Goal: Information Seeking & Learning: Learn about a topic

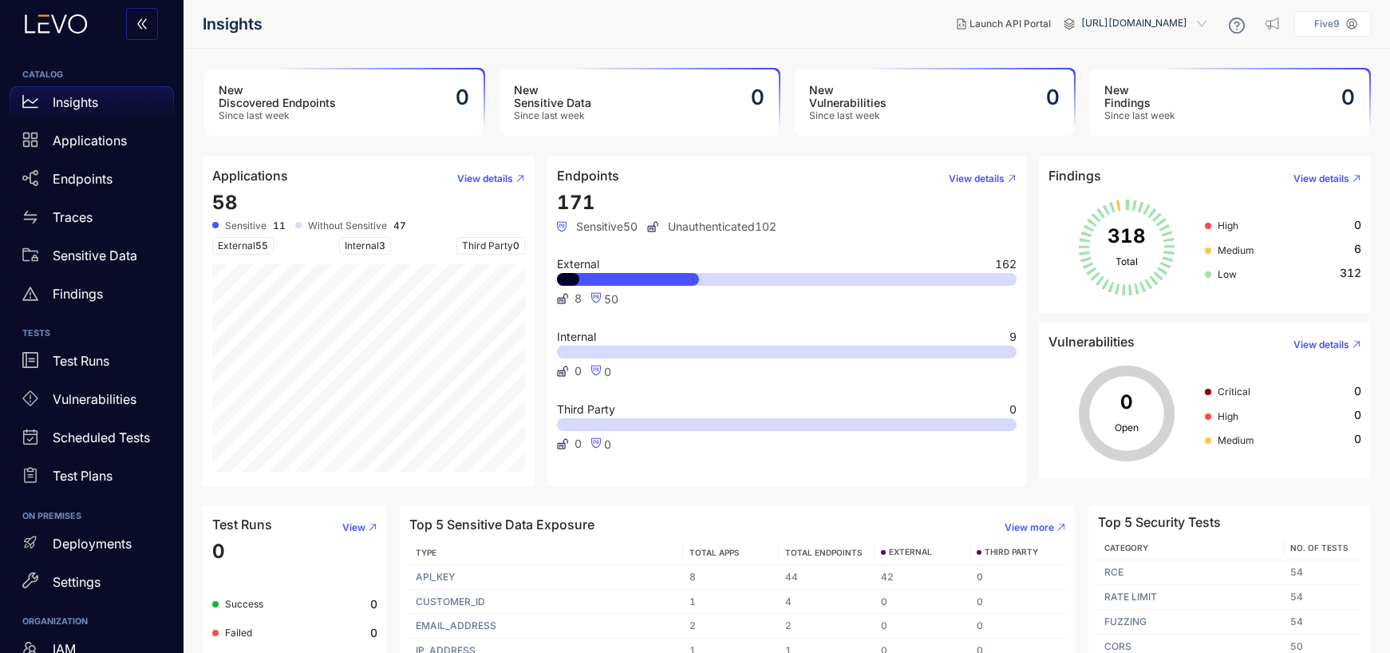
click at [1365, 26] on aside "Five9" at bounding box center [1332, 24] width 77 height 26
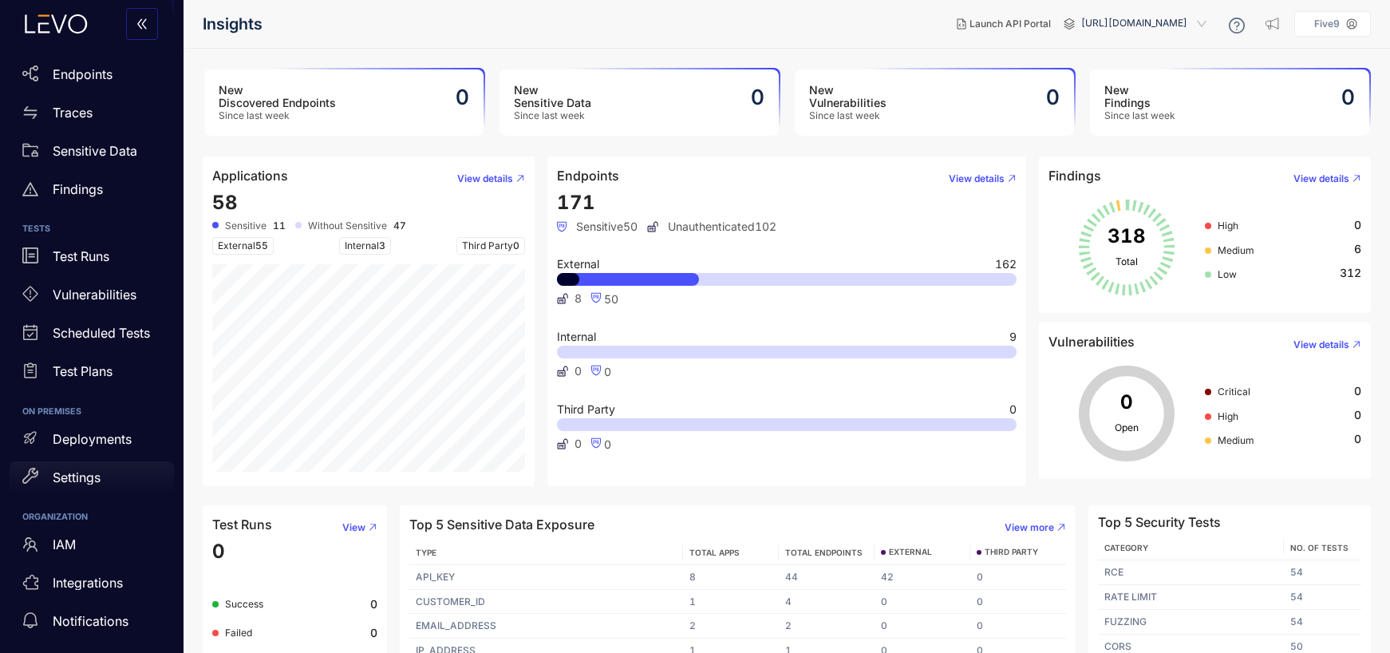
click at [89, 472] on p "Settings" at bounding box center [77, 477] width 48 height 14
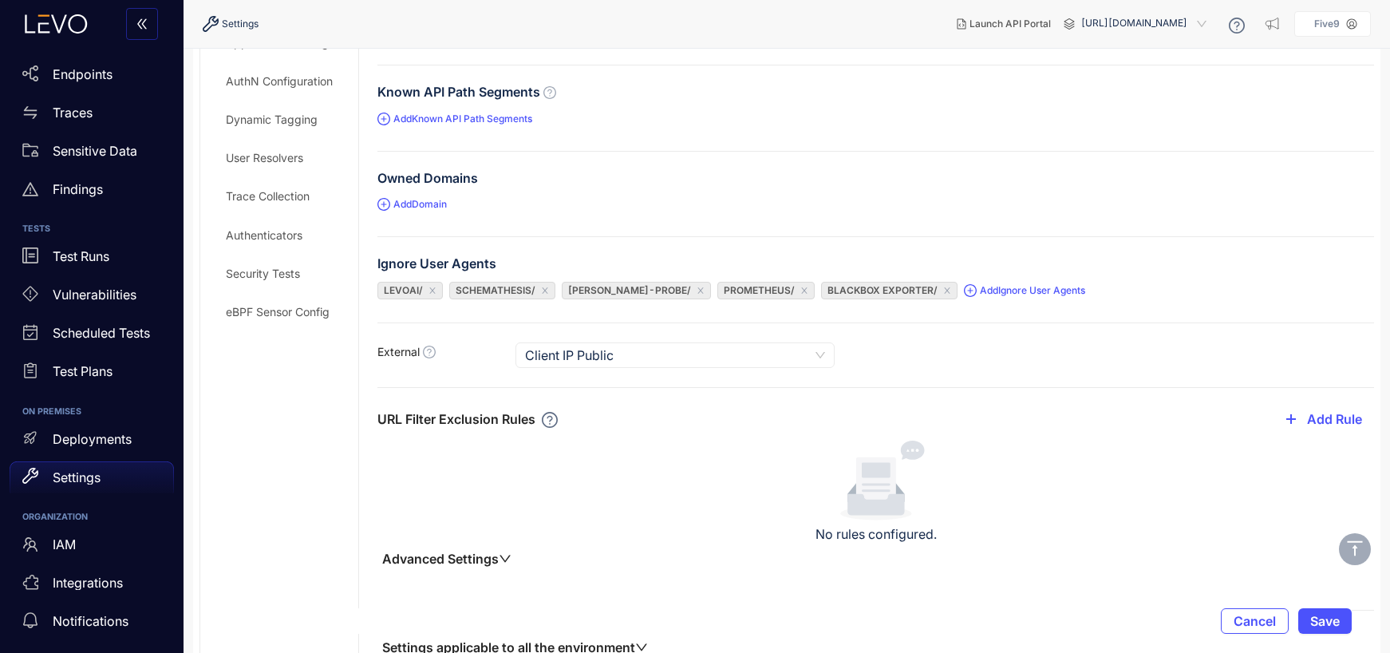
scroll to position [93, 0]
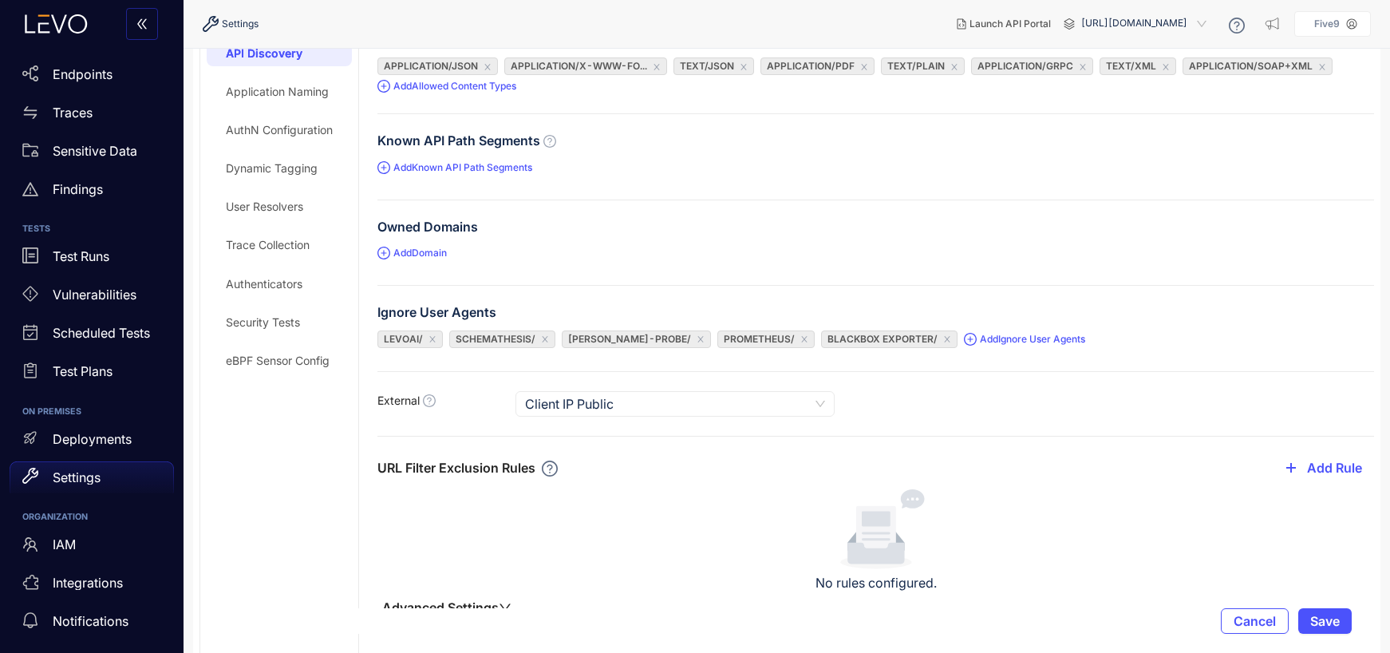
click at [242, 87] on div "Application Naming" at bounding box center [277, 91] width 103 height 13
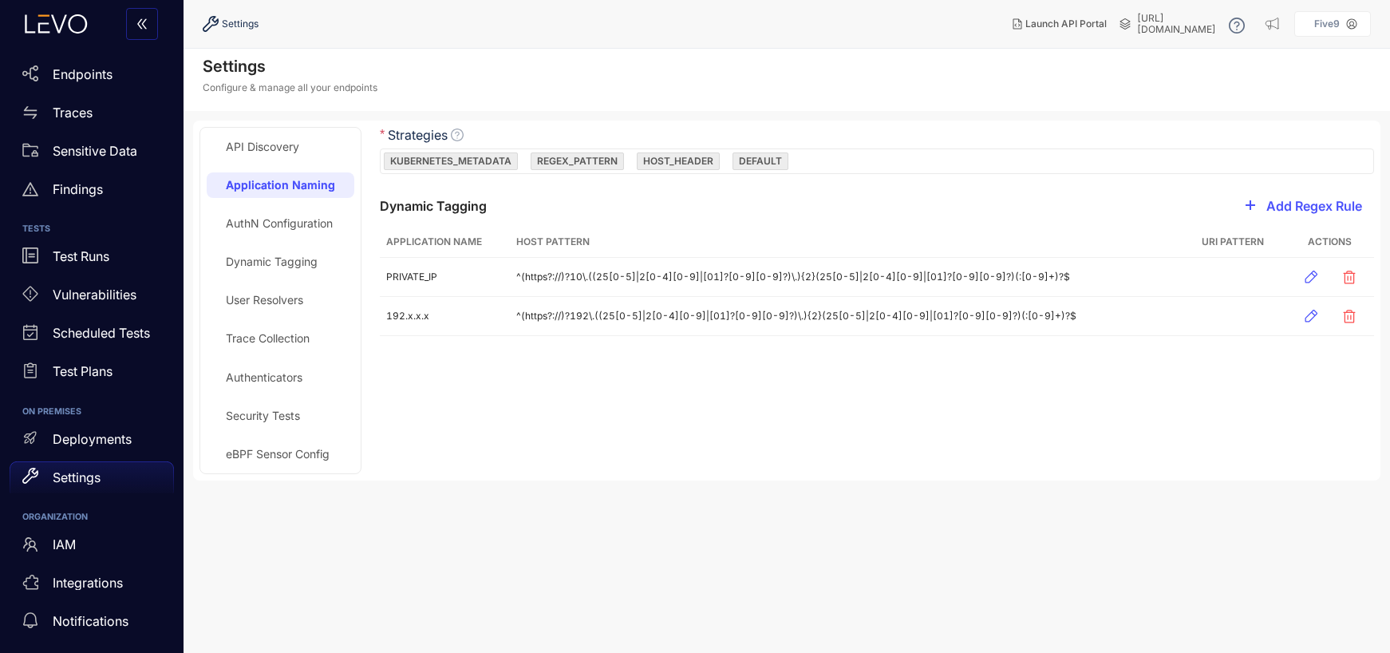
click at [269, 221] on div "AuthN Configuration" at bounding box center [279, 223] width 107 height 13
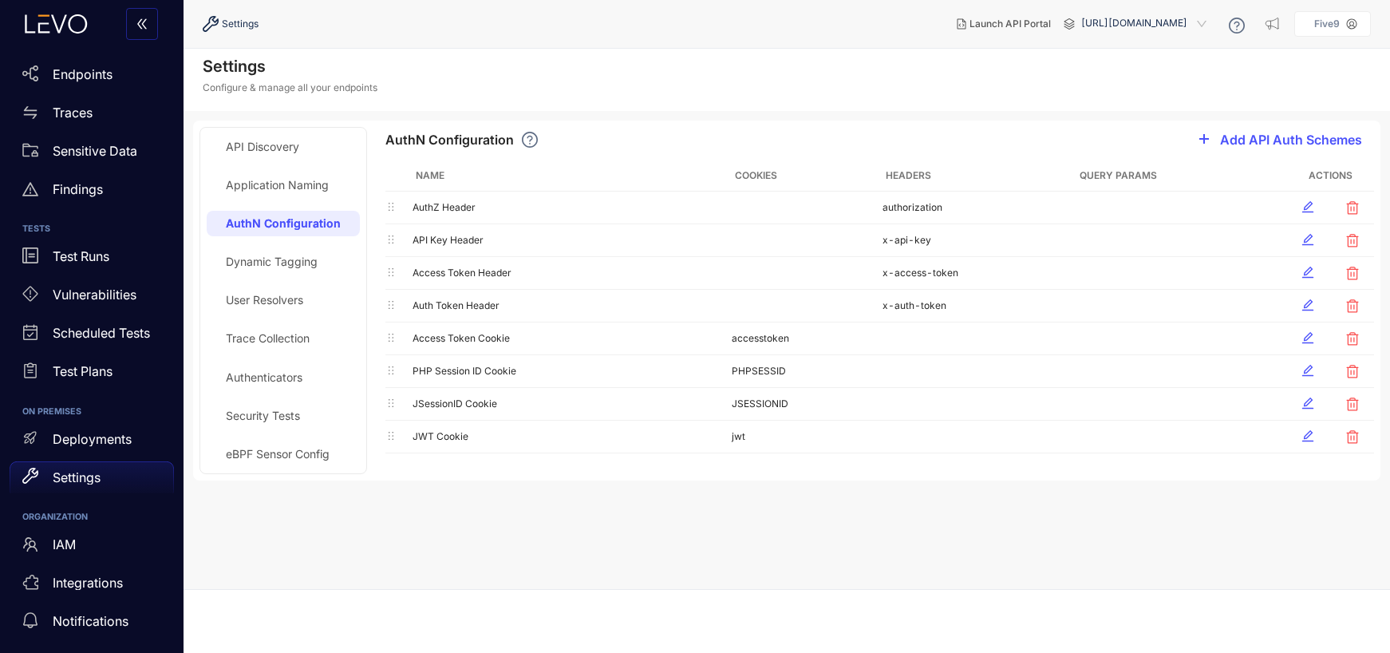
click at [283, 265] on div "Dynamic Tagging" at bounding box center [272, 261] width 92 height 13
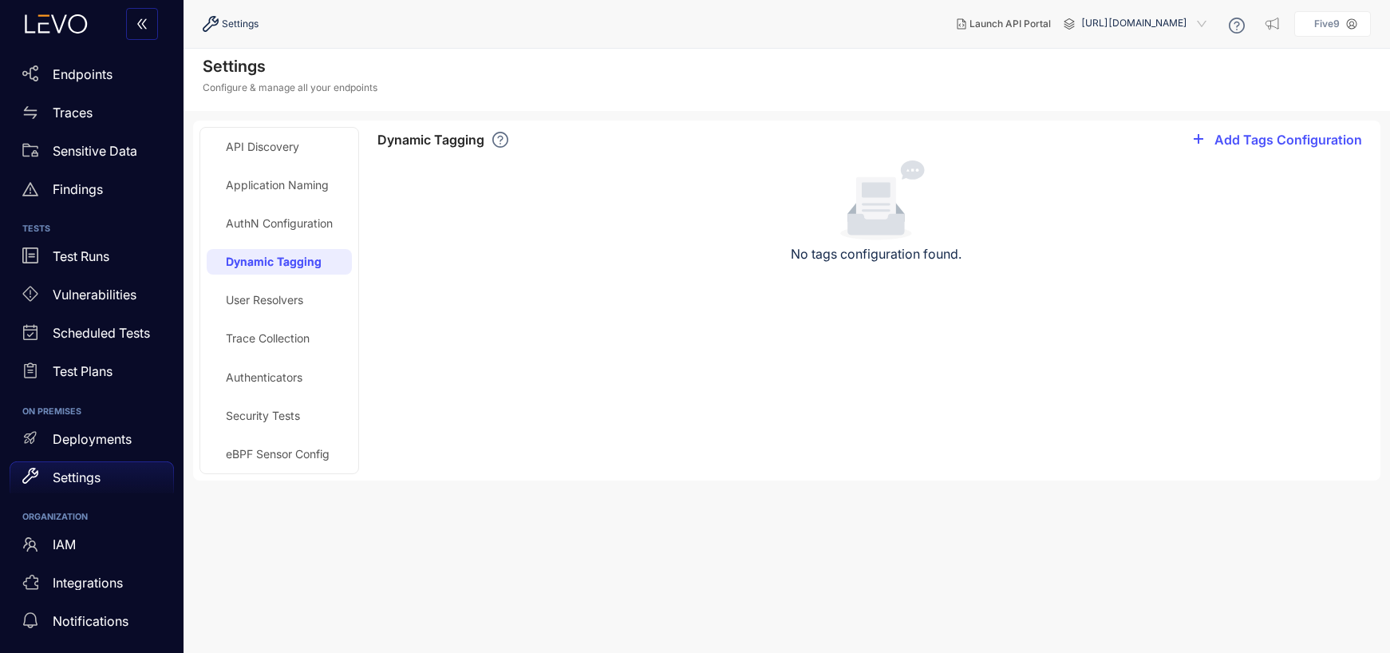
click at [1336, 23] on p "Five9" at bounding box center [1327, 23] width 26 height 11
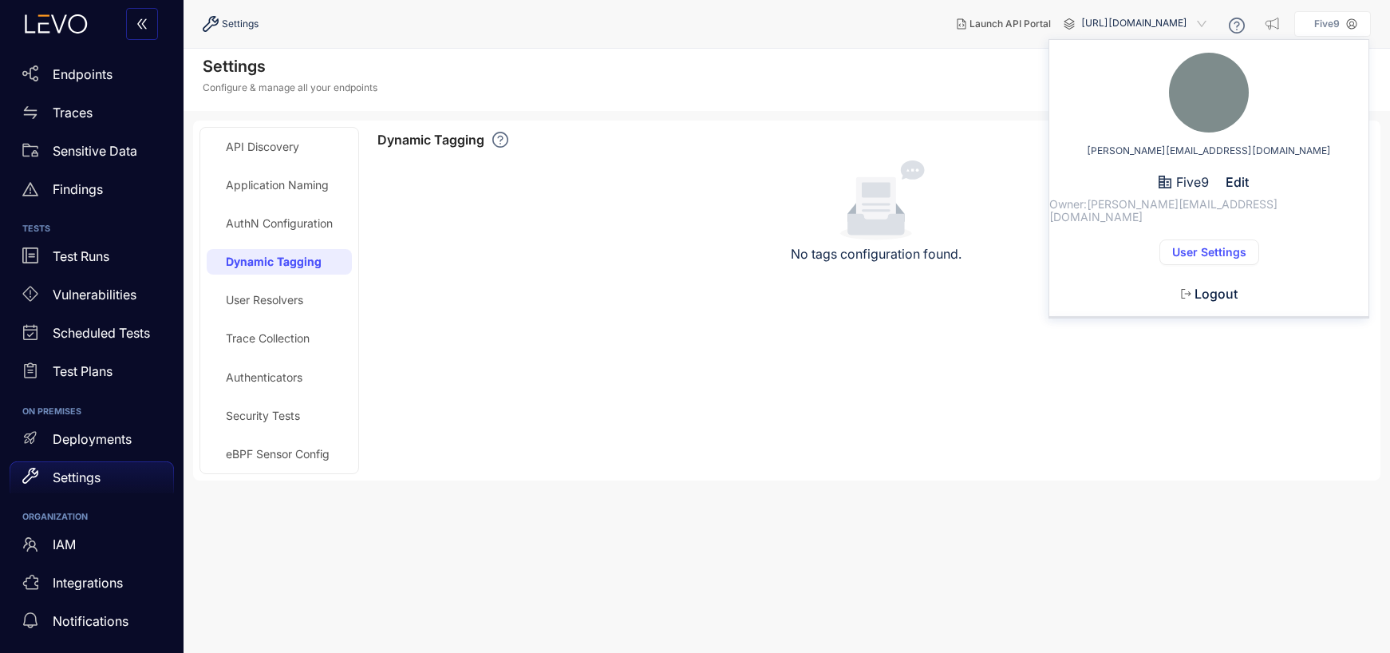
click at [251, 150] on div "API Discovery" at bounding box center [262, 146] width 73 height 13
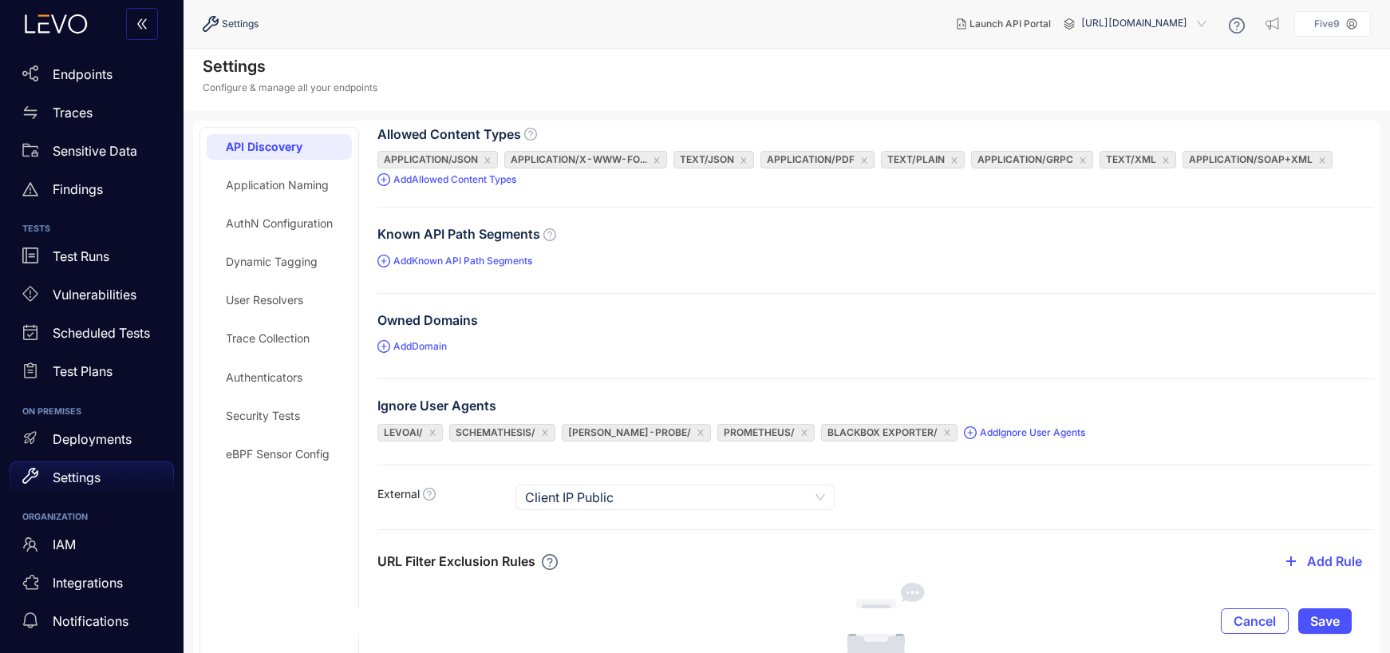
click at [1320, 27] on p "Five9" at bounding box center [1327, 23] width 26 height 11
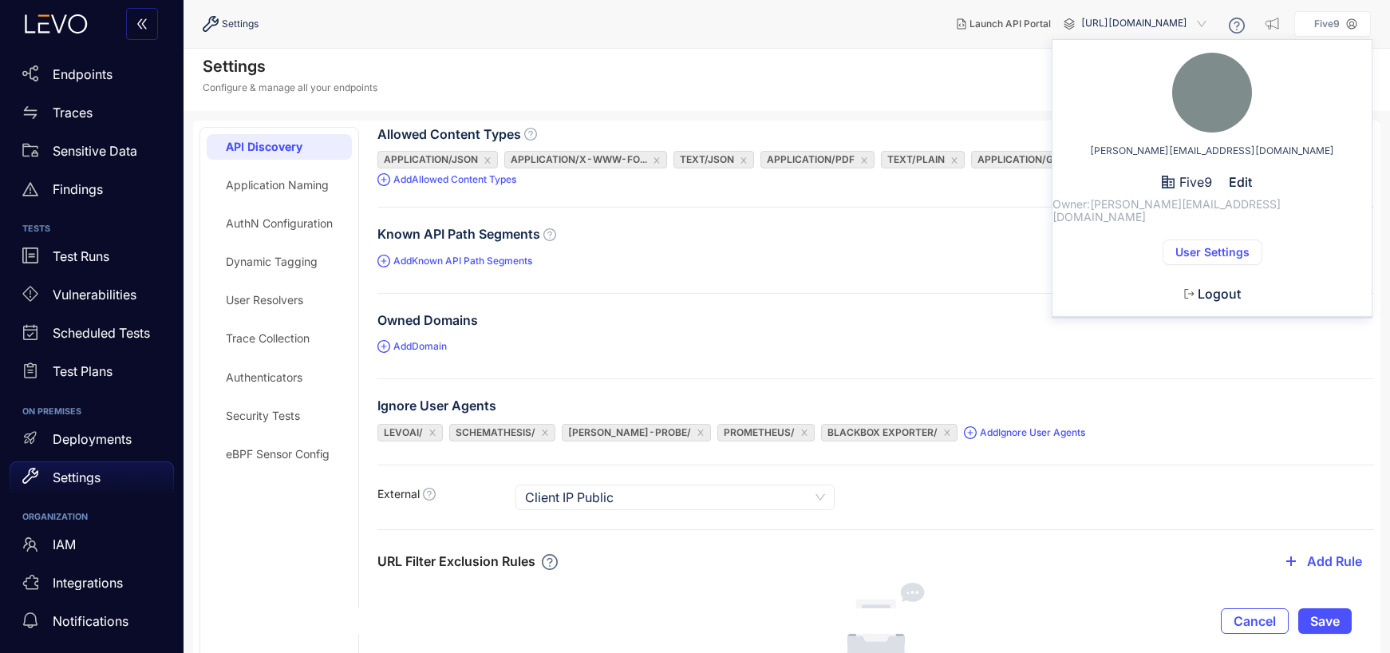
click at [1193, 246] on span "User Settings" at bounding box center [1212, 252] width 74 height 13
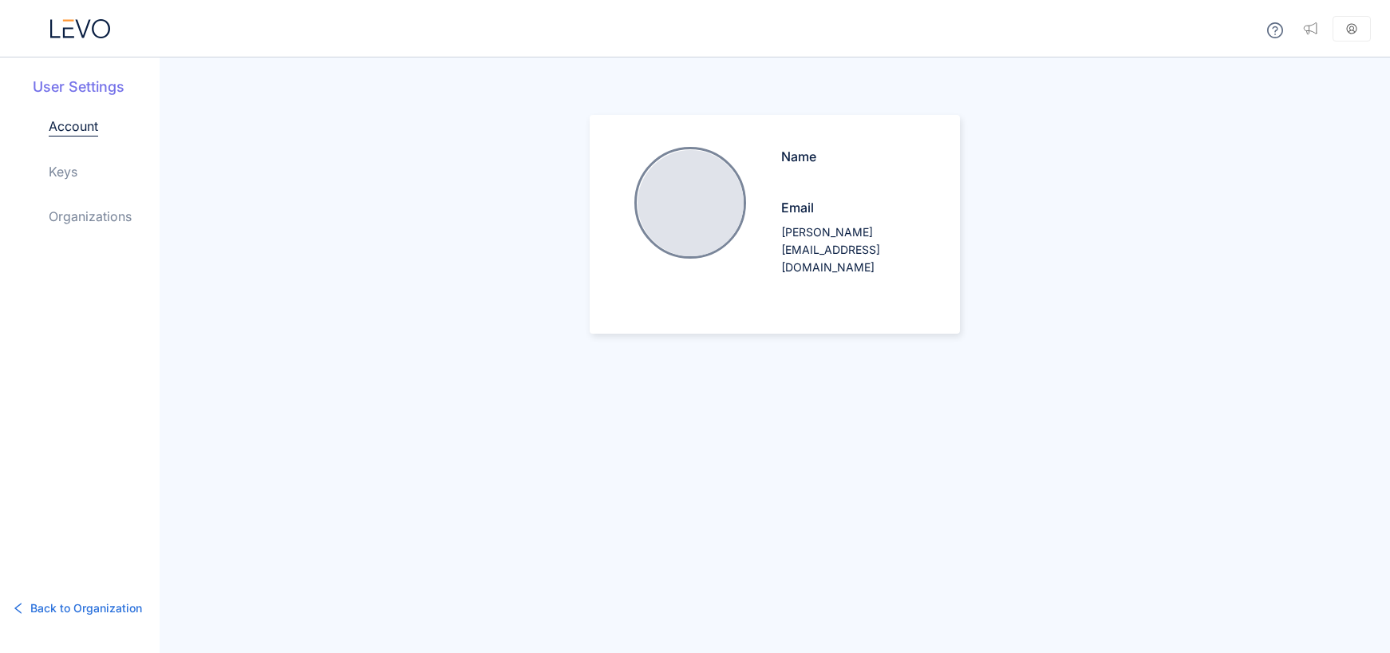
click at [83, 27] on icon at bounding box center [80, 28] width 60 height 19
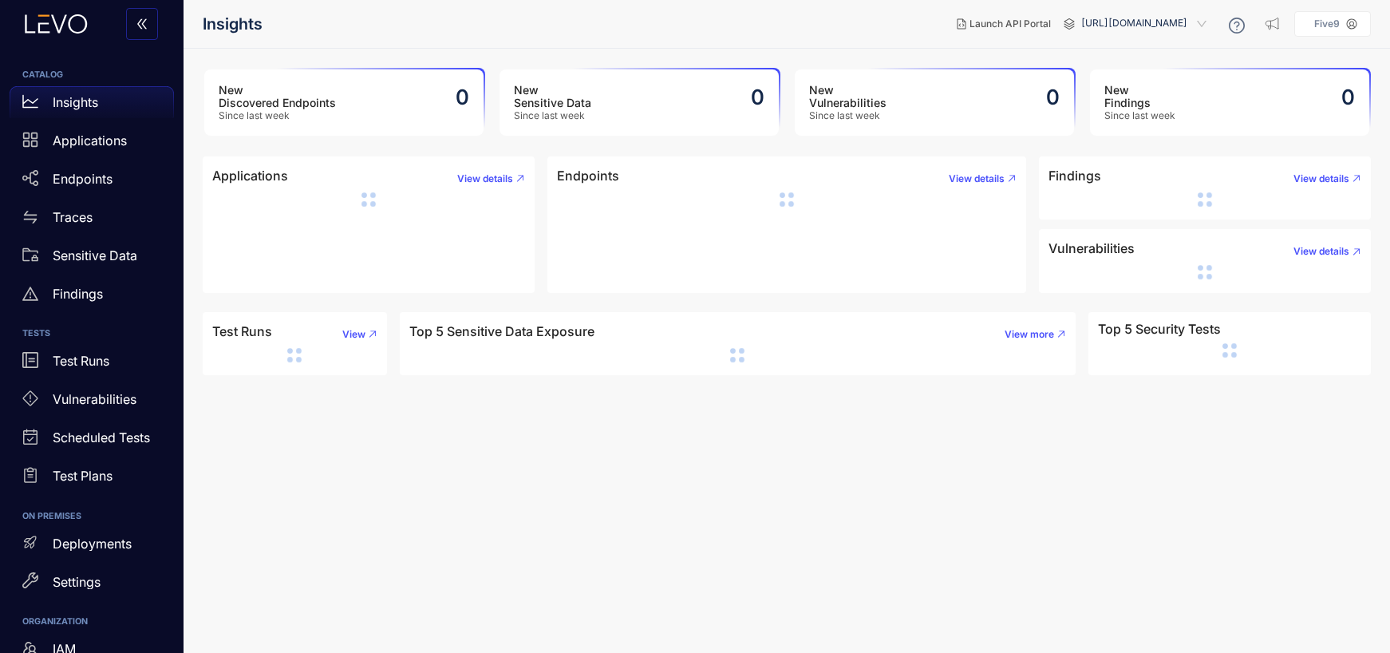
scroll to position [105, 0]
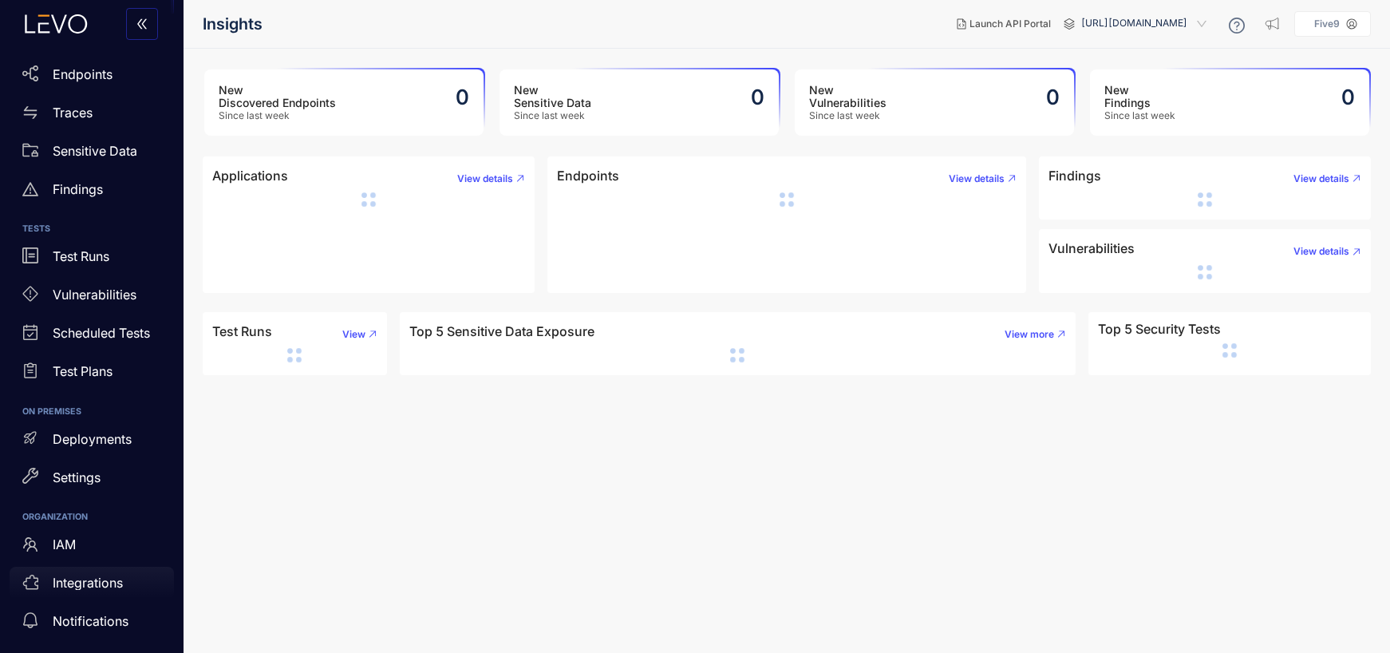
click at [78, 582] on p "Integrations" at bounding box center [88, 582] width 70 height 14
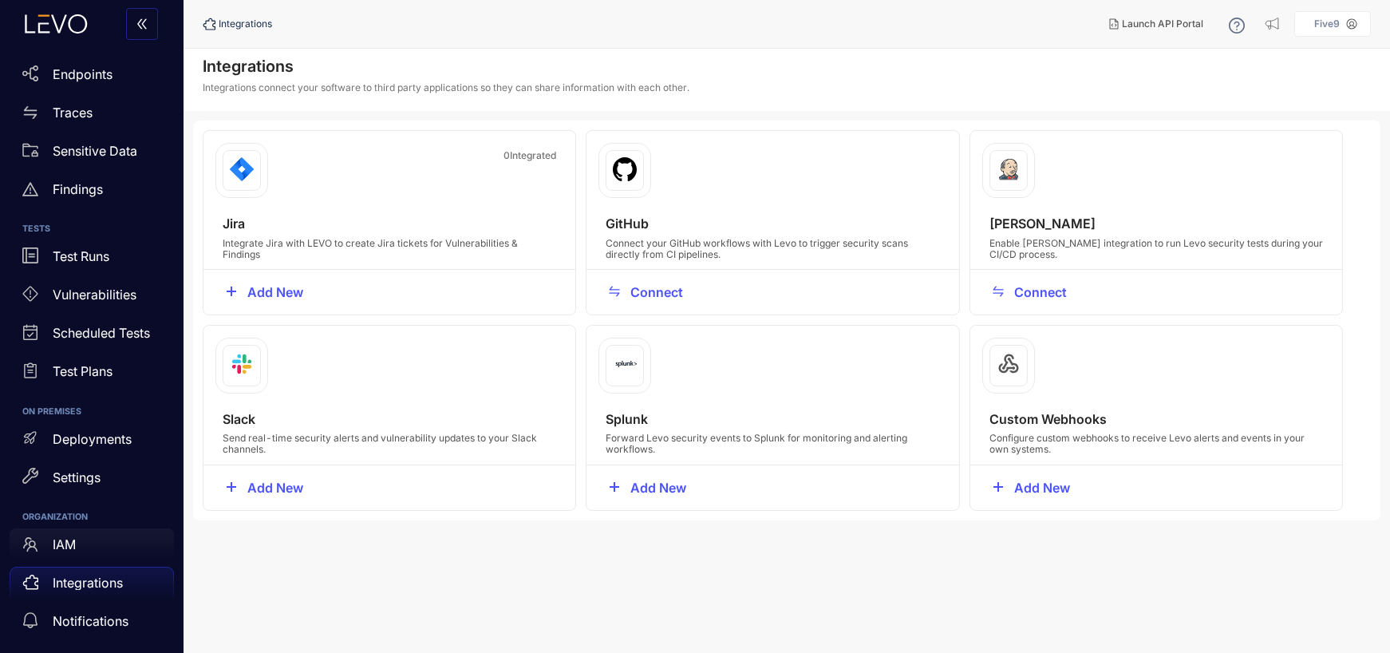
click at [69, 554] on div "IAM" at bounding box center [92, 544] width 164 height 32
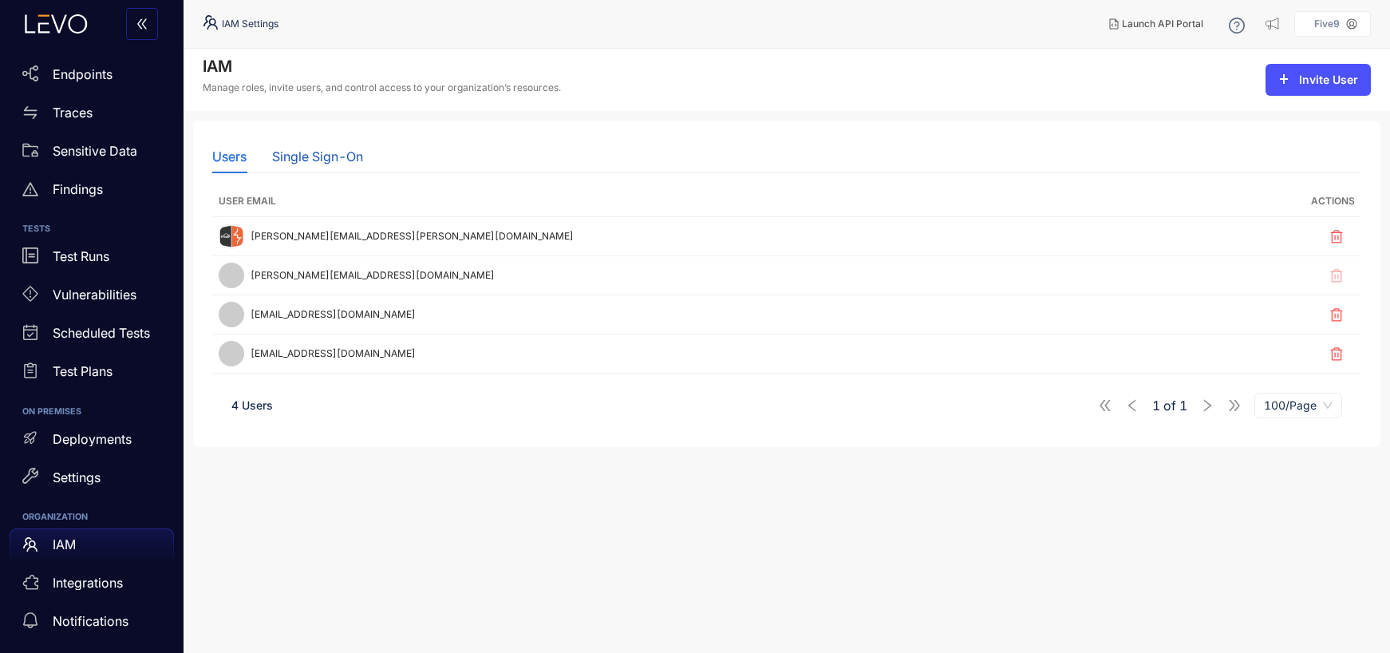
click at [307, 155] on div "Single Sign-On" at bounding box center [317, 156] width 91 height 14
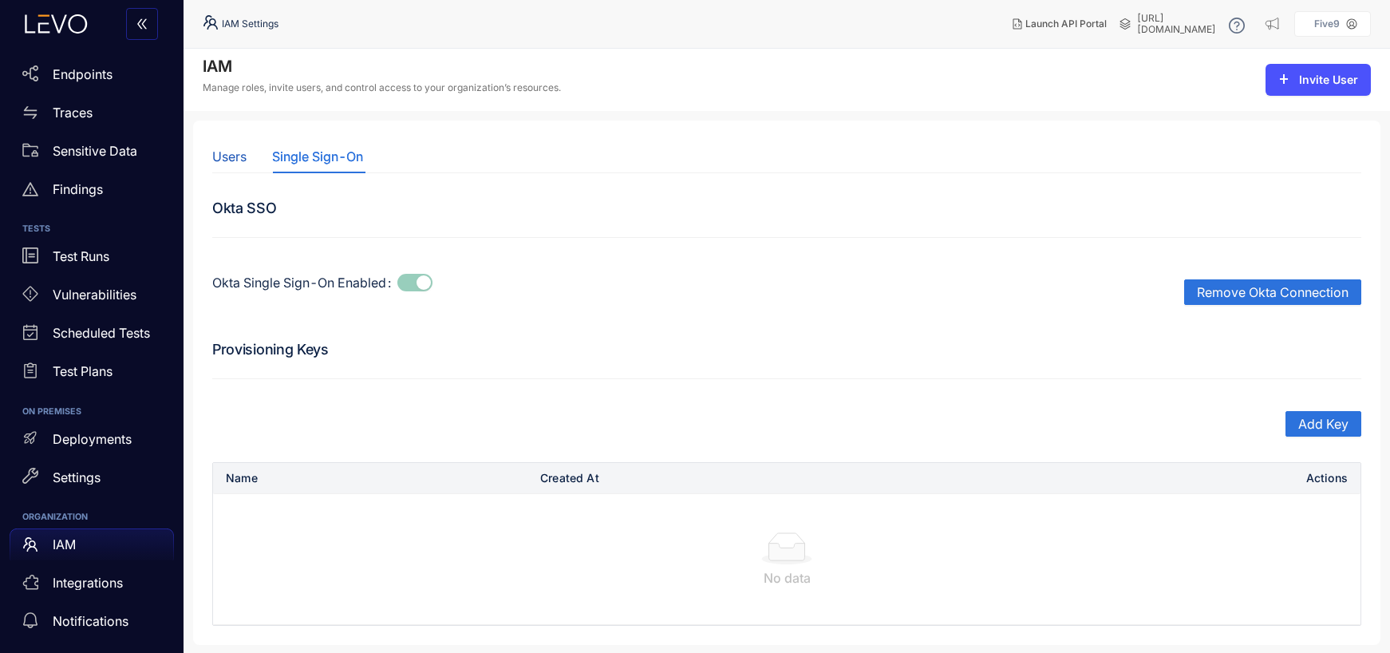
click at [223, 151] on div "Users" at bounding box center [229, 156] width 34 height 14
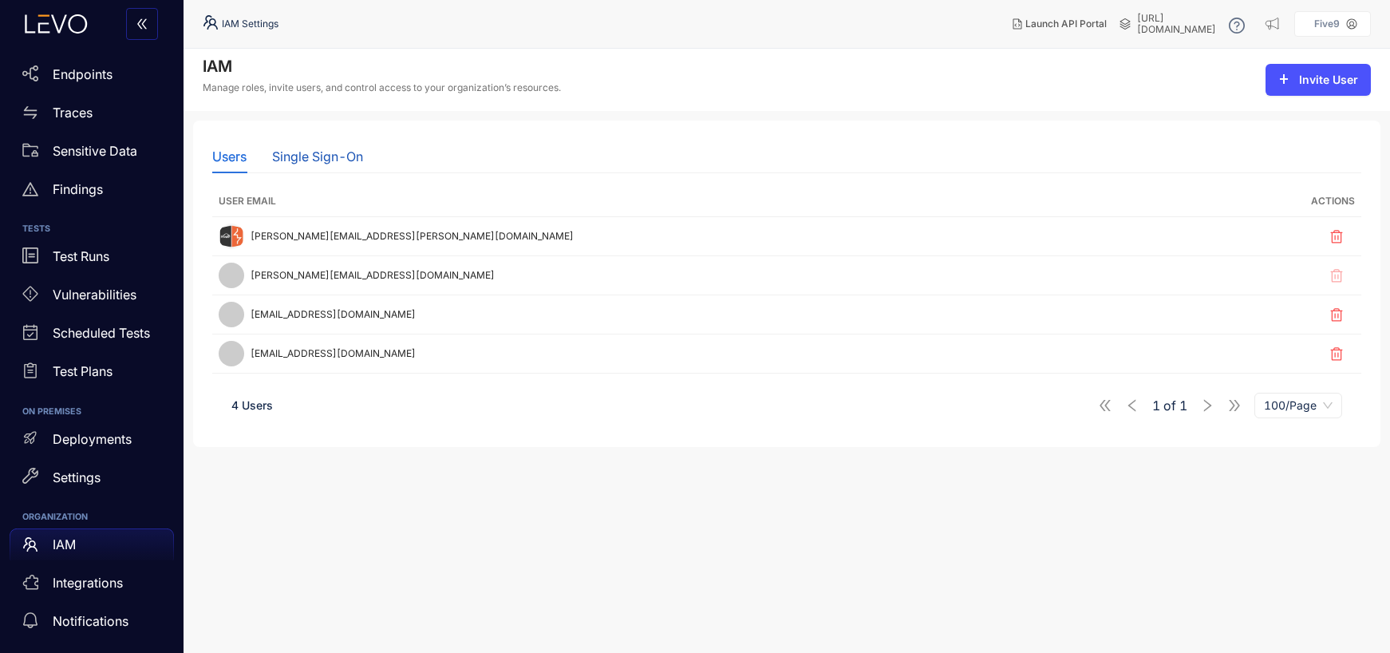
click at [325, 150] on div "Single Sign-On" at bounding box center [317, 156] width 91 height 14
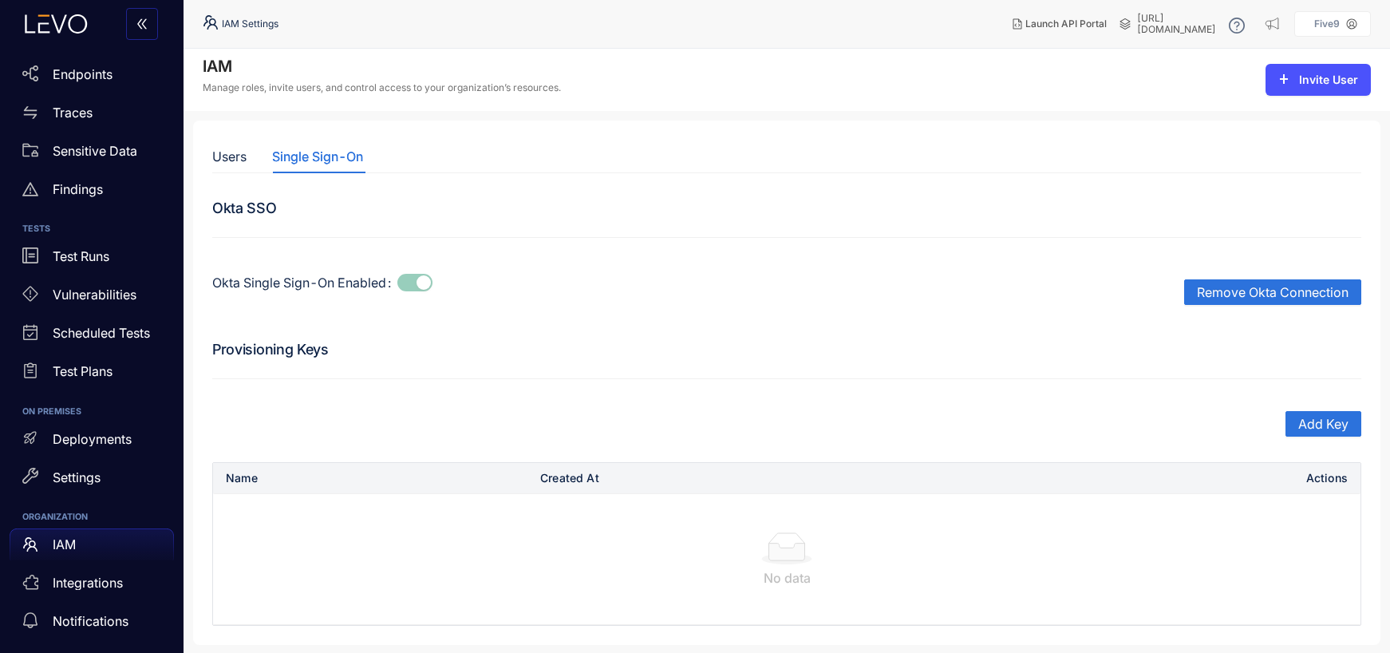
scroll to position [2, 0]
click at [73, 114] on p "Traces" at bounding box center [73, 112] width 40 height 14
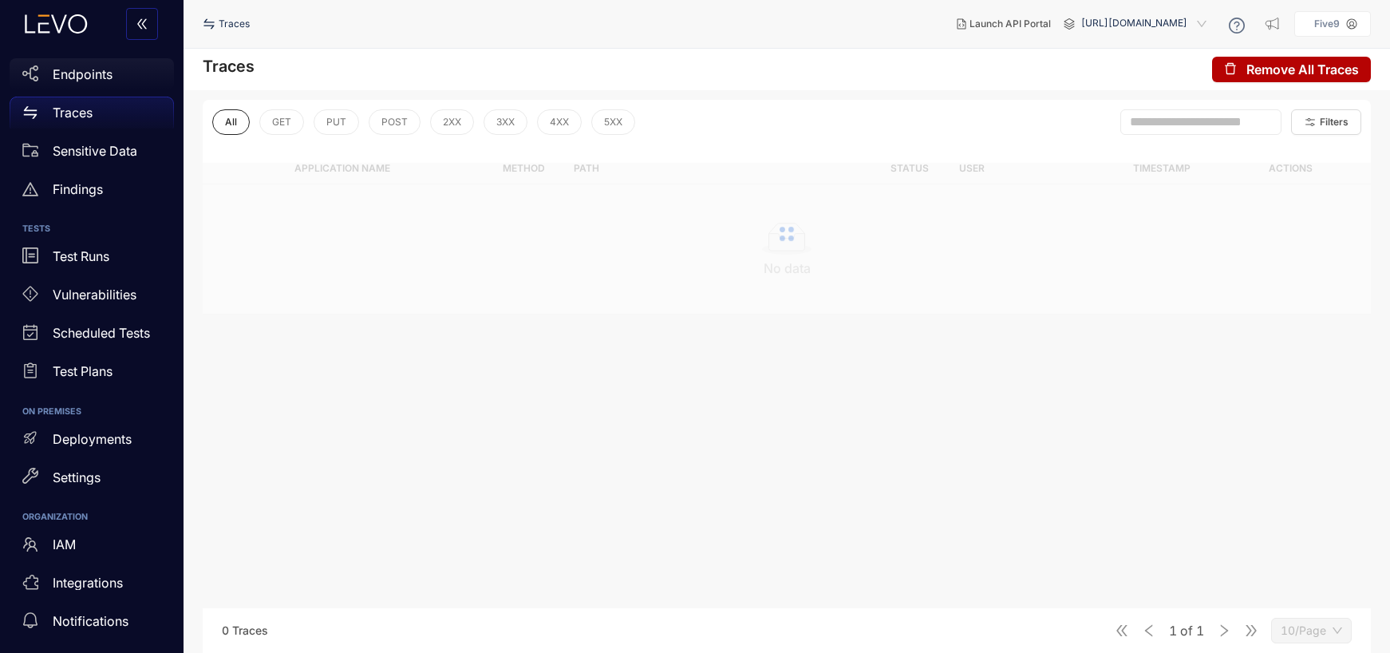
click at [66, 77] on p "Endpoints" at bounding box center [83, 74] width 60 height 14
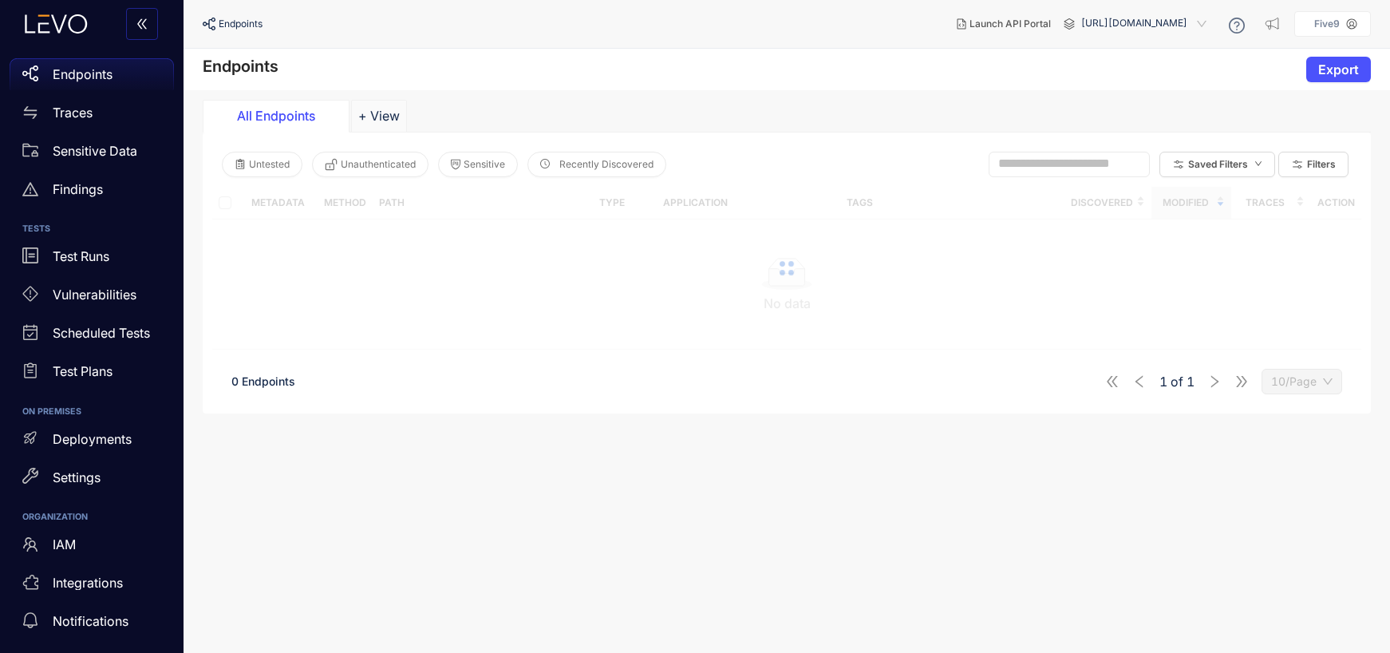
scroll to position [105, 0]
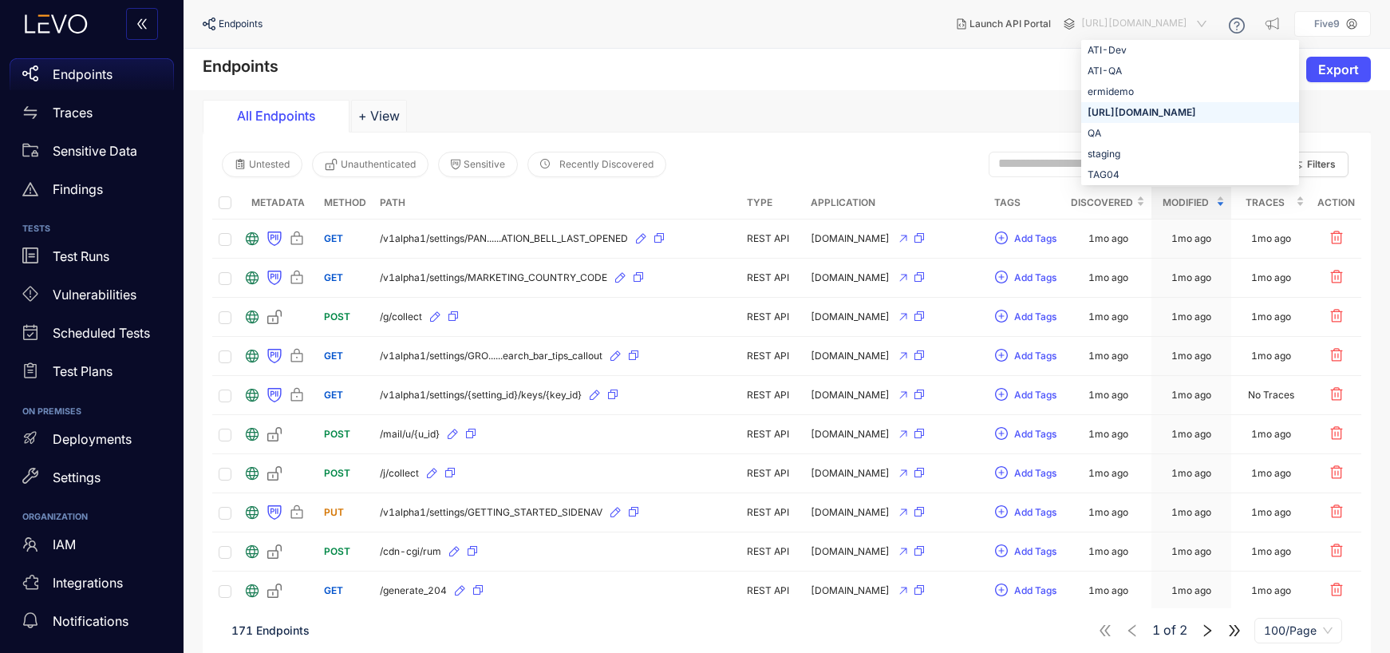
click at [1138, 29] on span "[URL][DOMAIN_NAME]" at bounding box center [1145, 24] width 128 height 26
click at [867, 68] on div "Endpoints Export" at bounding box center [786, 69] width 1206 height 41
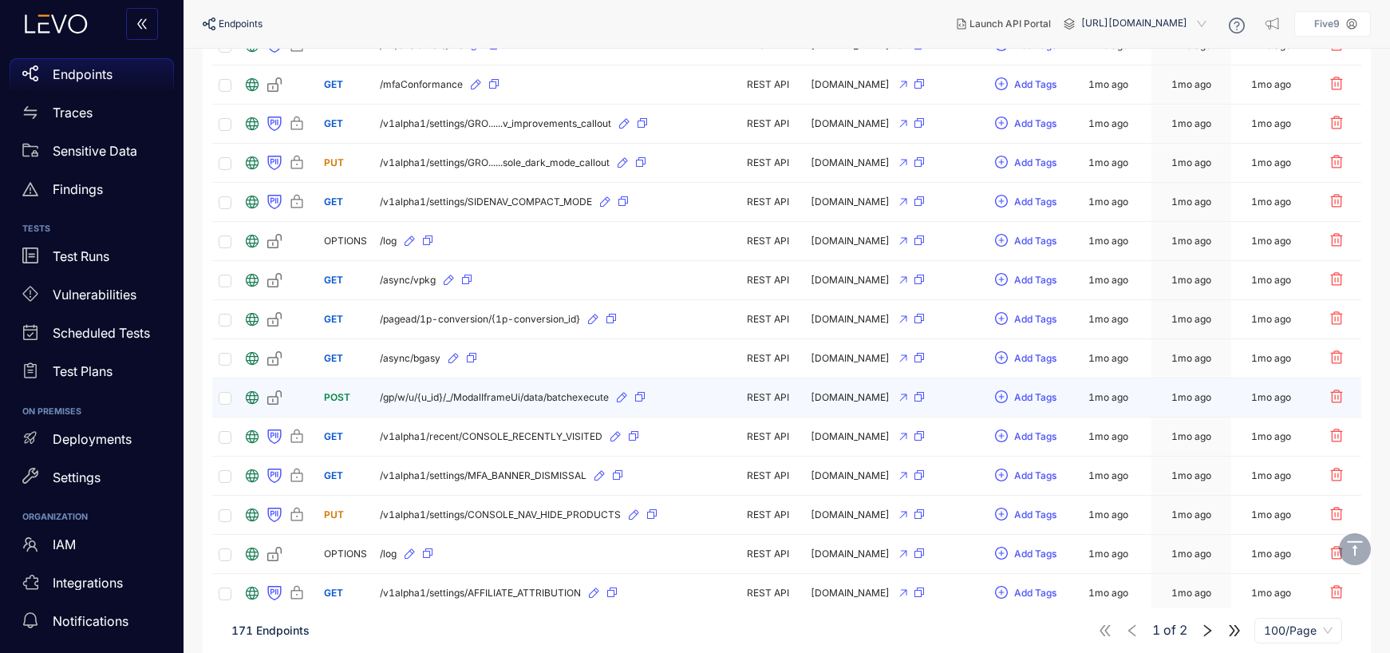
scroll to position [0, 0]
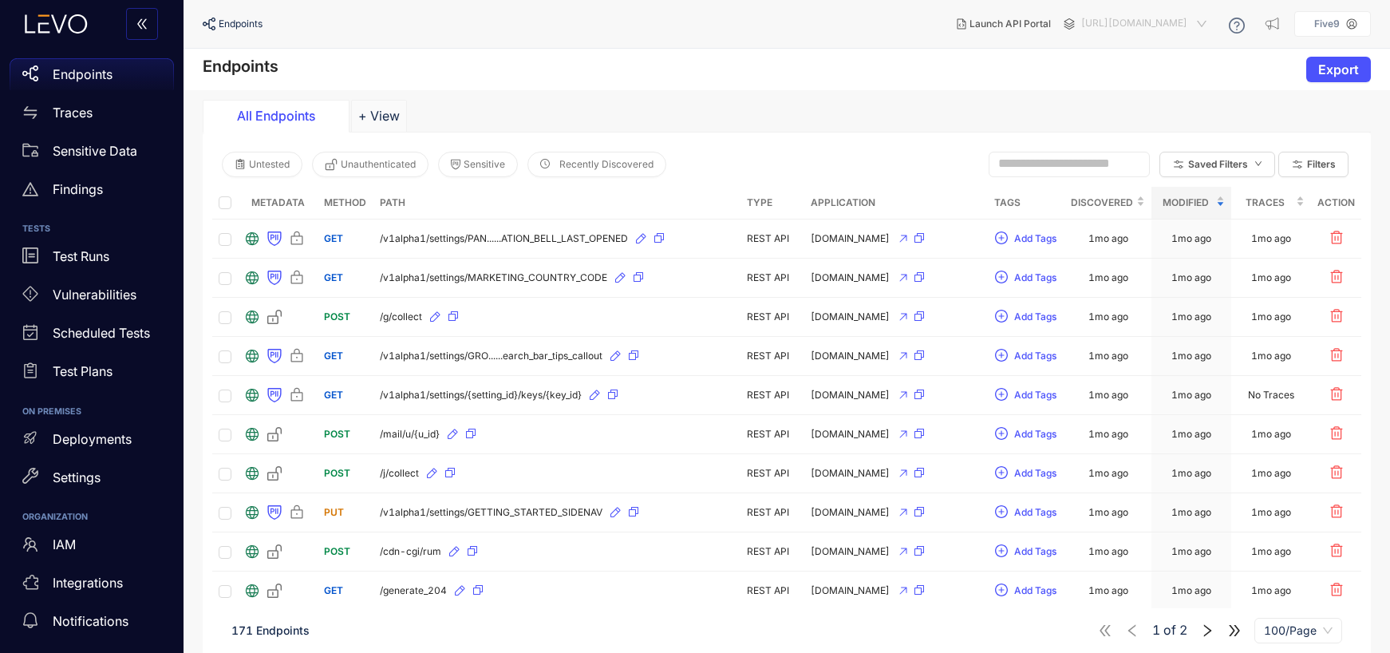
click at [1091, 16] on span "[URL][DOMAIN_NAME]" at bounding box center [1145, 24] width 128 height 26
click at [1087, 68] on div "ATI-QA" at bounding box center [1189, 71] width 205 height 18
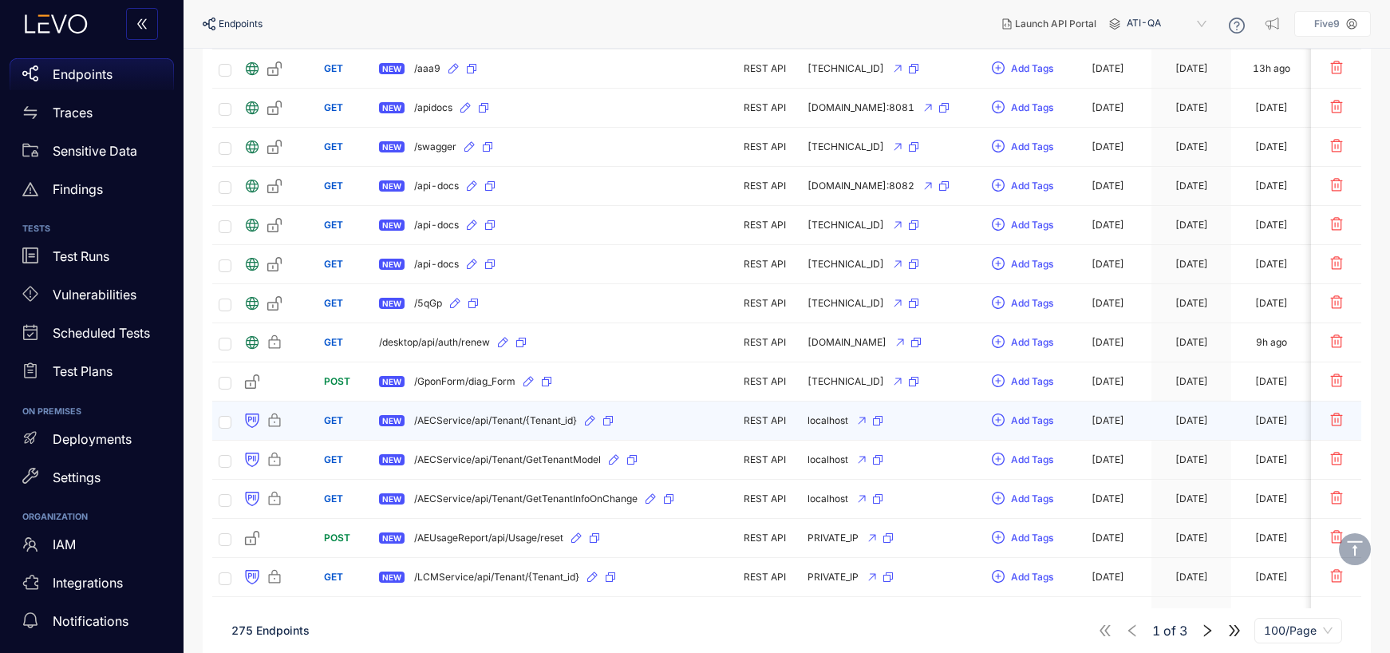
scroll to position [2389, 0]
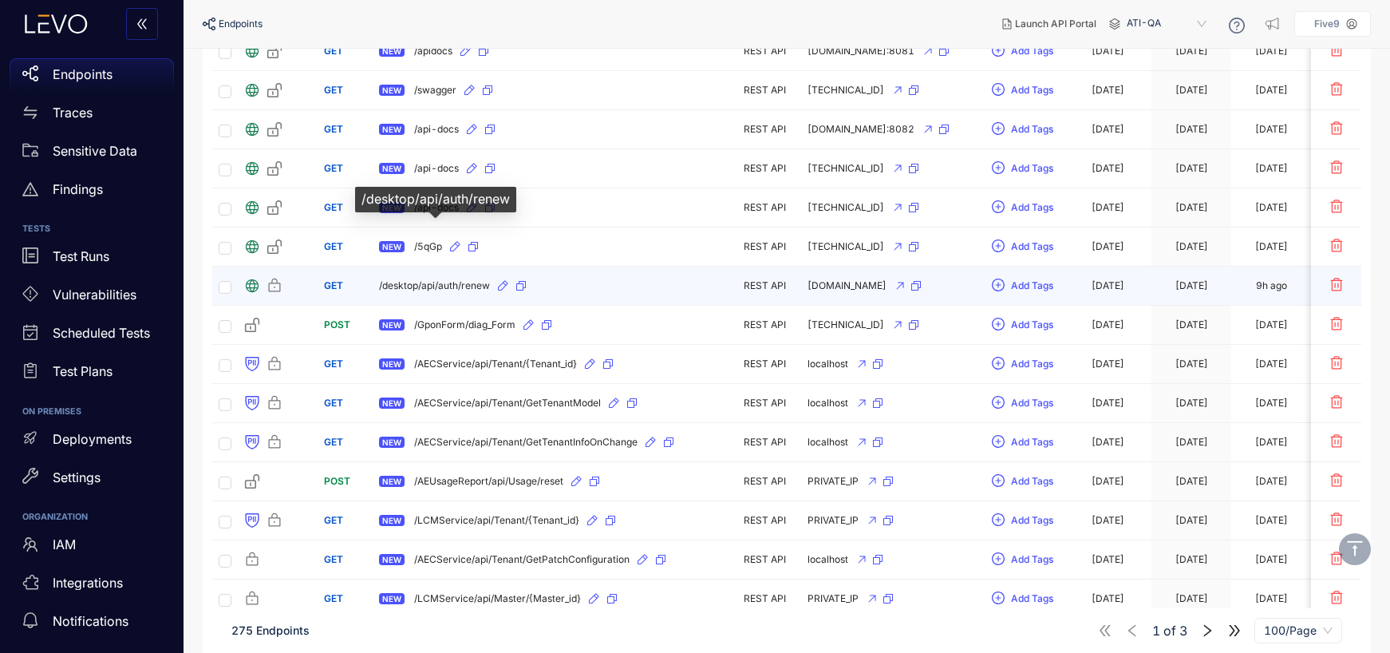
click at [432, 280] on span "/desktop/api/auth/renew" at bounding box center [434, 285] width 111 height 11
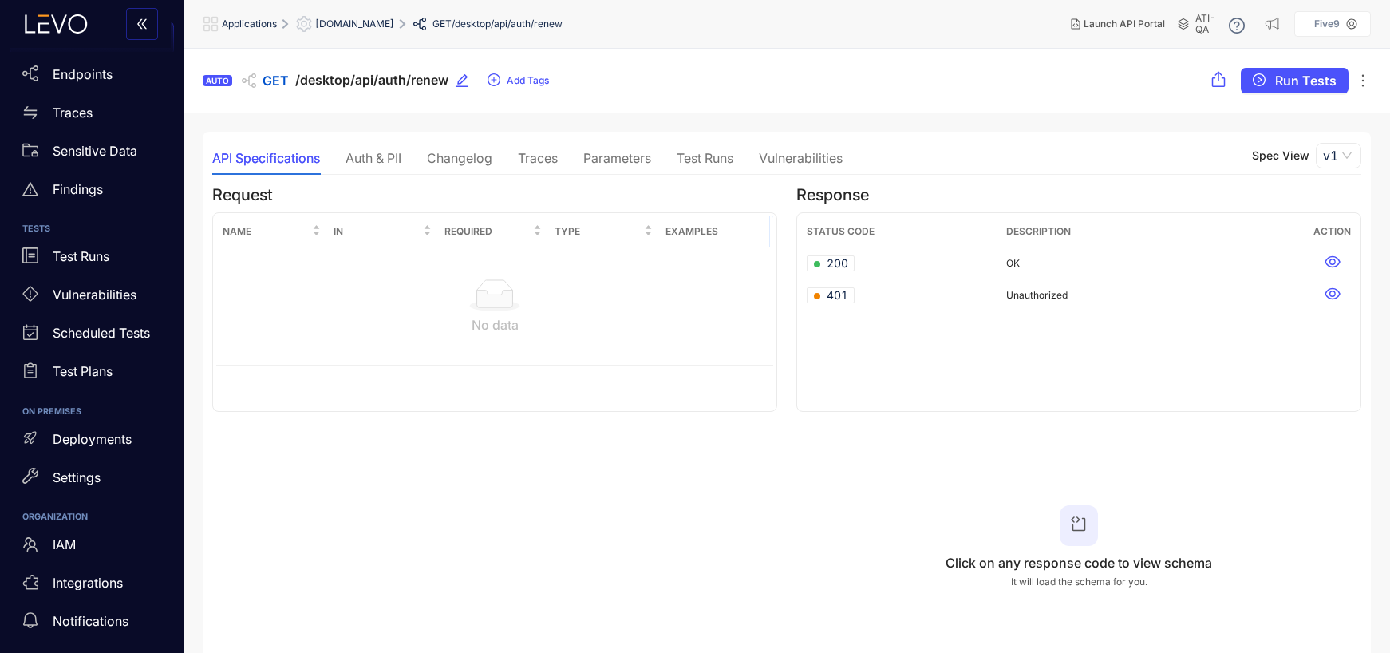
click at [527, 159] on div "Traces" at bounding box center [538, 158] width 40 height 14
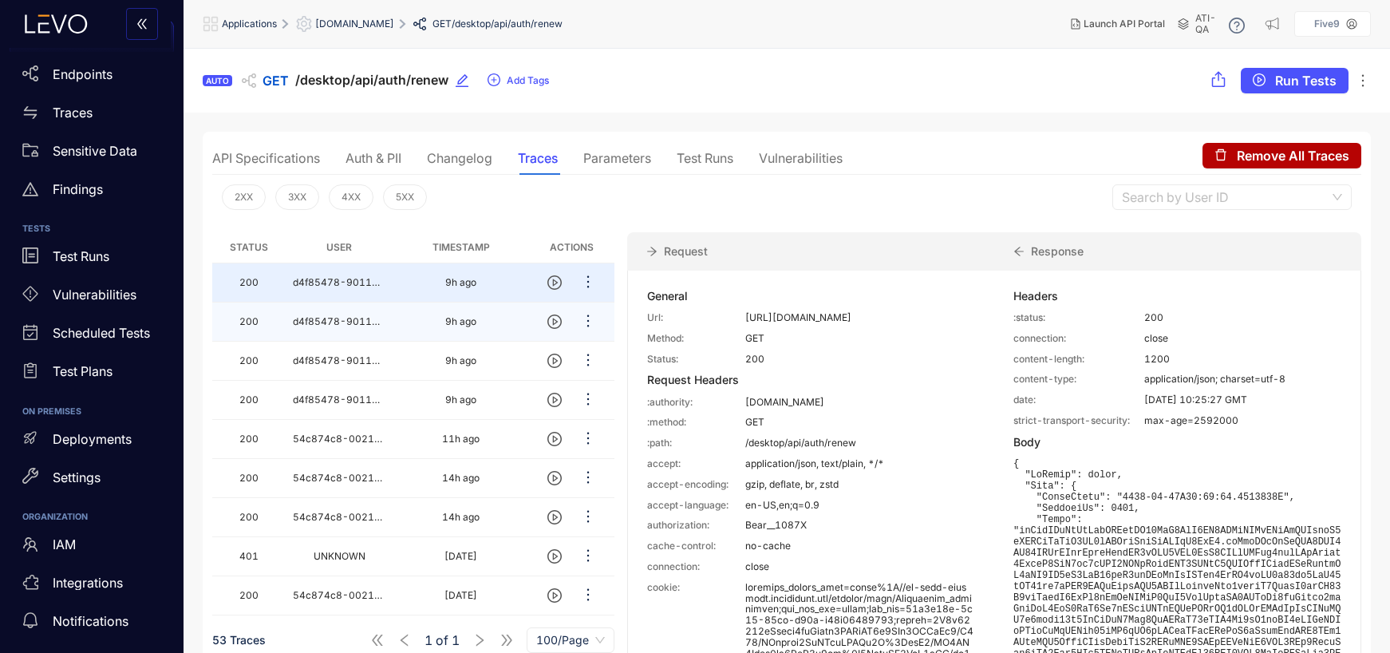
click at [308, 325] on span "d4f85478-9011-70c7-28f0-b5d69d5b544a" at bounding box center [402, 321] width 218 height 12
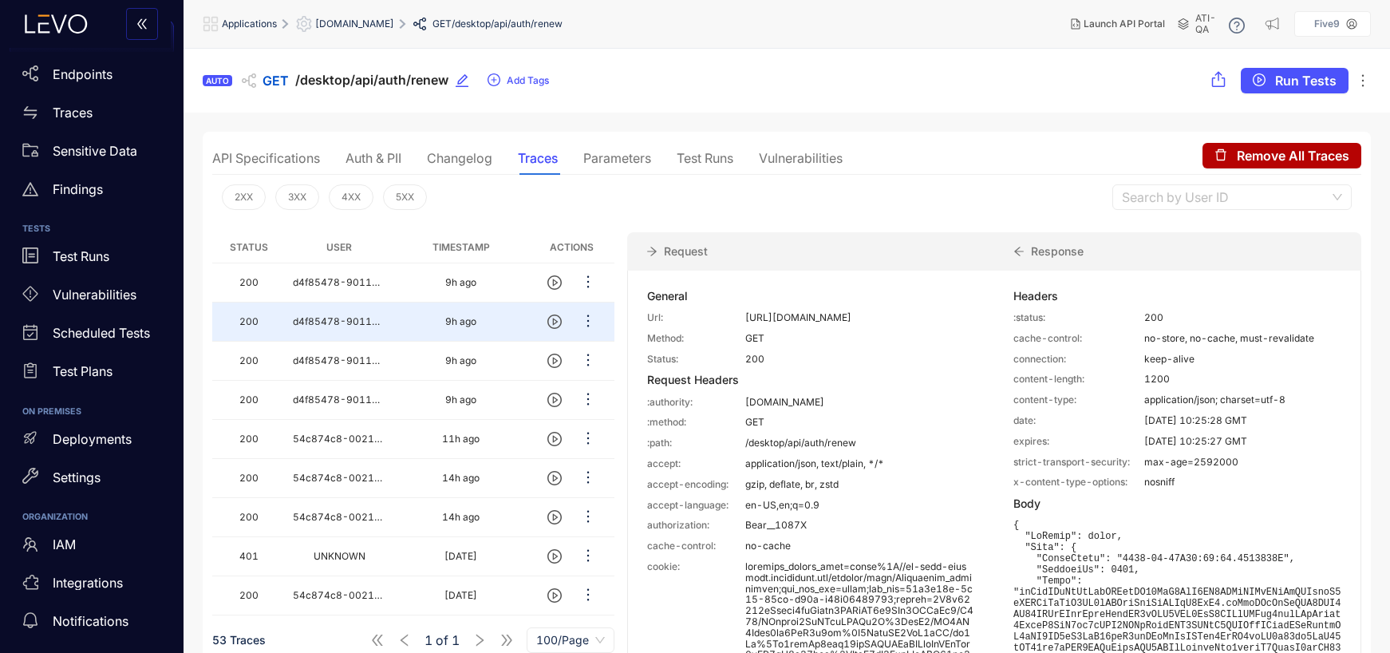
drag, startPoint x: 827, startPoint y: 326, endPoint x: 740, endPoint y: 313, distance: 88.0
click at [740, 313] on div "Url: [URL][DOMAIN_NAME]" at bounding box center [811, 317] width 328 height 11
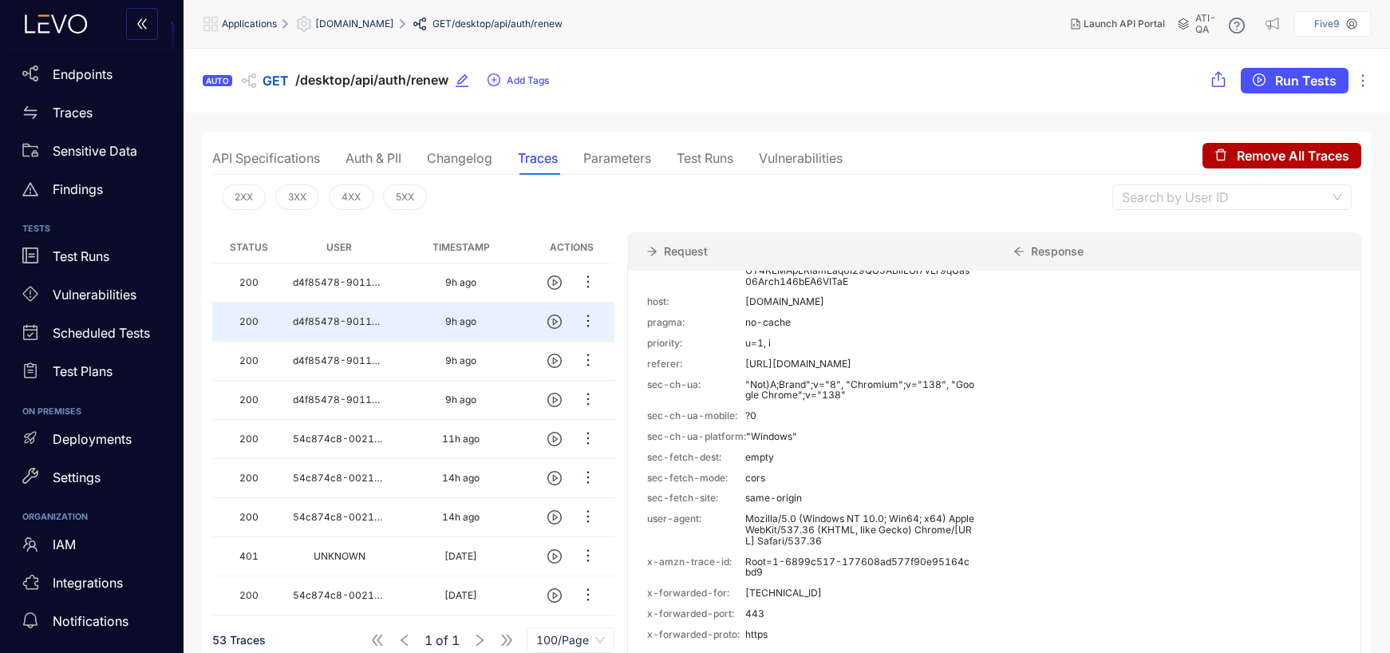
scroll to position [659, 0]
click at [82, 366] on p "Test Plans" at bounding box center [83, 371] width 60 height 14
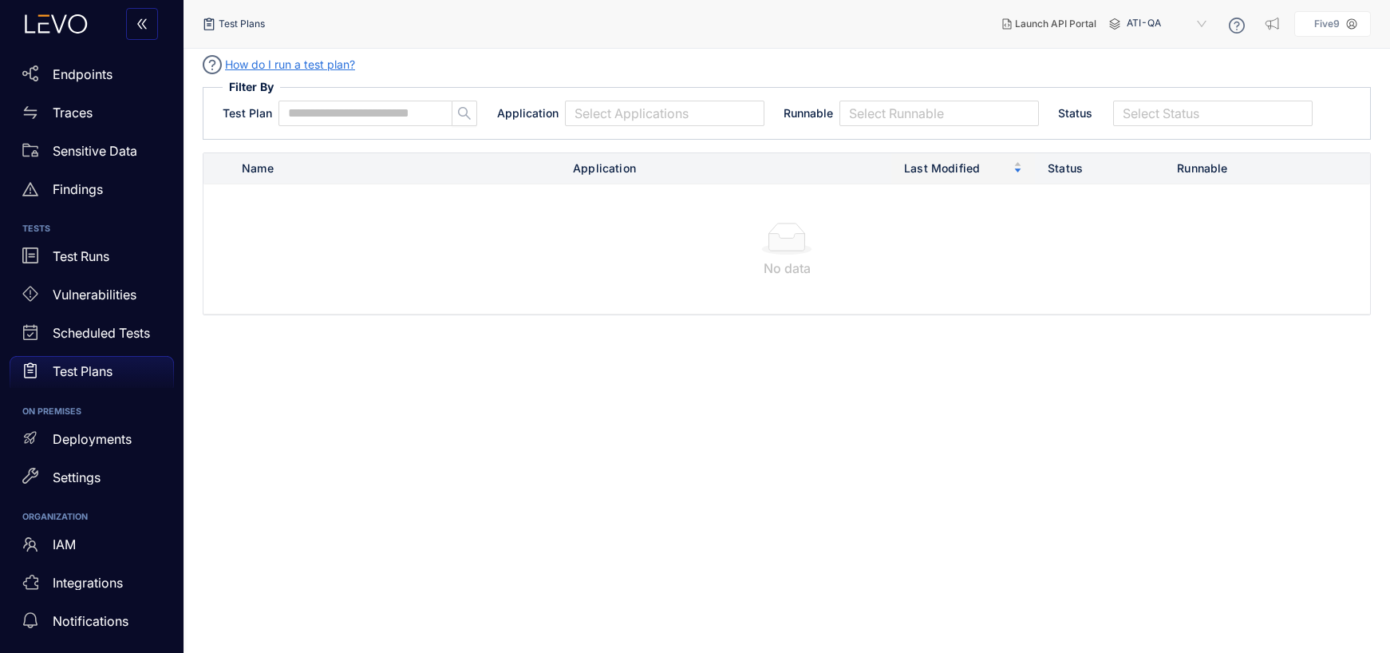
click at [1153, 25] on span "ATI-QA" at bounding box center [1167, 24] width 83 height 26
click at [1160, 174] on div "TAG04" at bounding box center [1174, 175] width 83 height 18
click at [1173, 110] on div at bounding box center [1204, 113] width 172 height 17
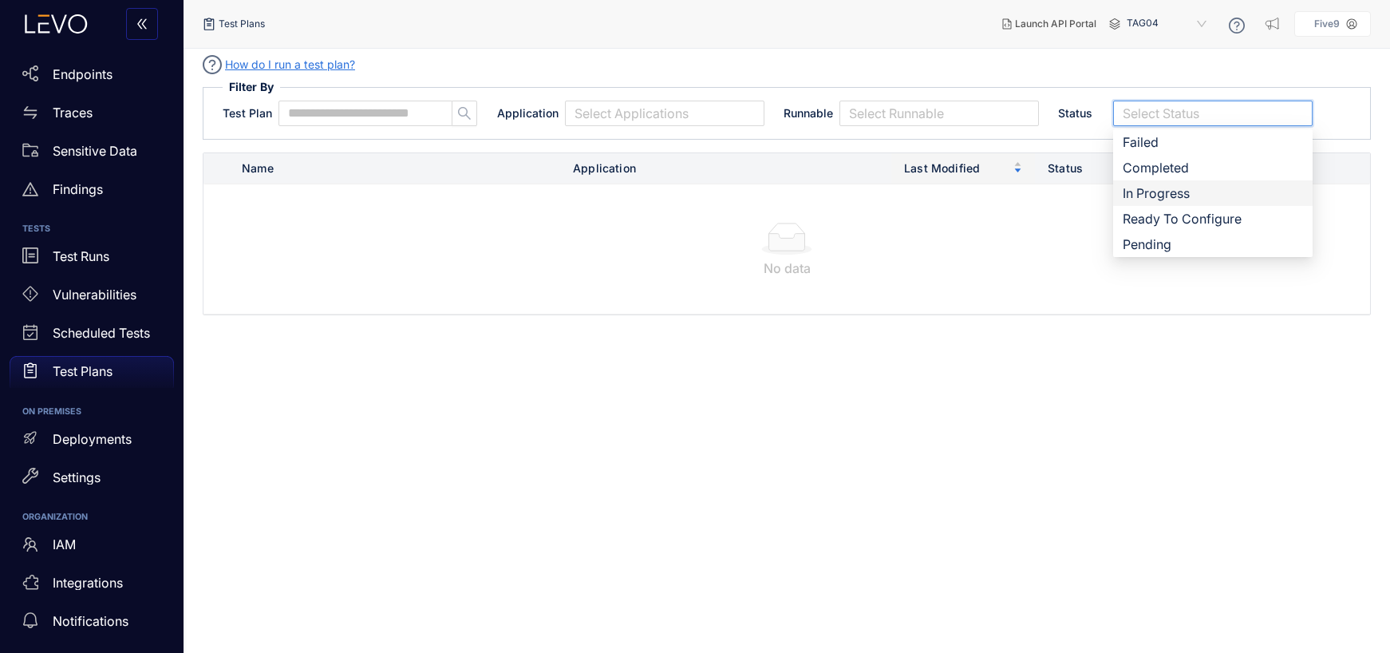
click at [1175, 21] on span "TAG04" at bounding box center [1167, 24] width 83 height 26
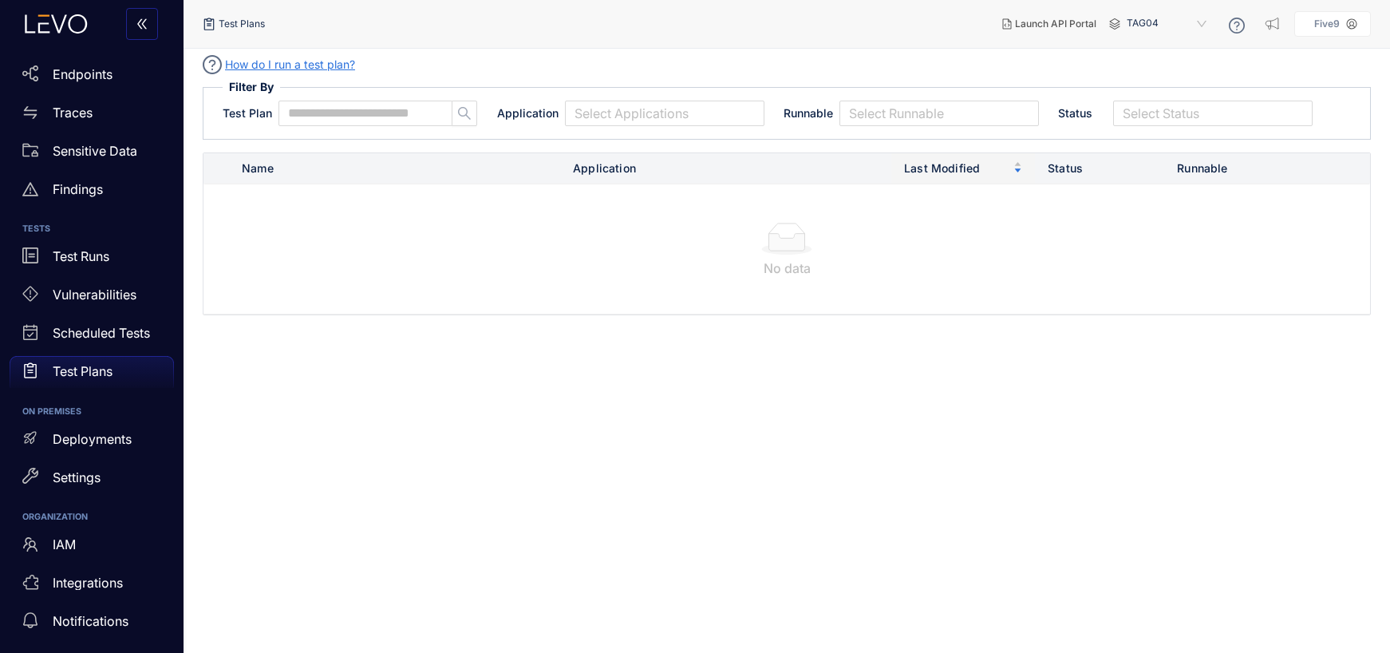
click at [1022, 420] on main "How do I run a test plan? Filter By Test Plan Application Select Applications R…" at bounding box center [786, 351] width 1206 height 604
click at [1160, 26] on span "TAG04" at bounding box center [1167, 24] width 83 height 26
click at [1154, 73] on div "ATI-QA" at bounding box center [1174, 71] width 83 height 18
click at [1158, 21] on span "ATI-QA" at bounding box center [1167, 24] width 83 height 26
click at [1150, 132] on div "QA" at bounding box center [1174, 133] width 83 height 18
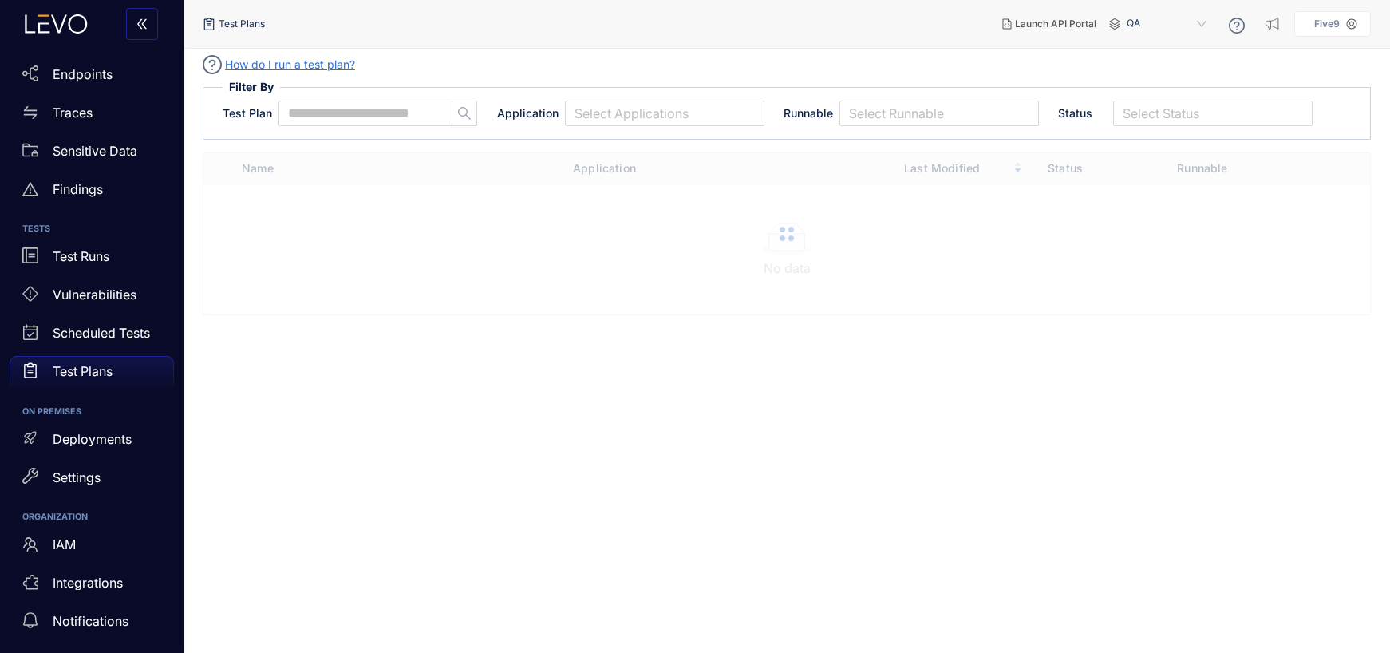
click at [1141, 18] on span "QA" at bounding box center [1167, 24] width 83 height 26
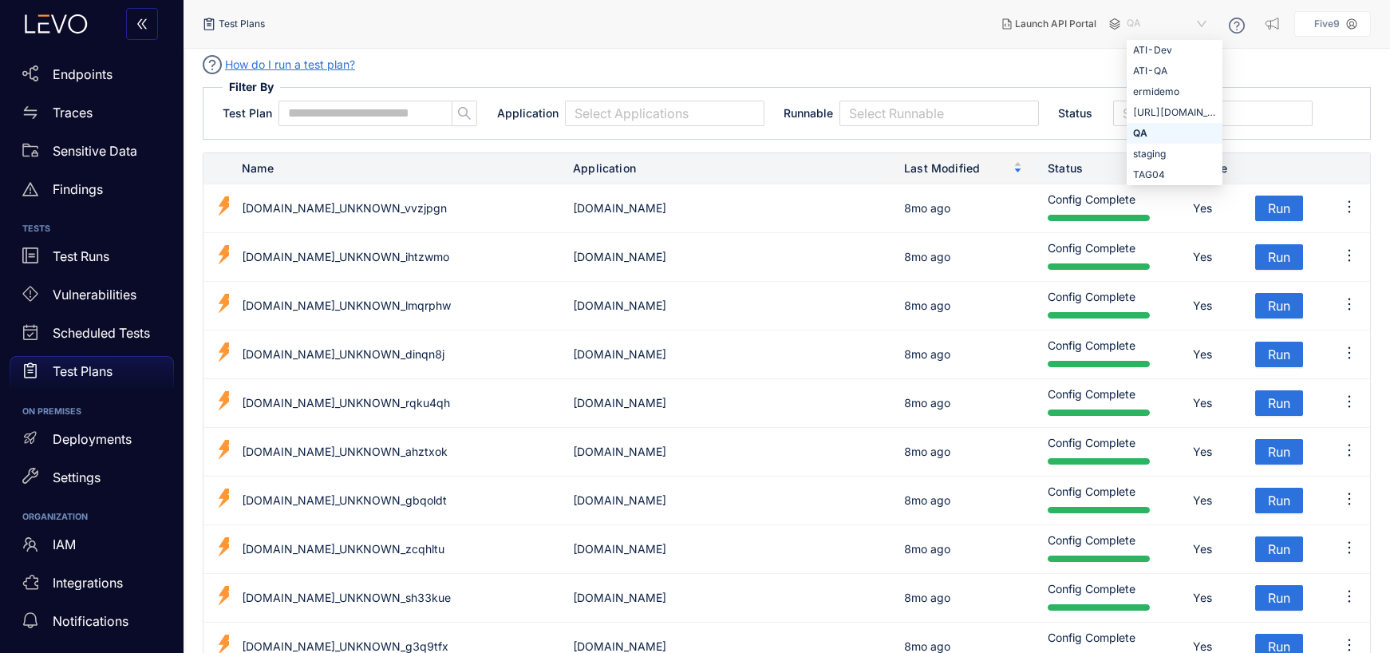
click at [624, 49] on main "How do I run a test plan? Filter By Test Plan Application Select Applications R…" at bounding box center [786, 351] width 1206 height 604
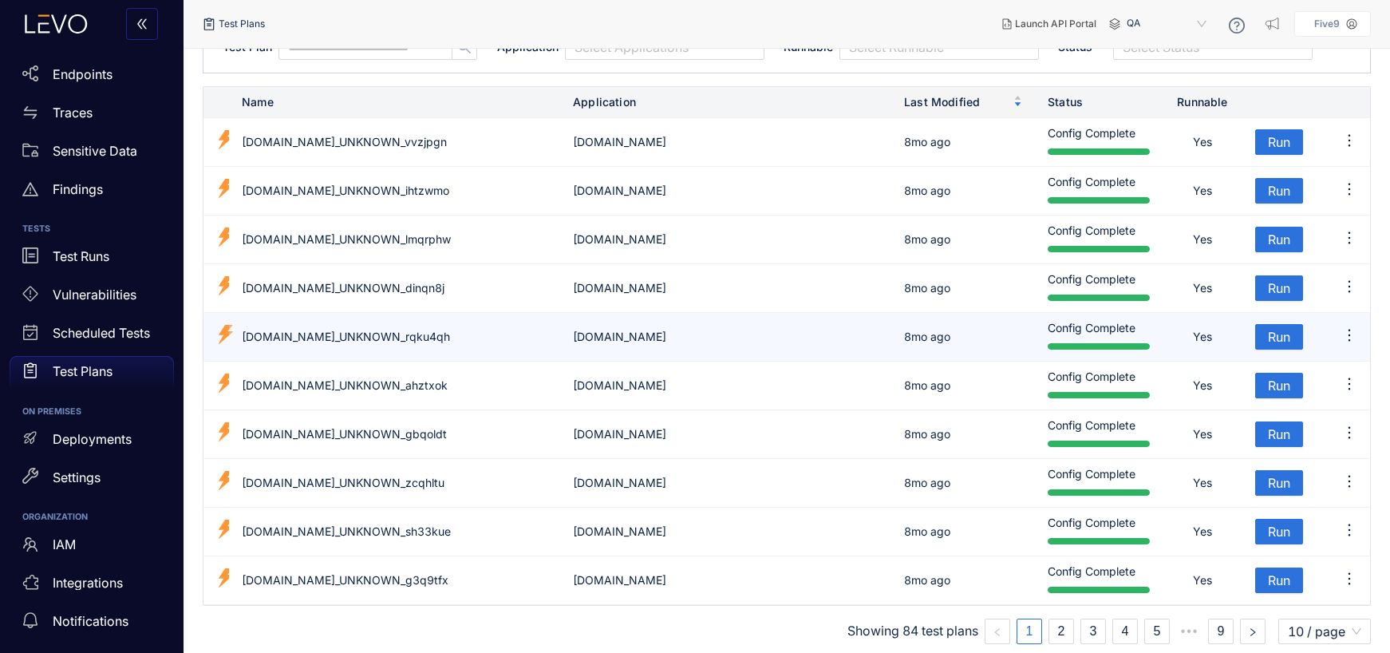
scroll to position [70, 0]
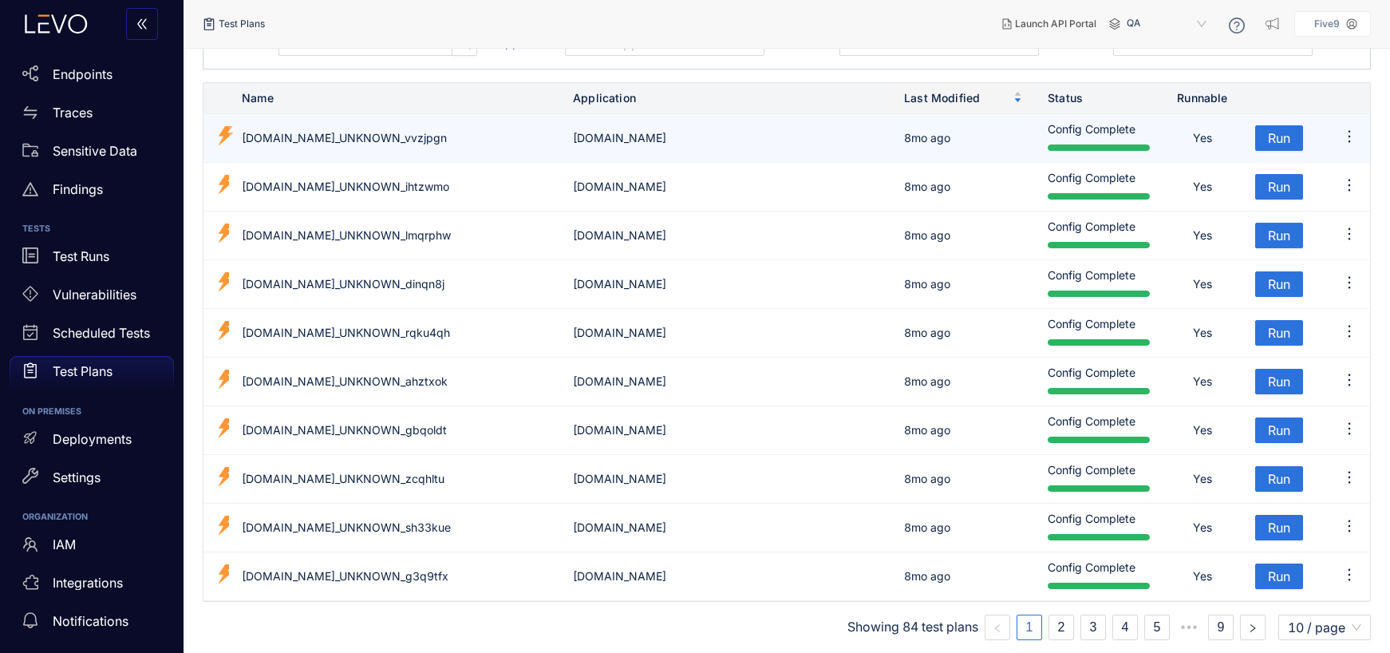
click at [447, 137] on td "[DOMAIN_NAME]_UNKNOWN_vvzjpgn" at bounding box center [394, 138] width 331 height 49
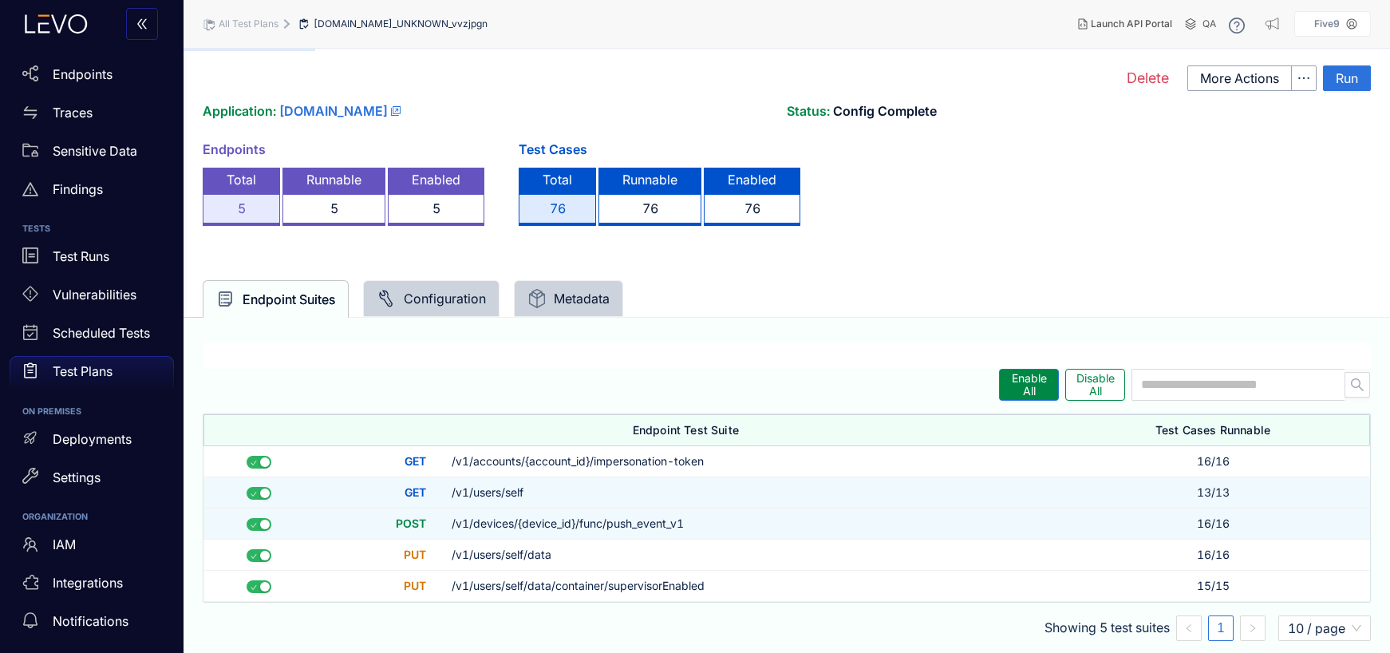
scroll to position [24, 0]
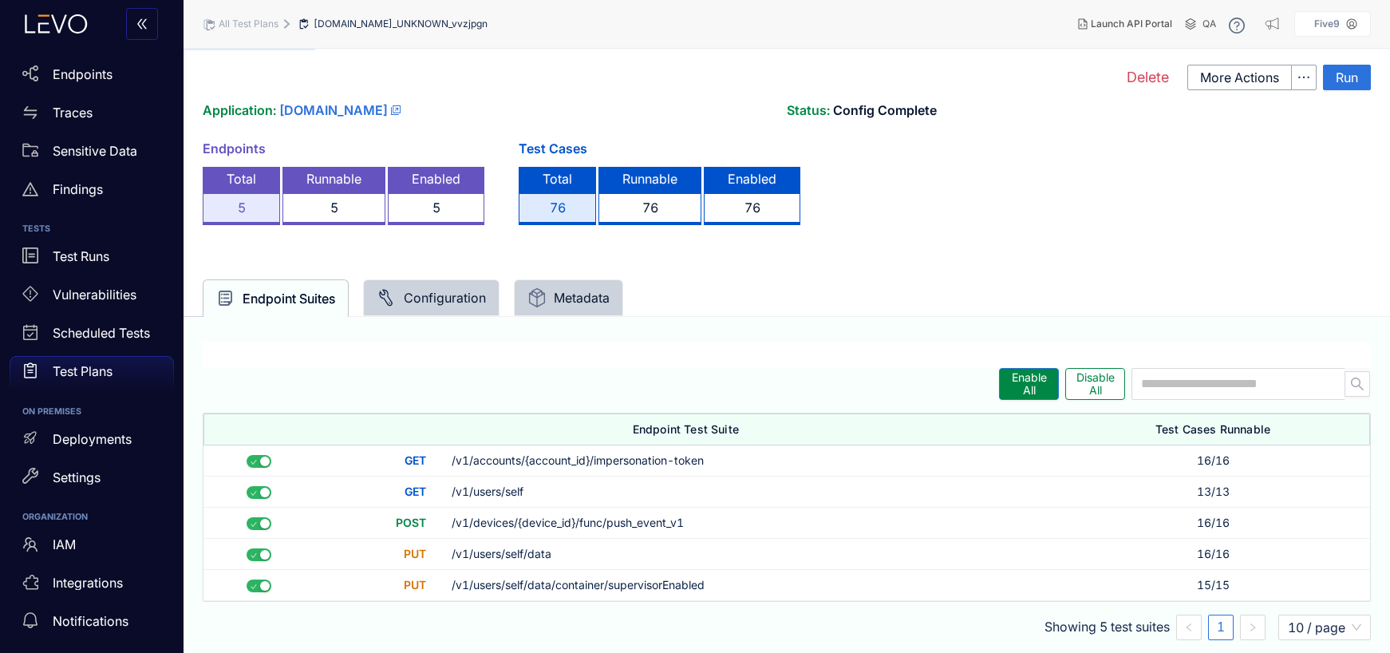
click at [411, 292] on div "Configuration" at bounding box center [431, 297] width 109 height 19
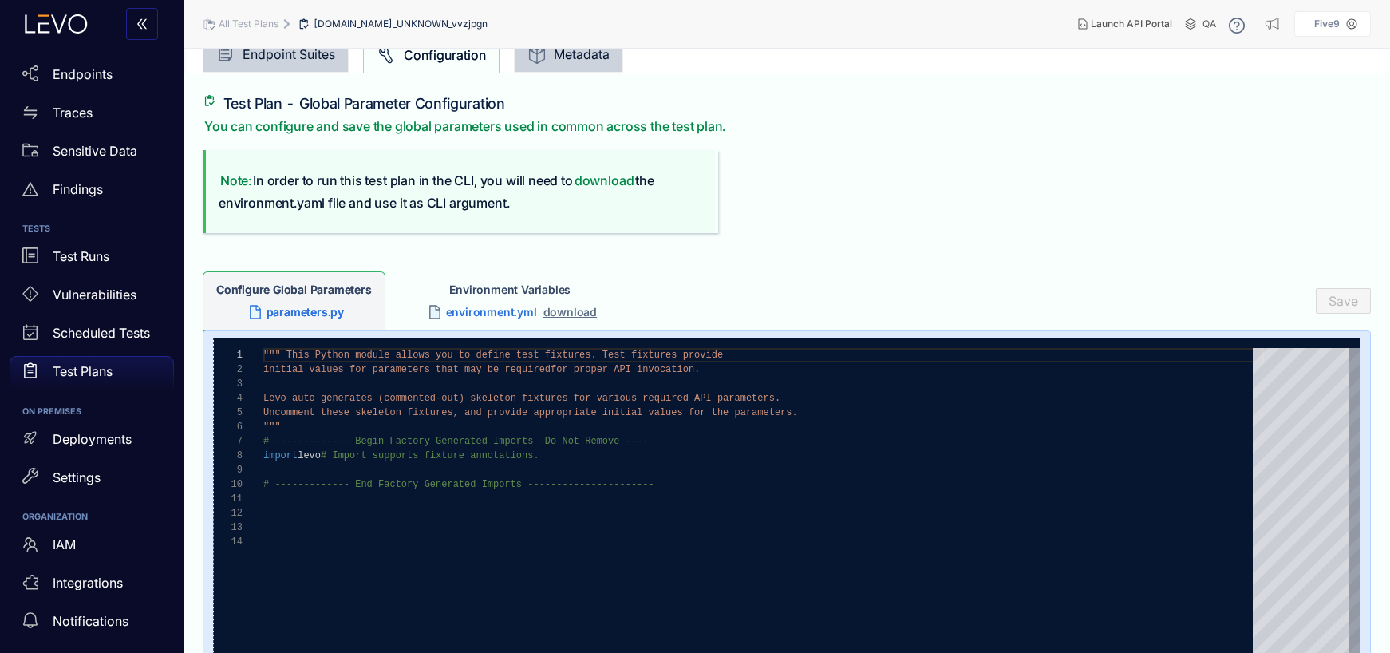
scroll to position [39, 0]
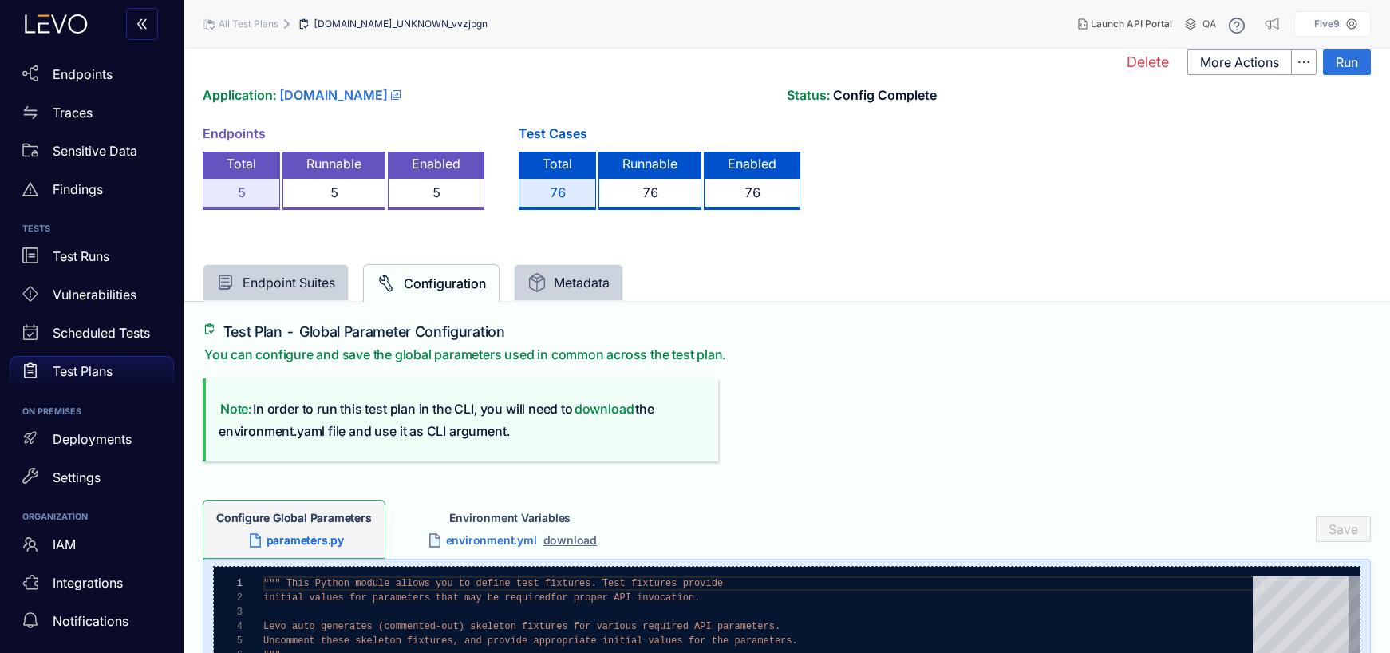
click at [570, 269] on div "Metadata" at bounding box center [568, 282] width 109 height 37
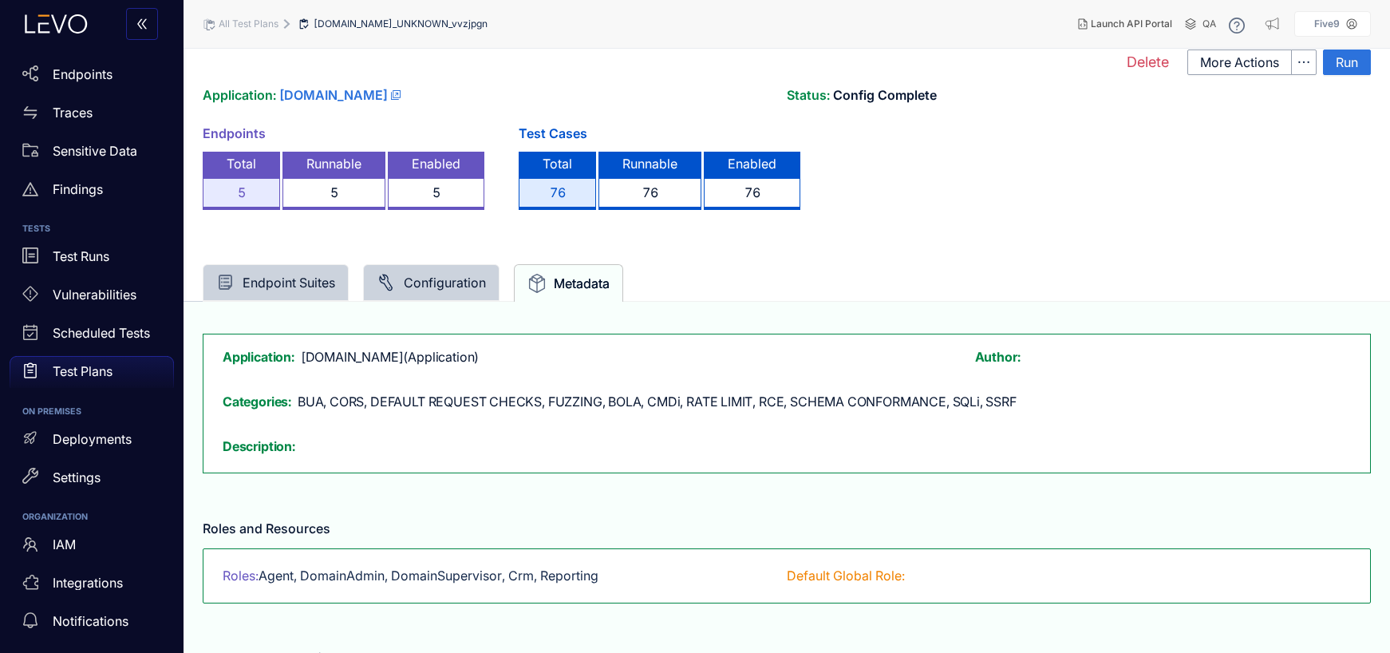
click at [251, 270] on div "Endpoint Suites" at bounding box center [276, 282] width 146 height 37
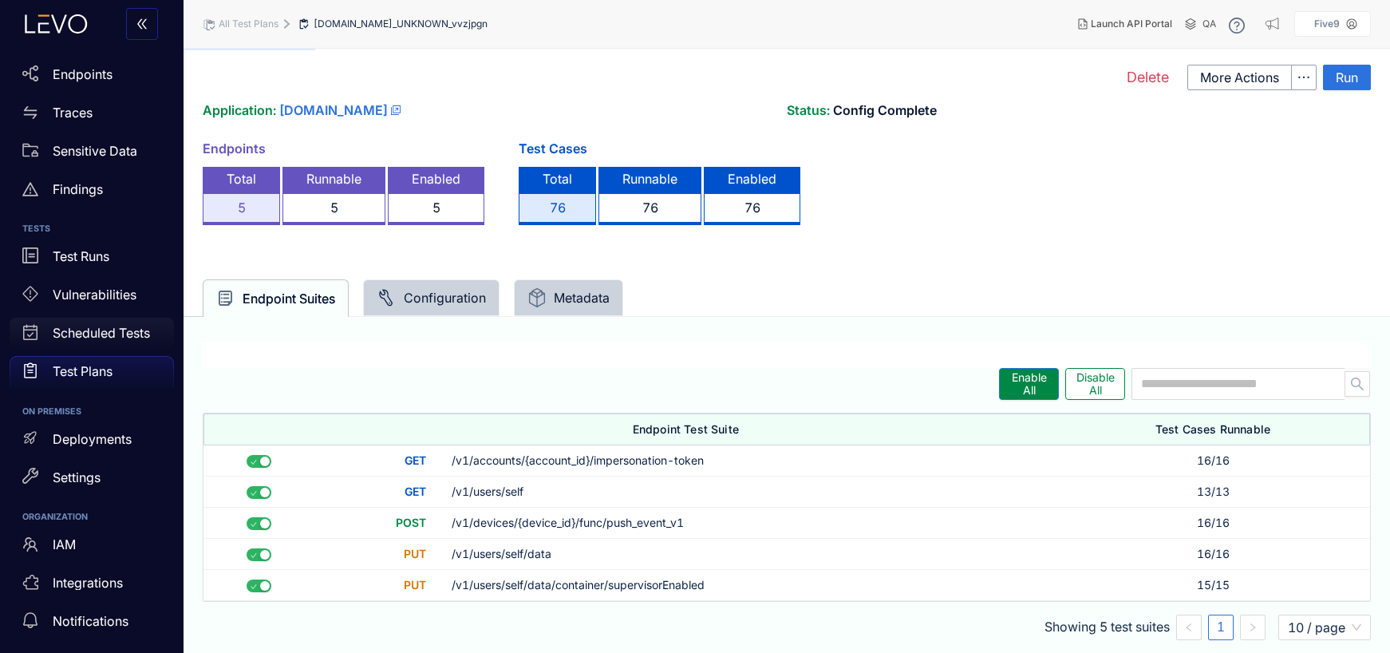
click at [100, 336] on p "Scheduled Tests" at bounding box center [101, 332] width 97 height 14
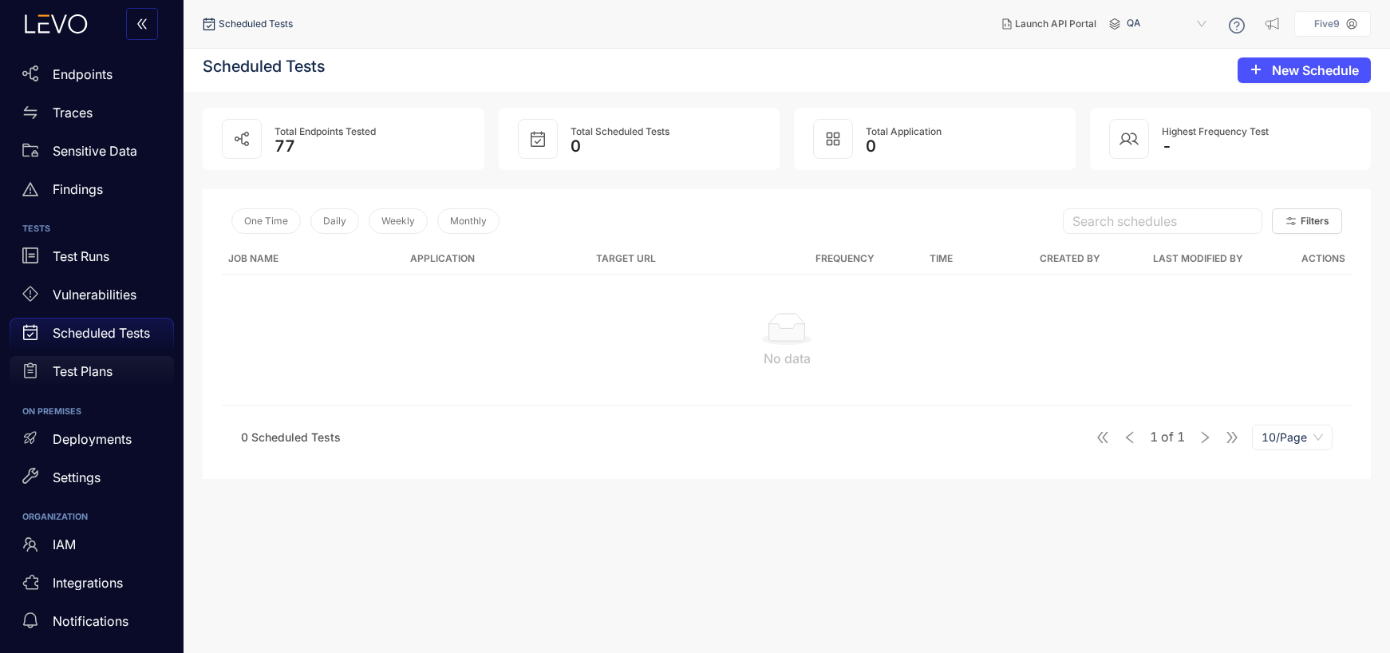
click at [85, 366] on p "Test Plans" at bounding box center [83, 371] width 60 height 14
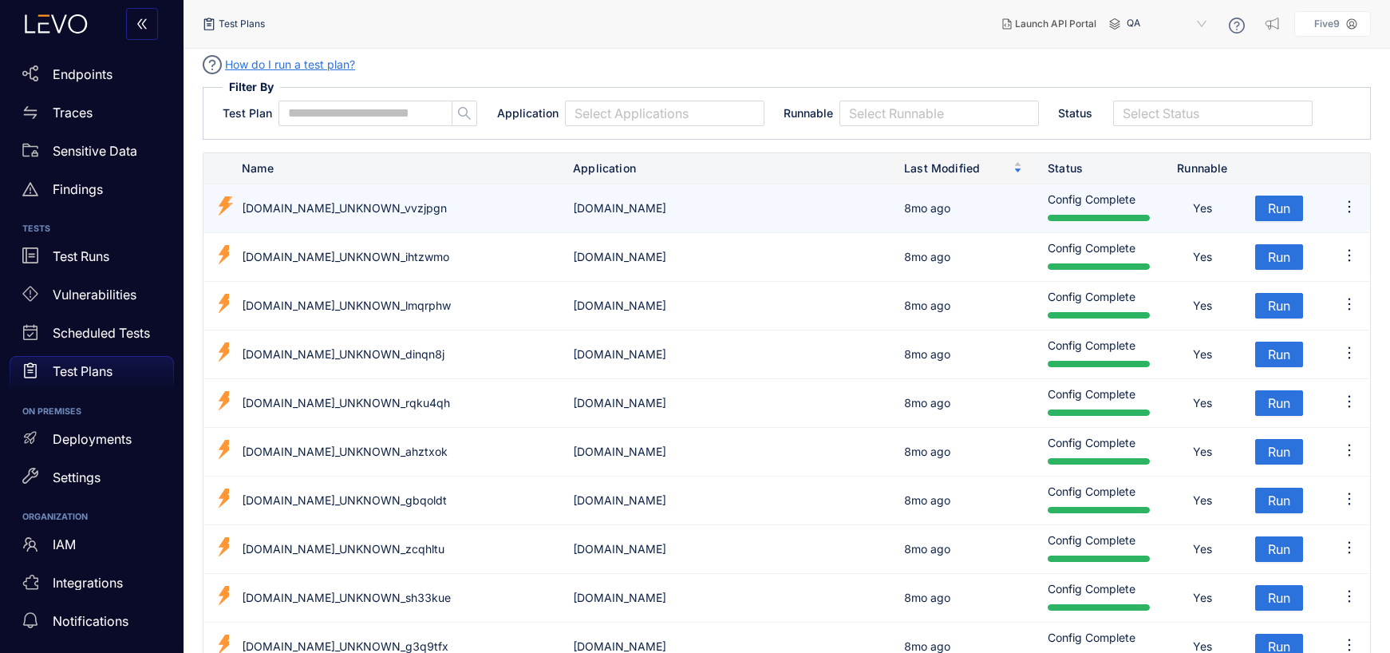
click at [406, 214] on td "[DOMAIN_NAME]_UNKNOWN_vvzjpgn" at bounding box center [394, 208] width 331 height 49
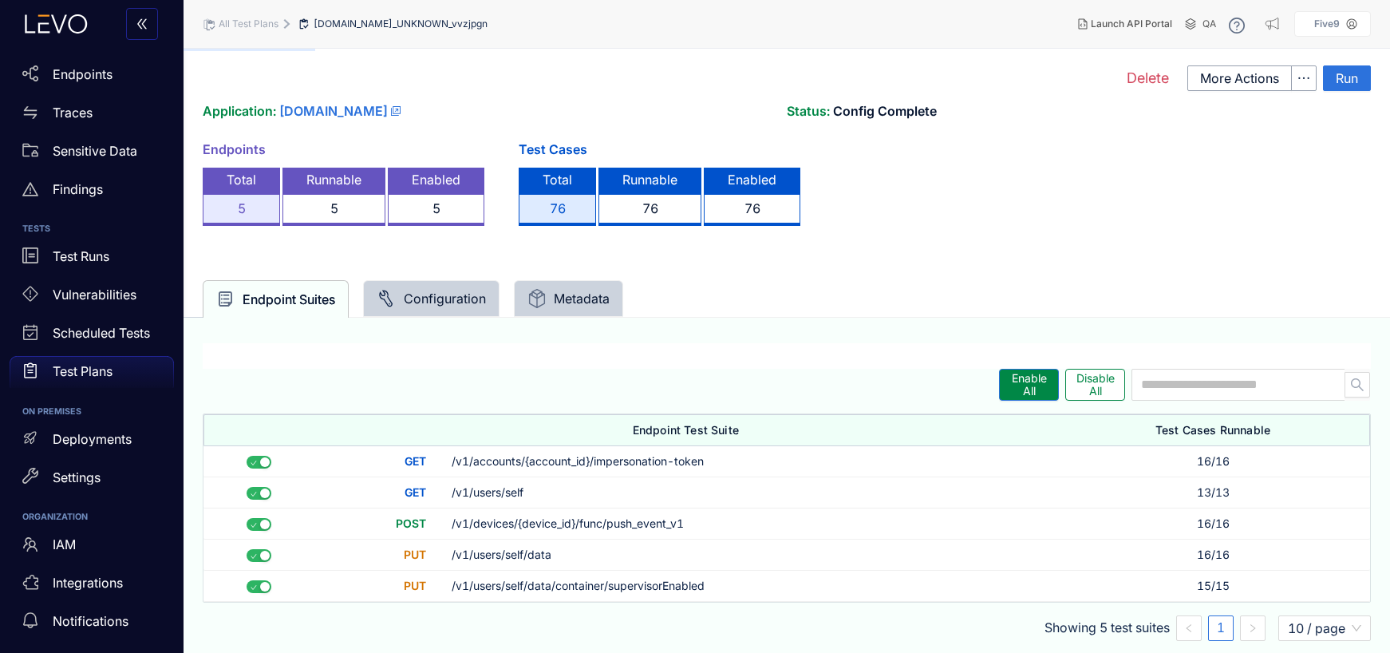
scroll to position [24, 0]
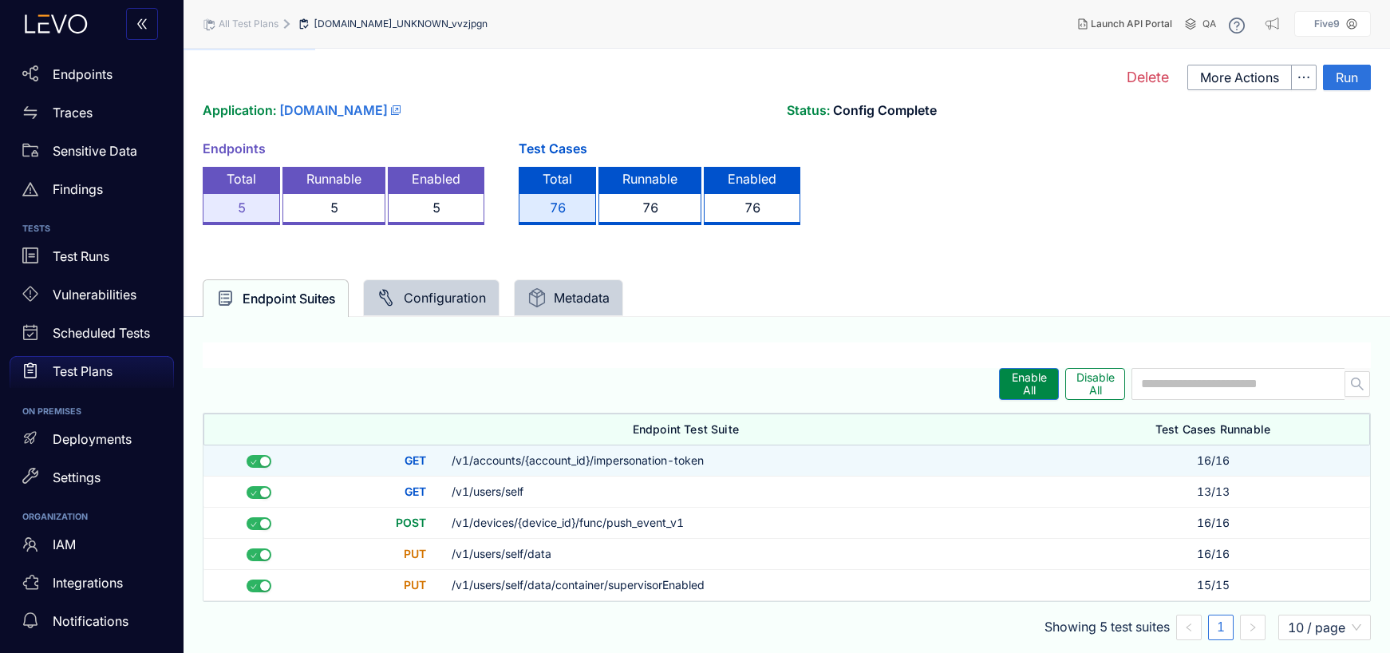
click at [578, 460] on td "/v1/accounts/{account_id}/impersonation-token" at bounding box center [747, 460] width 617 height 31
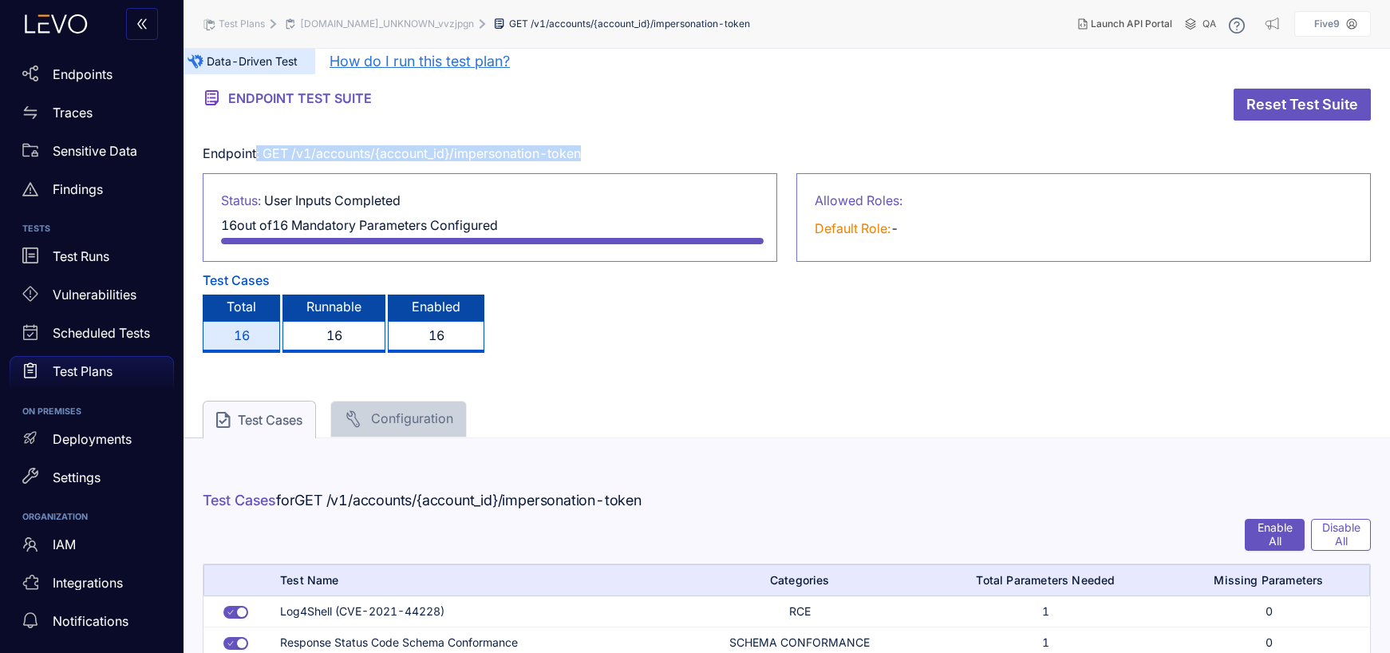
drag, startPoint x: 606, startPoint y: 158, endPoint x: 257, endPoint y: 153, distance: 349.5
click at [257, 153] on div "Endpoint: GET /v1/accounts/{account_id}/impersonation-token" at bounding box center [787, 153] width 1168 height 14
click at [654, 361] on main "Data Driven Data-Driven Test How do I run this test plan? ENDPOINT TEST SUITE R…" at bounding box center [786, 351] width 1206 height 604
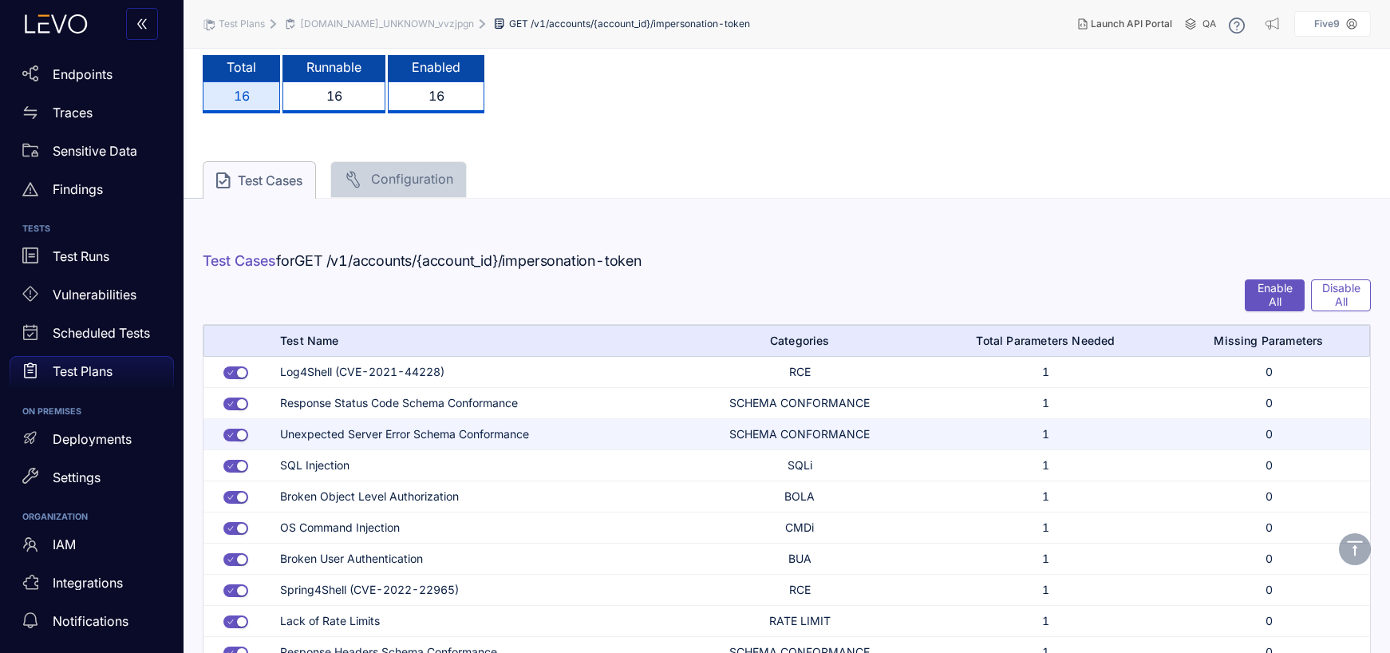
scroll to position [306, 0]
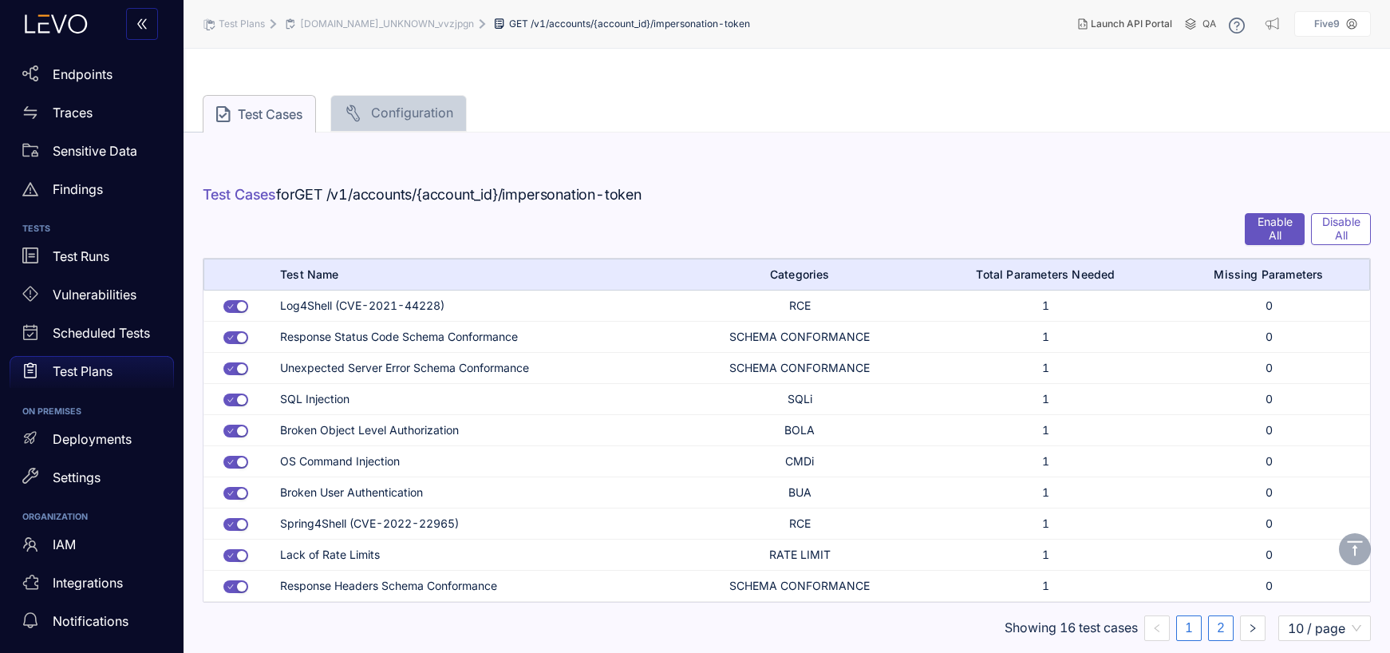
click at [1213, 627] on link "2" at bounding box center [1221, 628] width 24 height 24
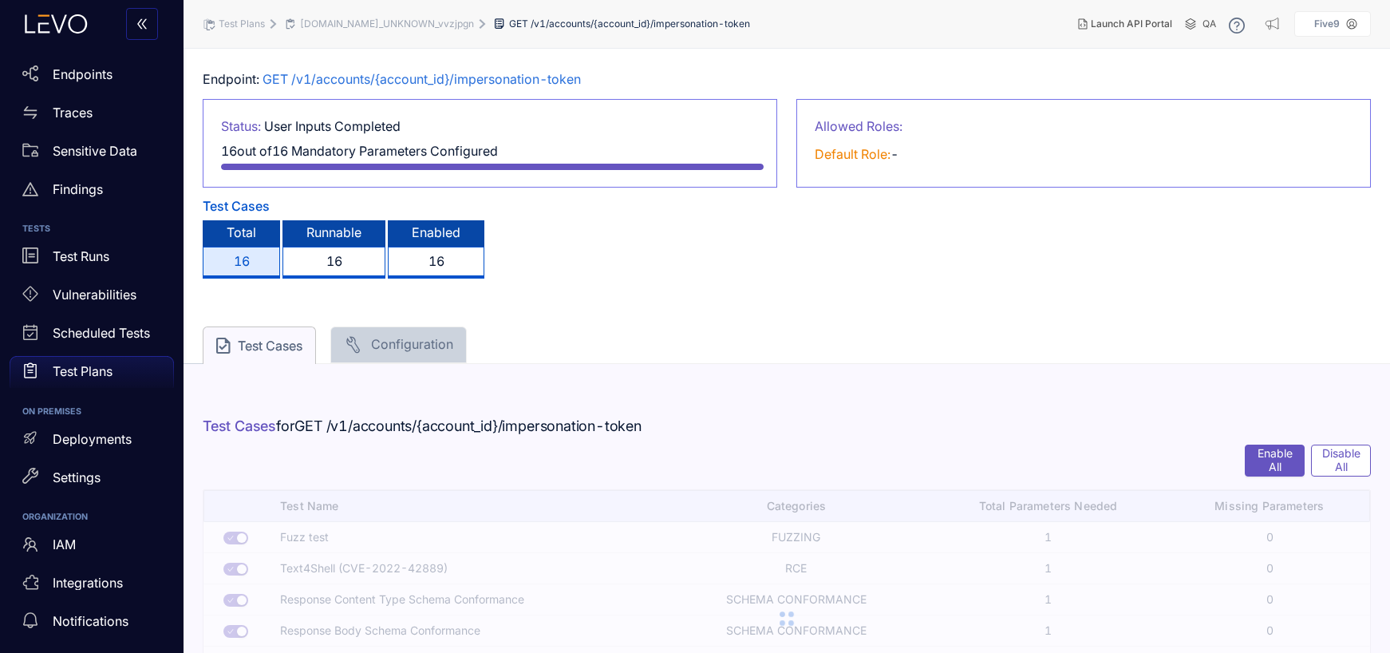
scroll to position [181, 0]
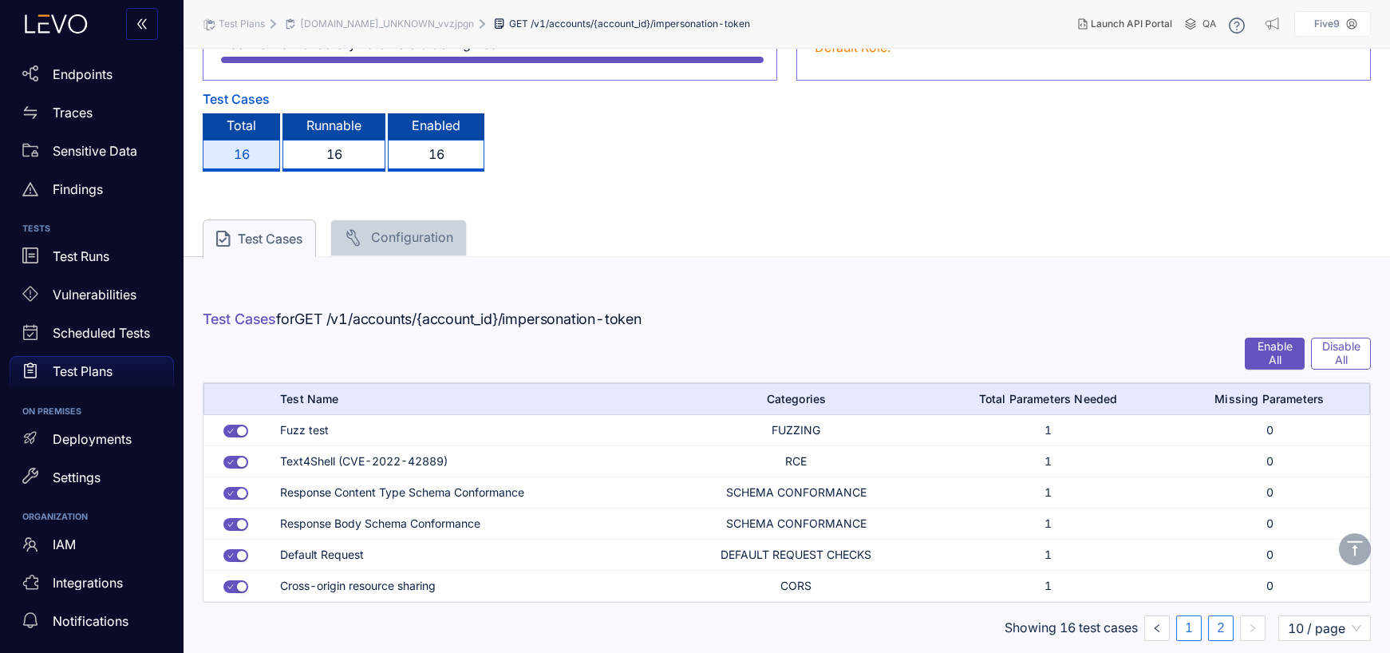
click at [1193, 629] on link "1" at bounding box center [1189, 628] width 24 height 24
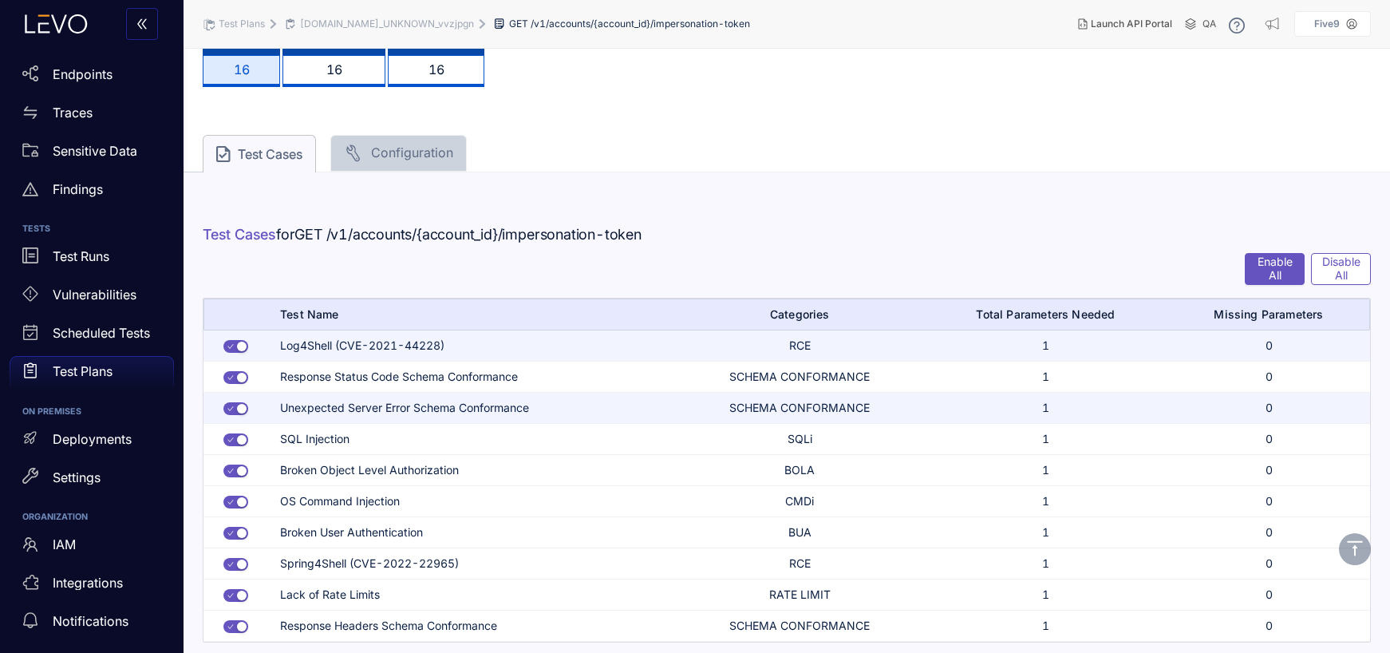
scroll to position [306, 0]
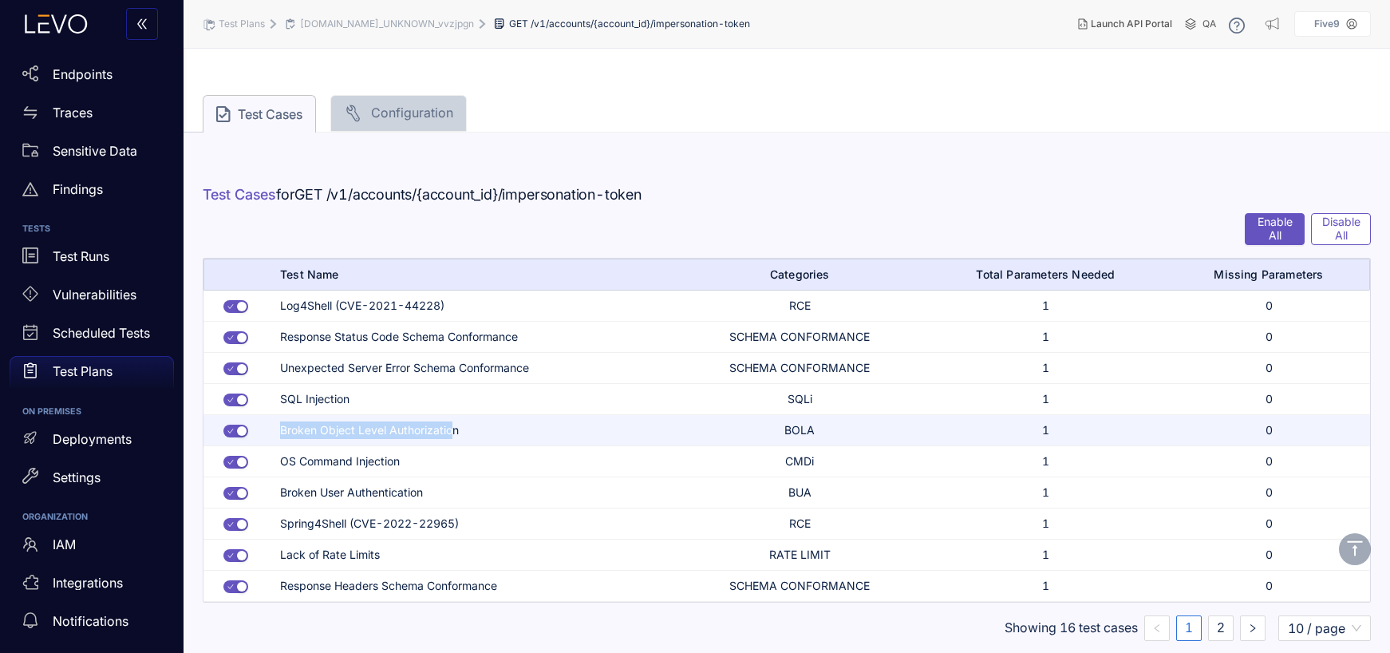
drag, startPoint x: 393, startPoint y: 430, endPoint x: 450, endPoint y: 426, distance: 56.8
click at [450, 426] on td "Broken Object Level Authorization" at bounding box center [471, 430] width 408 height 31
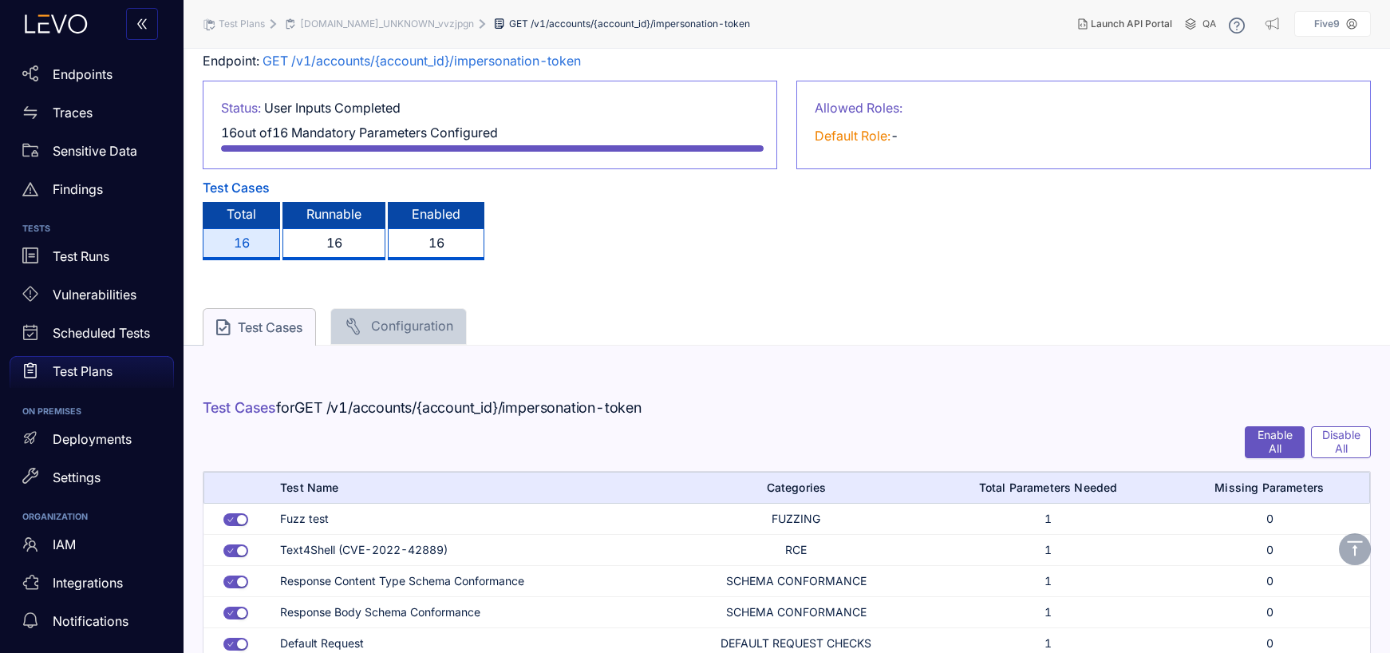
scroll to position [181, 0]
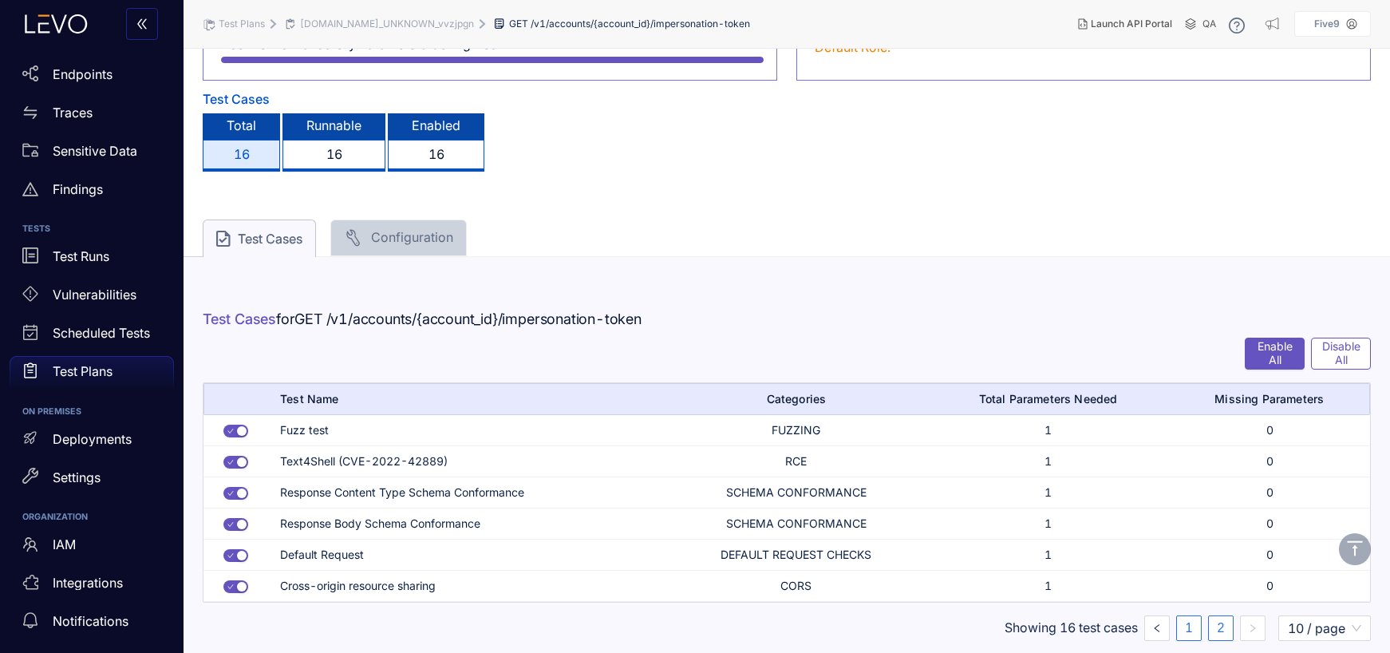
click at [1194, 626] on link "1" at bounding box center [1189, 628] width 24 height 24
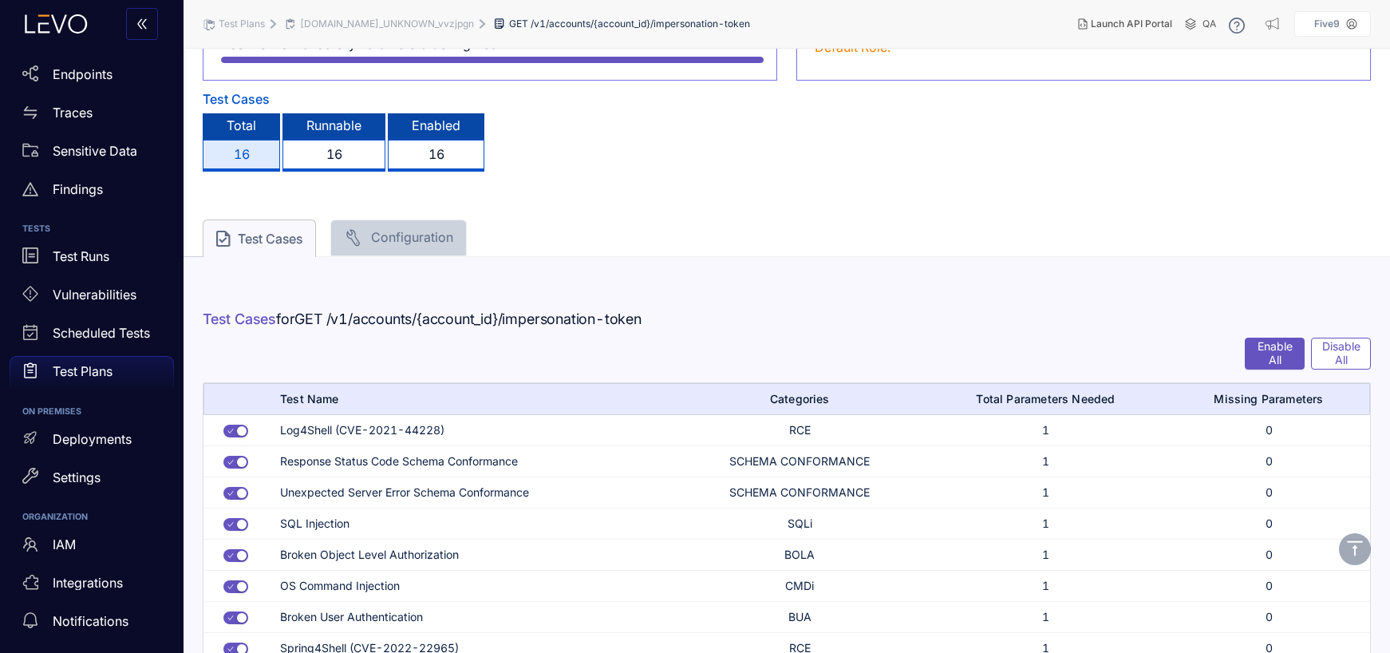
scroll to position [306, 0]
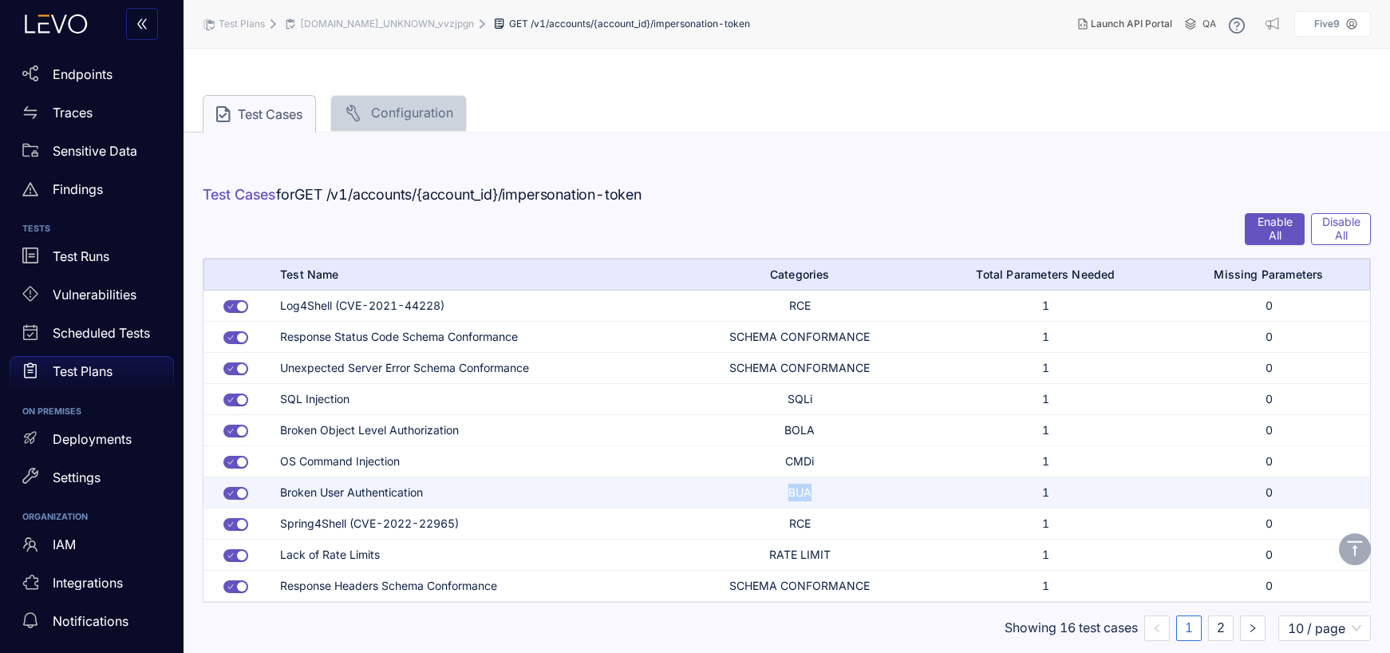
drag, startPoint x: 787, startPoint y: 490, endPoint x: 837, endPoint y: 500, distance: 51.3
click at [837, 500] on td "BUA" at bounding box center [799, 492] width 247 height 31
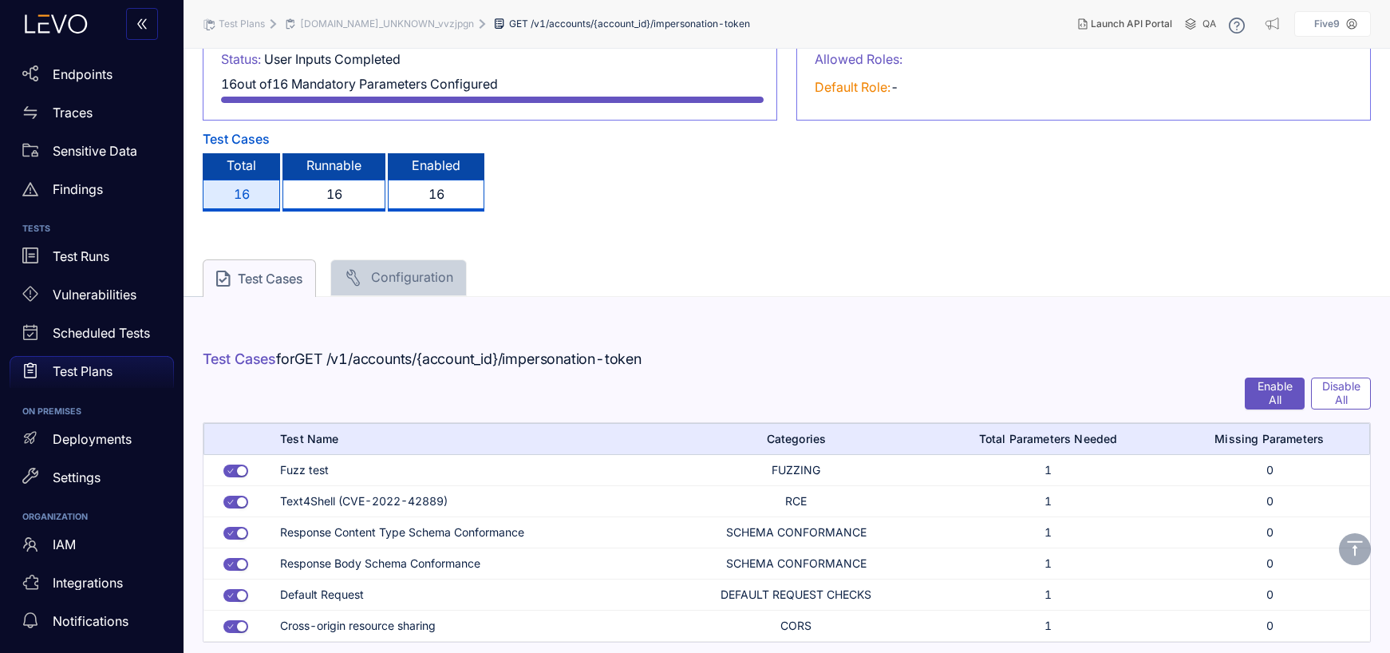
scroll to position [181, 0]
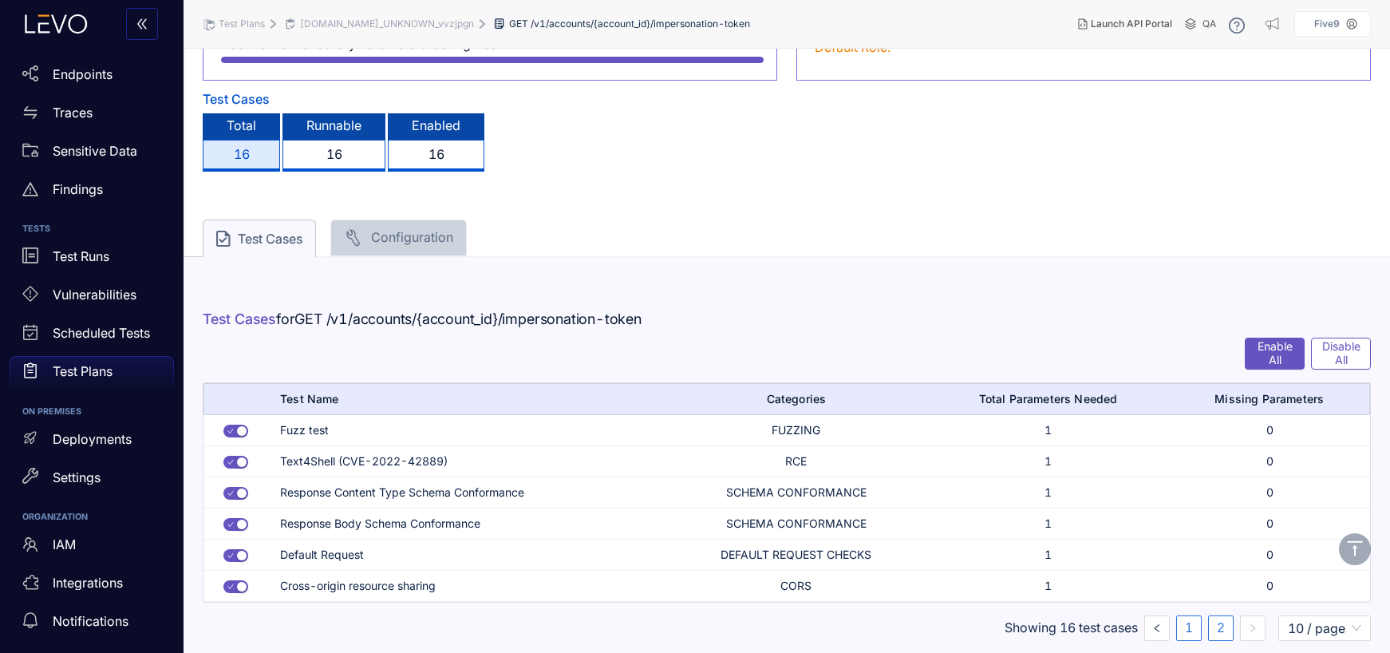
click at [1188, 629] on link "1" at bounding box center [1189, 628] width 24 height 24
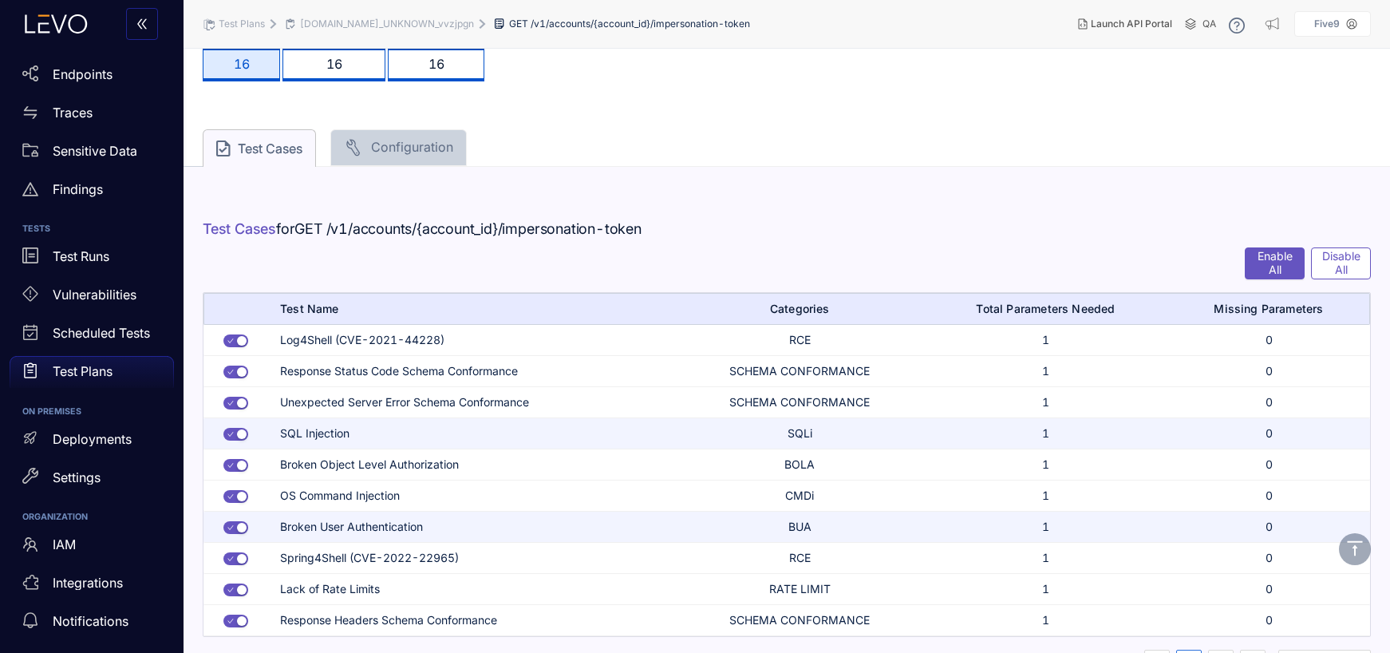
scroll to position [306, 0]
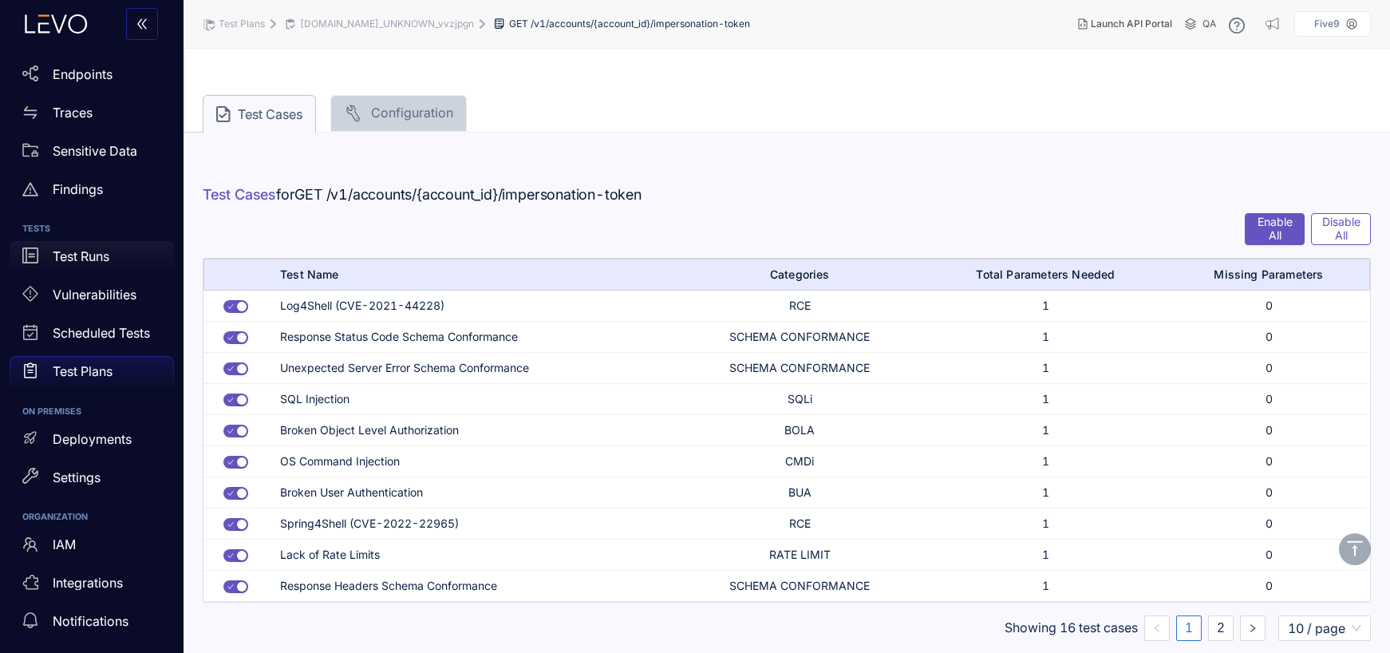
click at [69, 277] on link "Test Runs" at bounding box center [92, 260] width 164 height 38
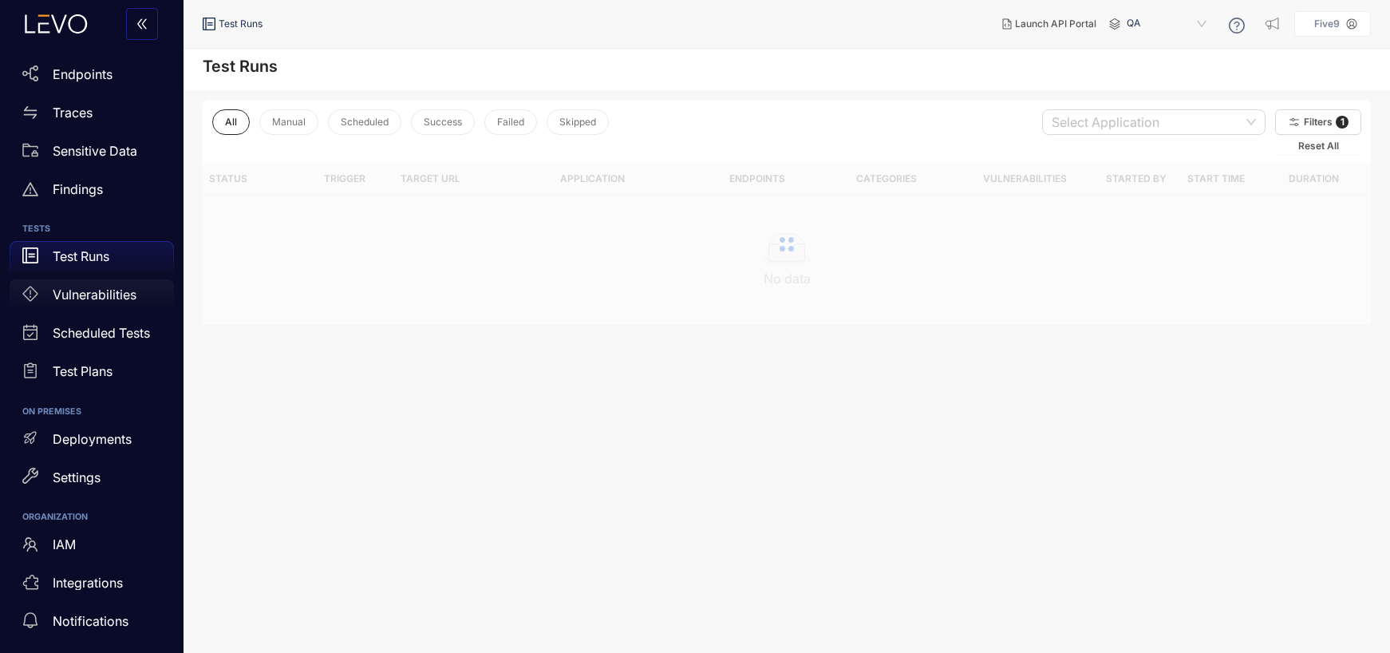
click at [69, 295] on p "Vulnerabilities" at bounding box center [95, 294] width 84 height 14
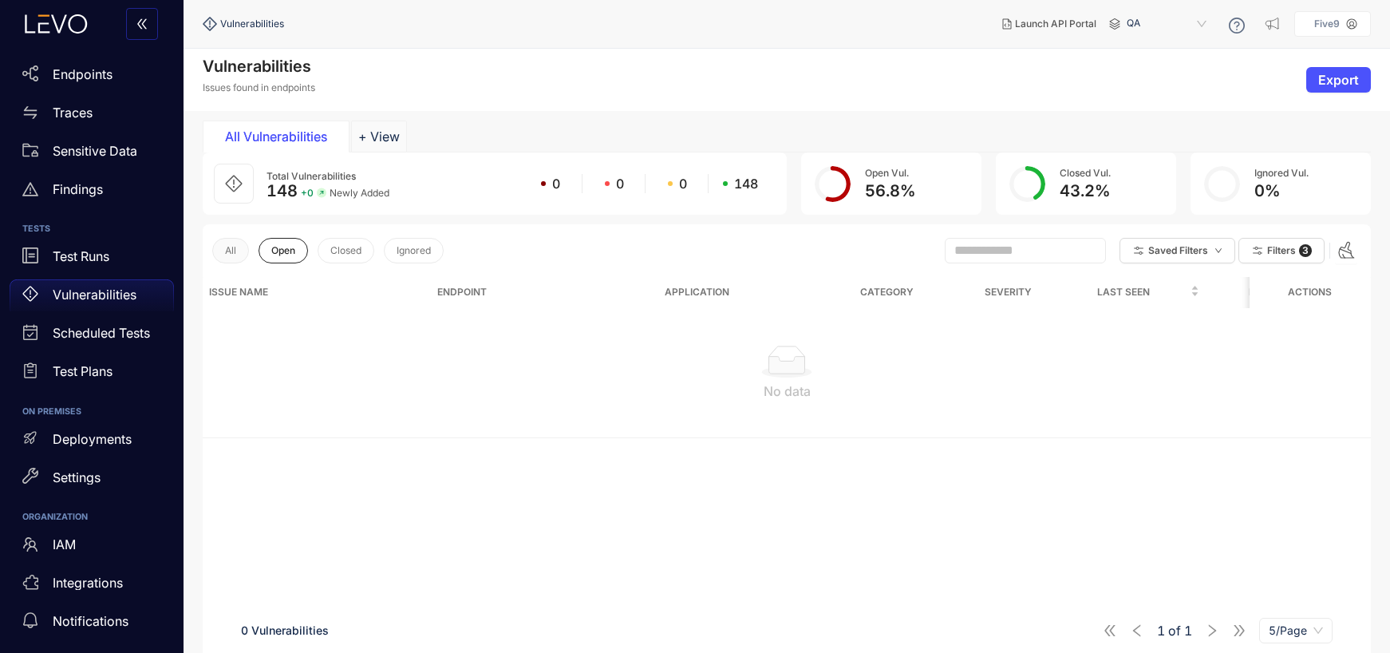
click at [230, 251] on span "All" at bounding box center [230, 250] width 11 height 11
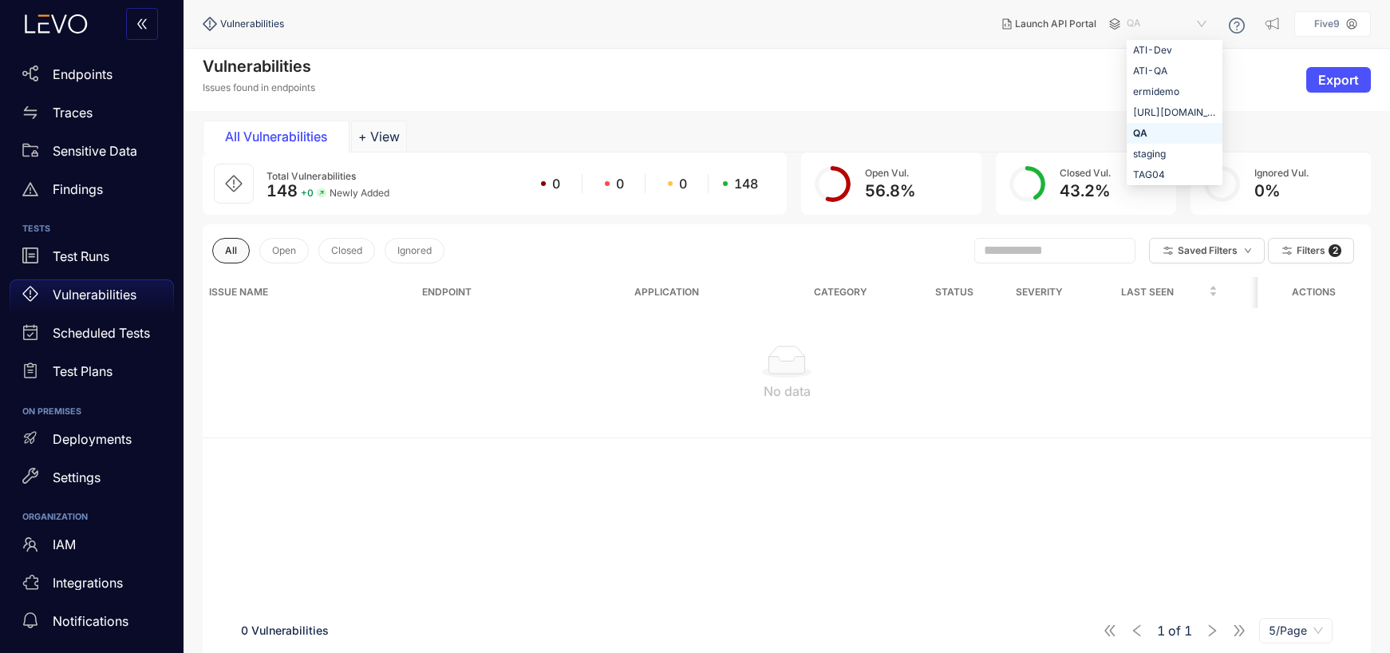
click at [1170, 19] on span "QA" at bounding box center [1167, 24] width 83 height 26
click at [1162, 173] on div "TAG04" at bounding box center [1174, 175] width 83 height 18
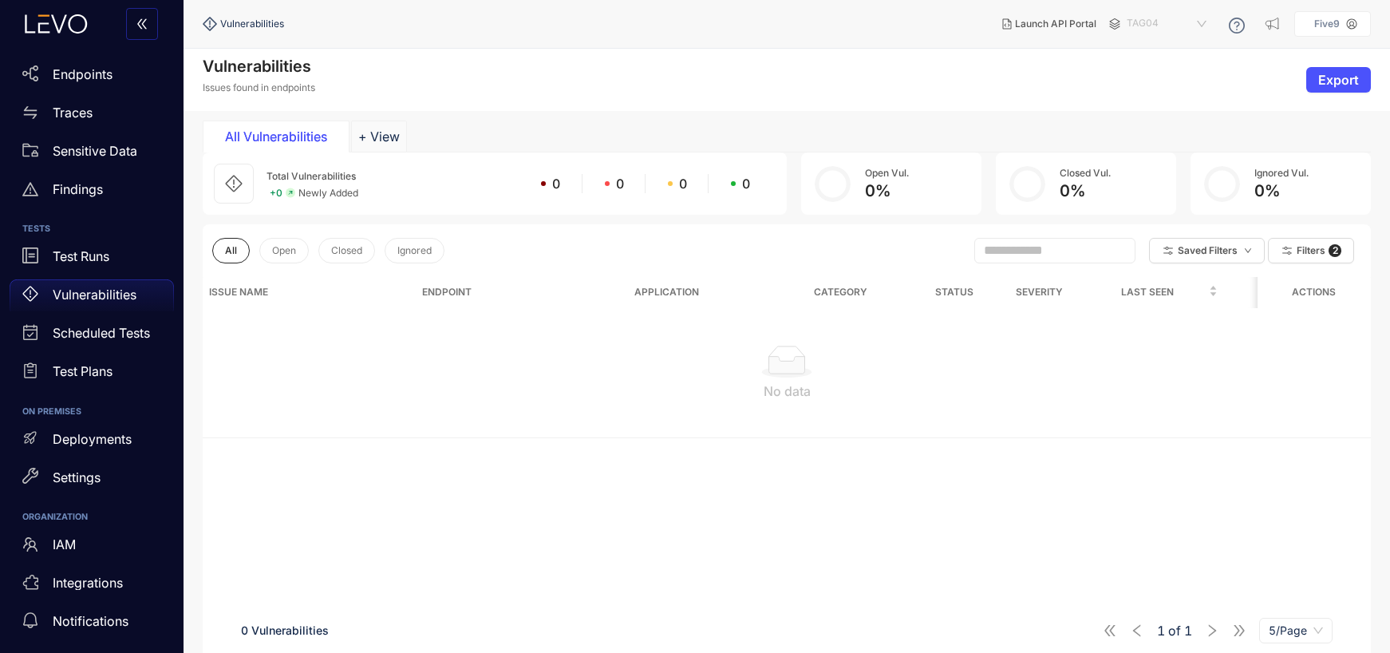
click at [1174, 24] on span "TAG04" at bounding box center [1167, 24] width 83 height 26
click at [1150, 157] on div "staging" at bounding box center [1174, 154] width 83 height 18
click at [1154, 26] on span "staging" at bounding box center [1167, 24] width 83 height 26
click at [1146, 135] on div "QA" at bounding box center [1174, 133] width 83 height 18
click at [1150, 22] on span "QA" at bounding box center [1167, 24] width 83 height 26
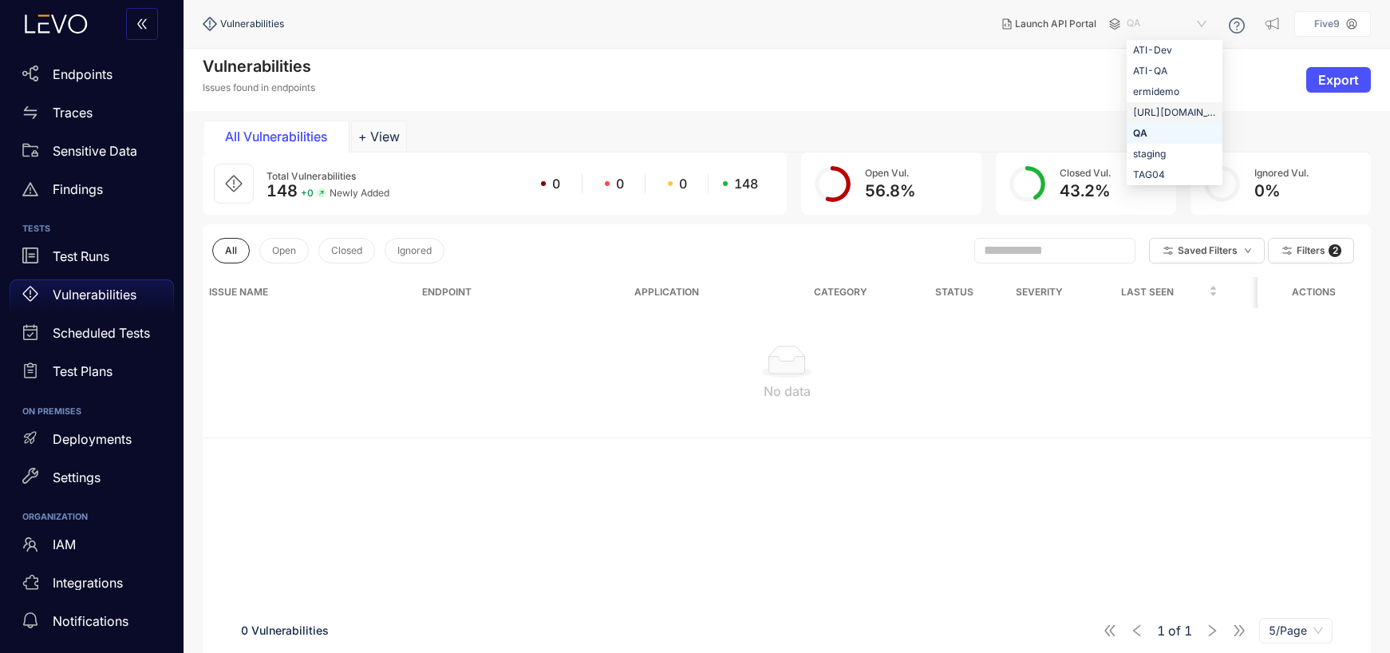
click at [1158, 108] on div "[URL][DOMAIN_NAME]" at bounding box center [1174, 113] width 83 height 18
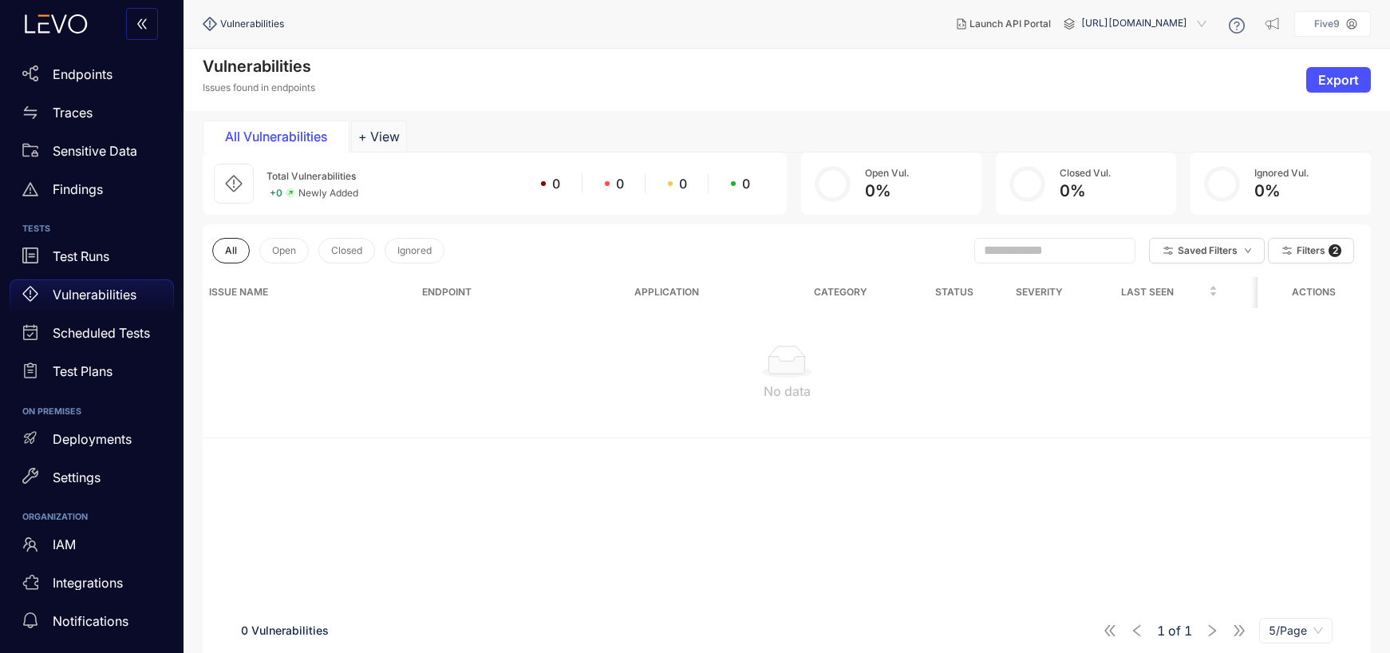
click at [1158, 17] on span "[URL][DOMAIN_NAME]" at bounding box center [1145, 24] width 128 height 26
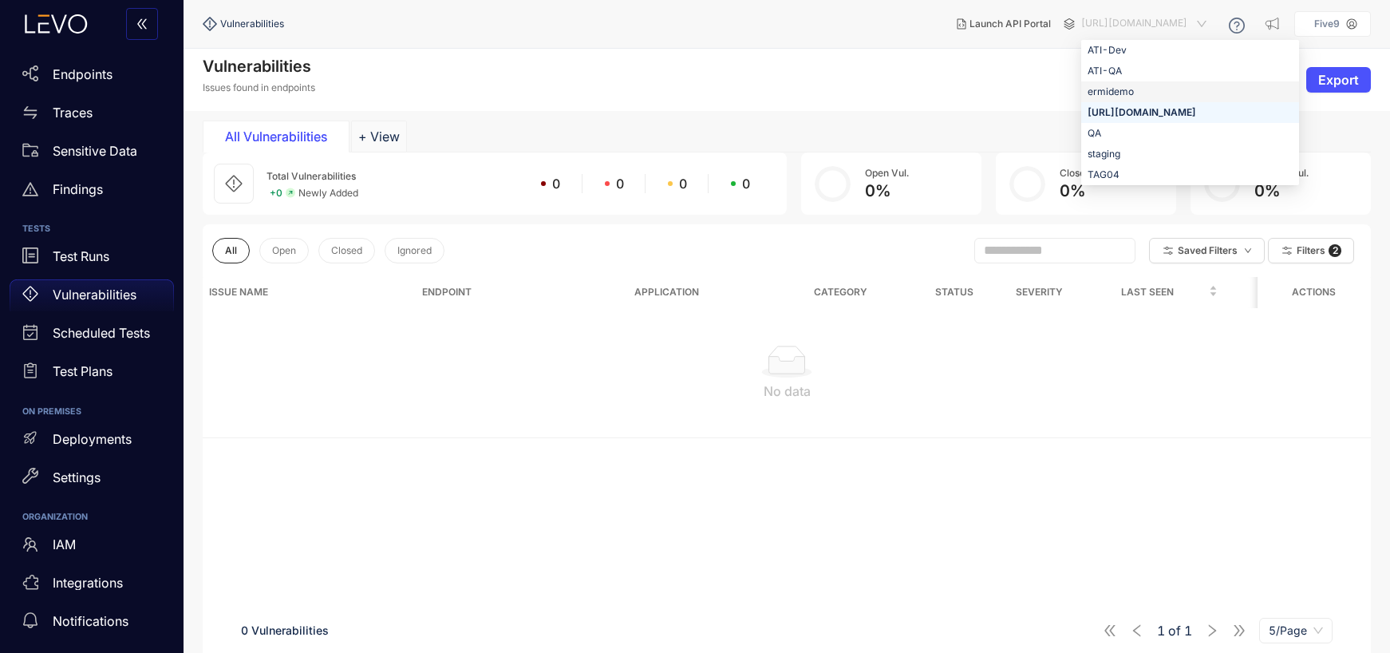
click at [1103, 97] on div "ermidemo" at bounding box center [1189, 92] width 205 height 18
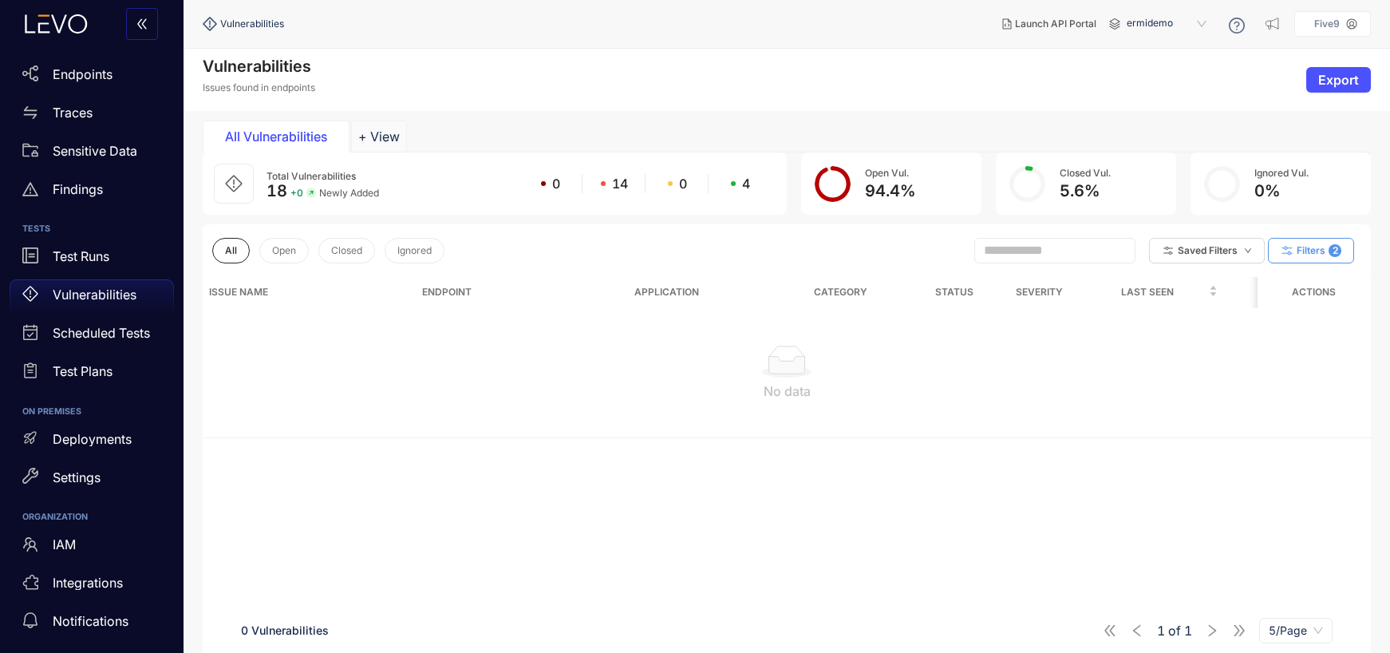
click at [1316, 253] on span "Filters" at bounding box center [1310, 250] width 29 height 11
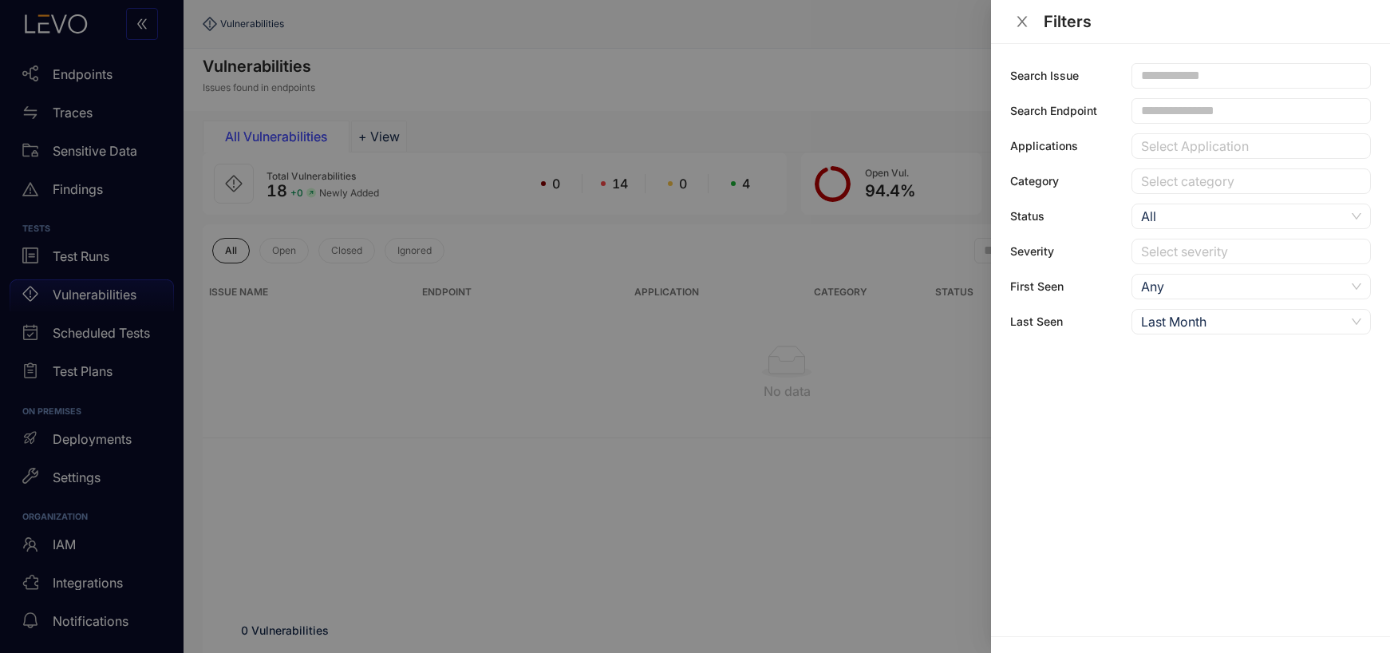
click at [1162, 325] on div "Last Month" at bounding box center [1243, 322] width 204 height 24
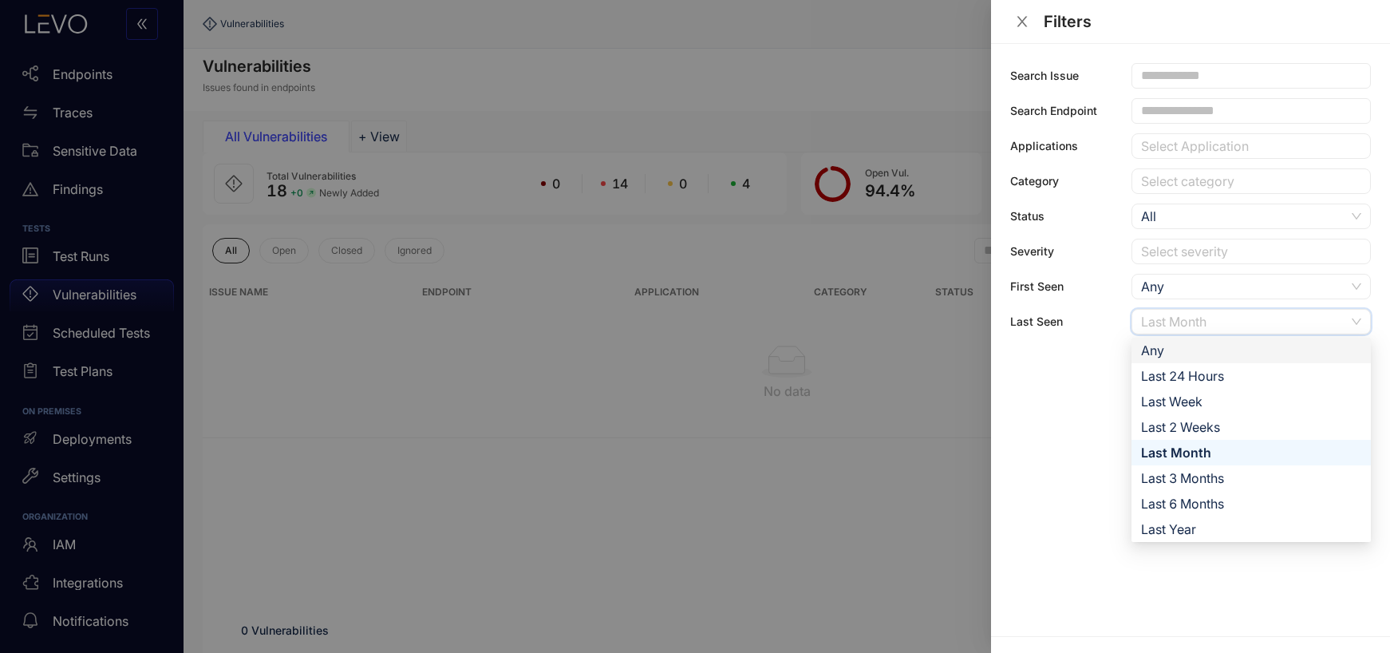
click at [1162, 337] on div "Any" at bounding box center [1250, 350] width 239 height 26
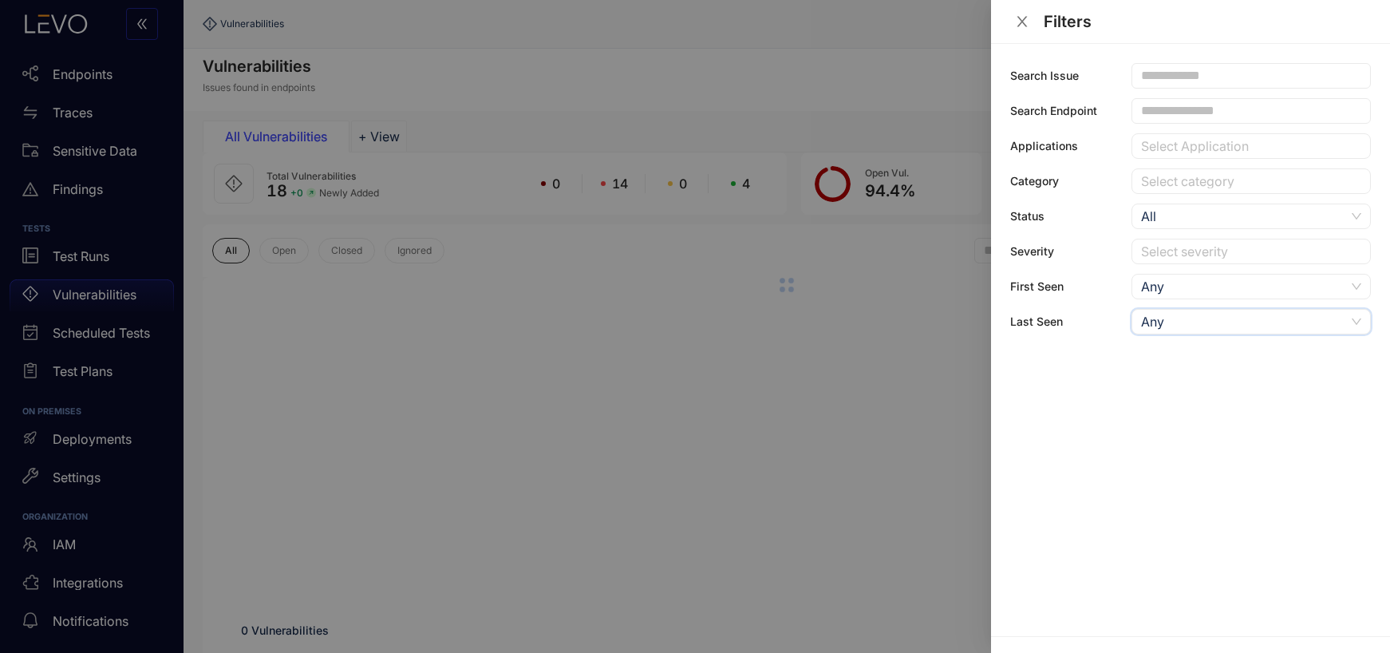
click at [779, 385] on div at bounding box center [695, 326] width 1390 height 653
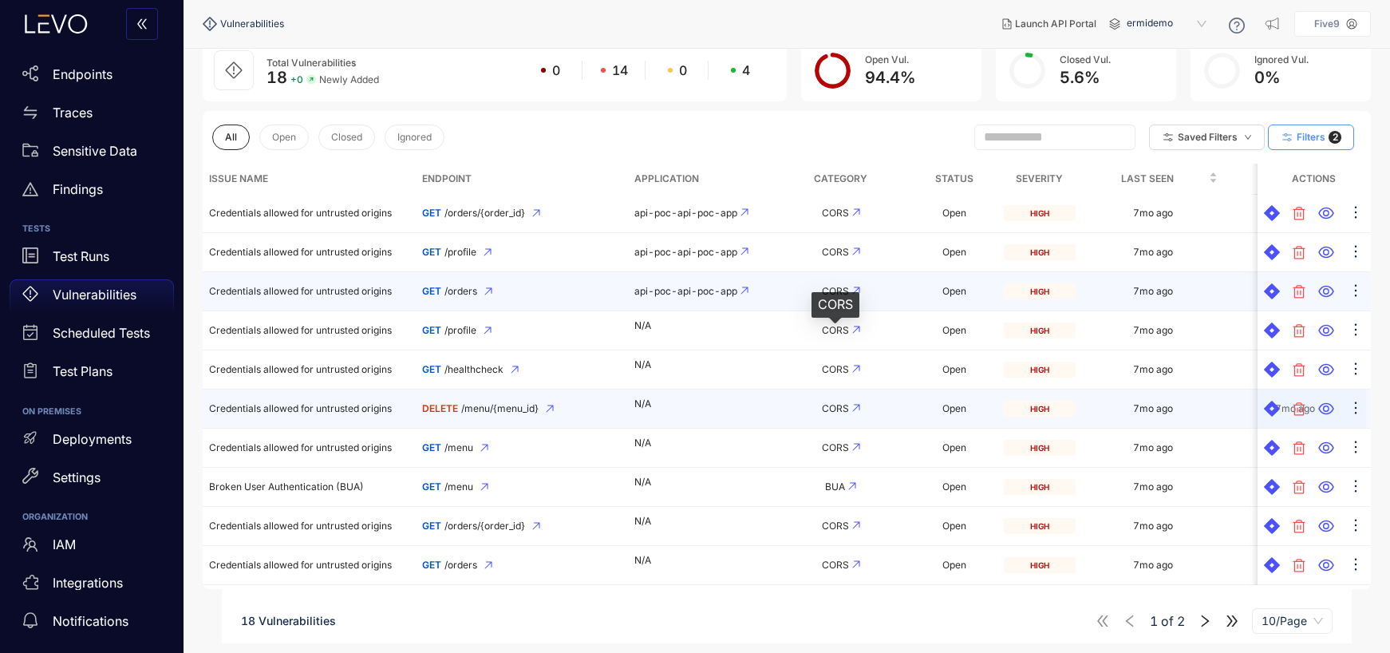
scroll to position [113, 0]
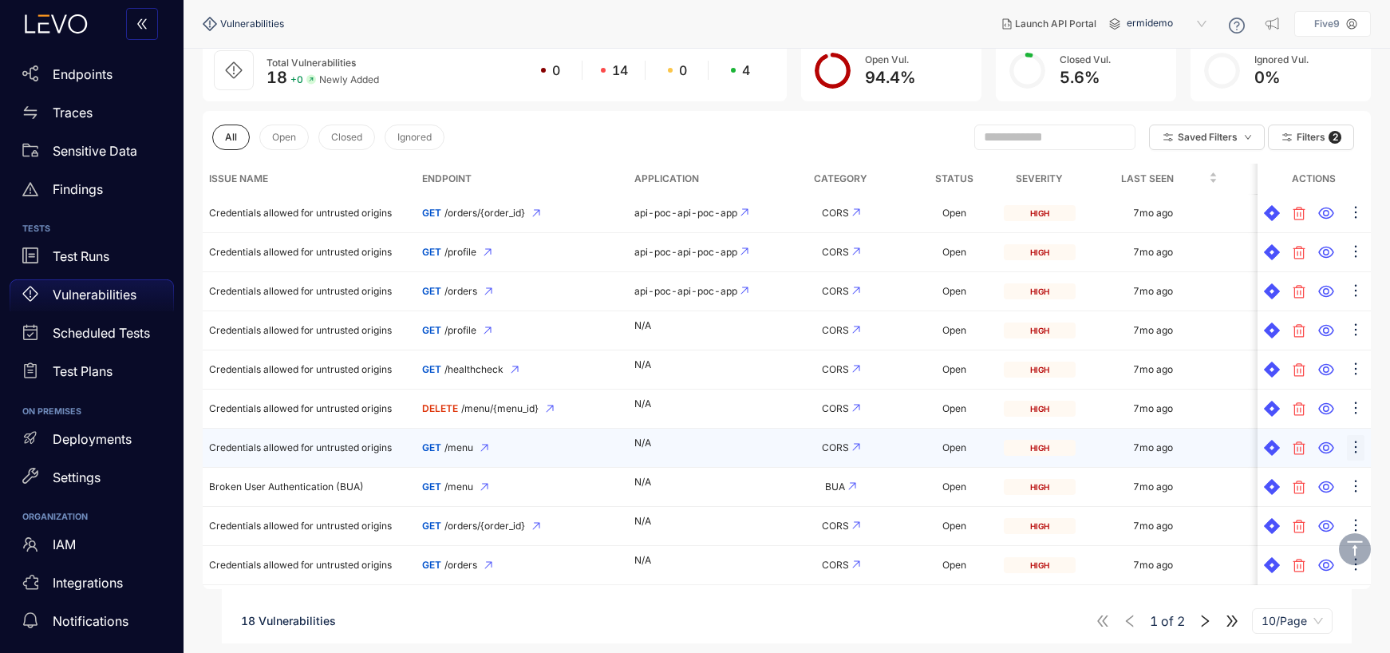
click at [1355, 443] on icon "ellipsis" at bounding box center [1355, 447] width 16 height 16
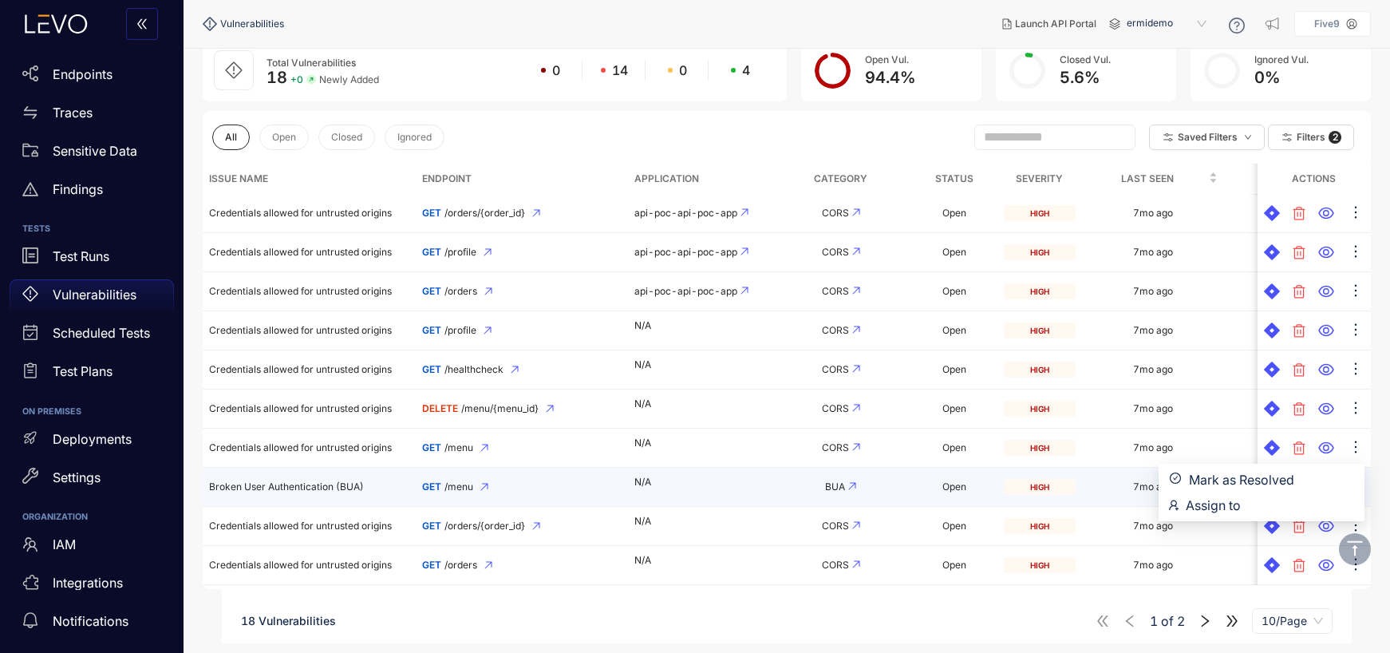
click at [543, 496] on td "GET /menu" at bounding box center [522, 487] width 213 height 39
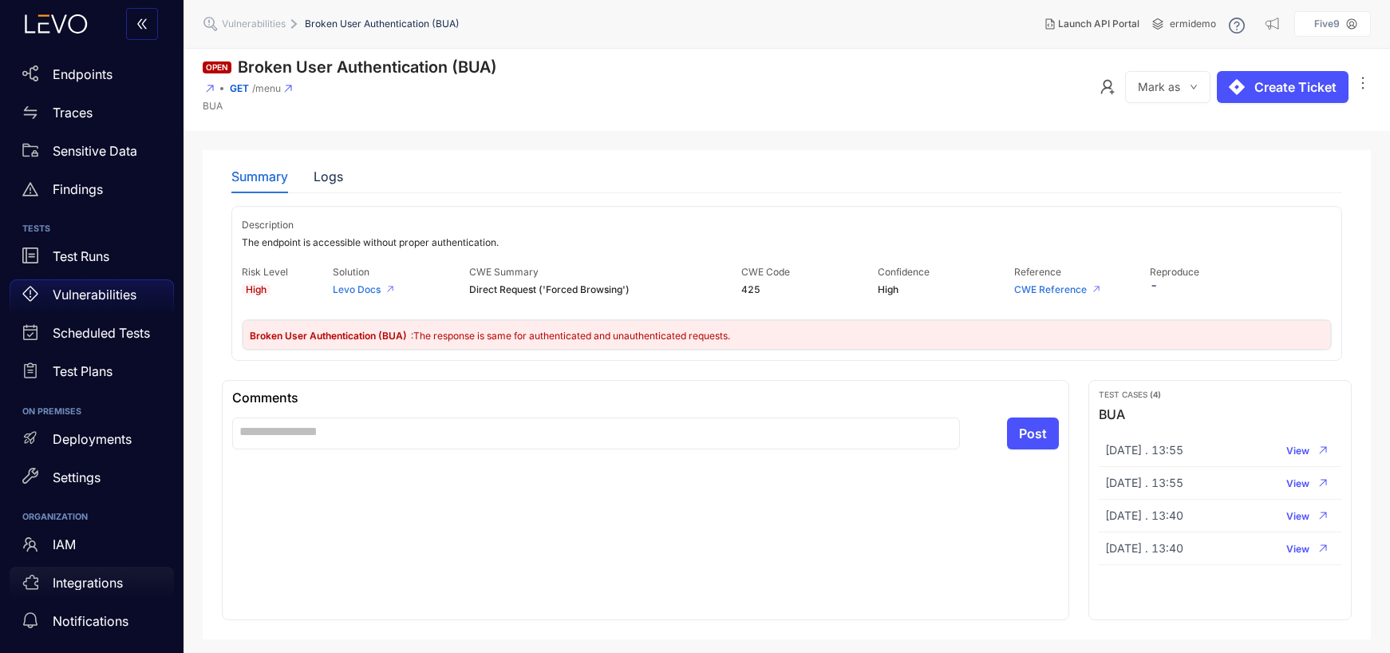
click at [90, 577] on p "Integrations" at bounding box center [88, 582] width 70 height 14
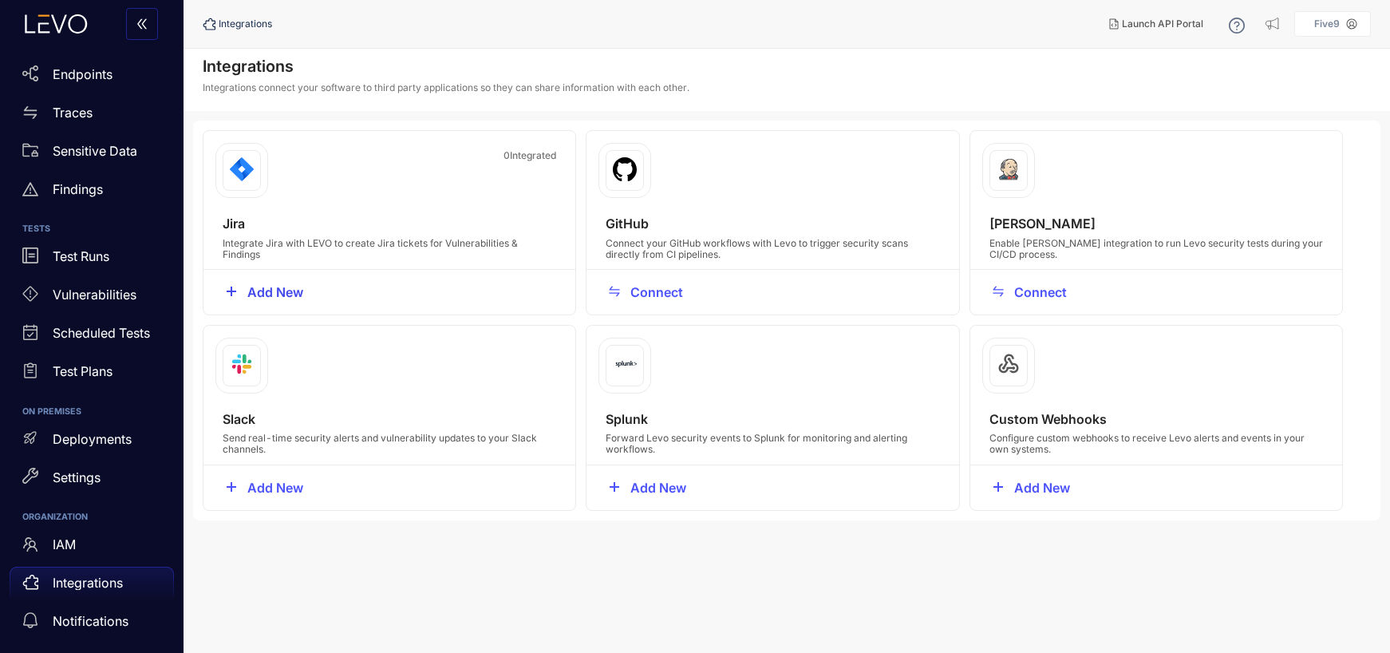
click at [272, 285] on span "Add New" at bounding box center [275, 292] width 56 height 14
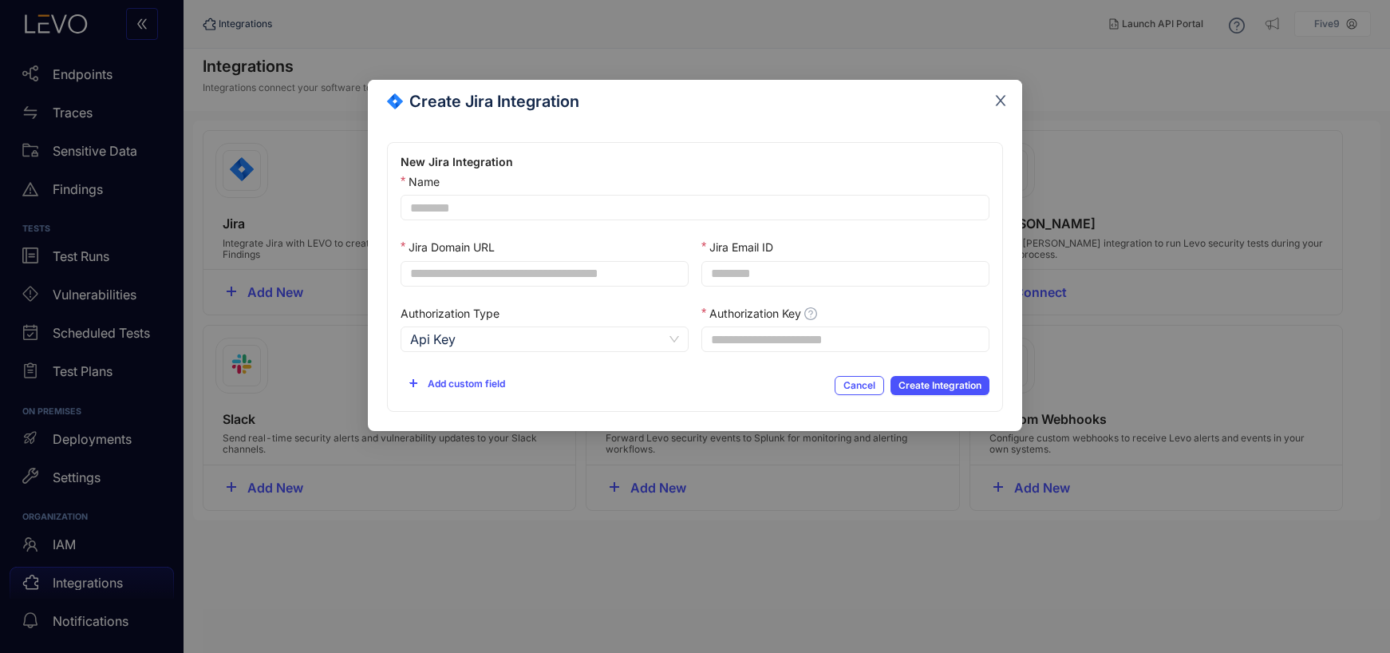
click at [998, 102] on icon "close" at bounding box center [1001, 101] width 10 height 10
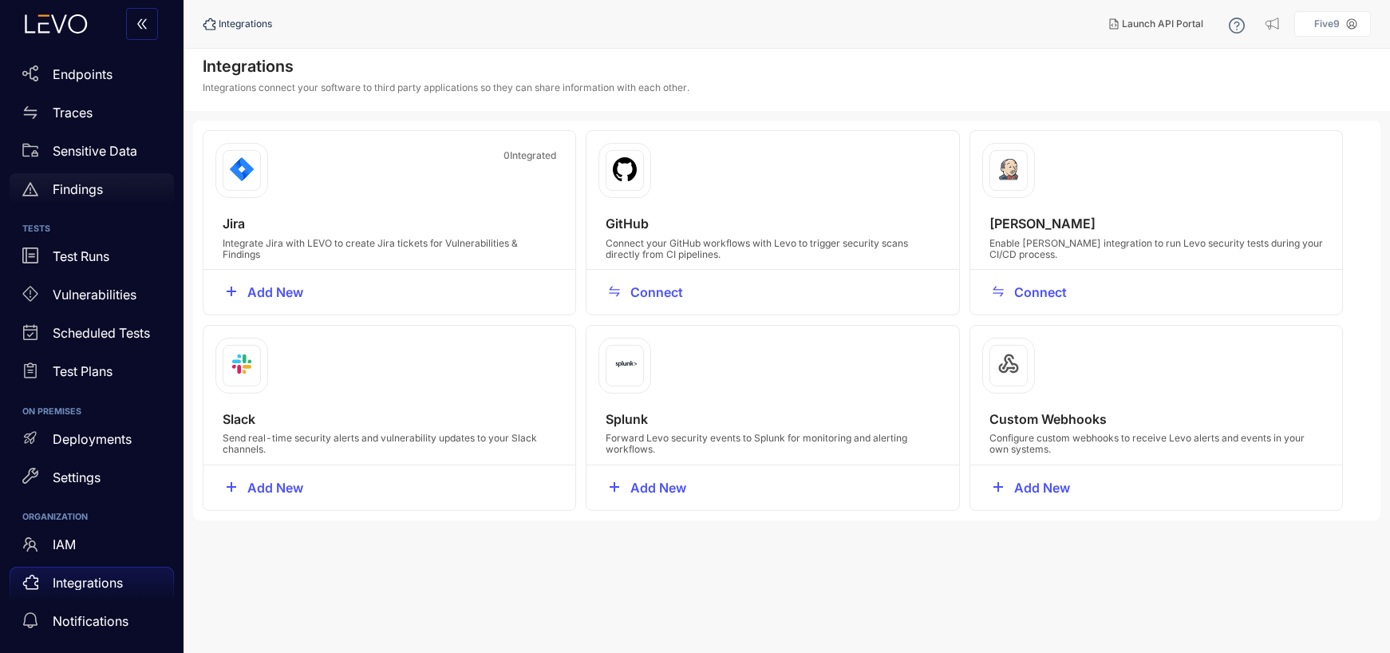
click at [68, 176] on div "Findings" at bounding box center [92, 189] width 164 height 32
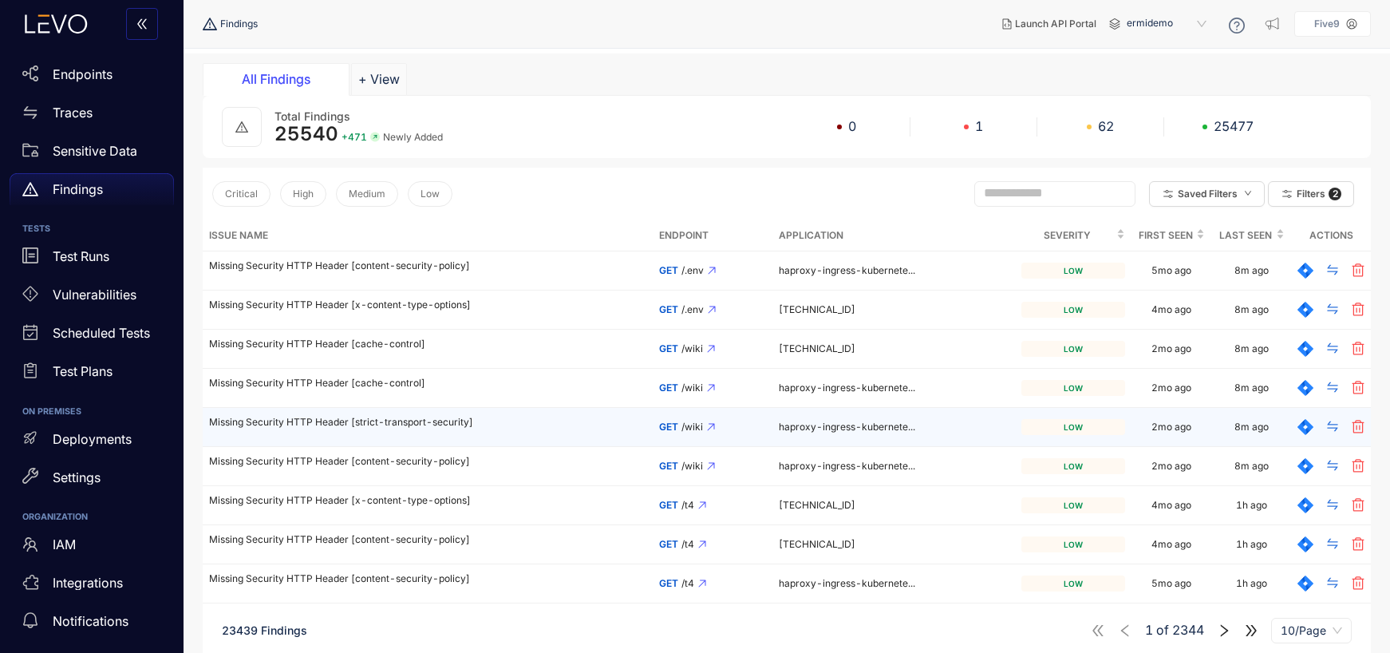
scroll to position [93, 0]
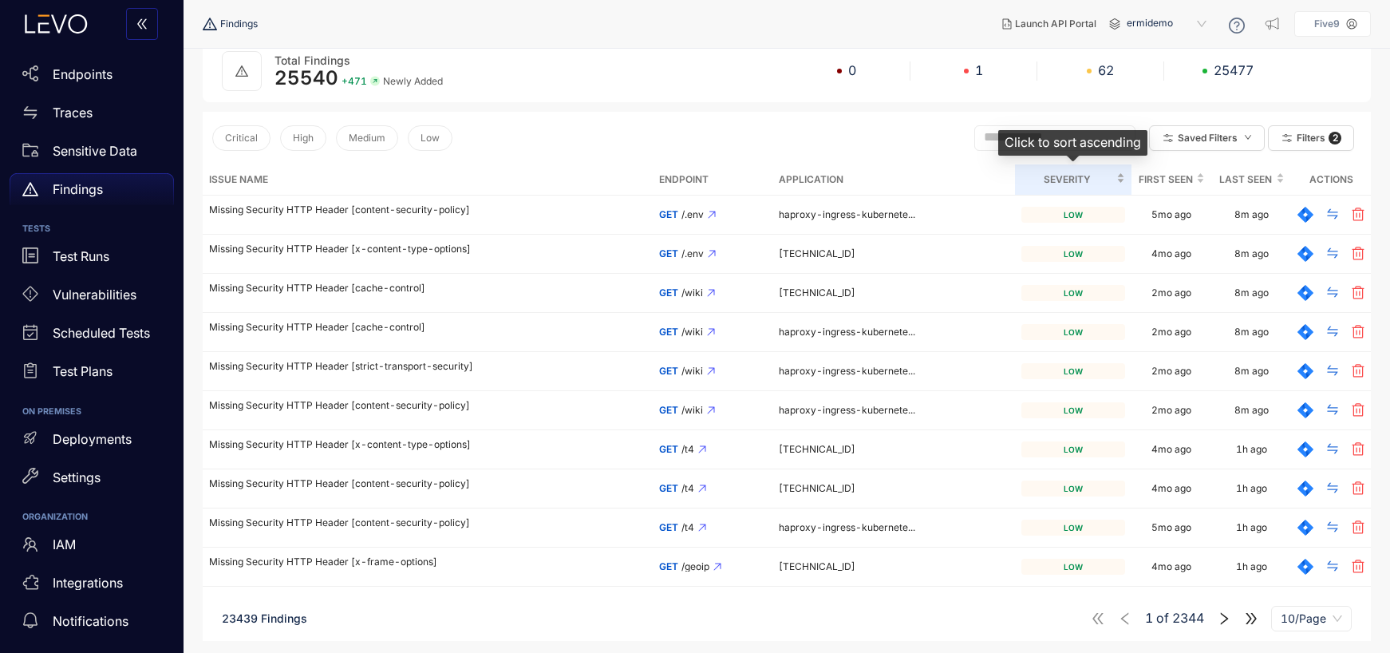
click at [1073, 176] on span "Severity" at bounding box center [1067, 180] width 92 height 18
click at [1300, 137] on span "Filters" at bounding box center [1310, 137] width 29 height 11
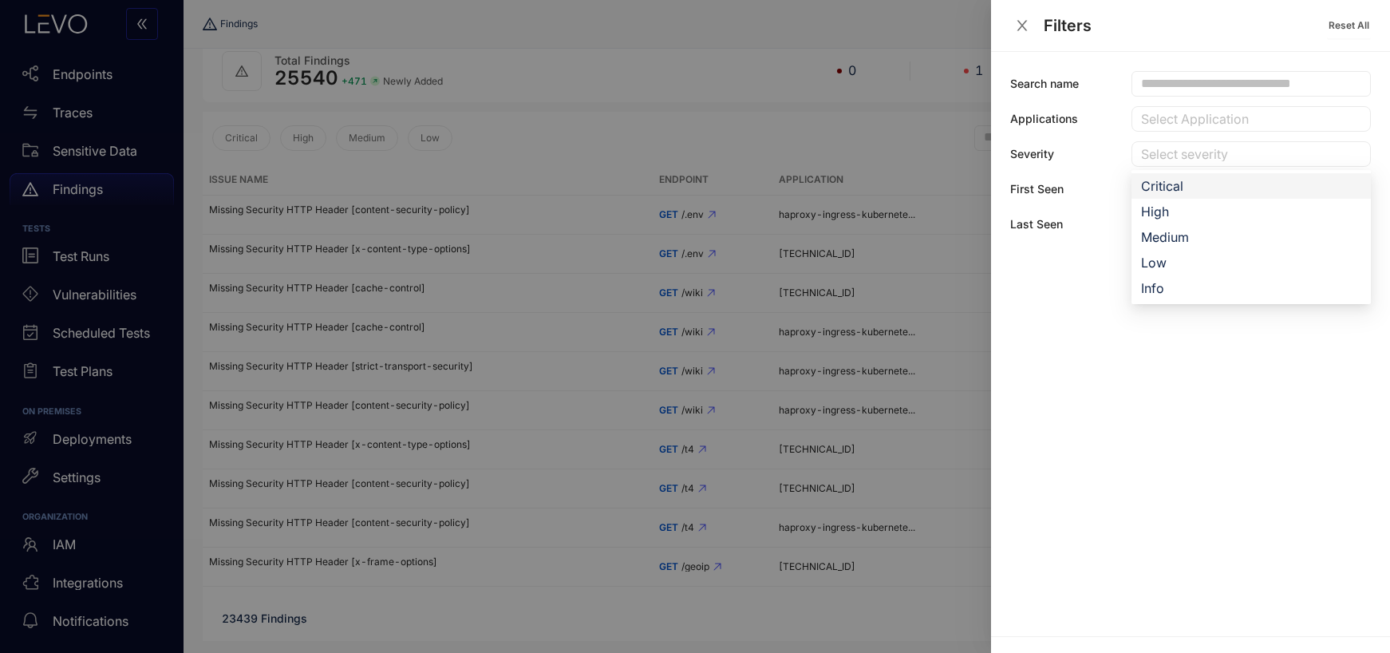
click at [1172, 154] on div at bounding box center [1243, 154] width 212 height 17
click at [1179, 187] on div "Critical" at bounding box center [1251, 186] width 220 height 18
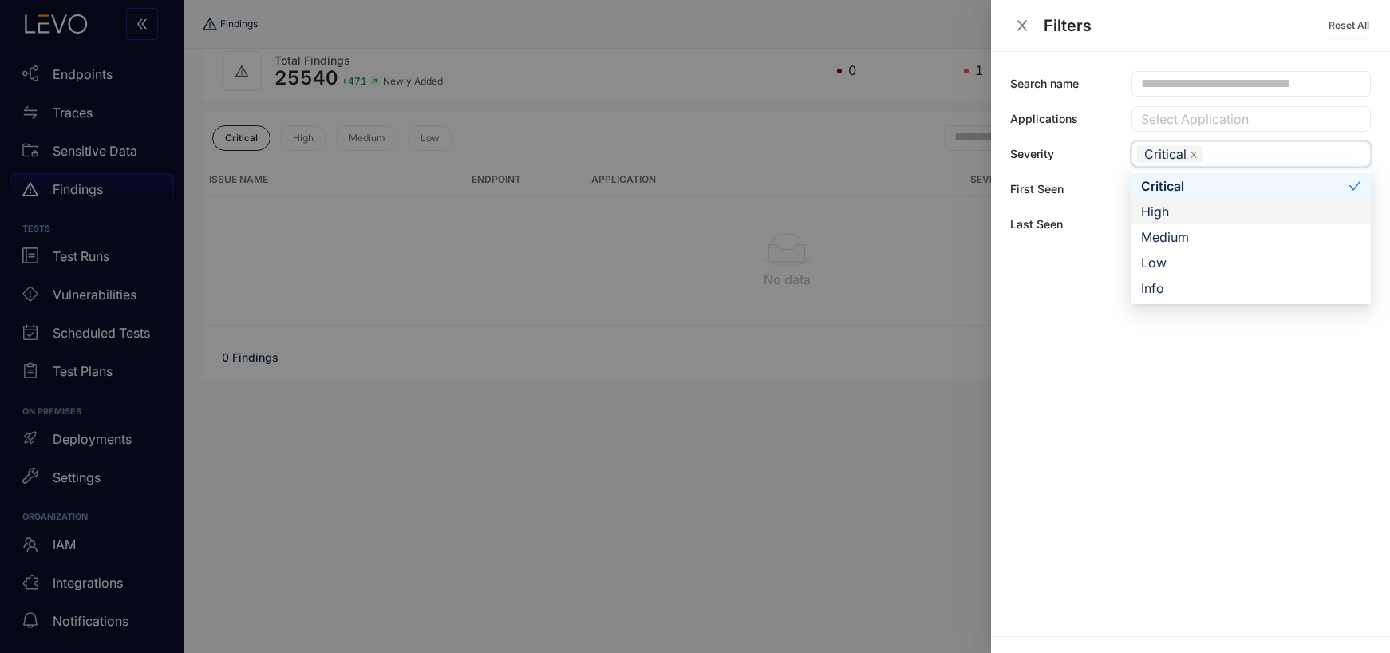
click at [1191, 210] on div "High" at bounding box center [1251, 212] width 220 height 18
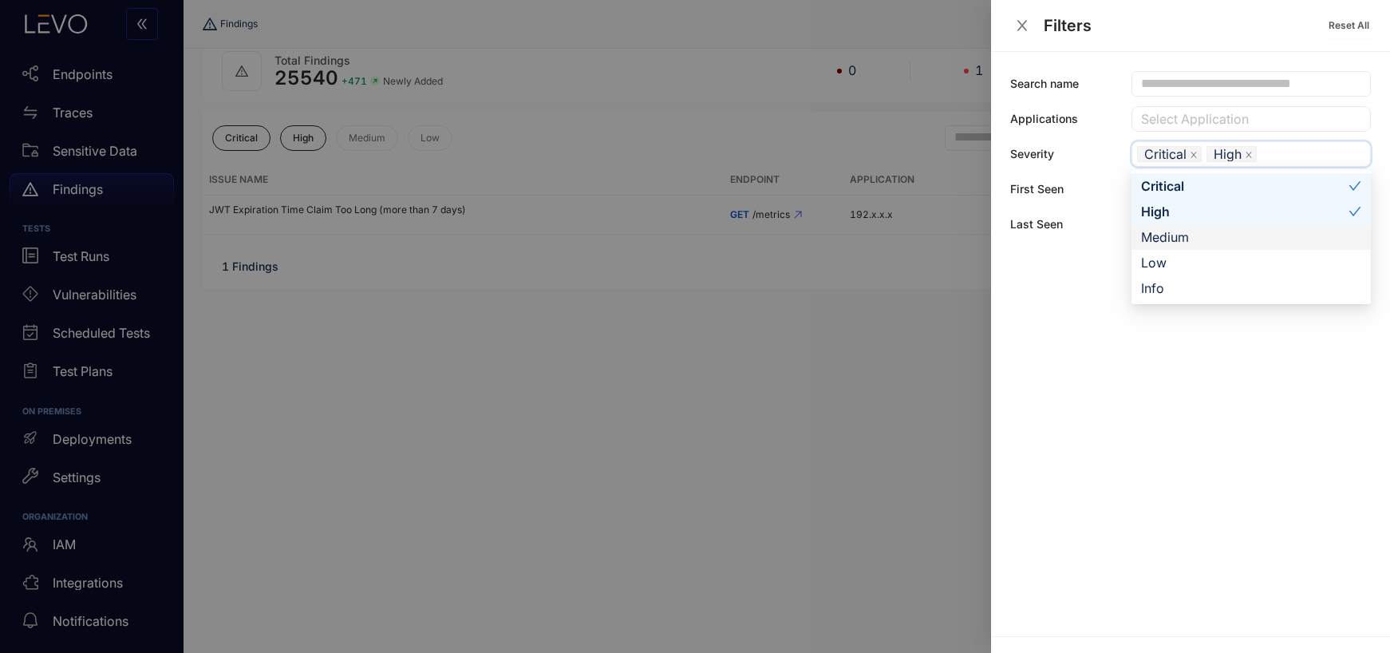
click at [726, 386] on div at bounding box center [695, 326] width 1390 height 653
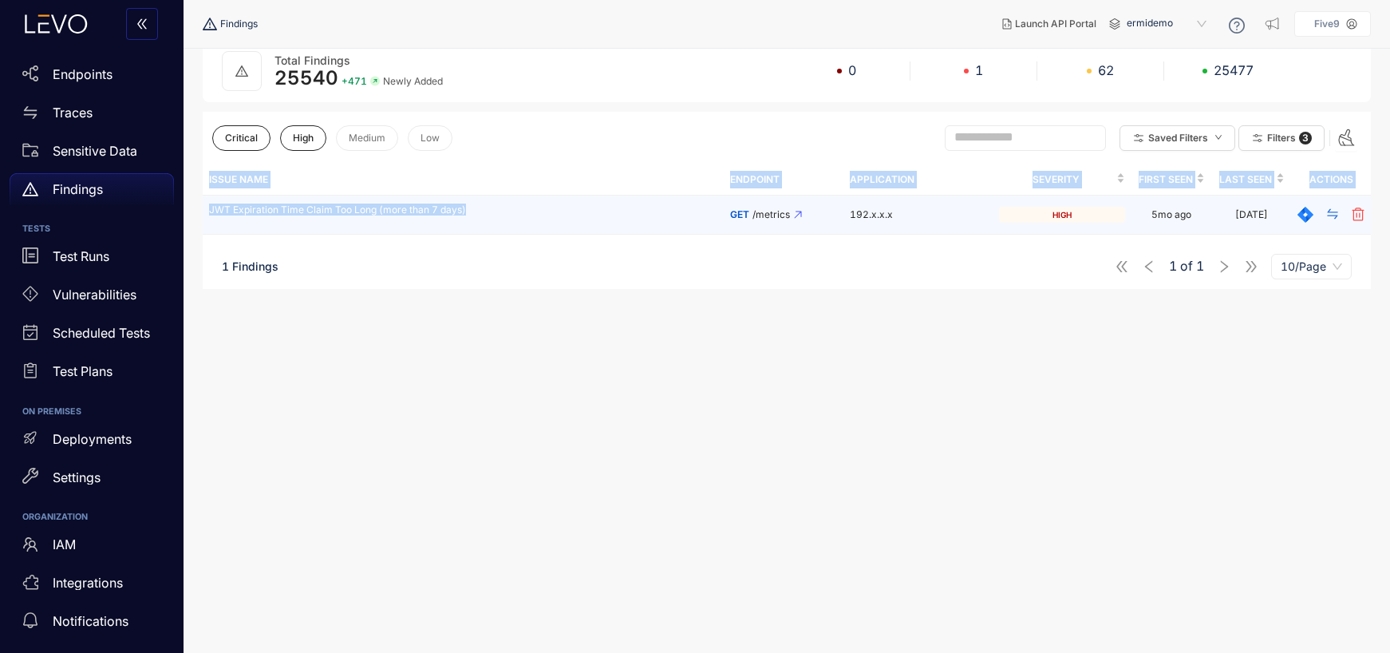
drag, startPoint x: 200, startPoint y: 210, endPoint x: 485, endPoint y: 282, distance: 293.7
click at [480, 222] on section "Findings All Findings + View Total Findings 25540 + 471 Newly Added 0 1 62 2547…" at bounding box center [786, 304] width 1206 height 697
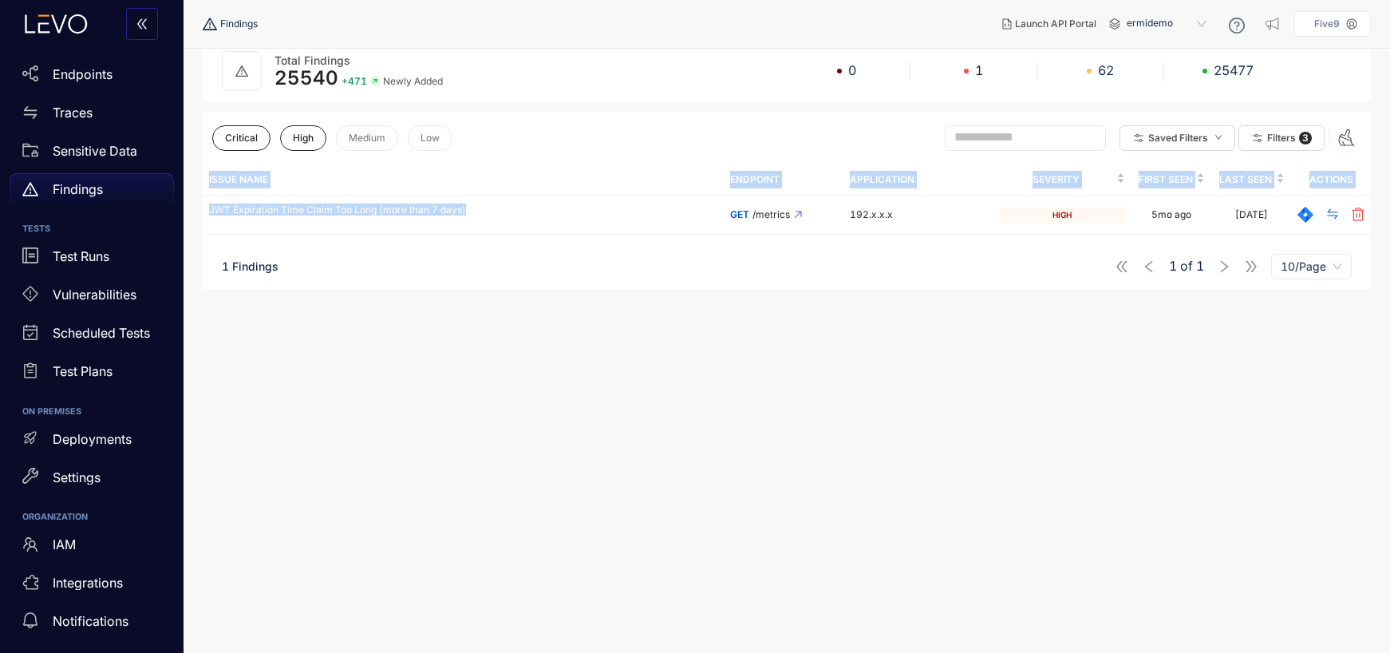
click at [554, 396] on section "Total Findings 25540 + 471 Newly Added 0 1 62 25477 Critical High Medium Low Sa…" at bounding box center [787, 342] width 1168 height 604
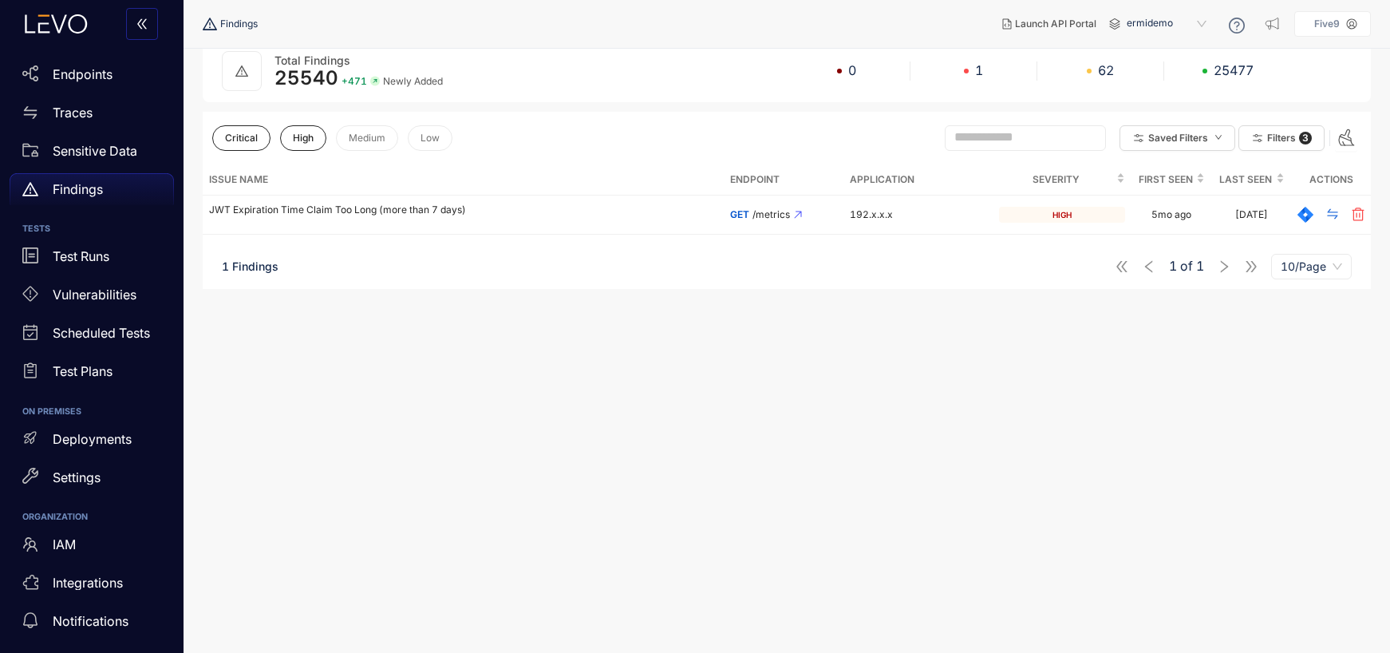
click at [594, 418] on section "Total Findings 25540 + 471 Newly Added 0 1 62 25477 Critical High Medium Low Sa…" at bounding box center [787, 342] width 1168 height 604
click at [1272, 134] on span "Filters" at bounding box center [1281, 137] width 29 height 11
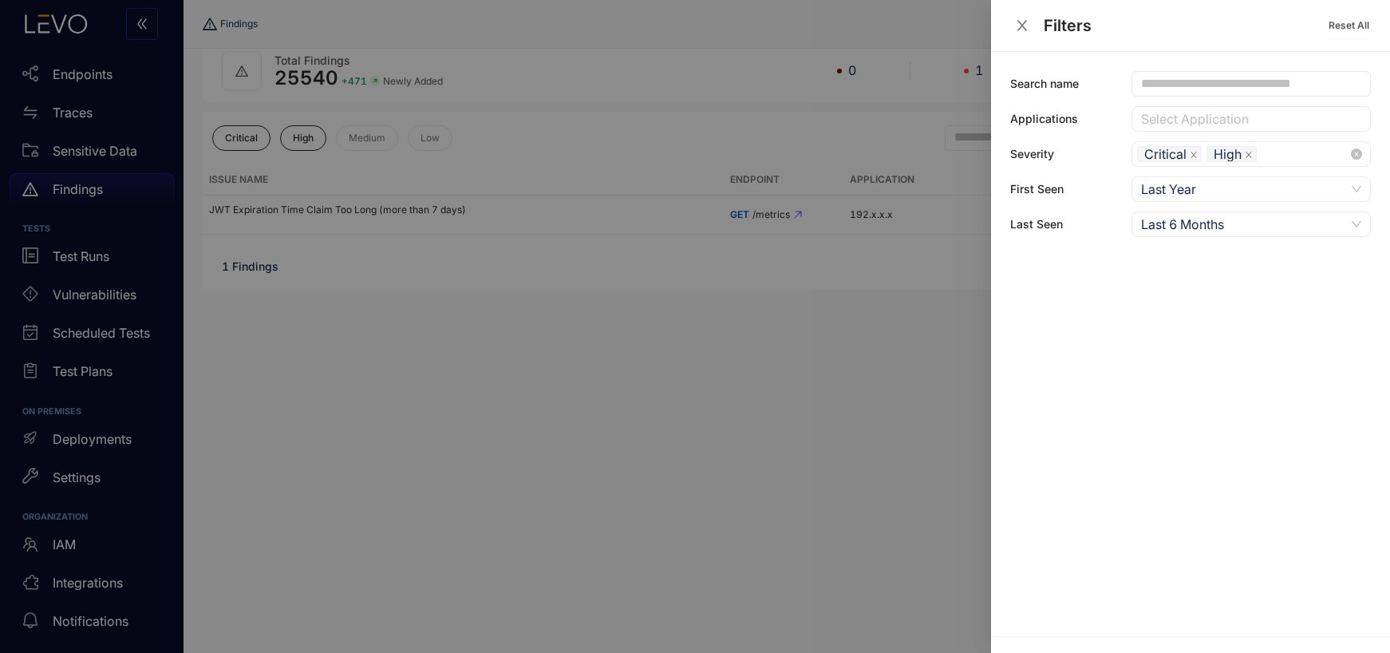
click at [1297, 151] on div "Critical High" at bounding box center [1243, 154] width 212 height 21
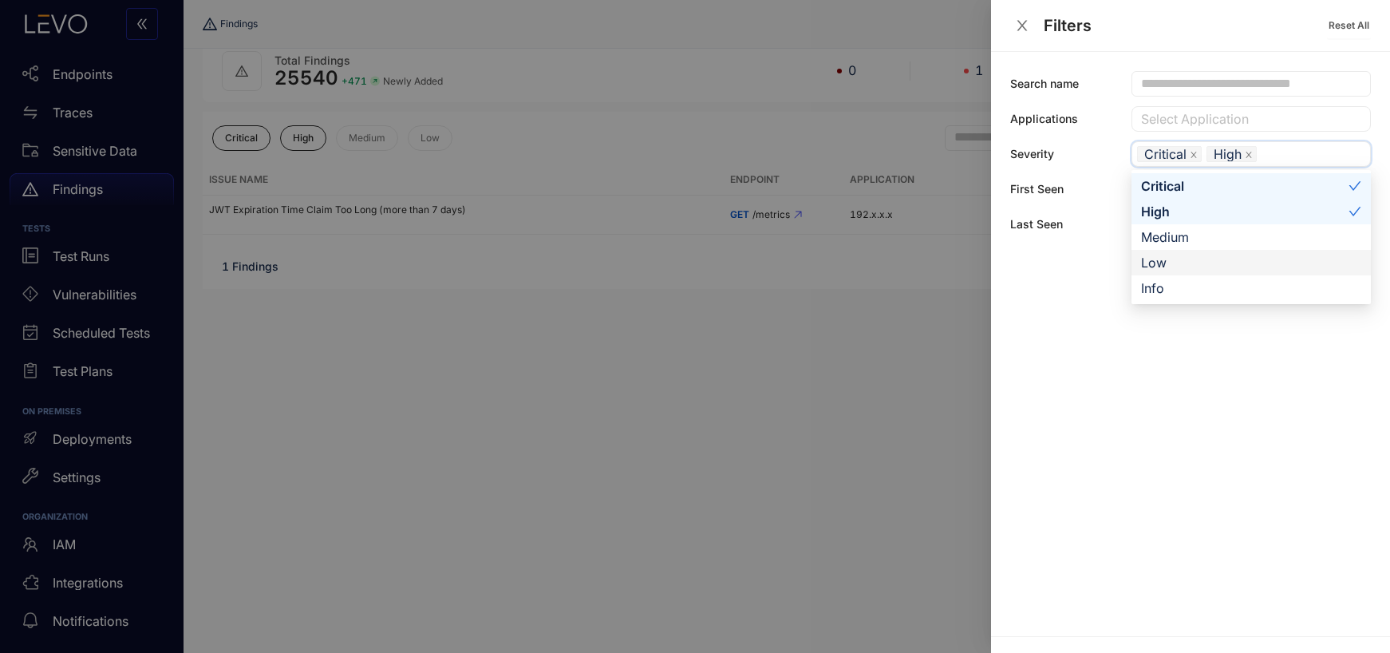
click at [1186, 262] on div "Low" at bounding box center [1251, 263] width 220 height 18
click at [1176, 286] on div "Info" at bounding box center [1251, 288] width 220 height 18
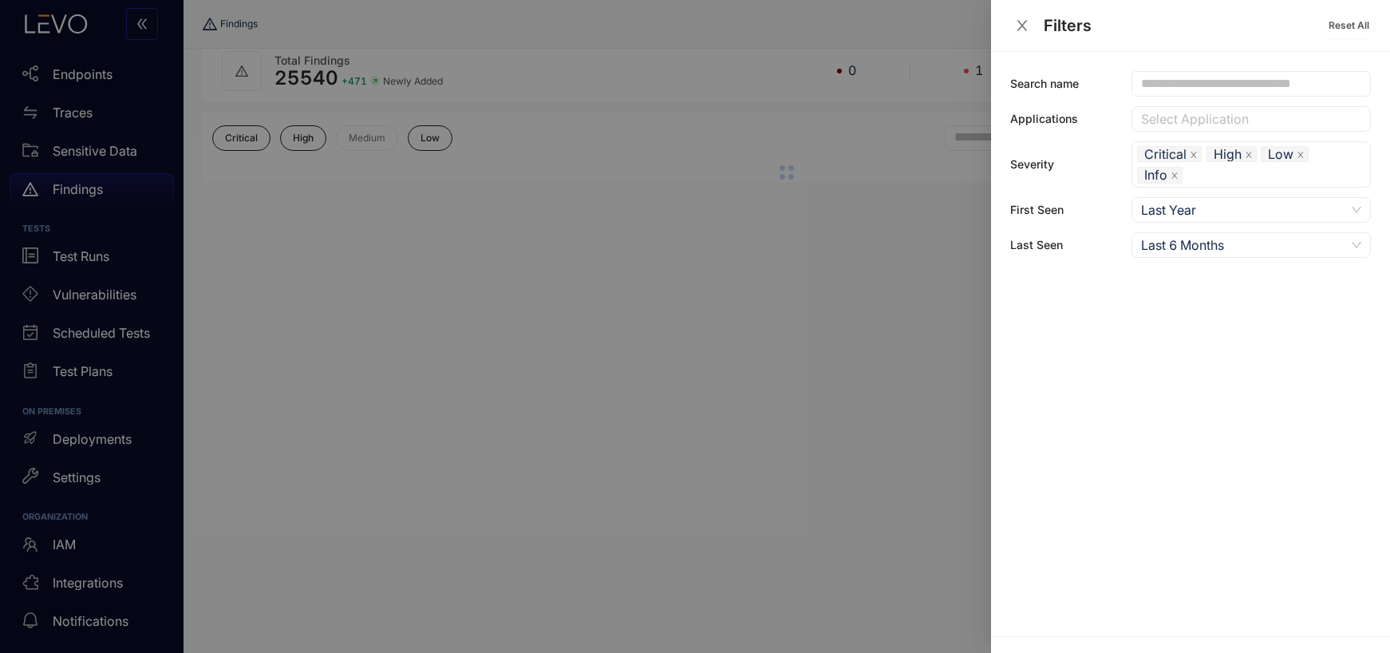
click at [688, 357] on div at bounding box center [695, 326] width 1390 height 653
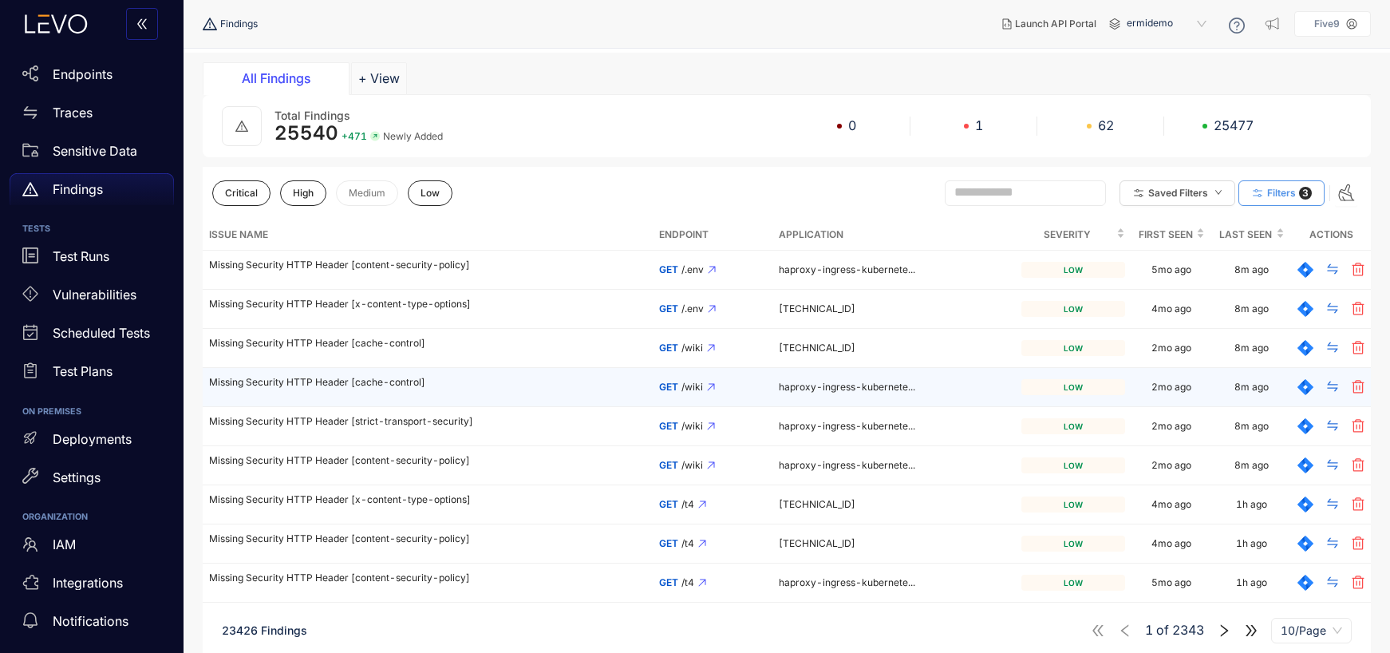
scroll to position [93, 0]
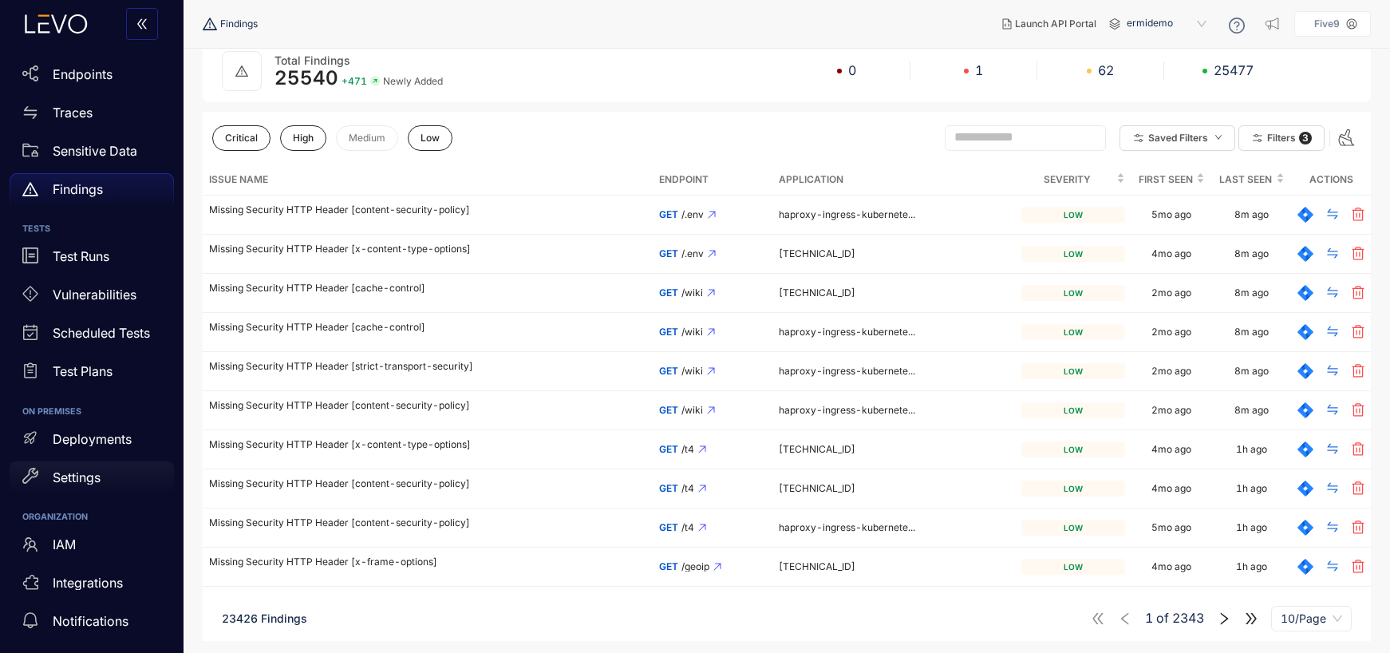
click at [84, 477] on p "Settings" at bounding box center [77, 477] width 48 height 14
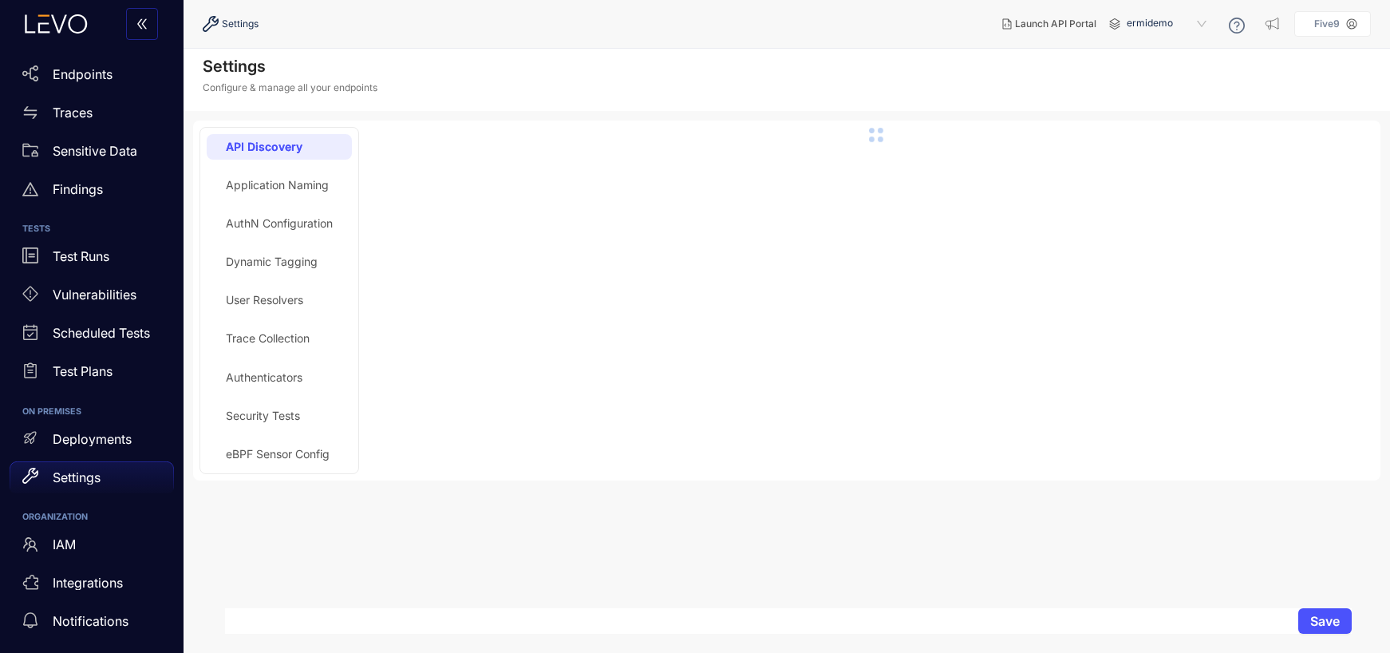
click at [84, 477] on p "Settings" at bounding box center [77, 477] width 48 height 14
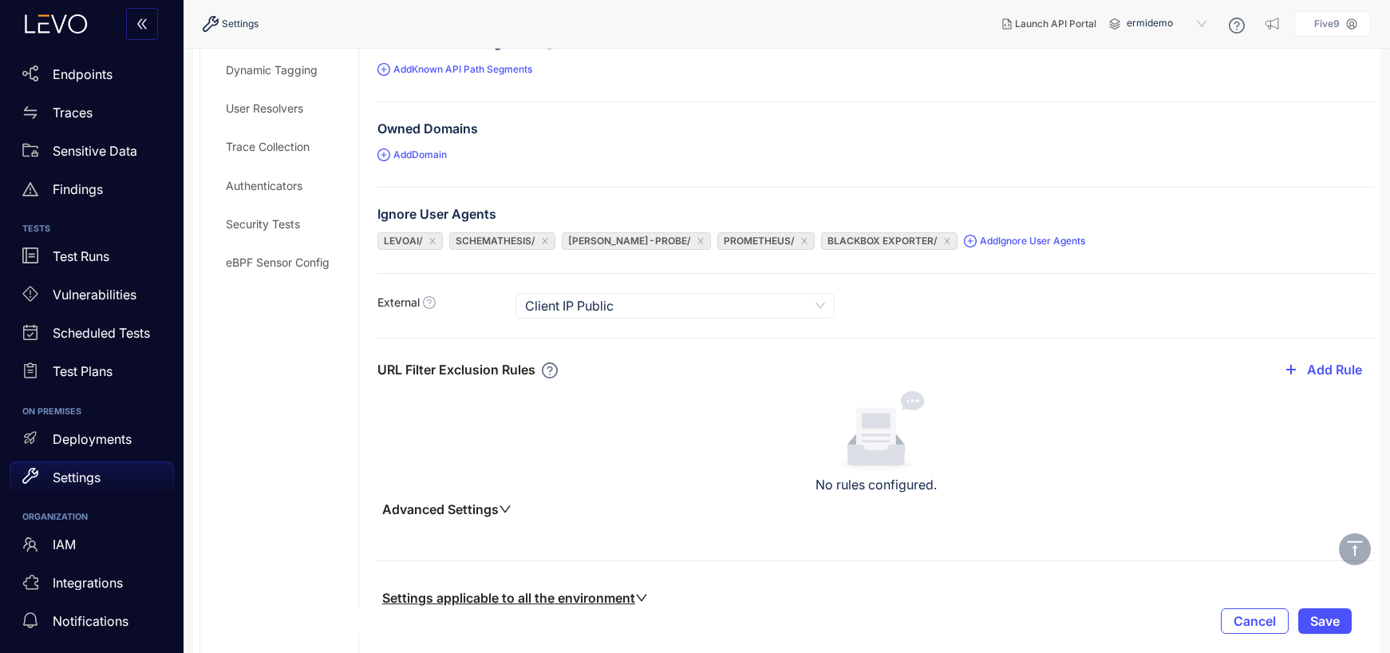
scroll to position [249, 0]
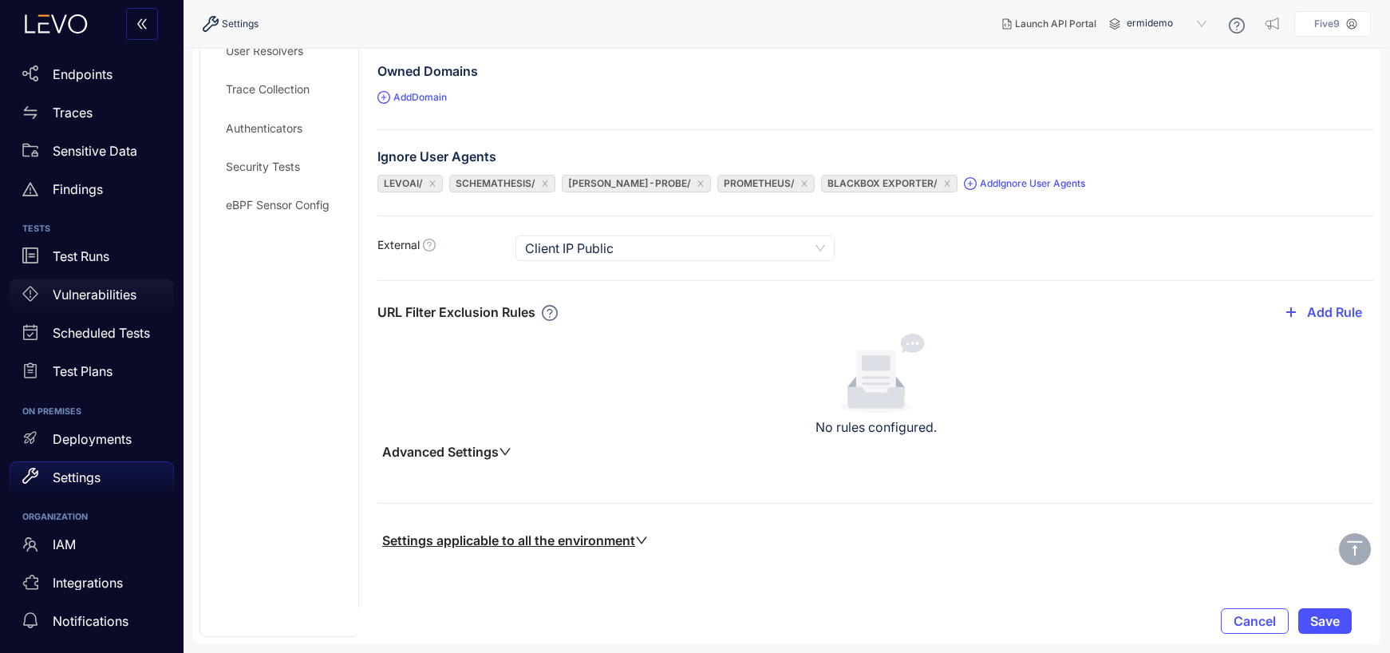
click at [80, 289] on p "Vulnerabilities" at bounding box center [95, 294] width 84 height 14
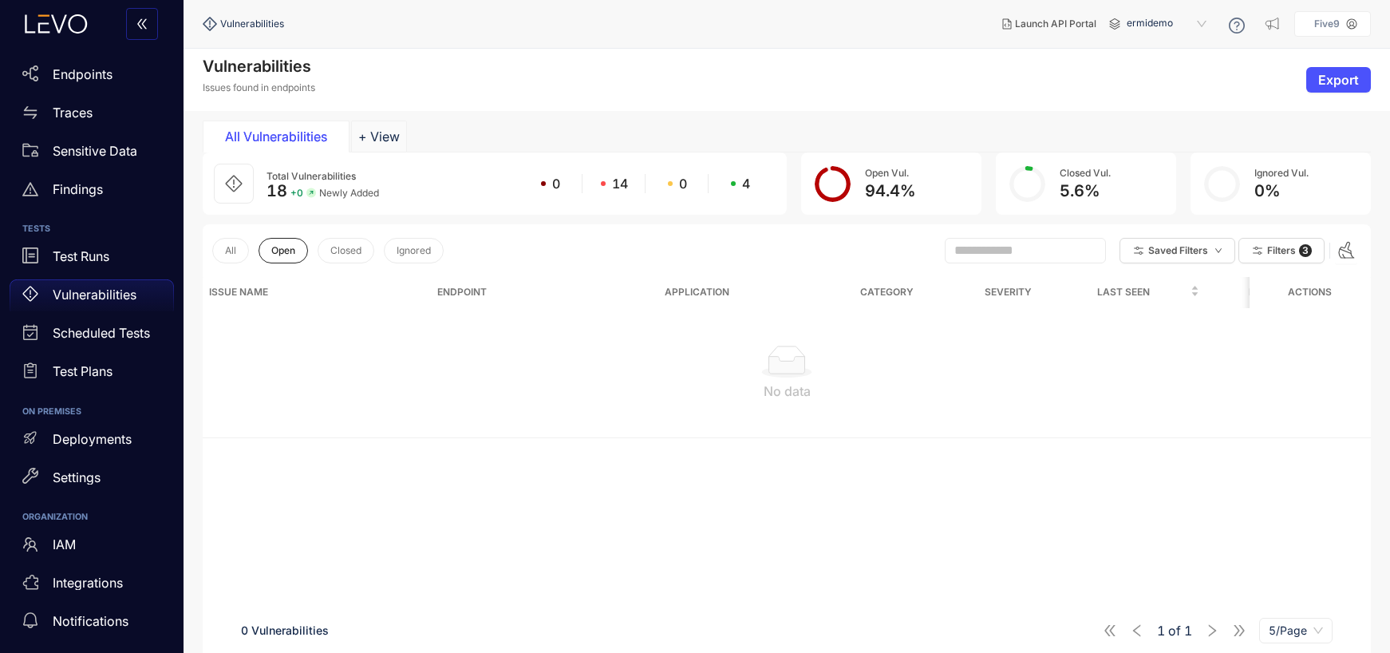
click at [1136, 21] on span "ermidemo" at bounding box center [1167, 24] width 83 height 26
click at [1138, 72] on div "ATI-QA" at bounding box center [1174, 71] width 83 height 18
click at [69, 74] on p "Endpoints" at bounding box center [83, 74] width 60 height 14
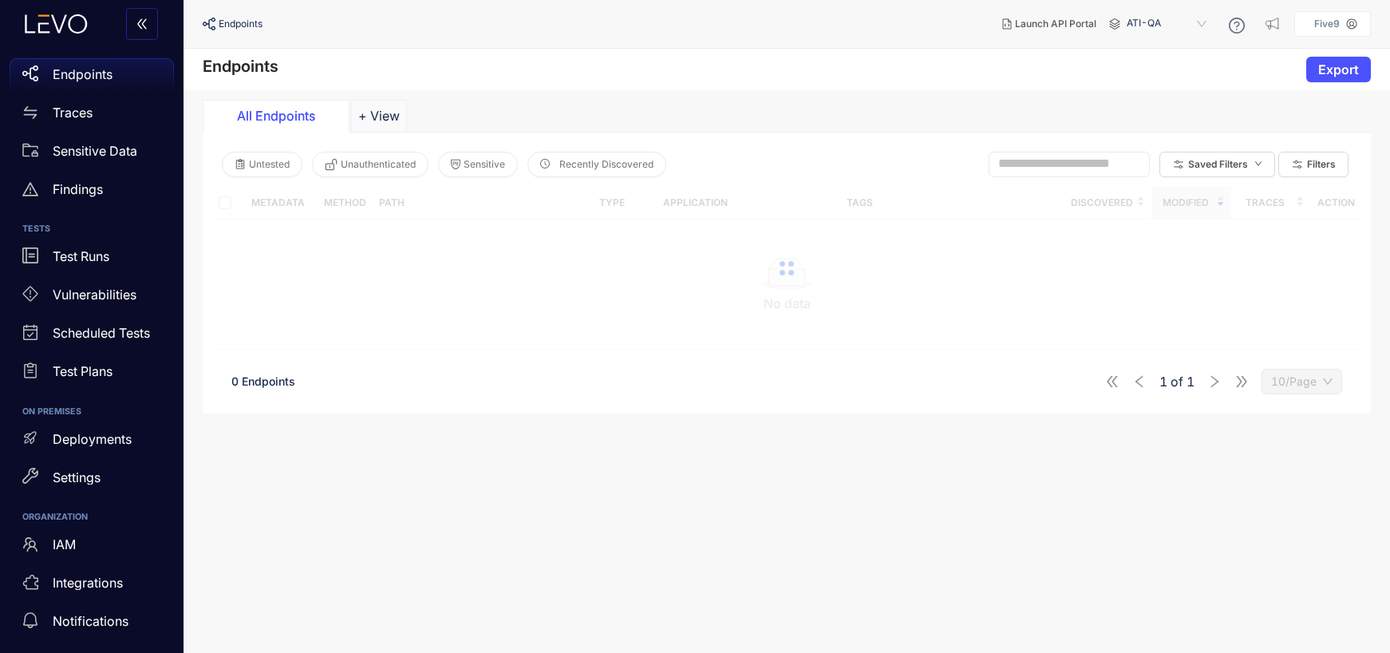
click at [1150, 23] on span "ATI-QA" at bounding box center [1167, 24] width 83 height 26
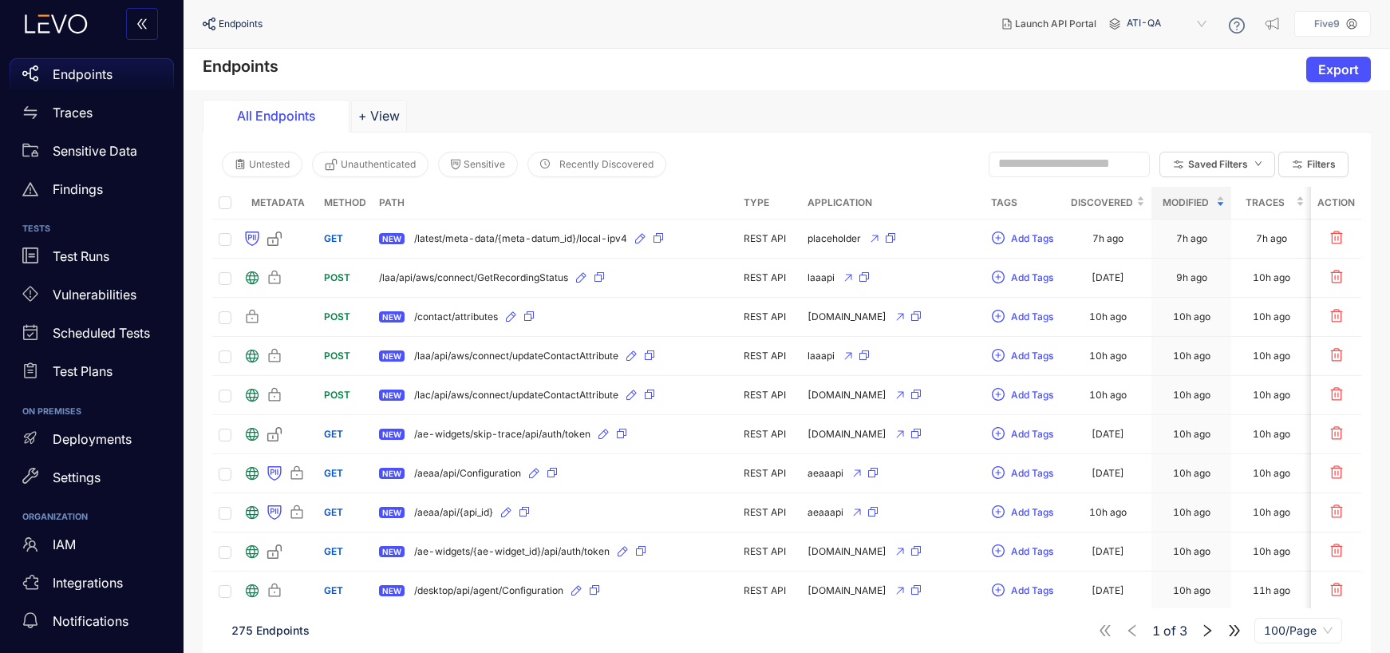
click at [794, 106] on div "All Endpoints + View" at bounding box center [787, 116] width 1168 height 32
click at [1145, 18] on span "ATI-QA" at bounding box center [1167, 24] width 83 height 26
click at [81, 448] on div "Deployments" at bounding box center [92, 439] width 164 height 32
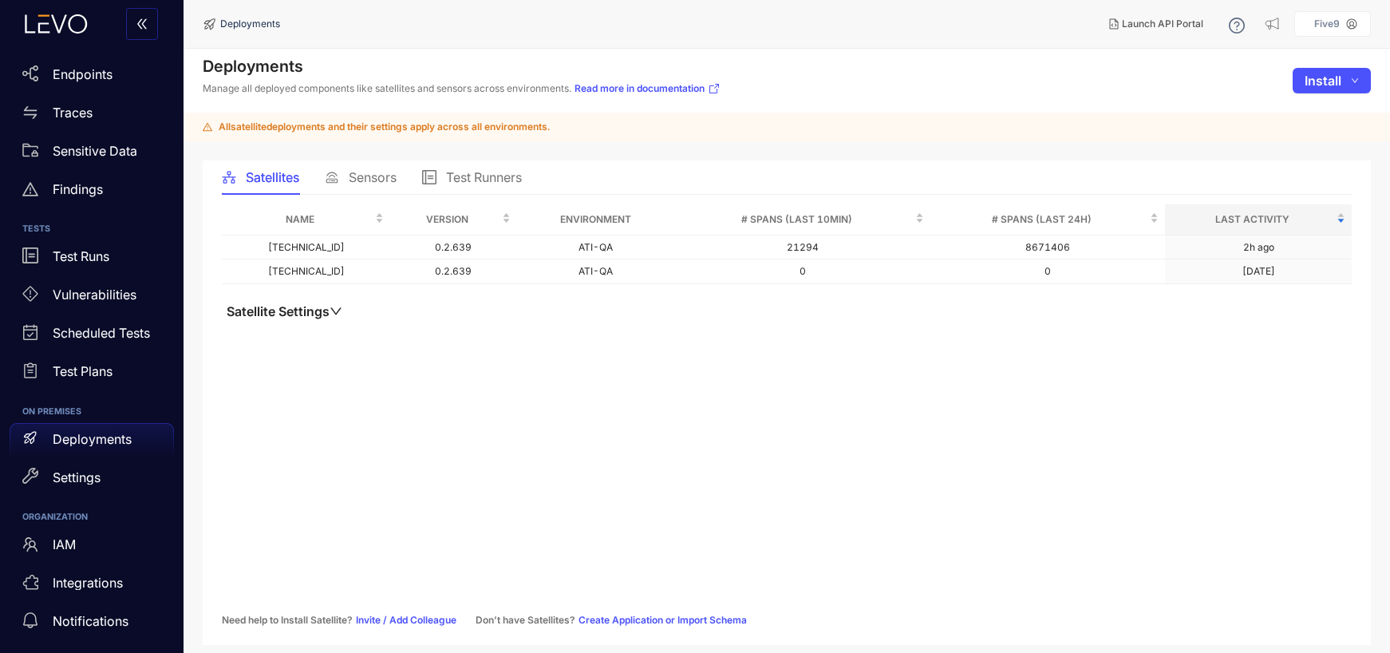
click at [359, 180] on span "Sensors" at bounding box center [373, 177] width 48 height 14
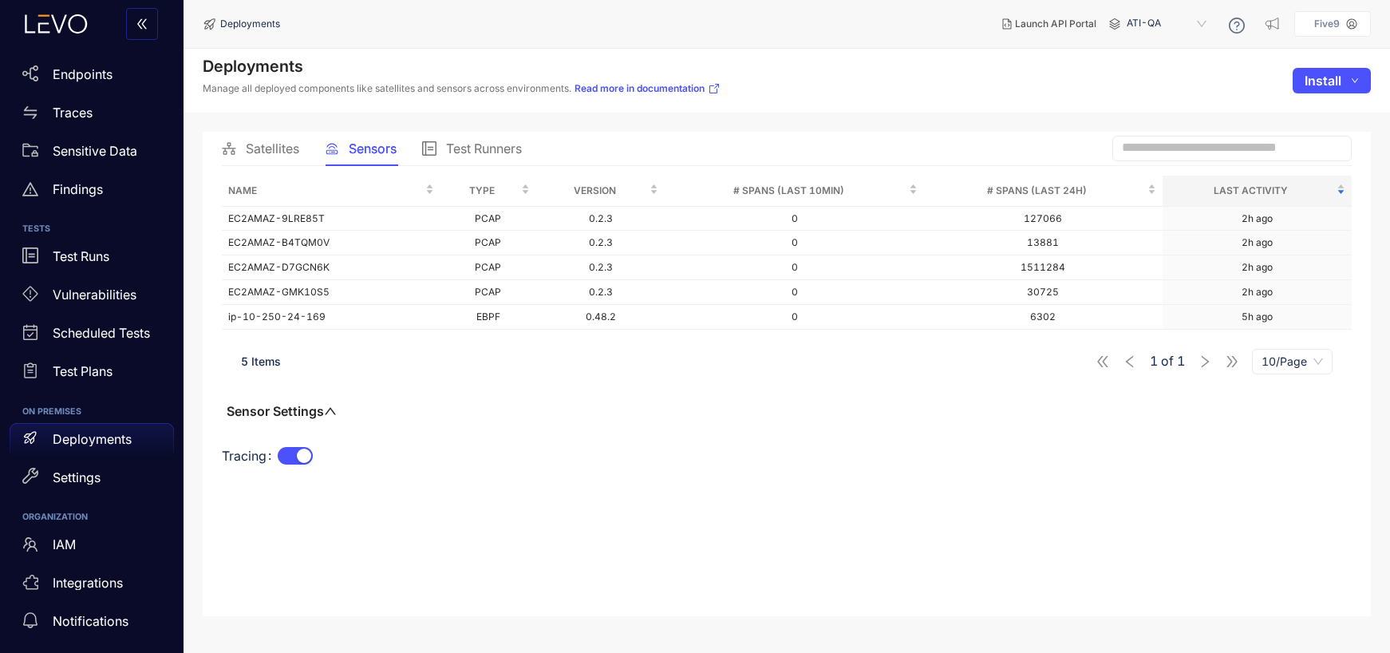
click at [1159, 24] on span "ATI-QA" at bounding box center [1167, 24] width 83 height 26
click at [1139, 195] on div "TAG04" at bounding box center [1174, 196] width 83 height 18
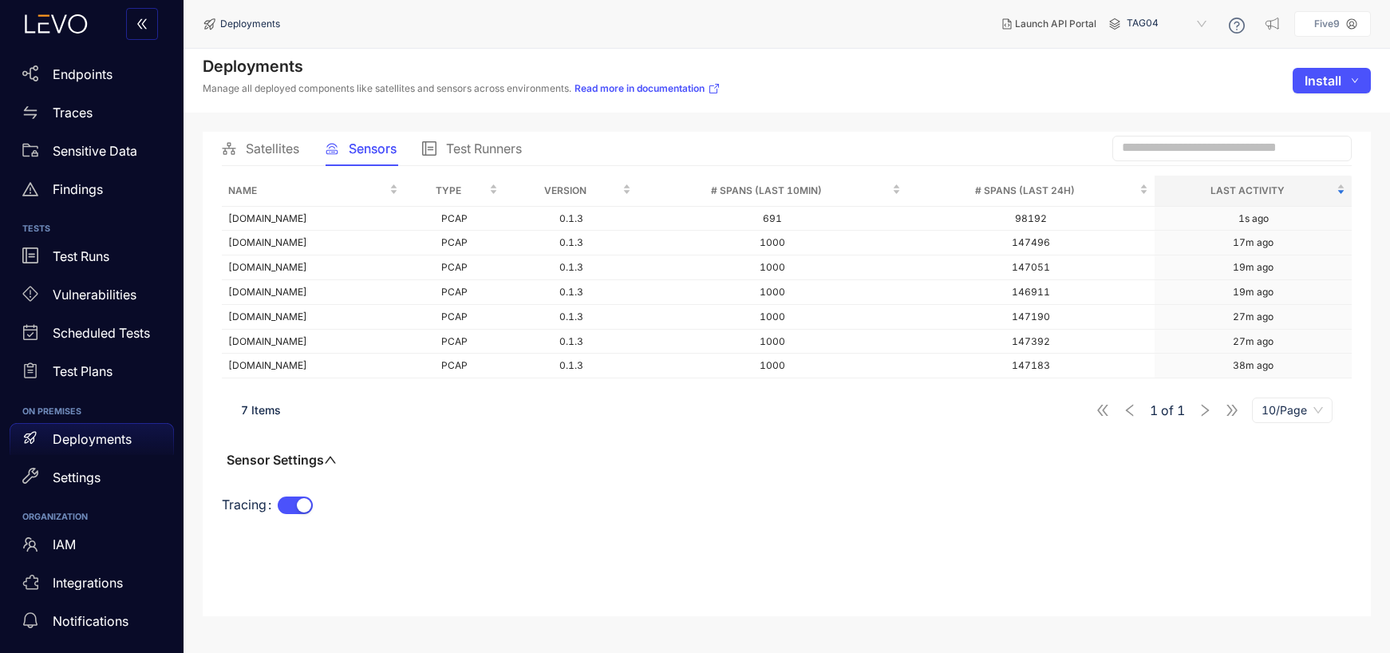
click at [1162, 18] on span "TAG04" at bounding box center [1167, 24] width 83 height 26
click at [1158, 91] on div "ATI-QA" at bounding box center [1174, 92] width 83 height 18
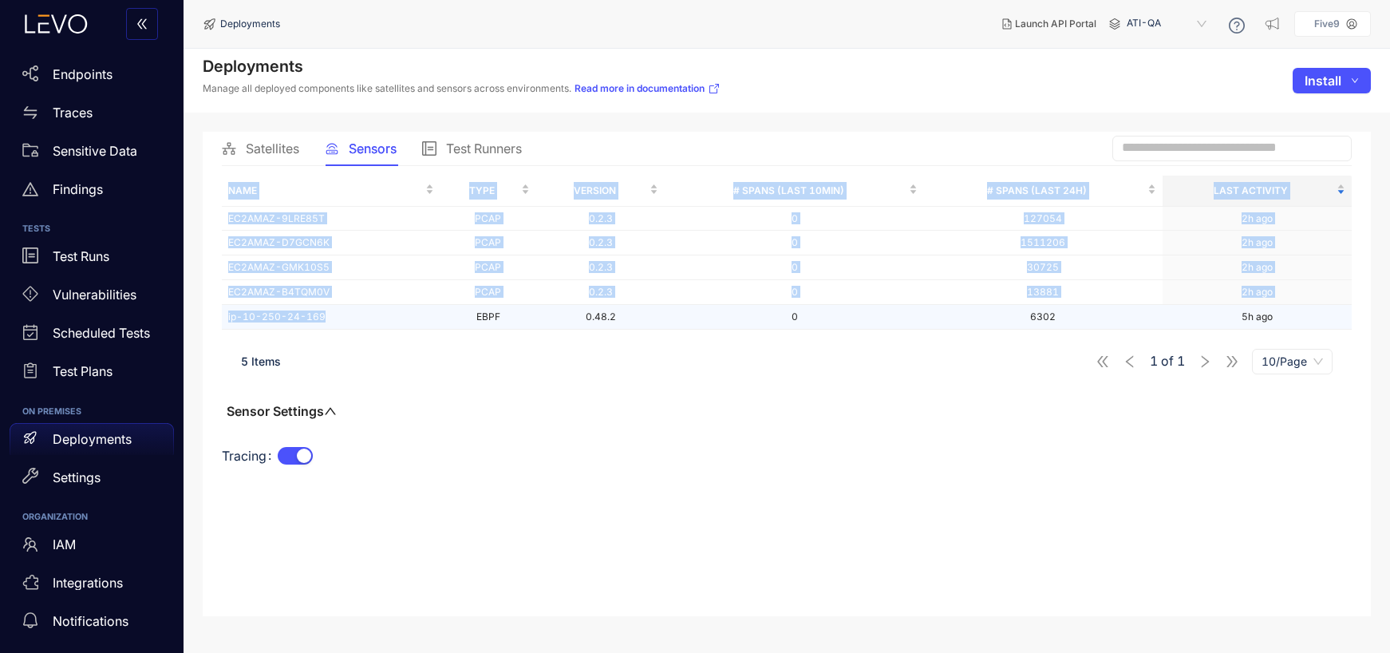
drag, startPoint x: 220, startPoint y: 215, endPoint x: 357, endPoint y: 319, distance: 172.5
click at [357, 319] on div "Satellites Sensors Test Runners Name Type Version # Spans (last 10min) # Spans …" at bounding box center [787, 373] width 1168 height 483
click at [65, 78] on p "Endpoints" at bounding box center [83, 74] width 60 height 14
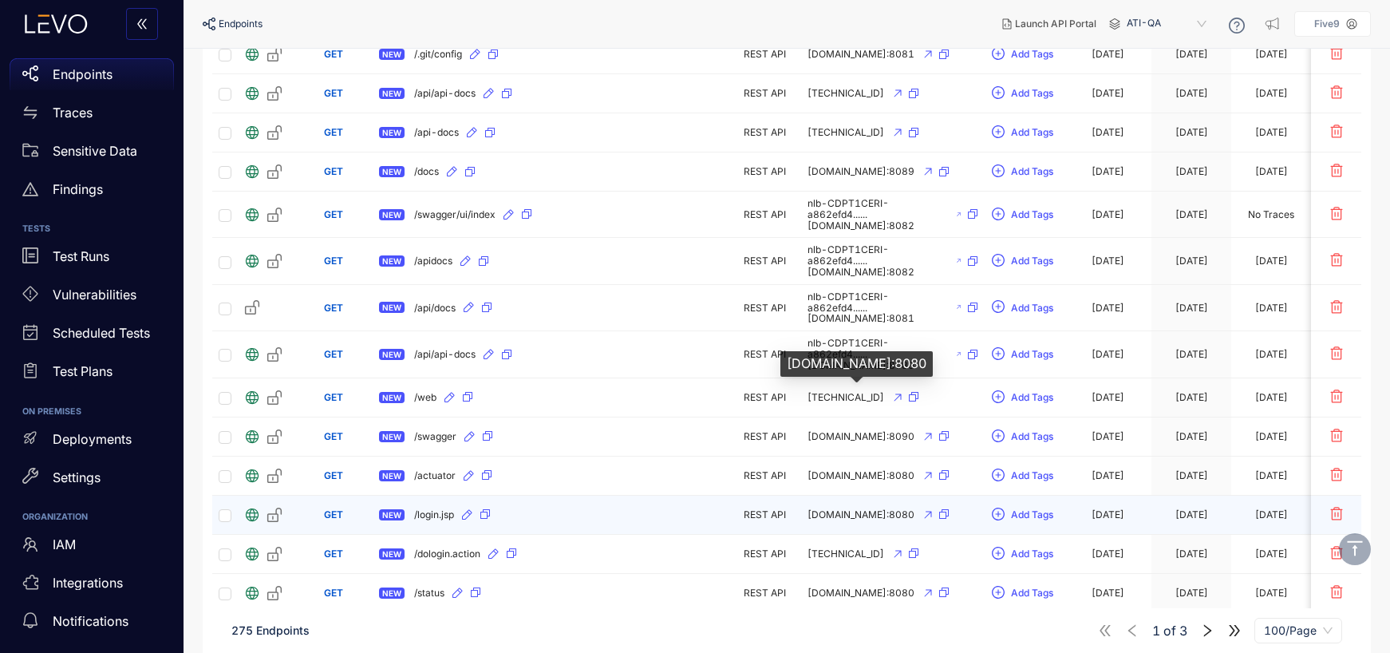
scroll to position [1137, 0]
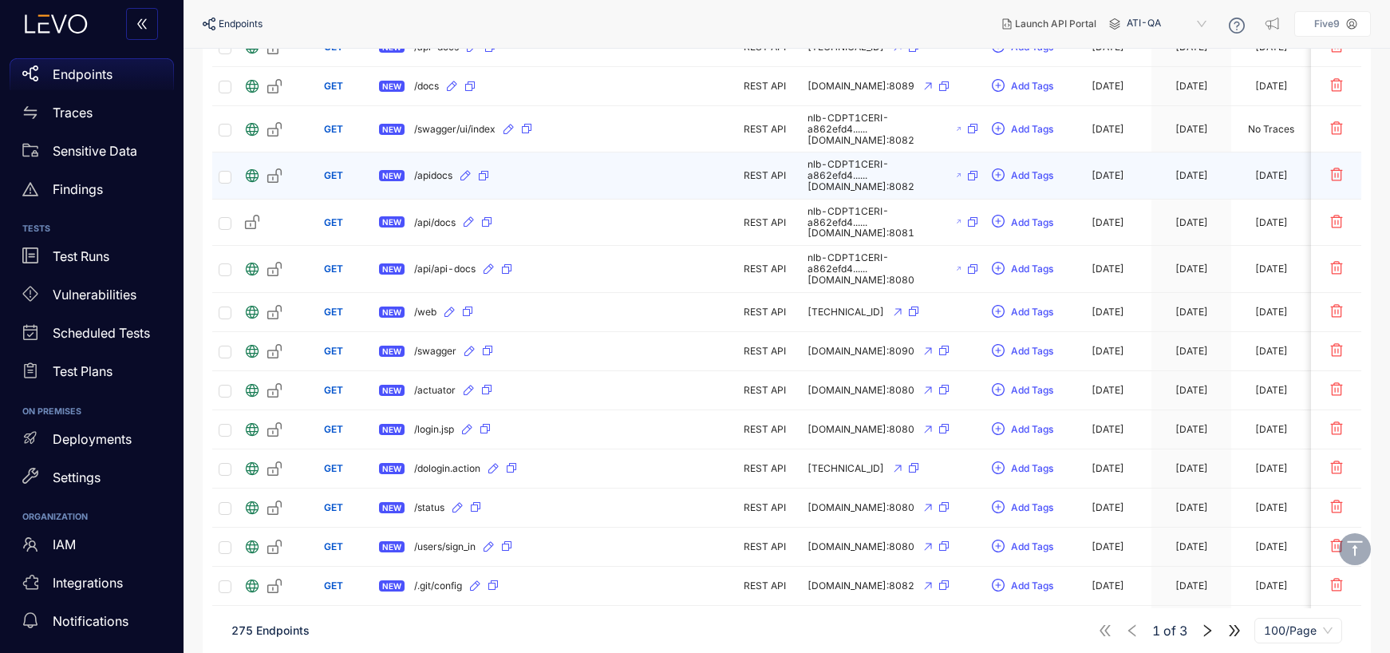
drag, startPoint x: 789, startPoint y: 152, endPoint x: 901, endPoint y: 162, distance: 112.1
click at [901, 162] on td "nlb-CDPT1CERI-a862efd4......[DOMAIN_NAME]:8082" at bounding box center [892, 175] width 183 height 46
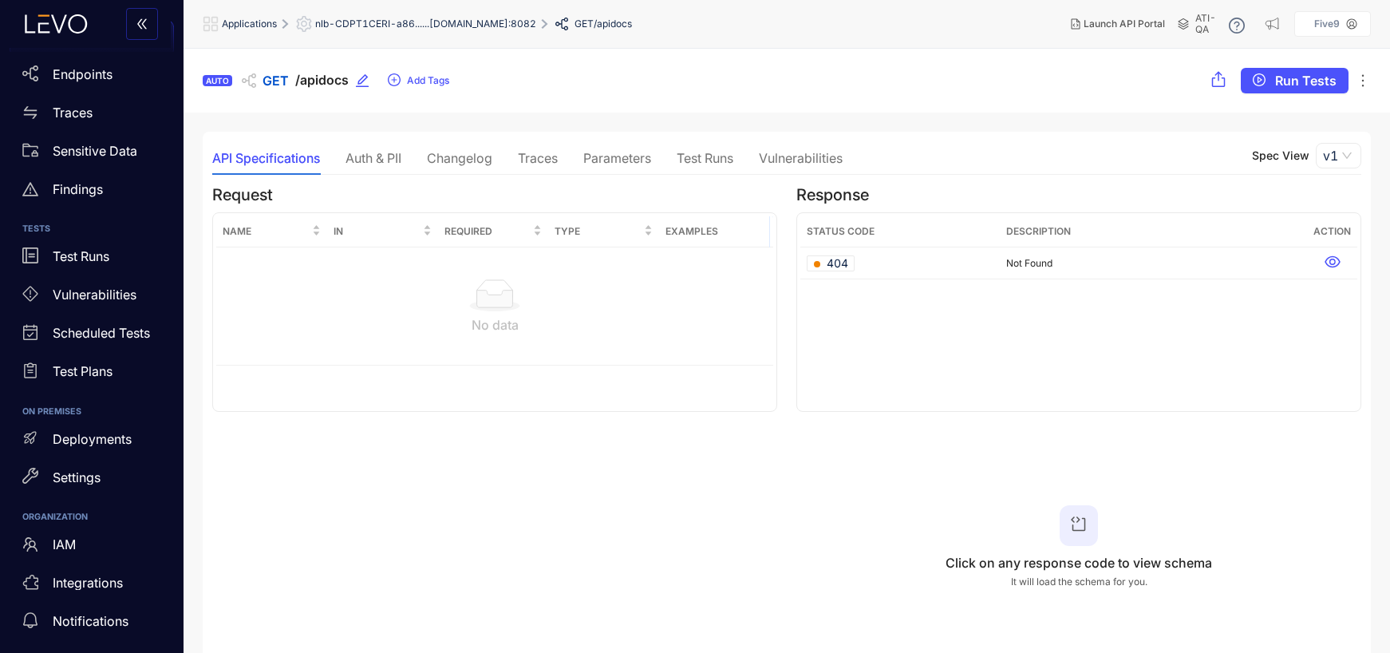
click at [536, 156] on div "Traces" at bounding box center [538, 158] width 40 height 14
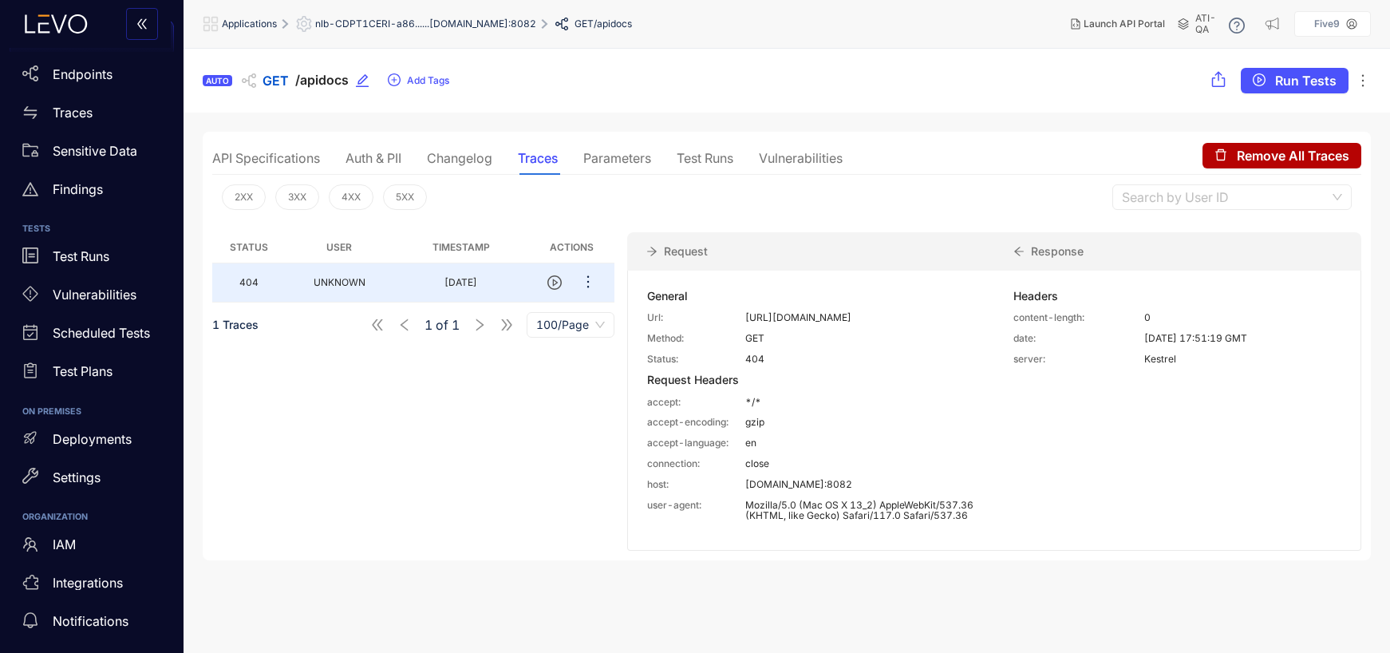
click at [222, 158] on div "API Specifications" at bounding box center [266, 158] width 108 height 14
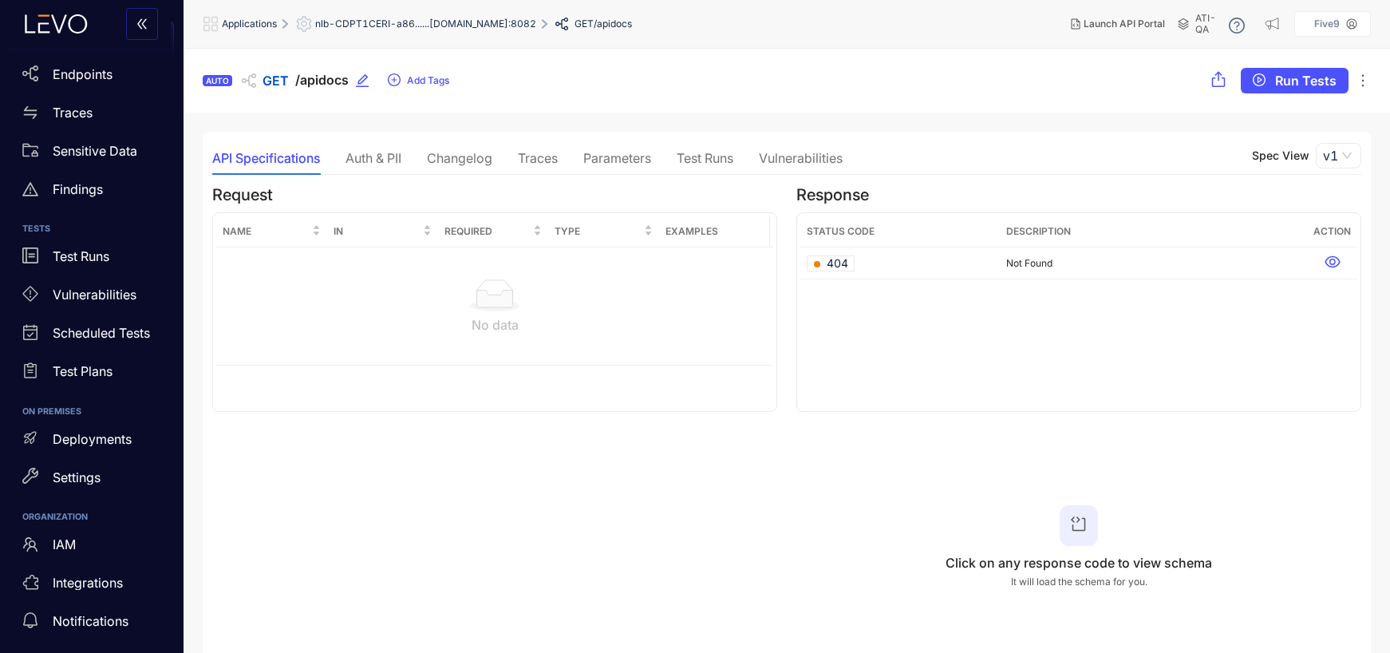
click at [305, 77] on span "/apidocs" at bounding box center [321, 80] width 53 height 15
click at [454, 24] on span "nlb-CDPT1CERI-a86......[DOMAIN_NAME]:8082" at bounding box center [425, 23] width 221 height 11
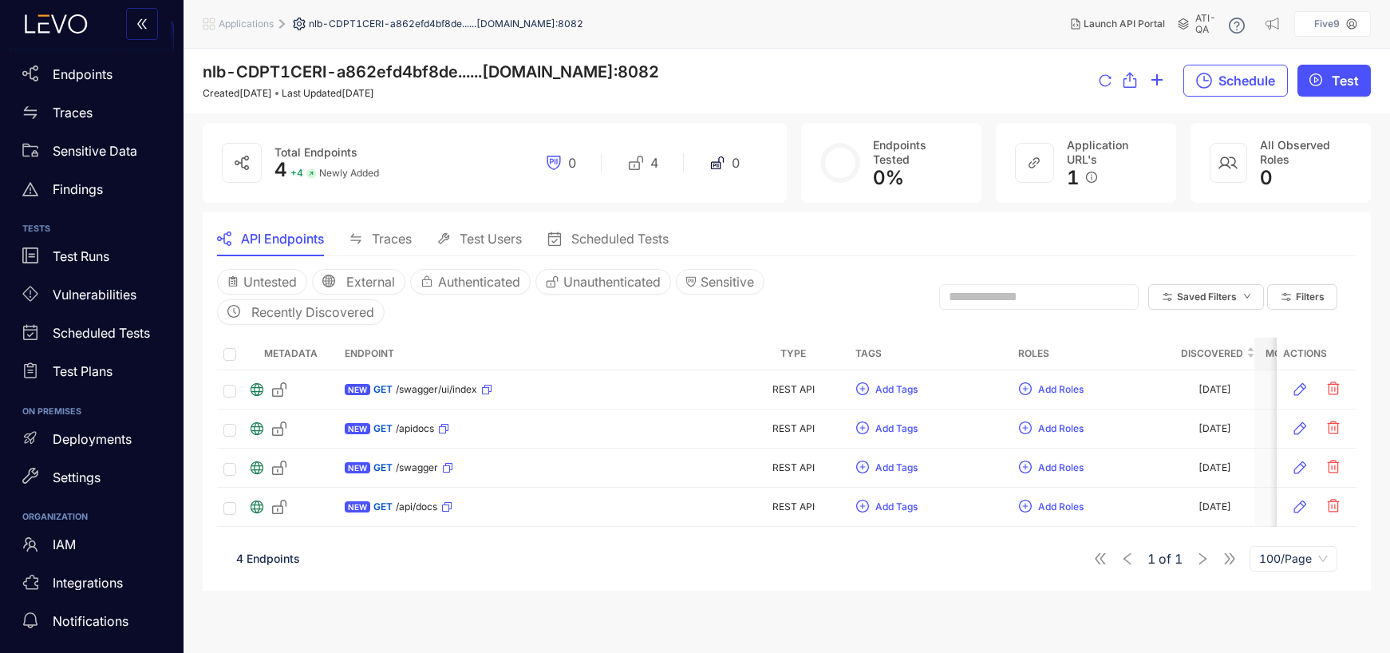
click at [235, 18] on span "Applications" at bounding box center [246, 23] width 55 height 11
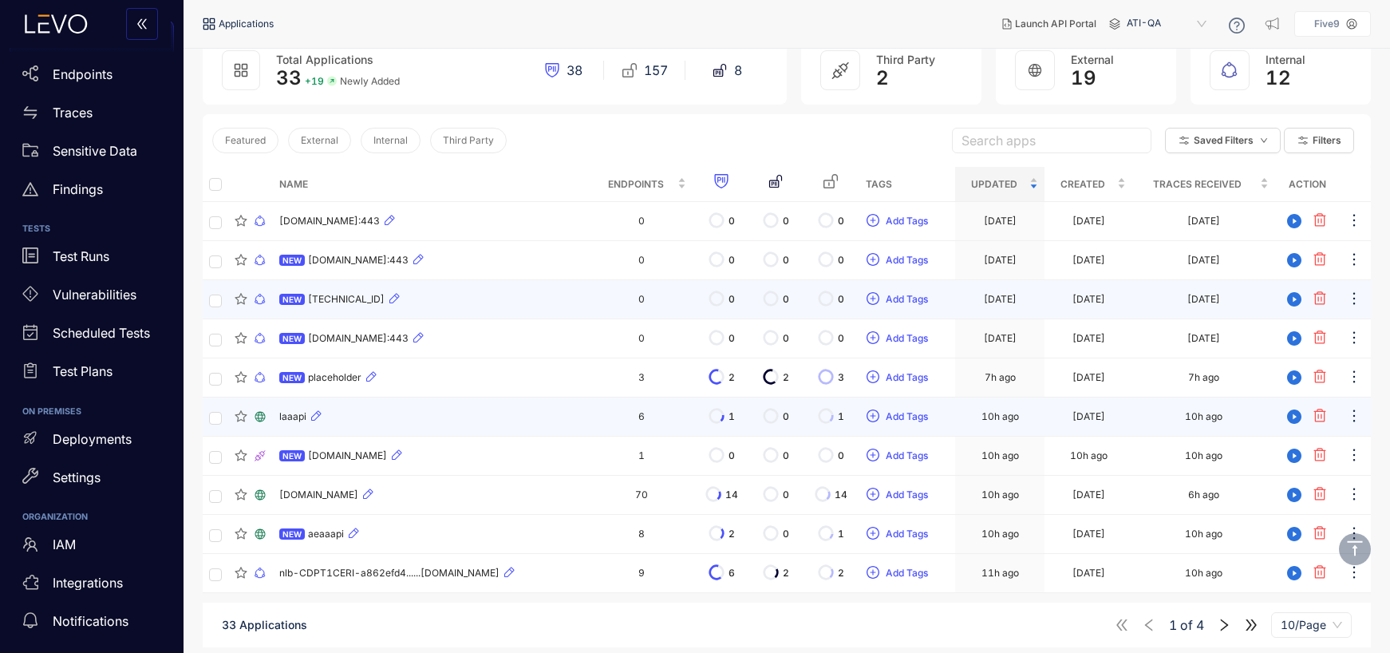
scroll to position [121, 0]
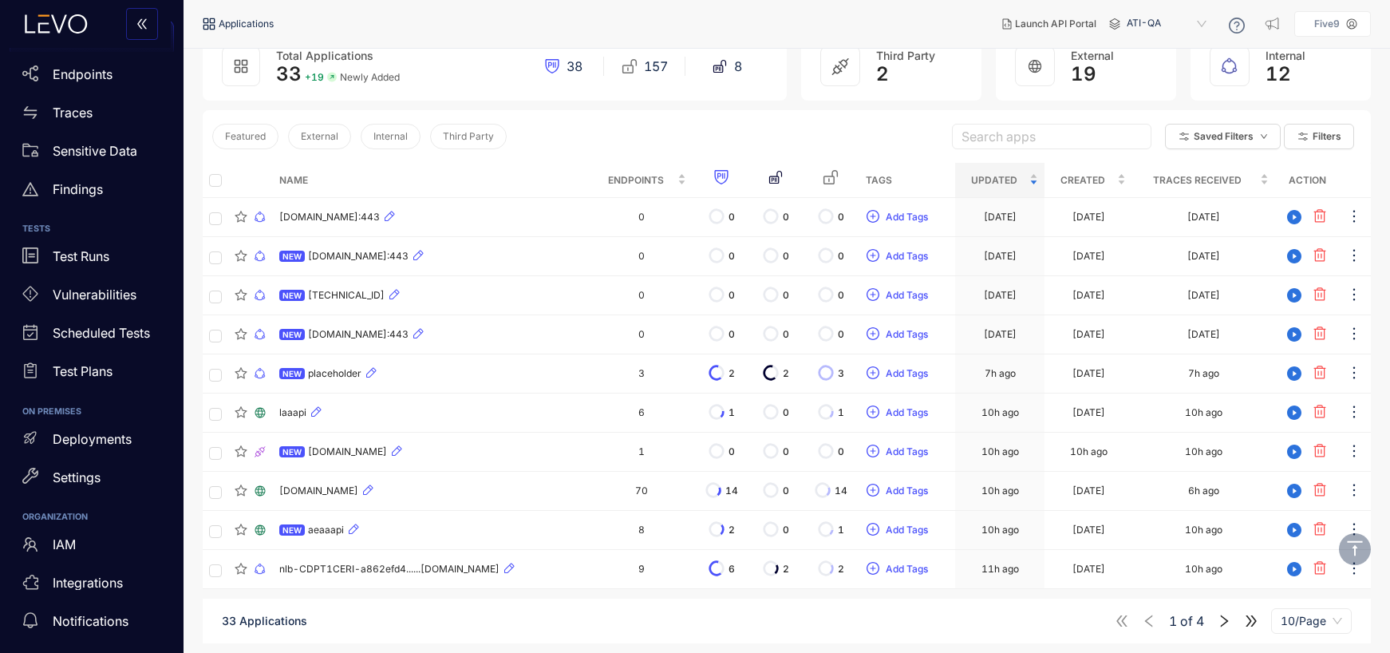
click at [1224, 621] on icon "right" at bounding box center [1224, 620] width 14 height 14
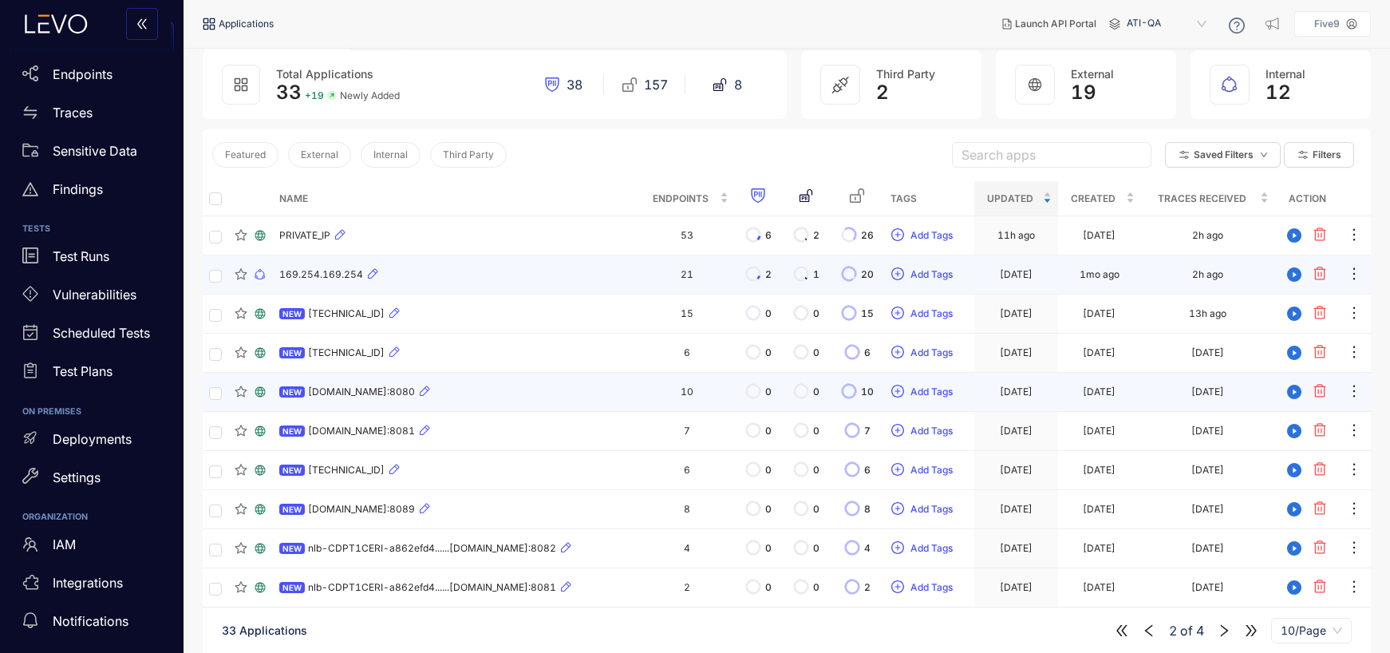
scroll to position [121, 0]
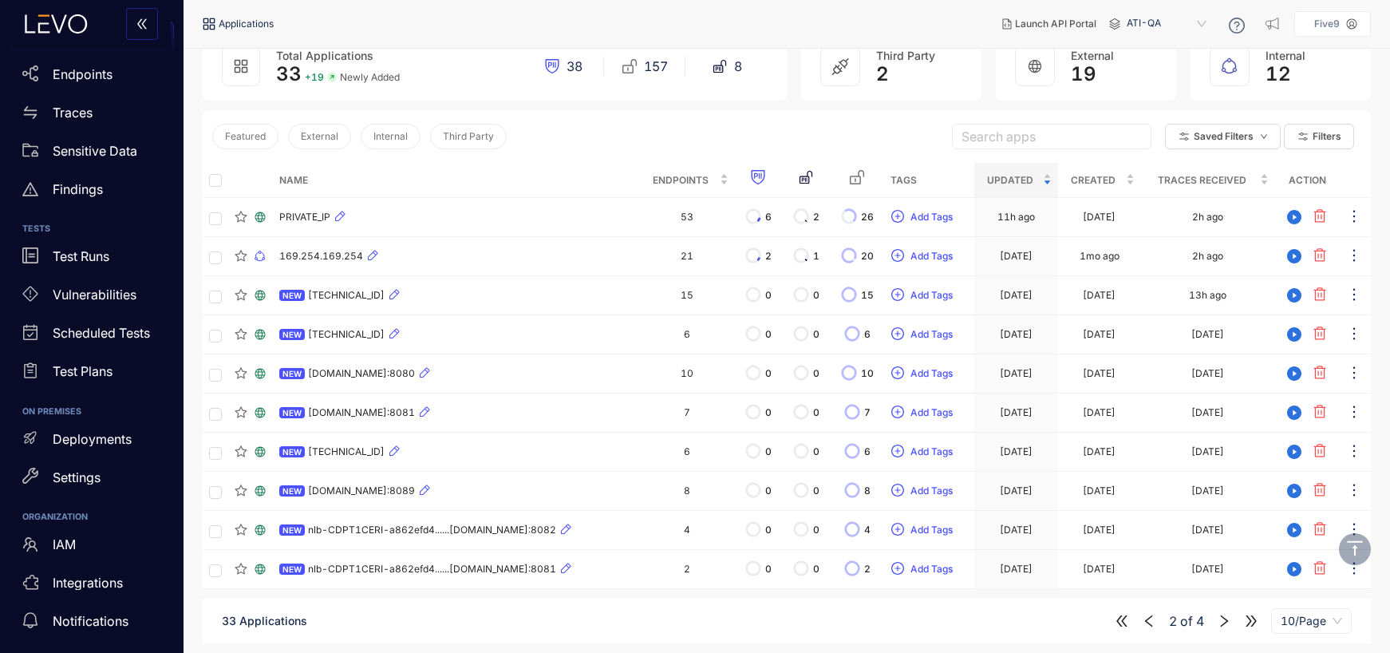
click at [1153, 621] on icon "left" at bounding box center [1149, 620] width 14 height 14
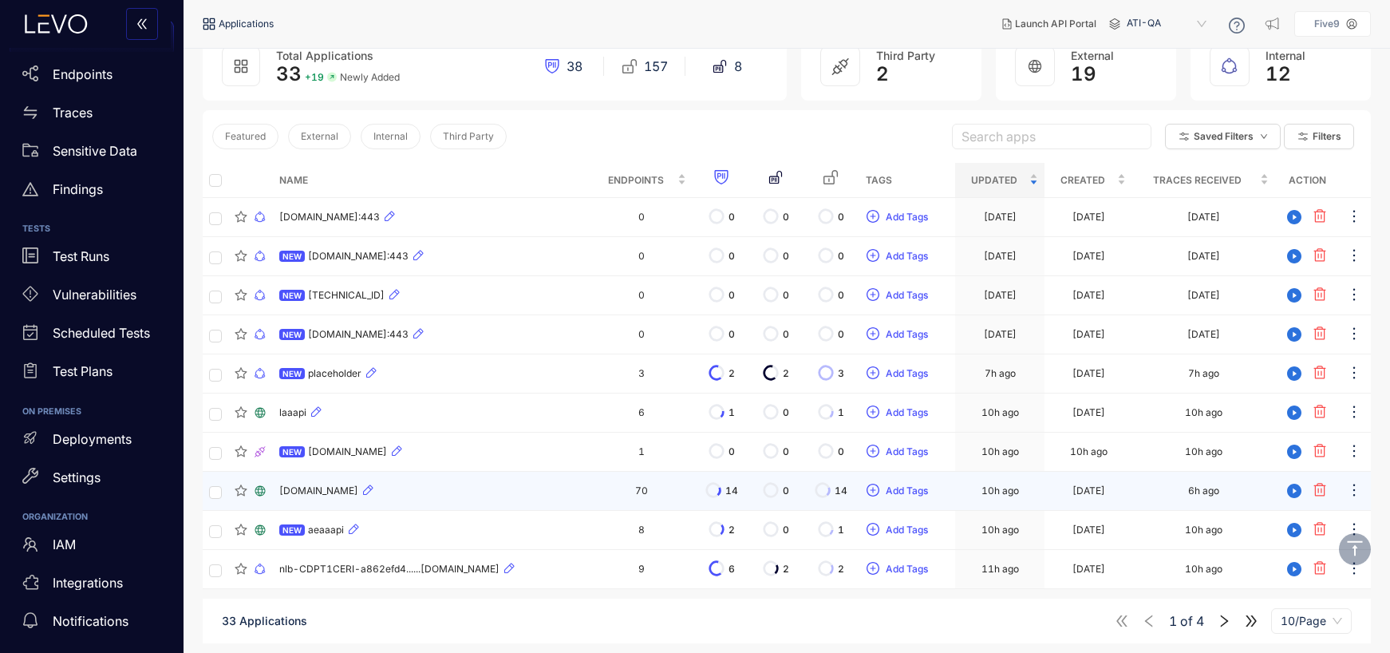
click at [675, 495] on td "70" at bounding box center [640, 490] width 101 height 39
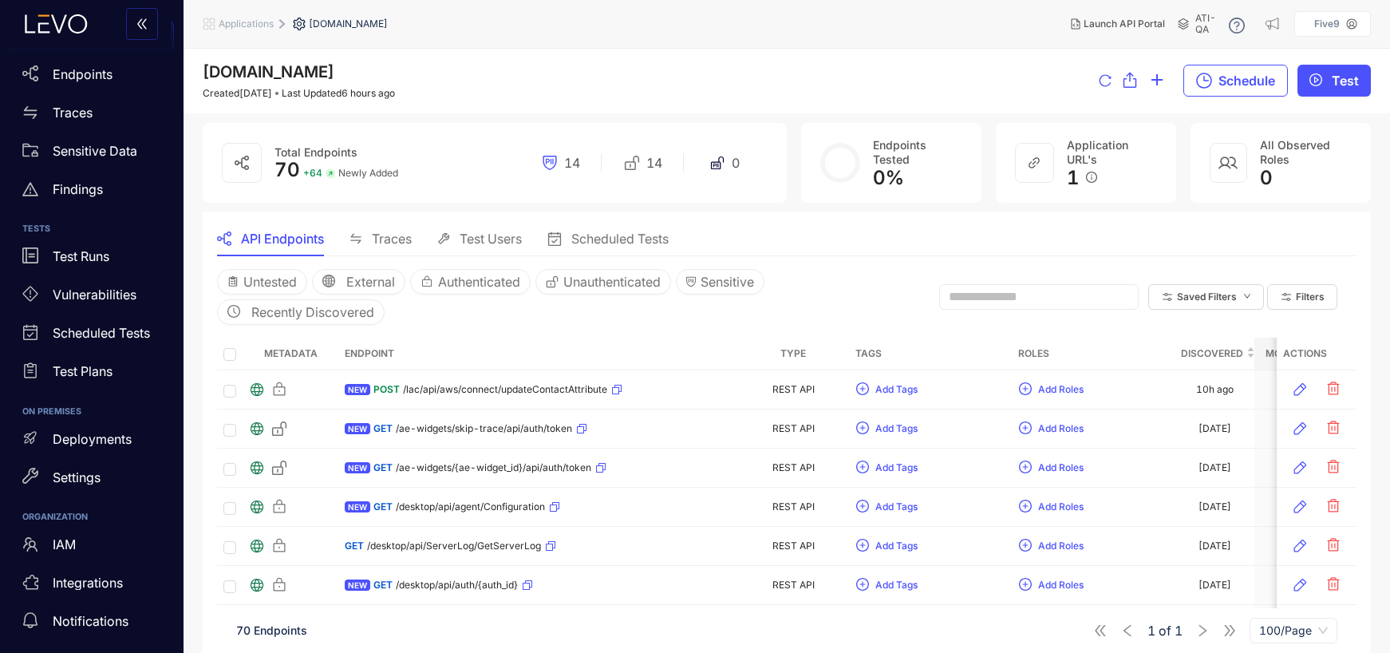
drag, startPoint x: 197, startPoint y: 71, endPoint x: 490, endPoint y: 68, distance: 292.8
click at [489, 68] on div "[DOMAIN_NAME] Created [DATE] Last Updated 6 hours ago Schedule Test" at bounding box center [786, 81] width 1206 height 65
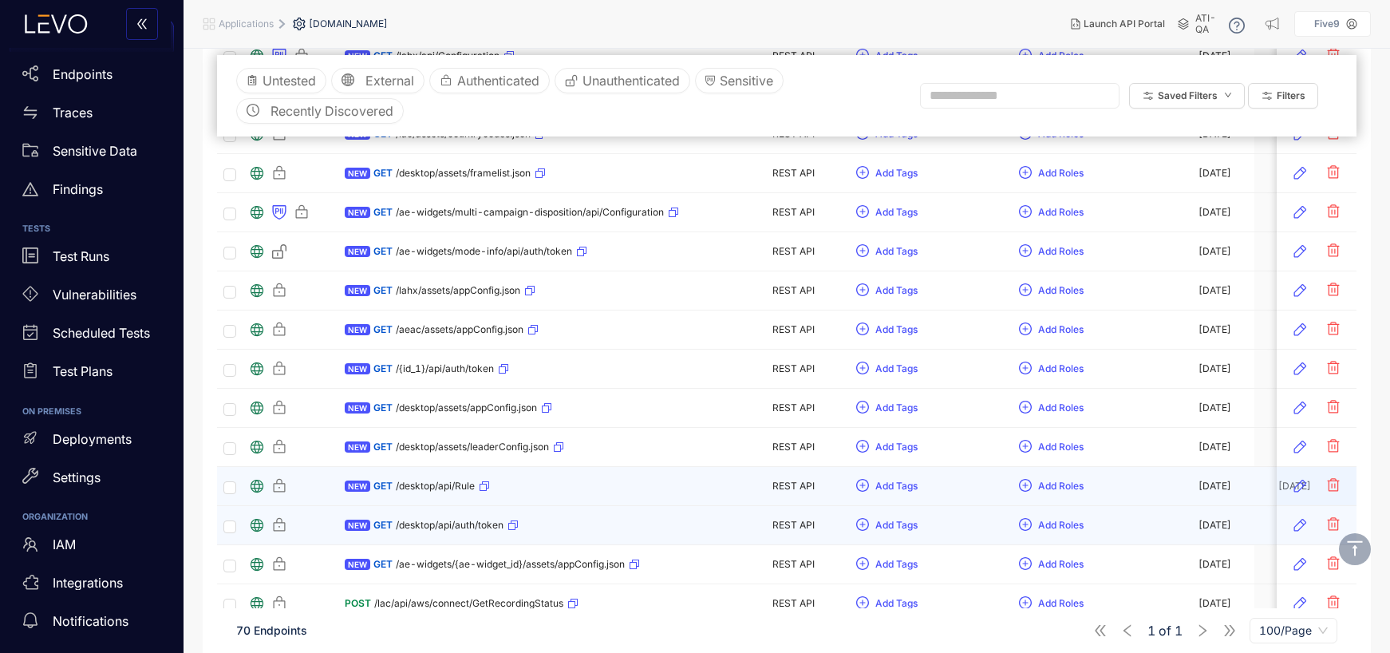
scroll to position [2483, 0]
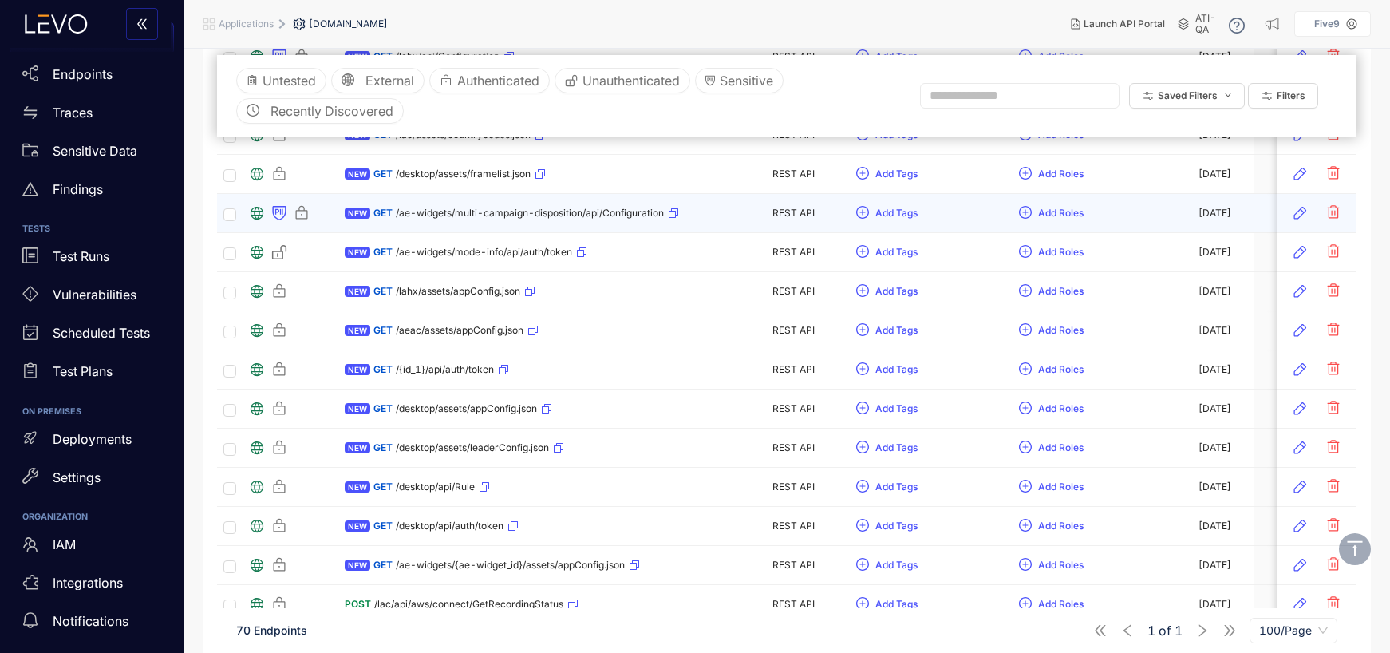
click at [590, 211] on span "/ae-widgets/multi-campaign-disposition/api/Configuration" at bounding box center [530, 212] width 268 height 11
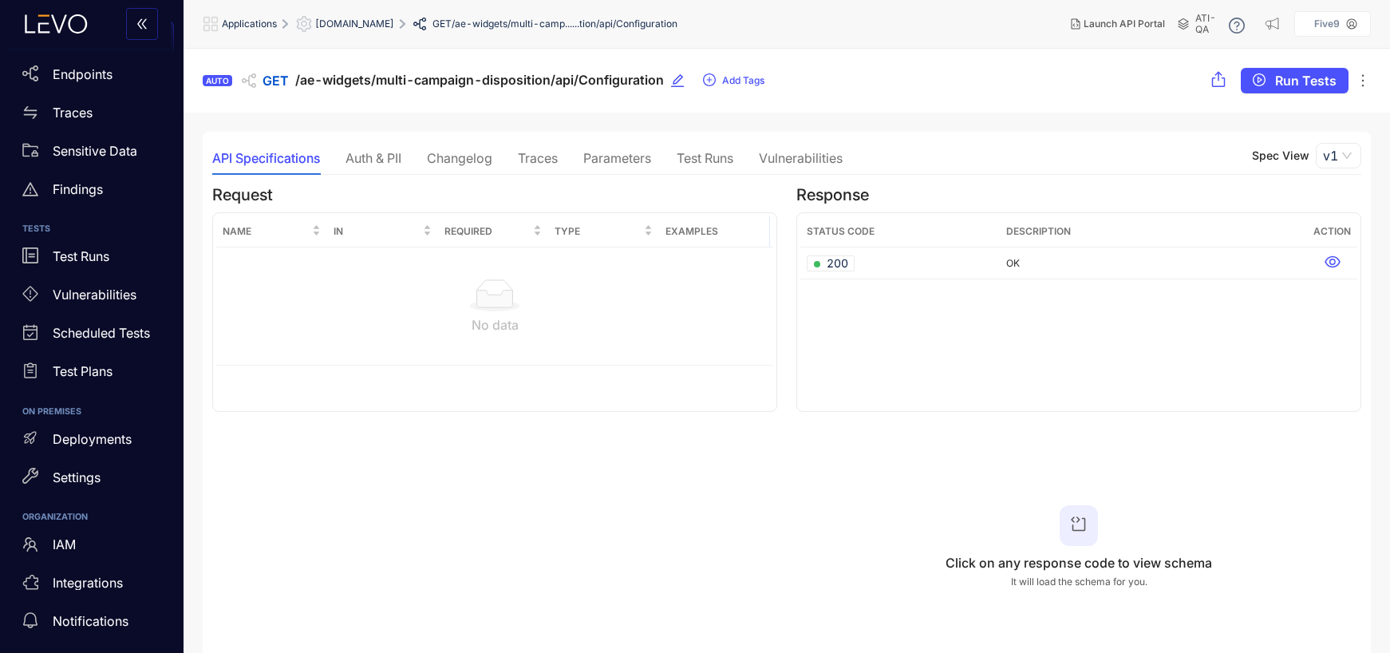
click at [365, 160] on div "Auth & PII" at bounding box center [373, 158] width 56 height 14
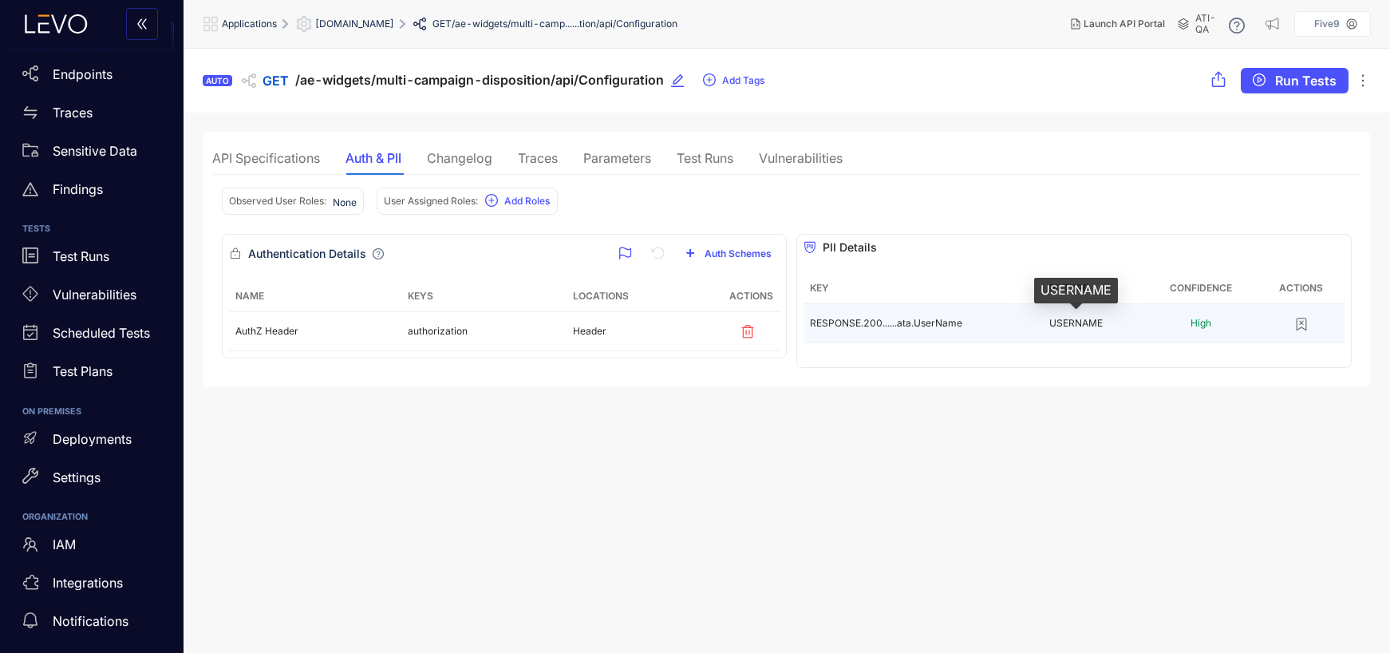
click at [1075, 328] on span "USERNAME" at bounding box center [1075, 323] width 53 height 12
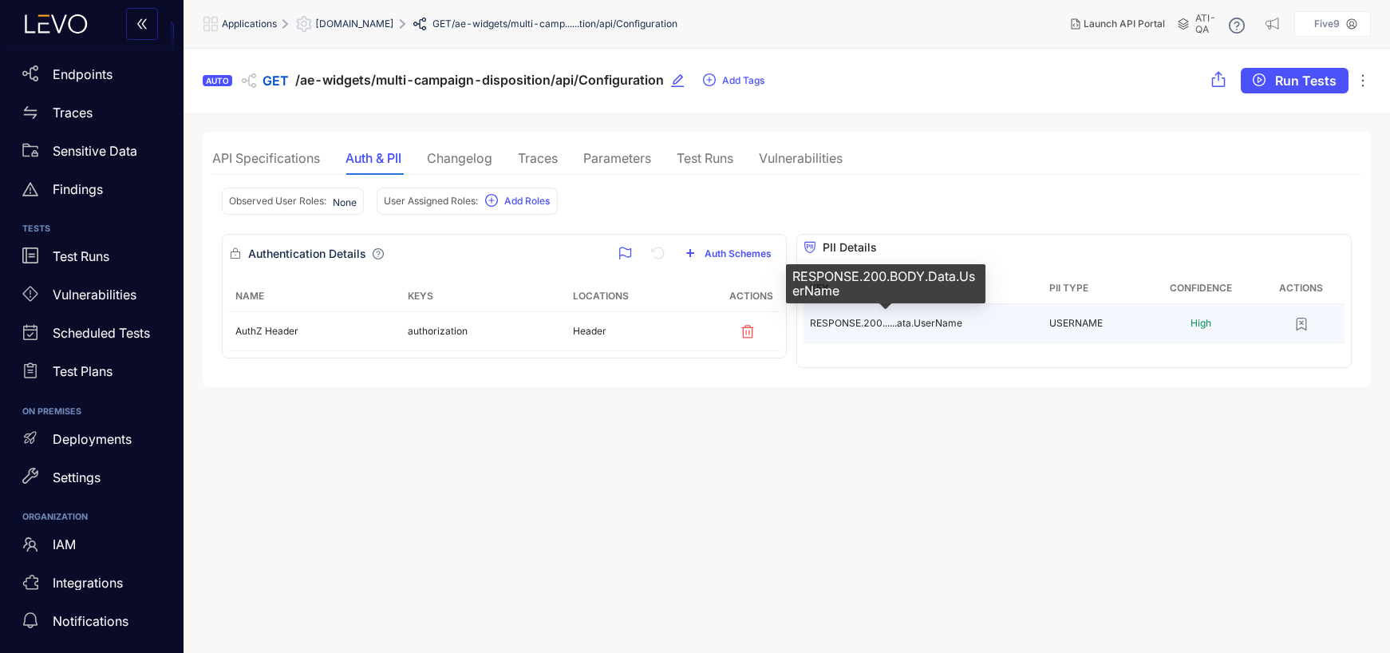
click at [911, 321] on span "RESPONSE.200......ata.UserName" at bounding box center [886, 323] width 152 height 12
drag, startPoint x: 961, startPoint y: 277, endPoint x: 973, endPoint y: 286, distance: 15.3
click at [974, 285] on div "RESPONSE.200.BODY.Data.UserName" at bounding box center [885, 283] width 199 height 39
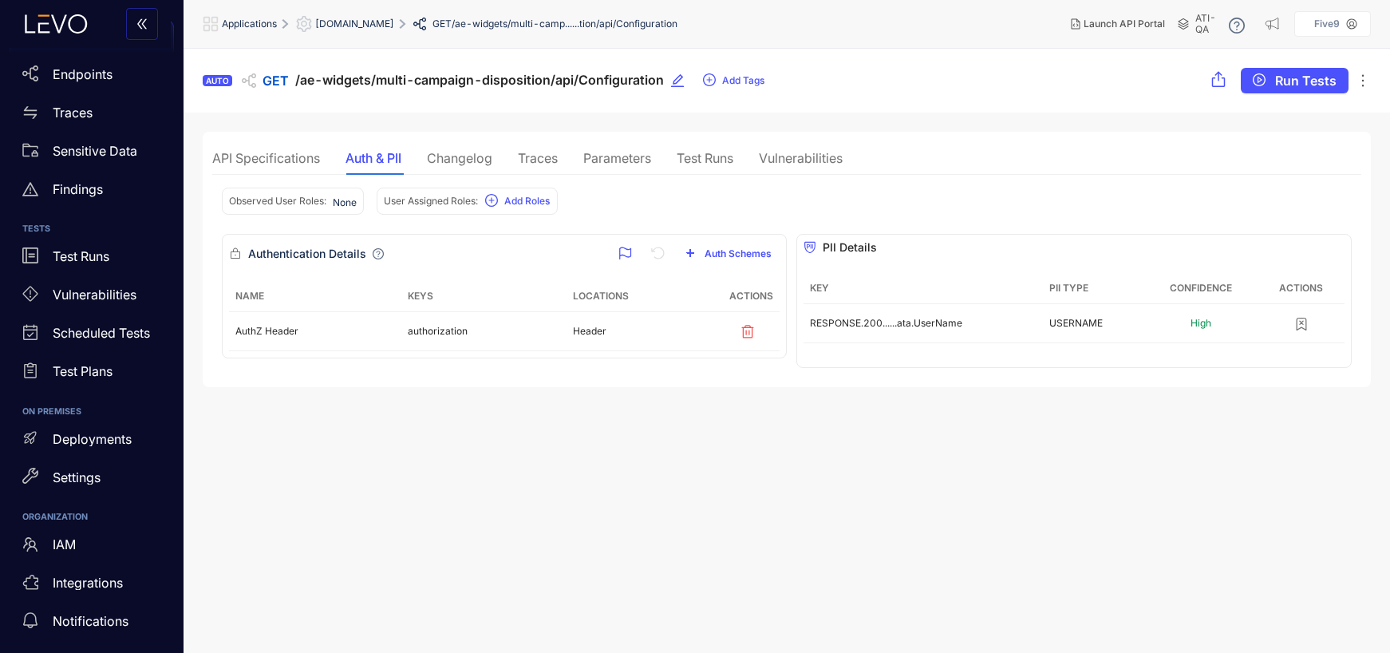
click at [539, 155] on div "Traces" at bounding box center [538, 158] width 40 height 14
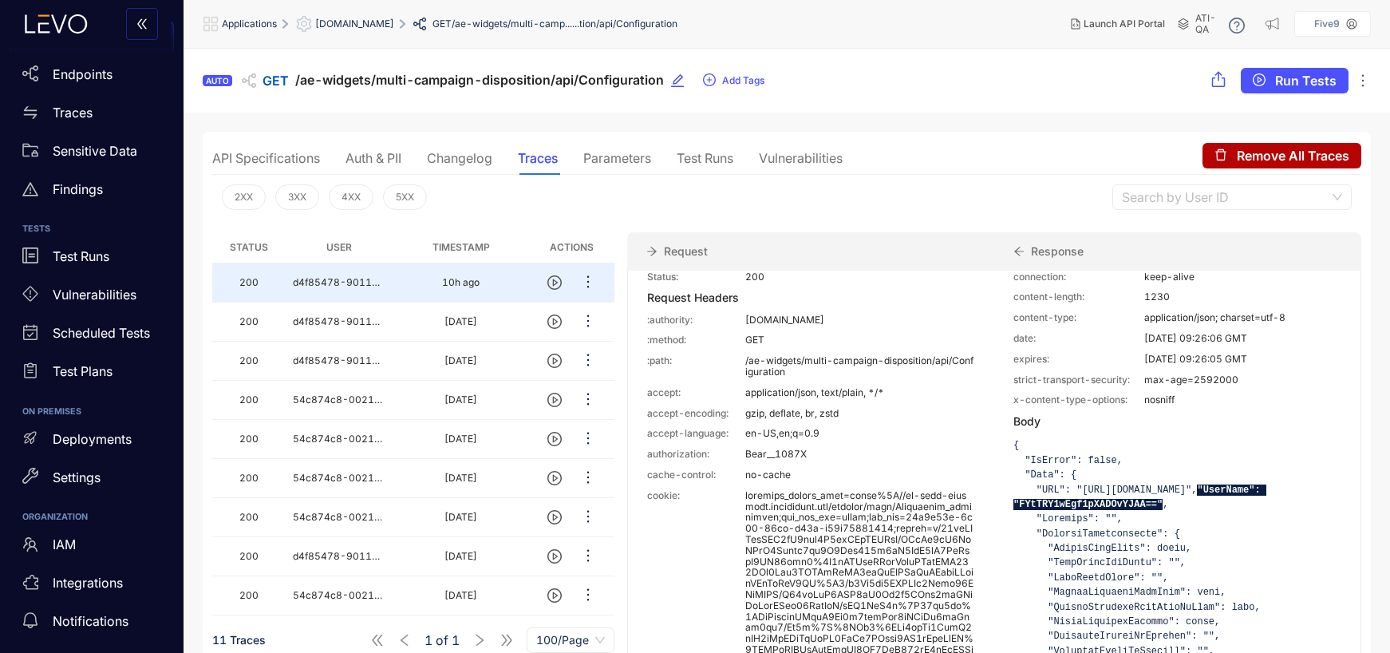
scroll to position [115, 0]
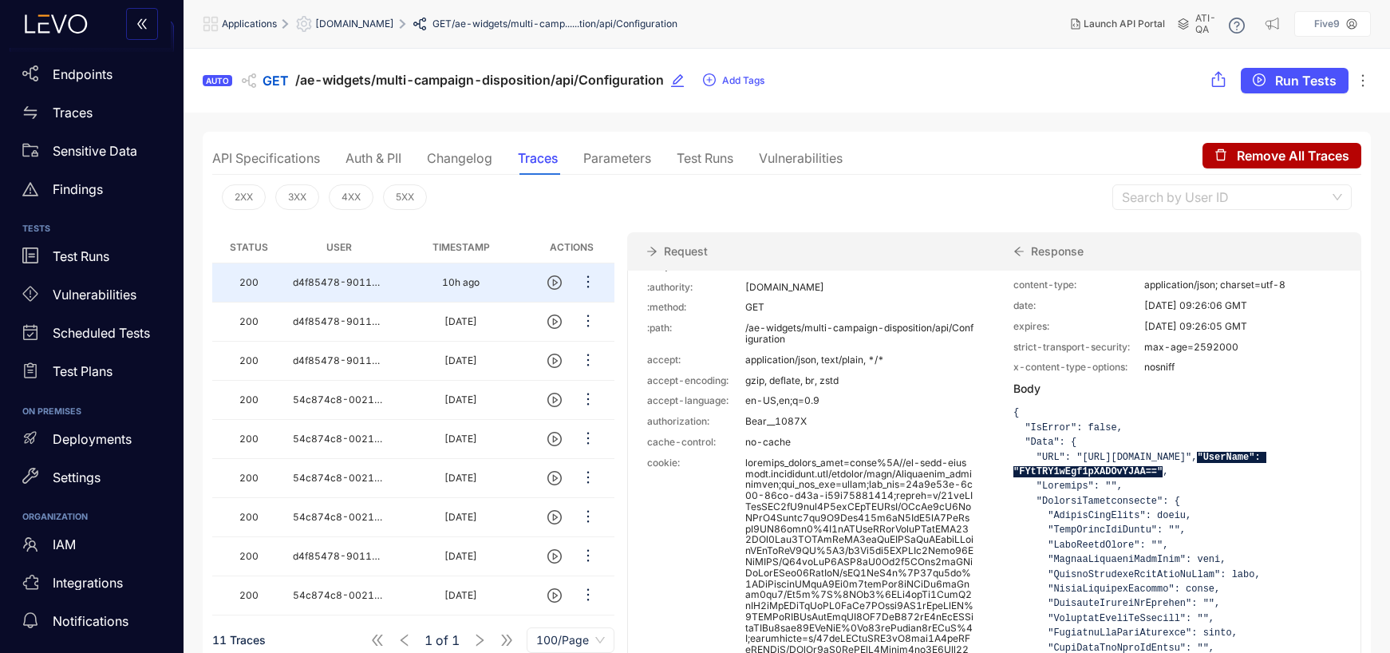
click at [1124, 477] on span ""UserName": "FYtTRY1wEgf1pXADOvYJAA=="" at bounding box center [1139, 465] width 253 height 26
click at [1125, 477] on span ""UserName": "FYtTRY1wEgf1pXADOvYJAA=="" at bounding box center [1139, 465] width 253 height 26
drag, startPoint x: 1240, startPoint y: 485, endPoint x: 1110, endPoint y: 487, distance: 130.1
click at [1110, 477] on span ""UserName": "FYtTRY1wEgf1pXADOvYJAA=="" at bounding box center [1139, 465] width 253 height 26
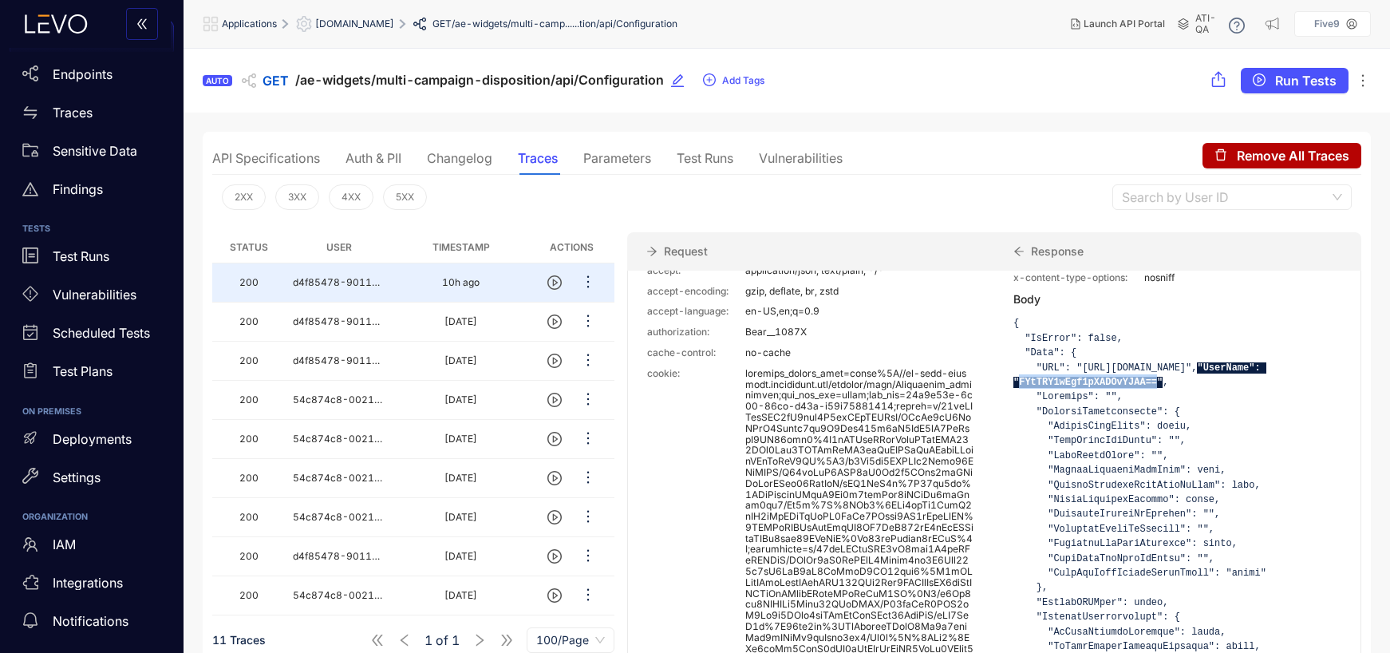
scroll to position [239, 0]
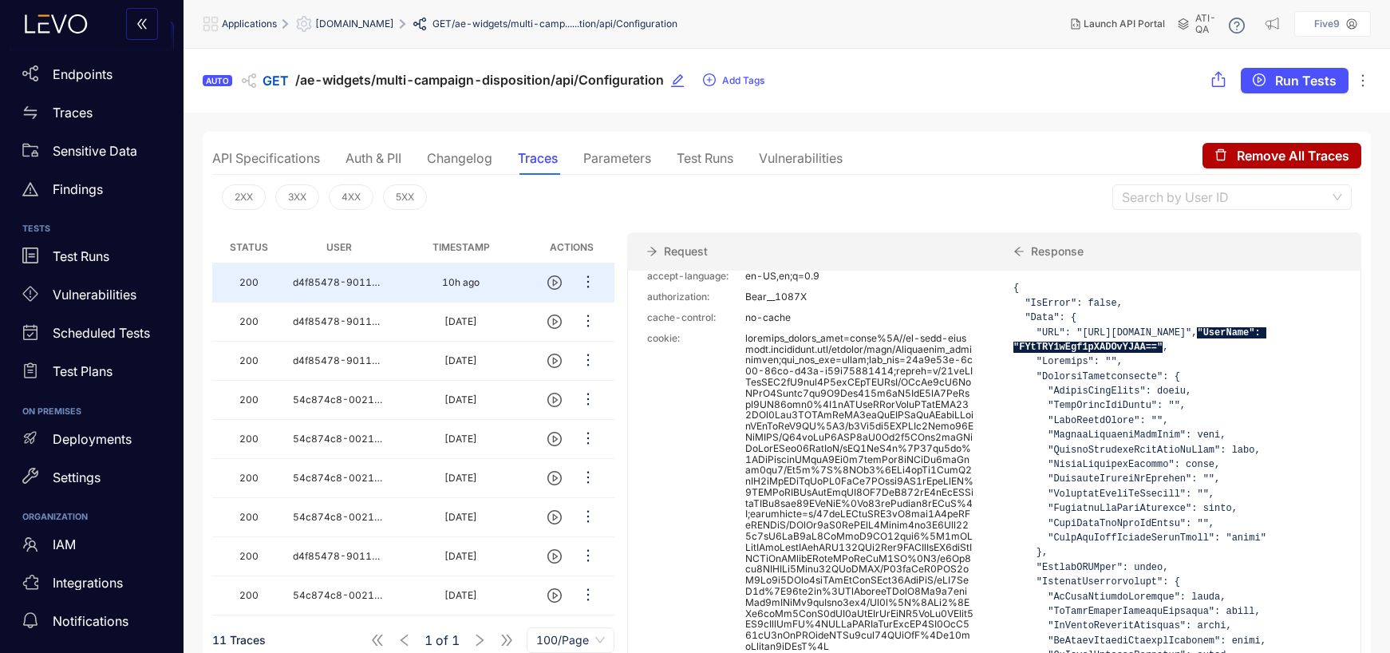
click at [1107, 374] on code "{ "IsError": false, "Data": { "URL": "[URL][DOMAIN_NAME]", "UserName": "FYtTRY1…" at bounding box center [1139, 647] width 253 height 730
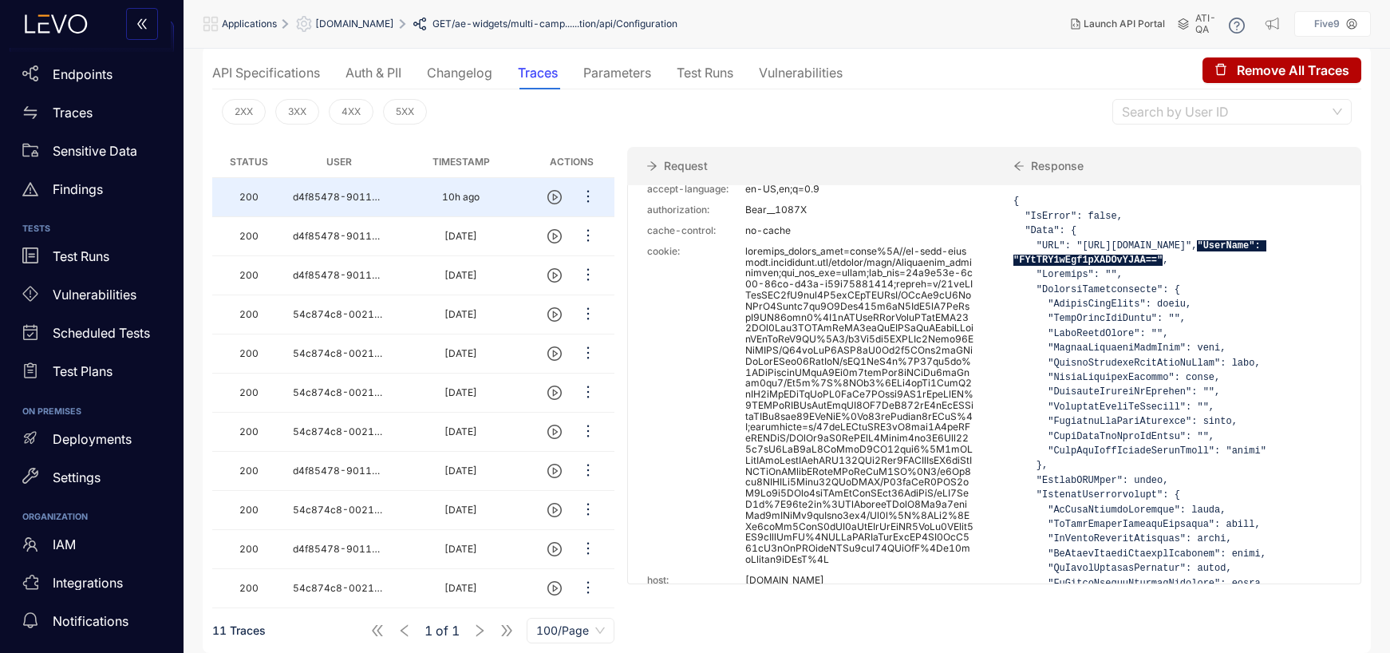
scroll to position [223, 0]
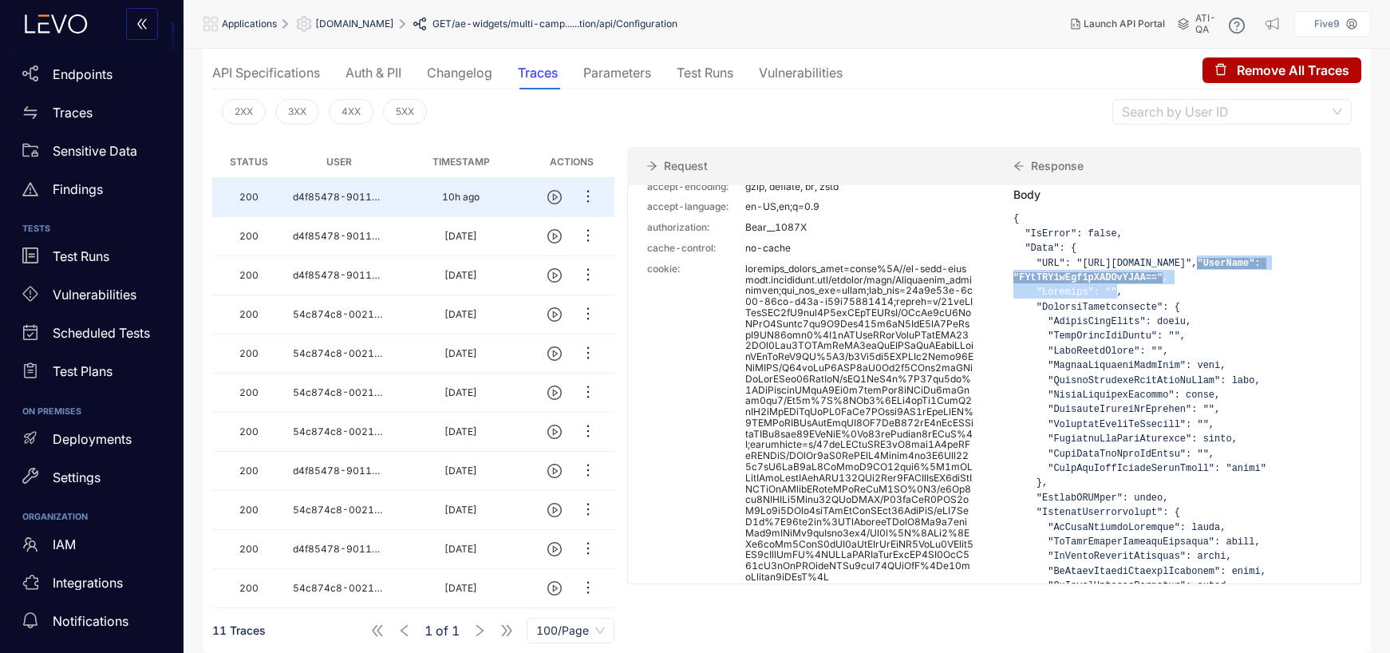
drag, startPoint x: 1118, startPoint y: 305, endPoint x: 1035, endPoint y: 292, distance: 83.9
click at [1035, 292] on code "{ "IsError": false, "Data": { "URL": "[URL][DOMAIN_NAME]", "UserName": "FYtTRY1…" at bounding box center [1139, 578] width 253 height 730
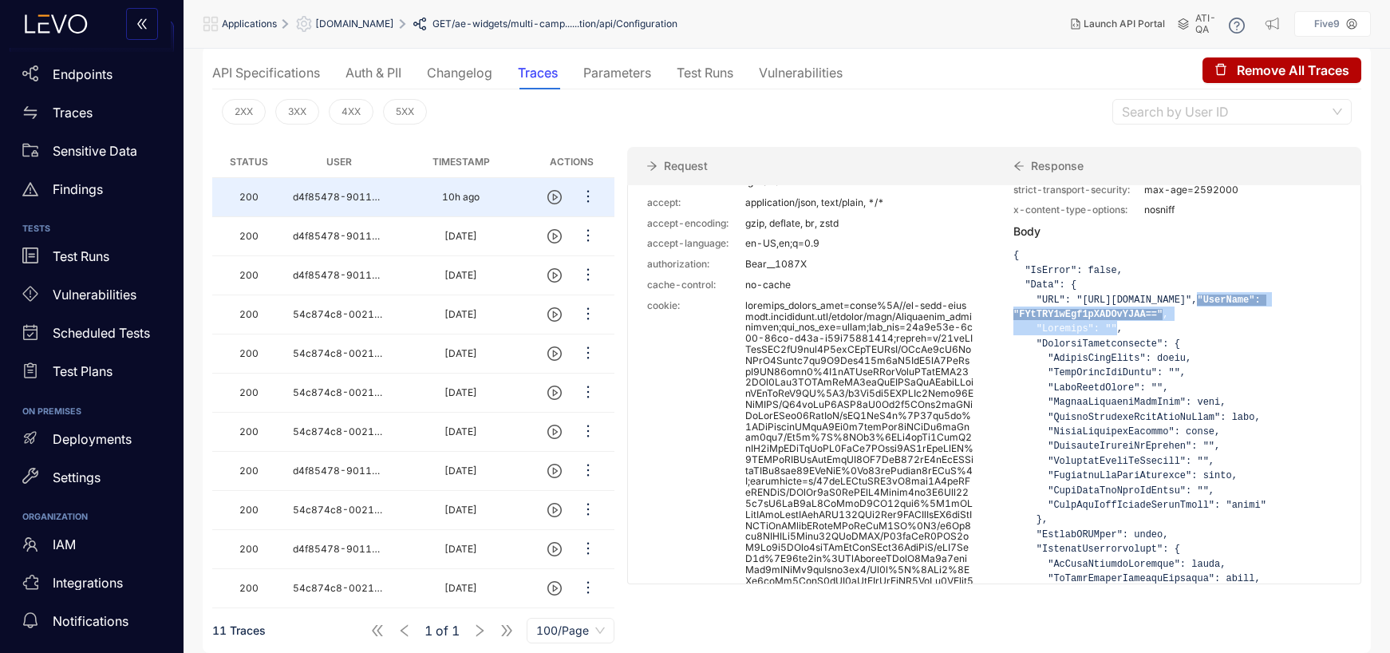
scroll to position [160, 0]
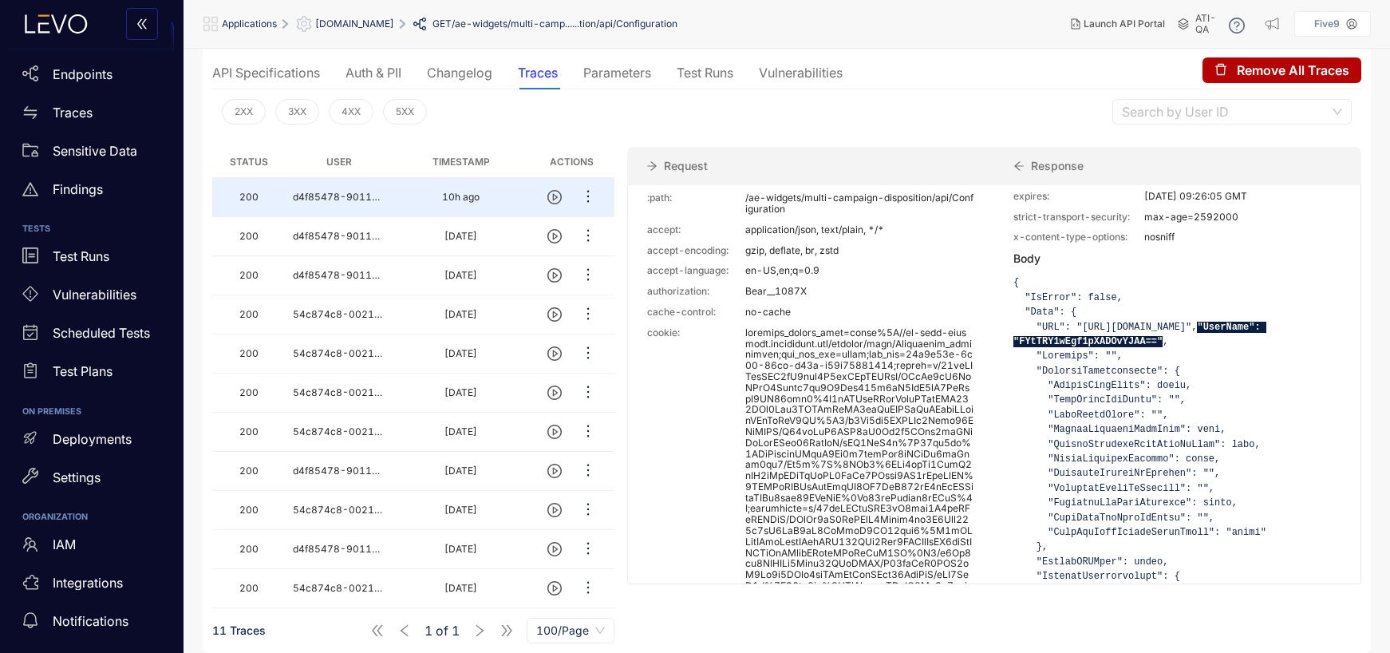
click at [818, 422] on p at bounding box center [860, 486] width 230 height 319
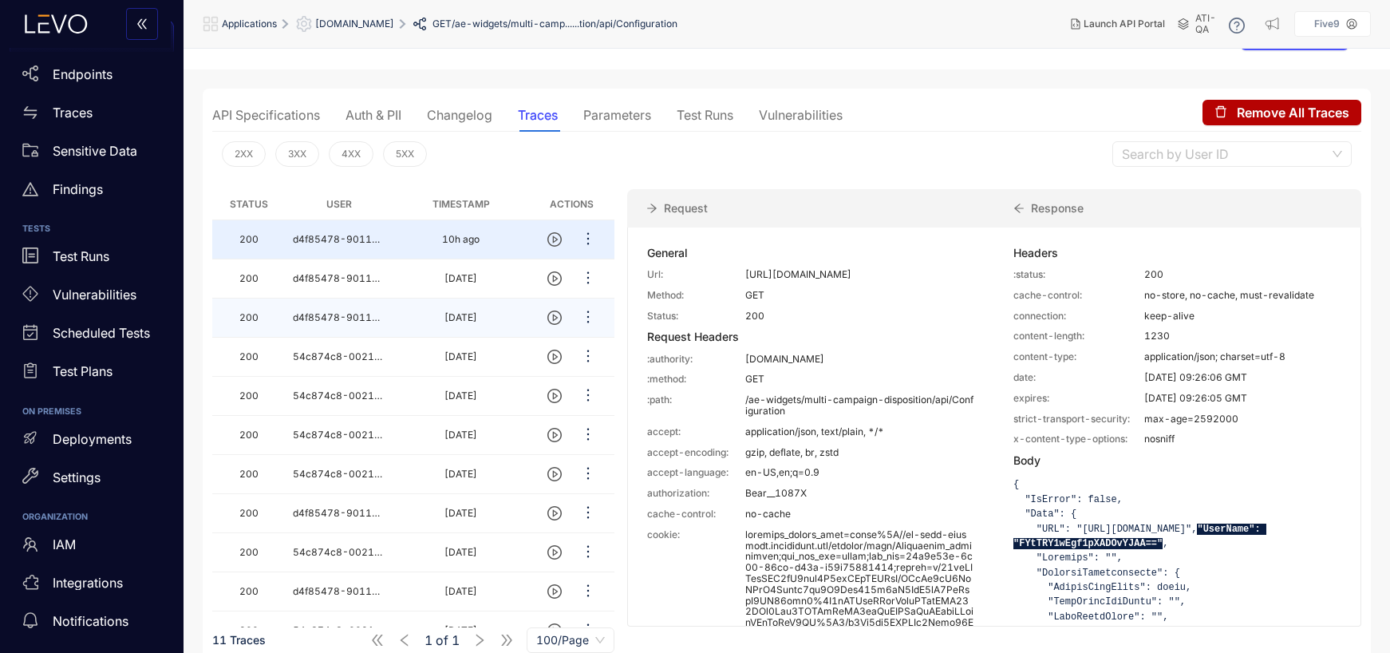
scroll to position [0, 0]
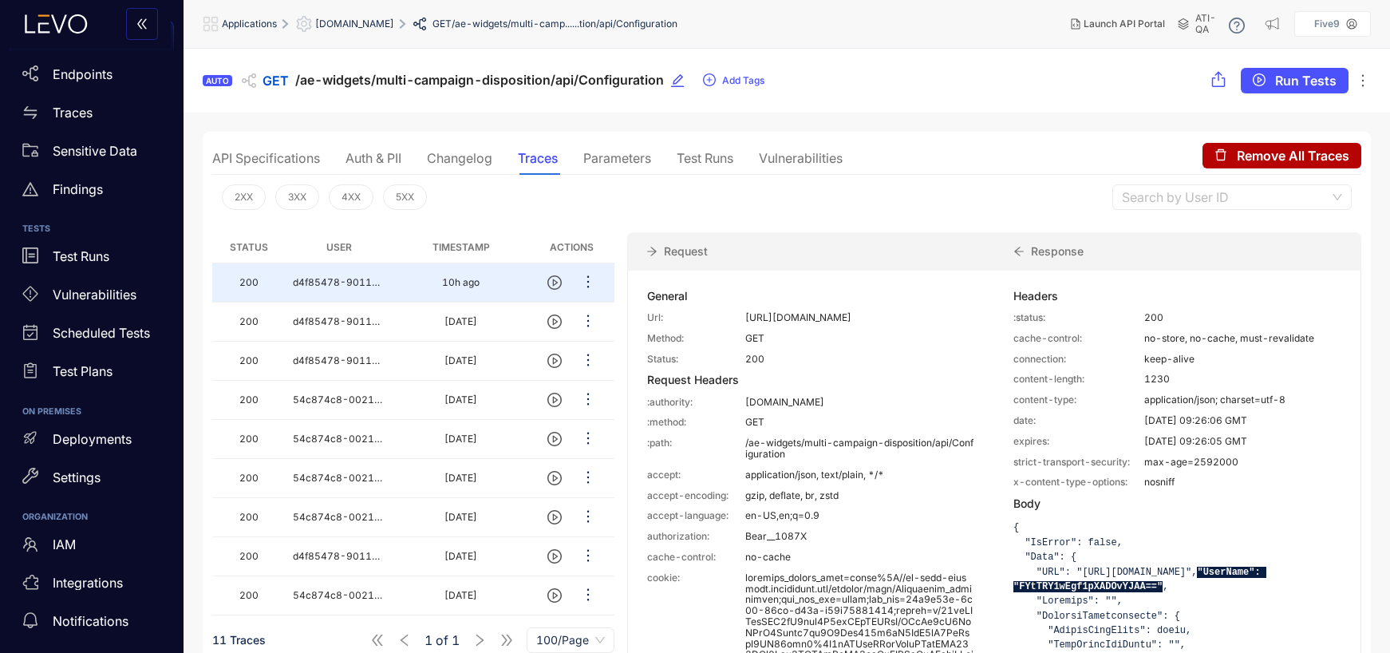
click at [394, 26] on span "[DOMAIN_NAME]" at bounding box center [354, 23] width 79 height 11
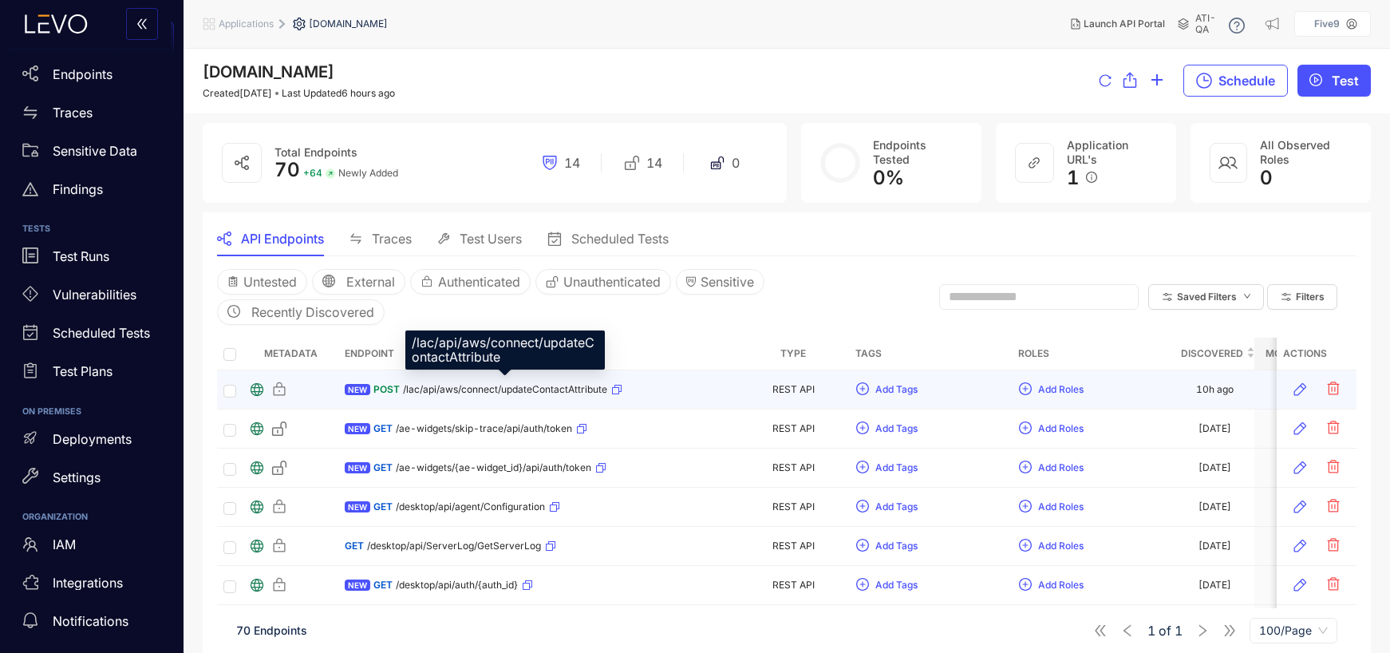
click at [460, 390] on span "/lac/api/aws/connect/updateContactAttribute" at bounding box center [505, 389] width 204 height 11
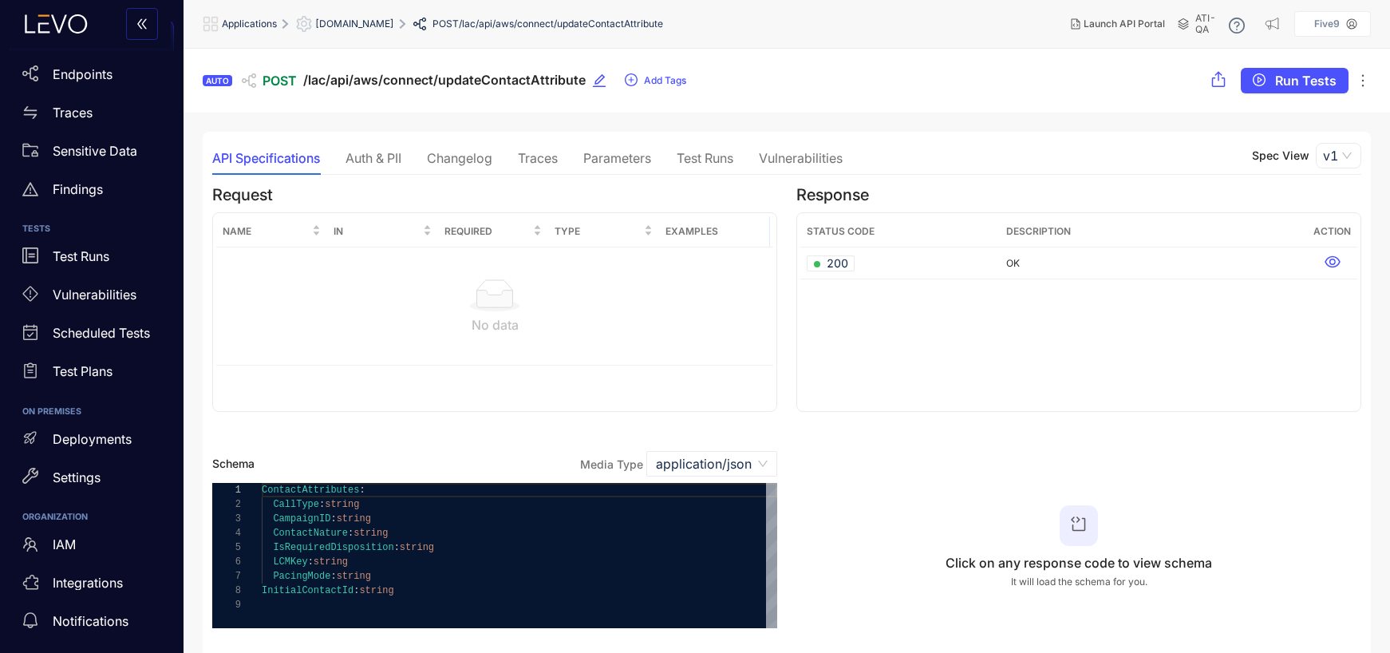
click at [361, 160] on div "Auth & PII" at bounding box center [373, 158] width 56 height 14
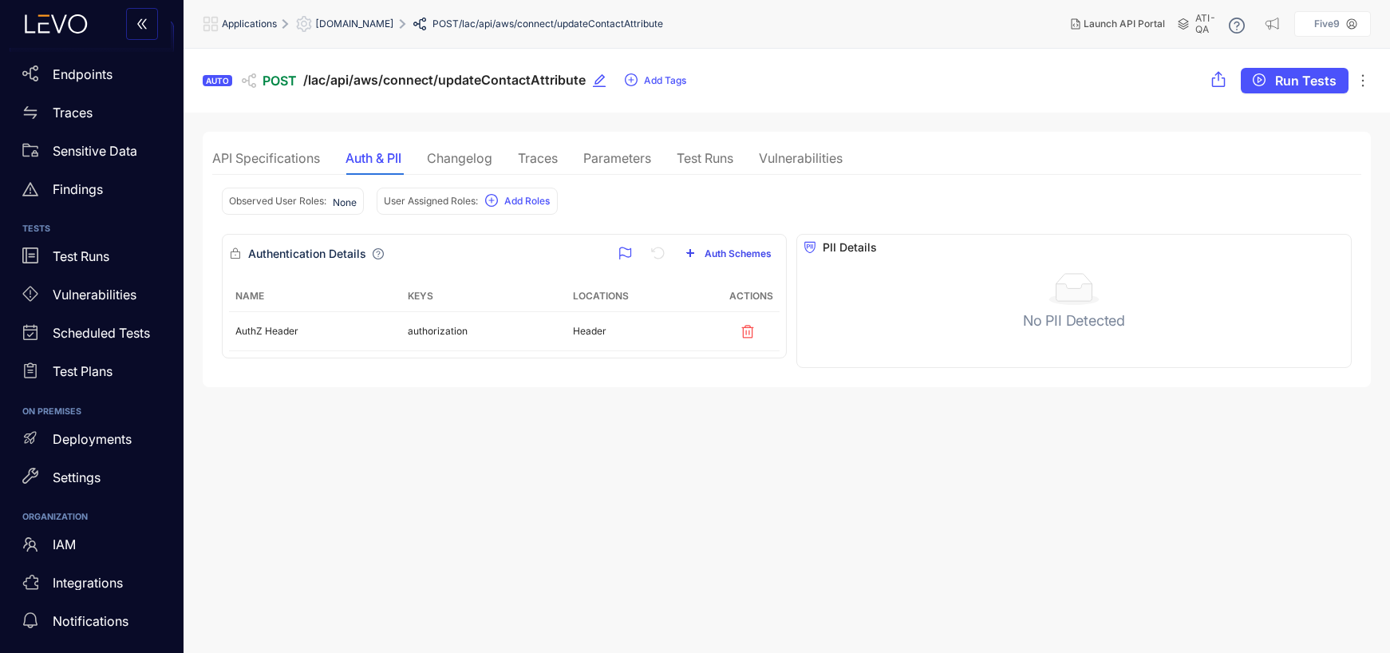
click at [746, 245] on button "Auth Schemes" at bounding box center [728, 253] width 102 height 19
click at [460, 496] on section "AUTO POST /lac/api/aws/connect/updateContactAttribute Add Tags Run Tests API Sp…" at bounding box center [786, 351] width 1206 height 605
click at [255, 156] on div "API Specifications" at bounding box center [266, 158] width 108 height 14
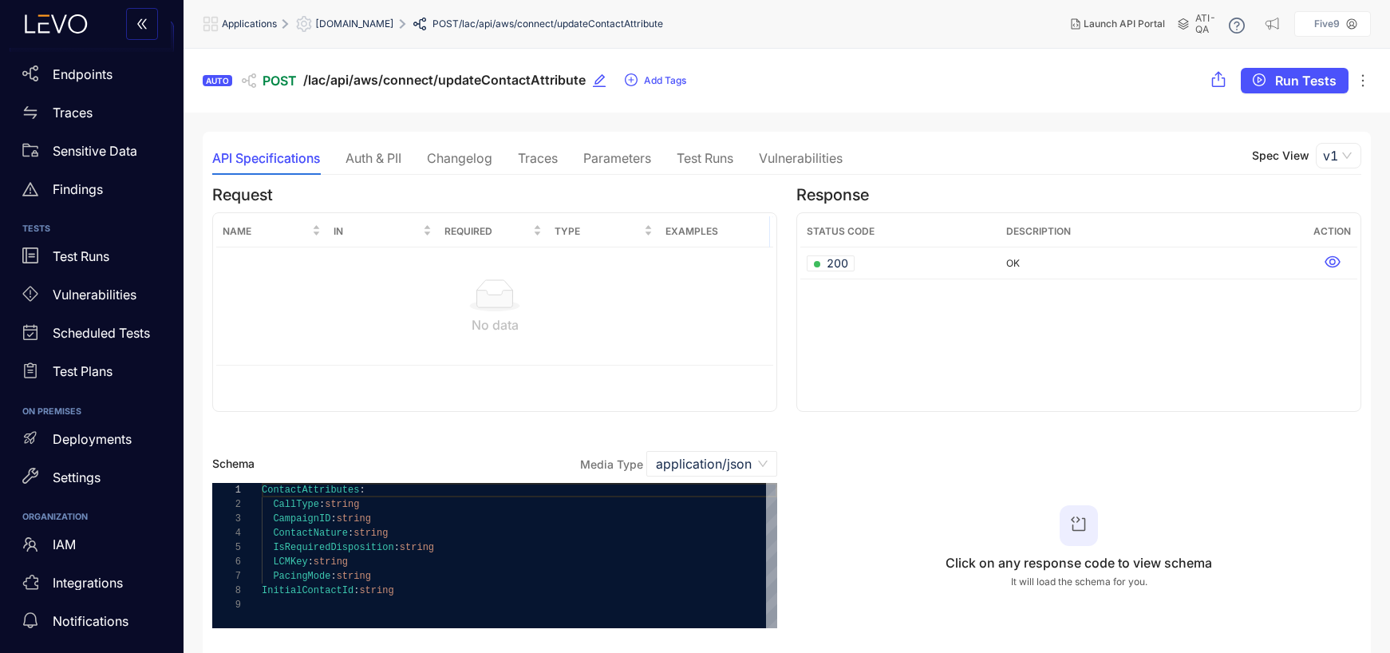
click at [394, 26] on span "[DOMAIN_NAME]" at bounding box center [354, 23] width 79 height 11
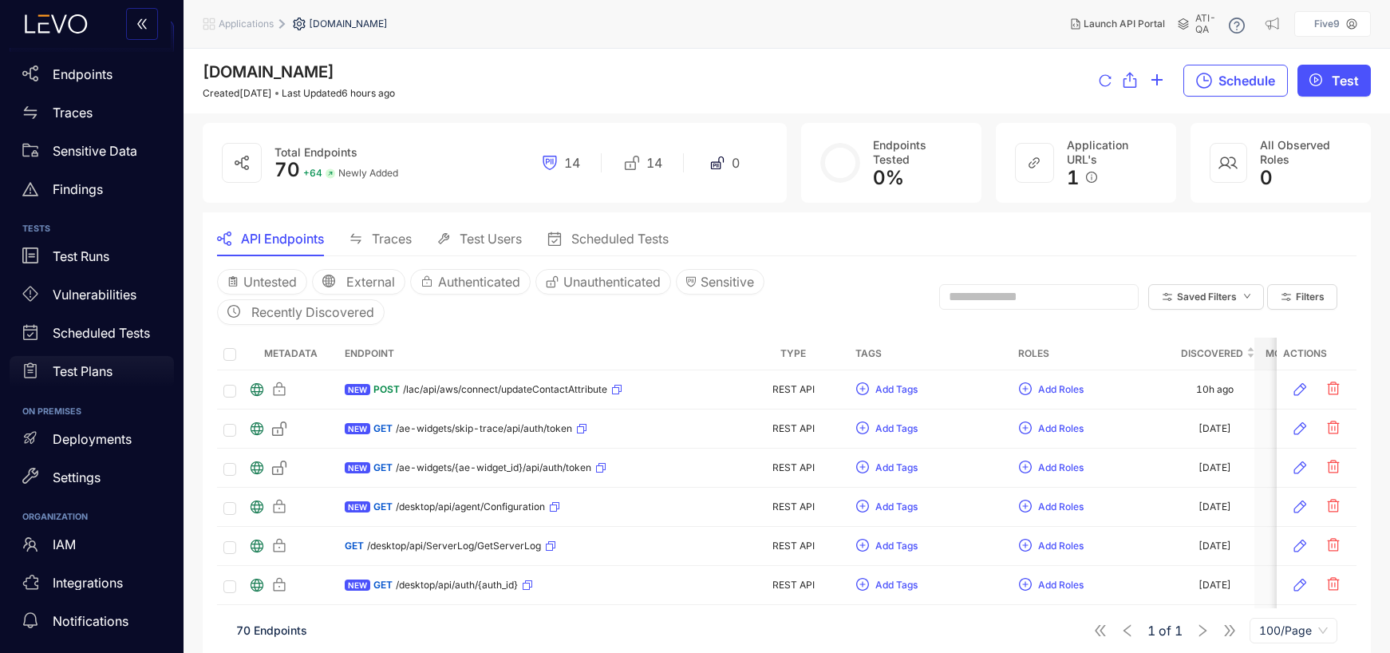
click at [77, 376] on p "Test Plans" at bounding box center [83, 371] width 60 height 14
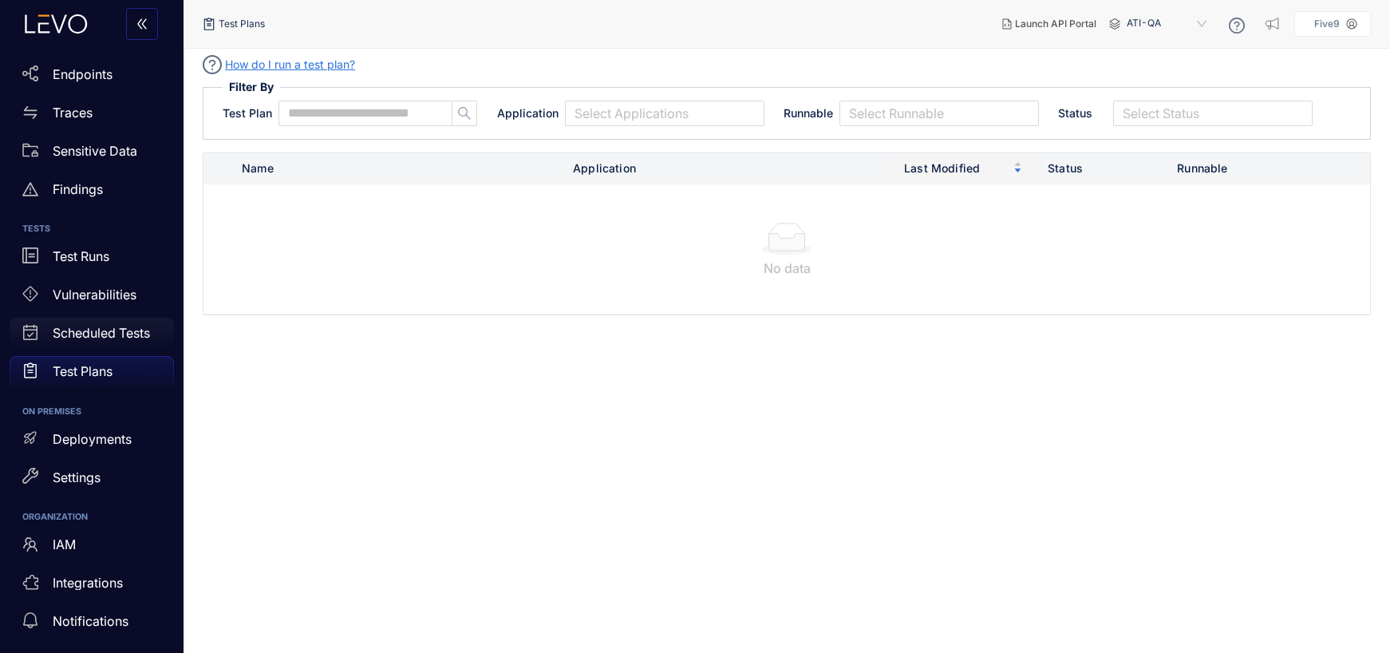
click at [105, 338] on p "Scheduled Tests" at bounding box center [101, 332] width 97 height 14
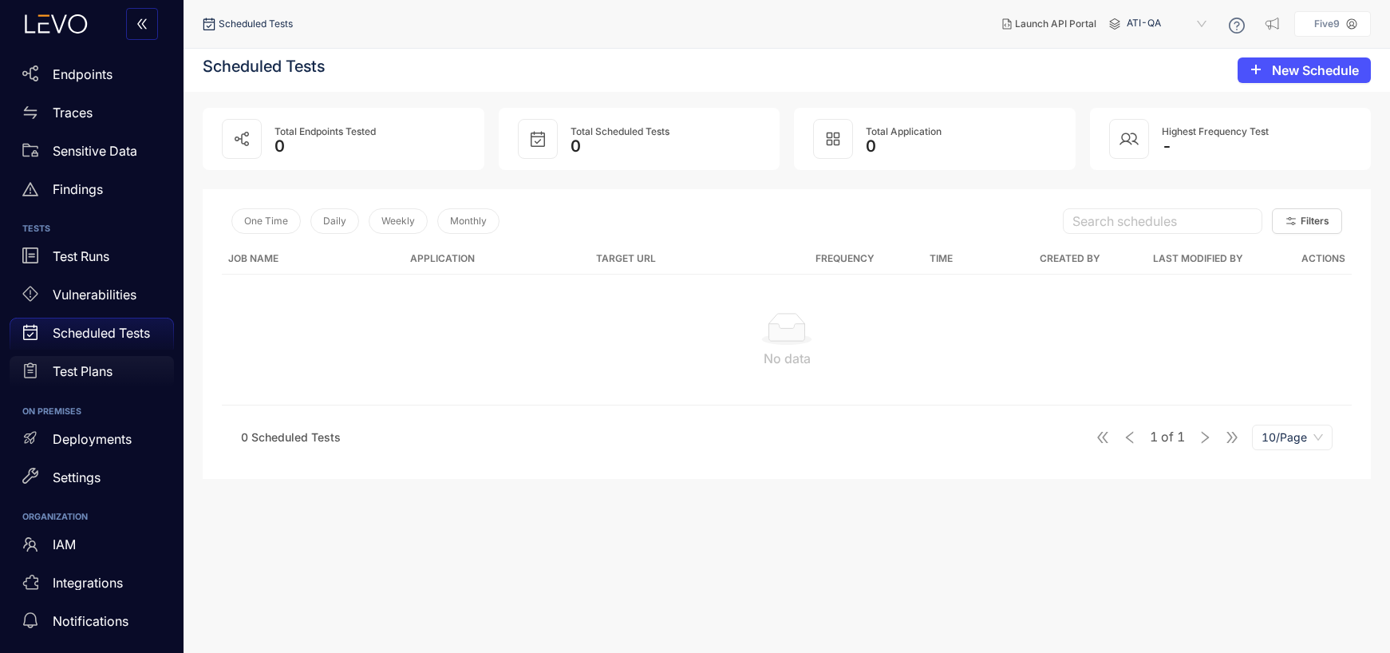
click at [90, 371] on p "Test Plans" at bounding box center [83, 371] width 60 height 14
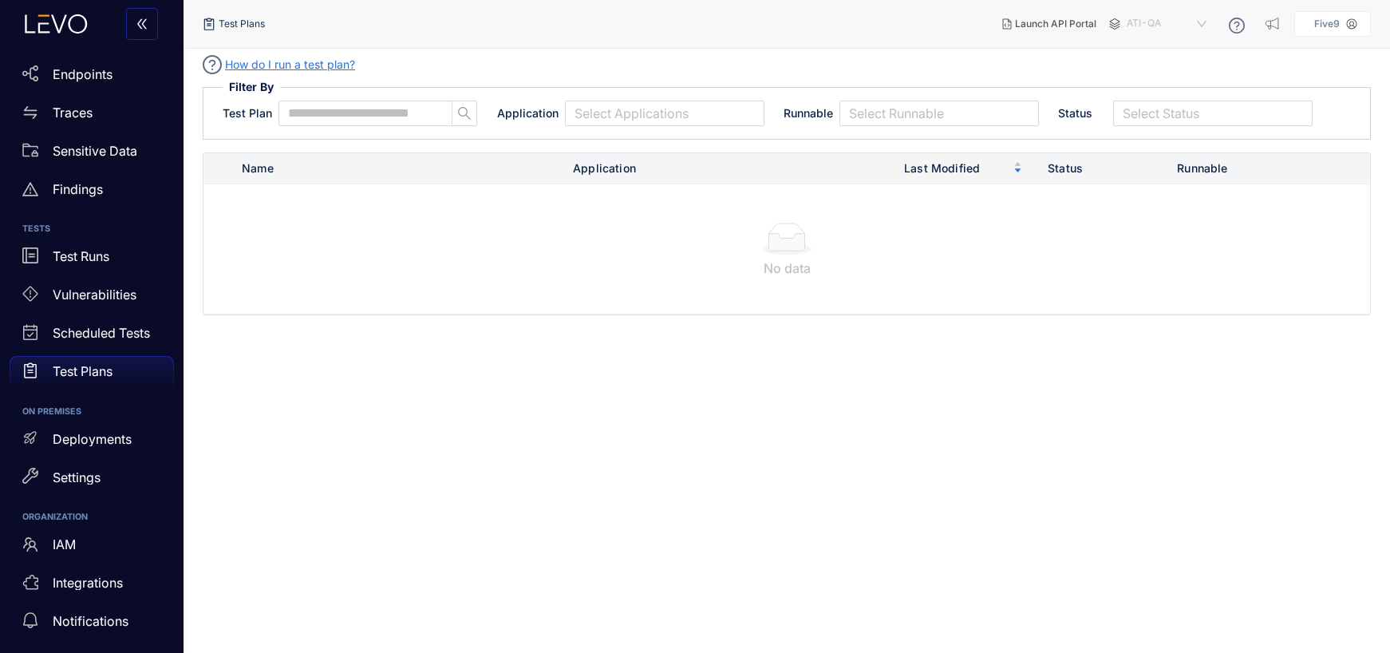
click at [1137, 25] on span "ATI-QA" at bounding box center [1167, 24] width 83 height 26
click at [1152, 173] on div "TAG04" at bounding box center [1174, 175] width 83 height 18
click at [1141, 21] on span "TAG04" at bounding box center [1167, 24] width 83 height 26
click at [1162, 153] on div "staging" at bounding box center [1174, 154] width 83 height 18
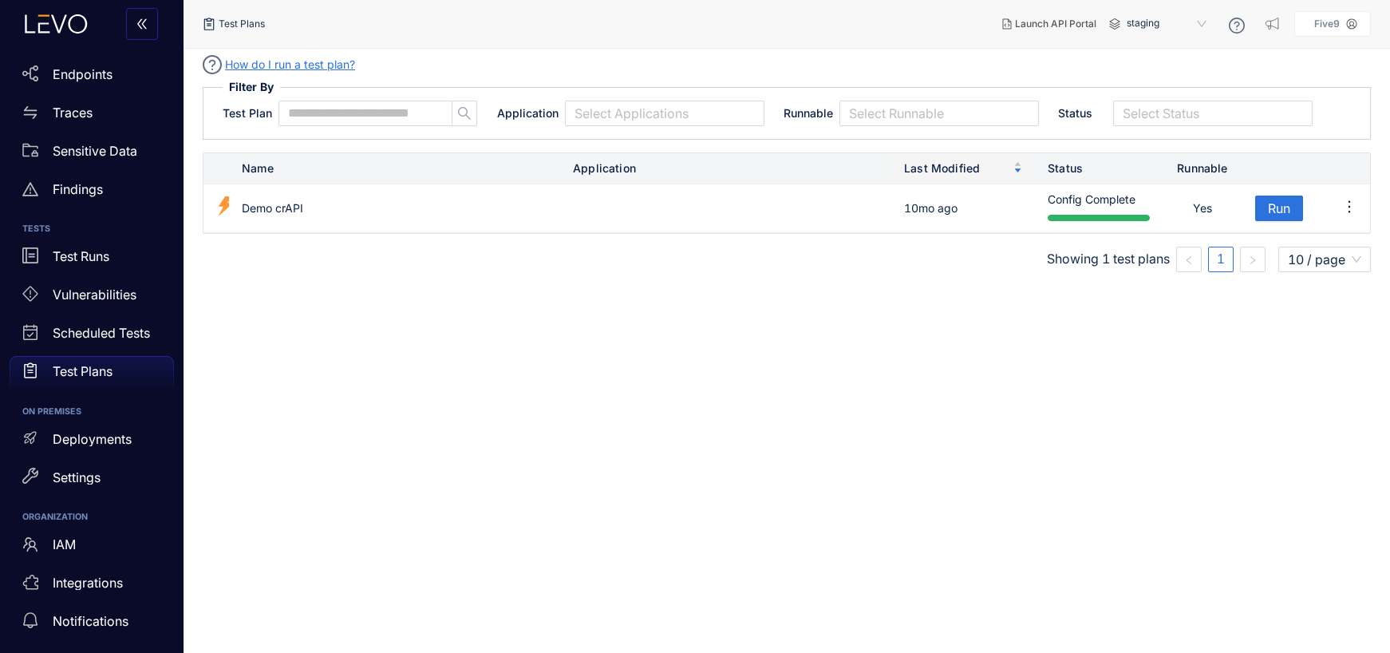
click at [1146, 24] on span "staging" at bounding box center [1167, 24] width 83 height 26
click at [564, 362] on main "How do I run a test plan? Filter By Test Plan Application Select Applications R…" at bounding box center [786, 351] width 1206 height 604
click at [81, 586] on p "Integrations" at bounding box center [88, 582] width 70 height 14
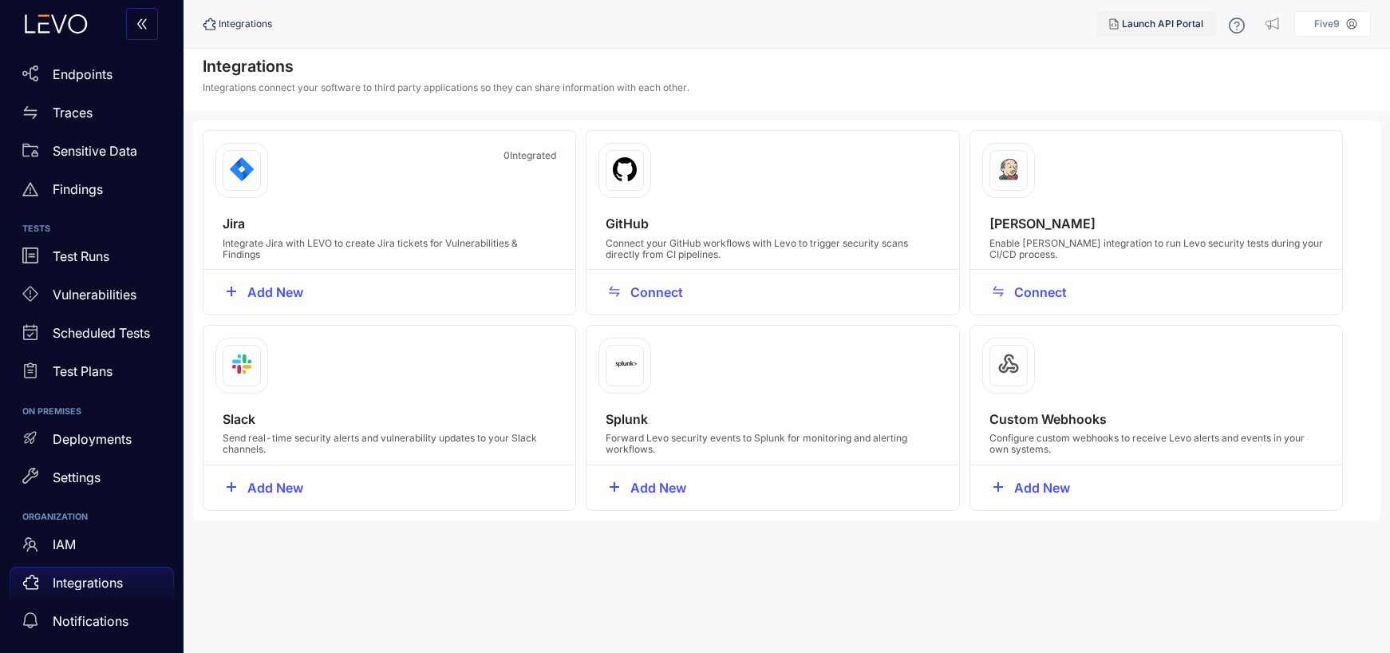
click at [1139, 22] on span "Launch API Portal" at bounding box center [1162, 23] width 81 height 11
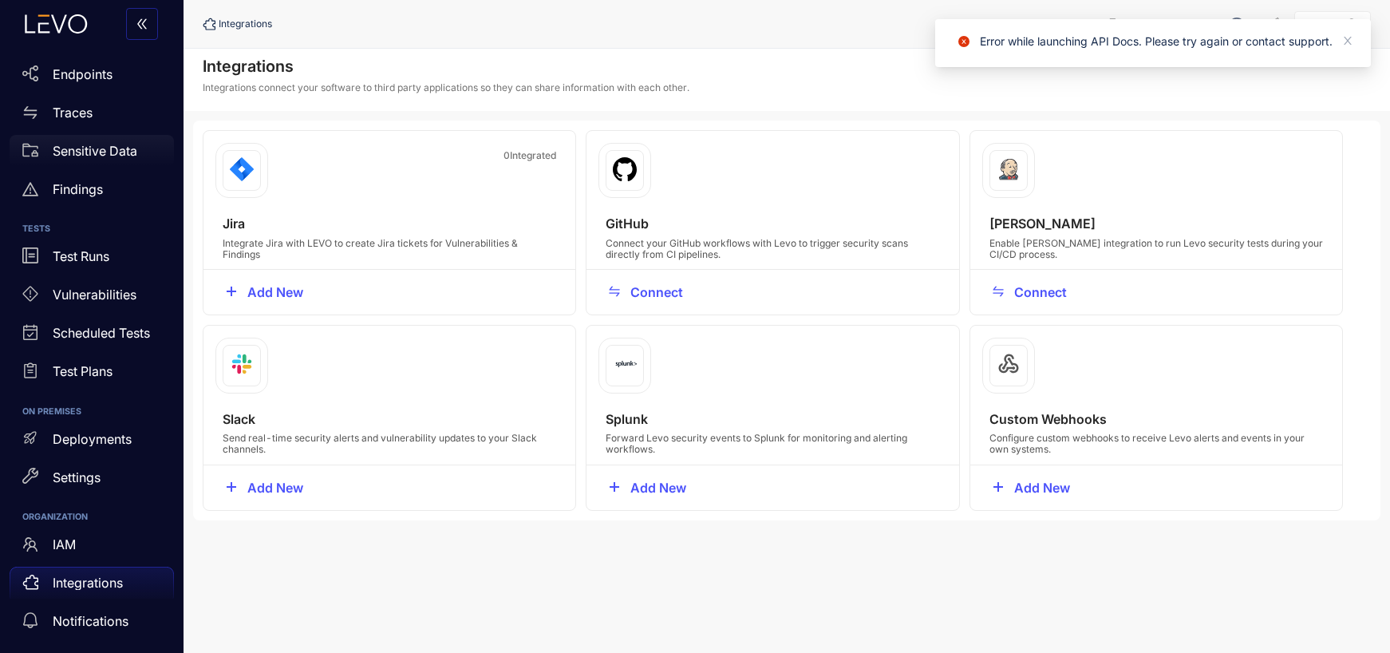
click at [105, 147] on p "Sensitive Data" at bounding box center [95, 151] width 85 height 14
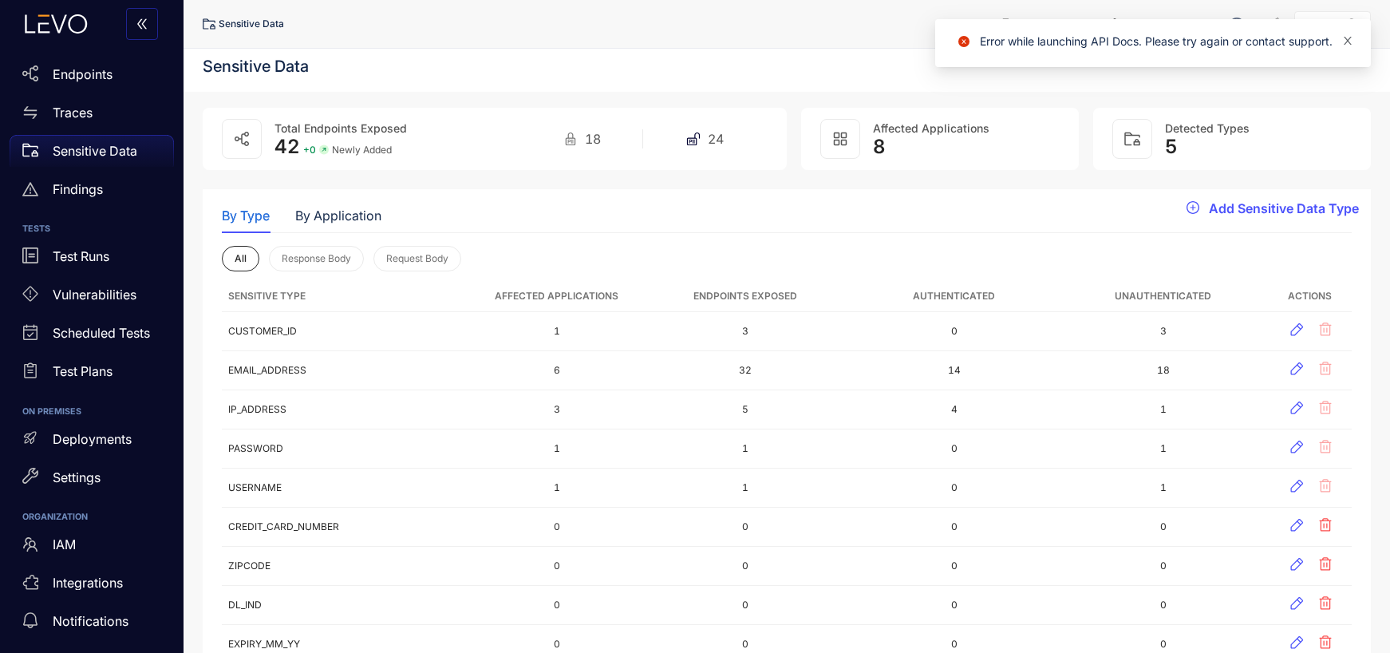
click at [1348, 40] on icon "close" at bounding box center [1347, 40] width 11 height 11
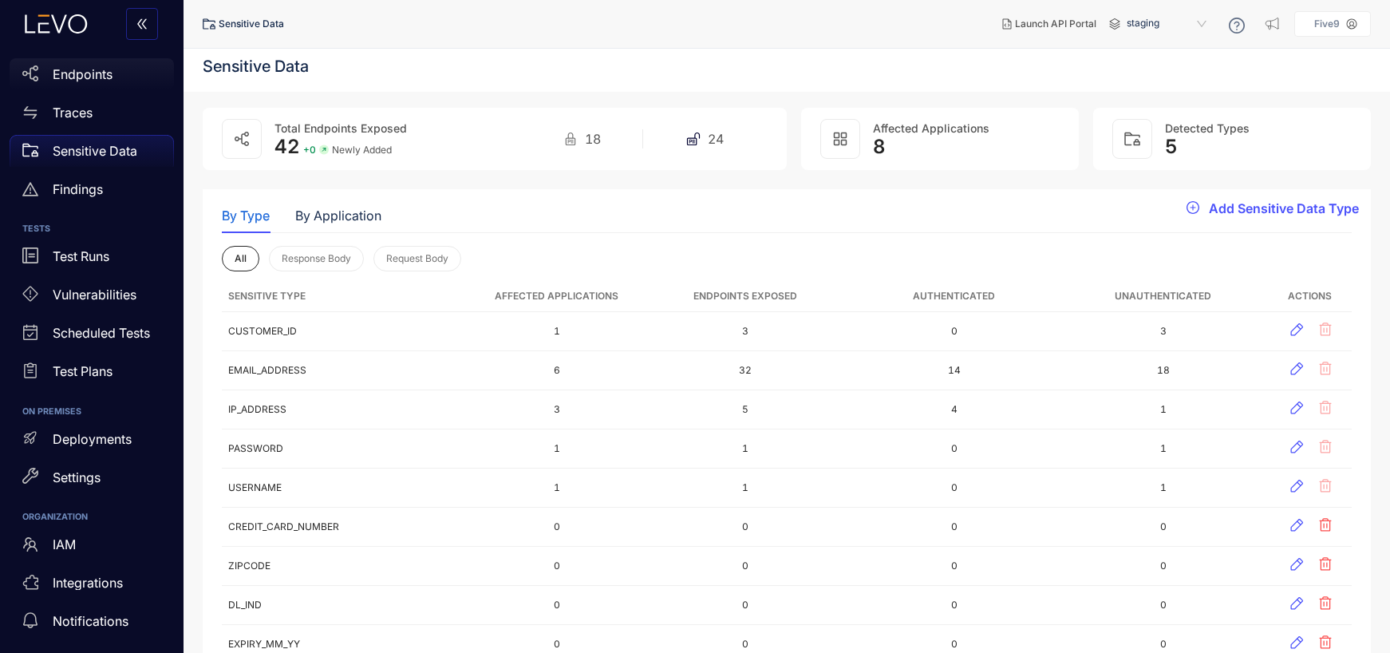
click at [90, 70] on p "Endpoints" at bounding box center [83, 74] width 60 height 14
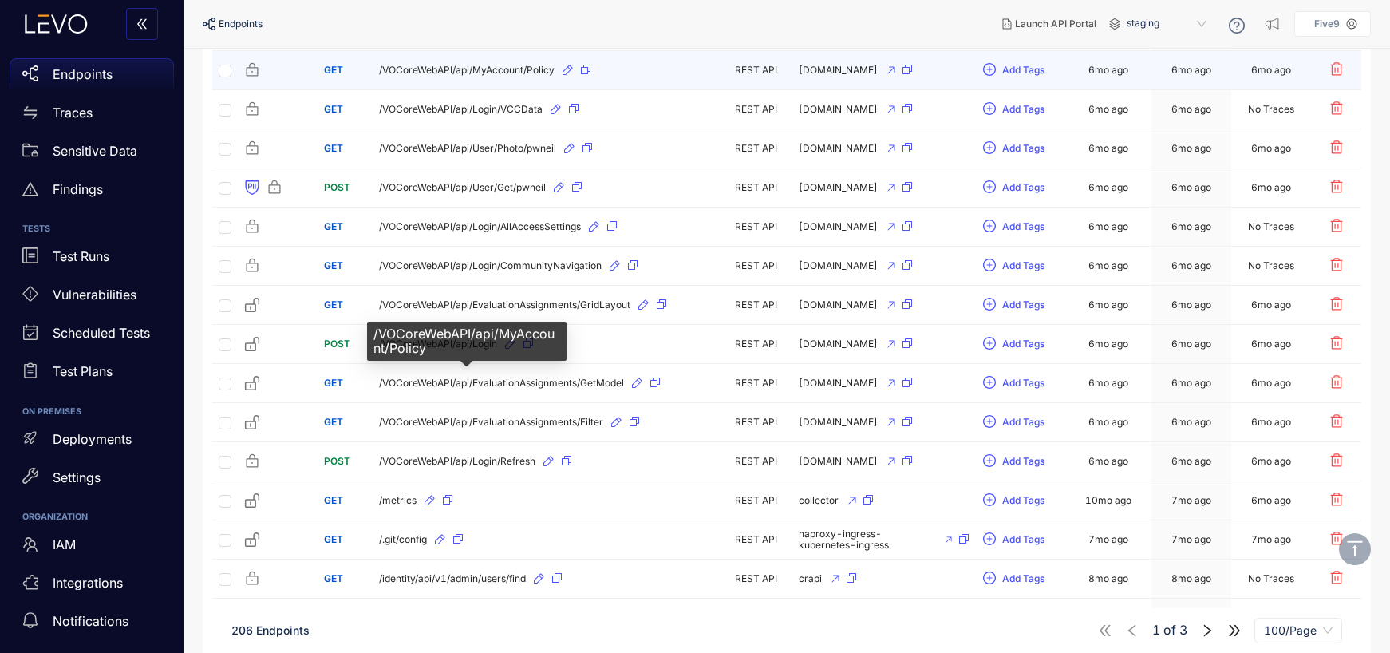
scroll to position [3016, 0]
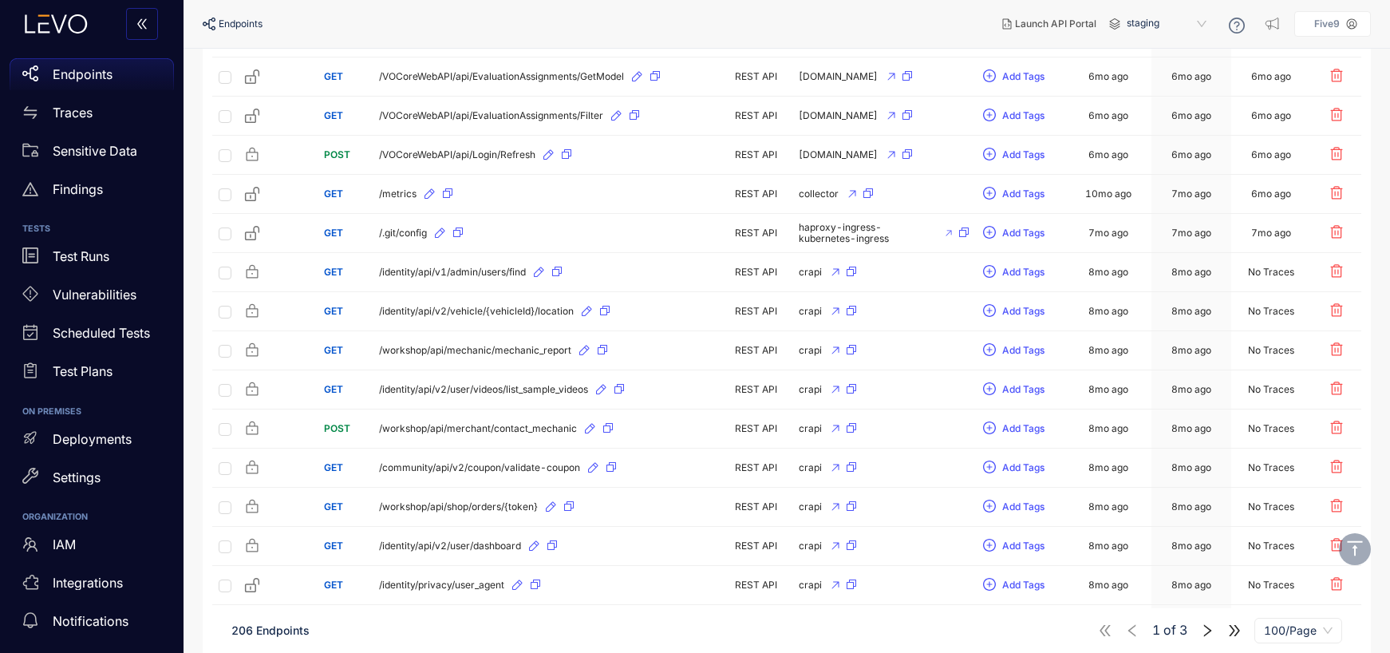
click at [1204, 631] on icon "right" at bounding box center [1207, 630] width 14 height 14
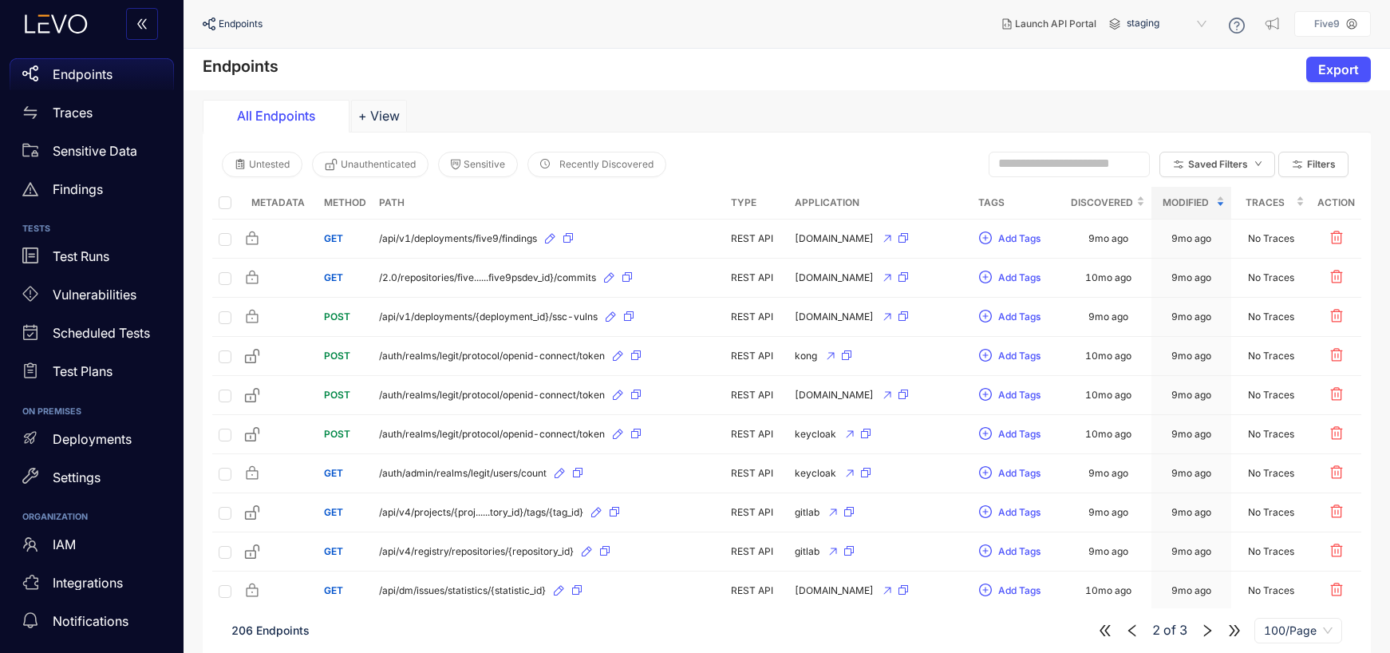
click at [1131, 634] on icon "left" at bounding box center [1132, 630] width 14 height 14
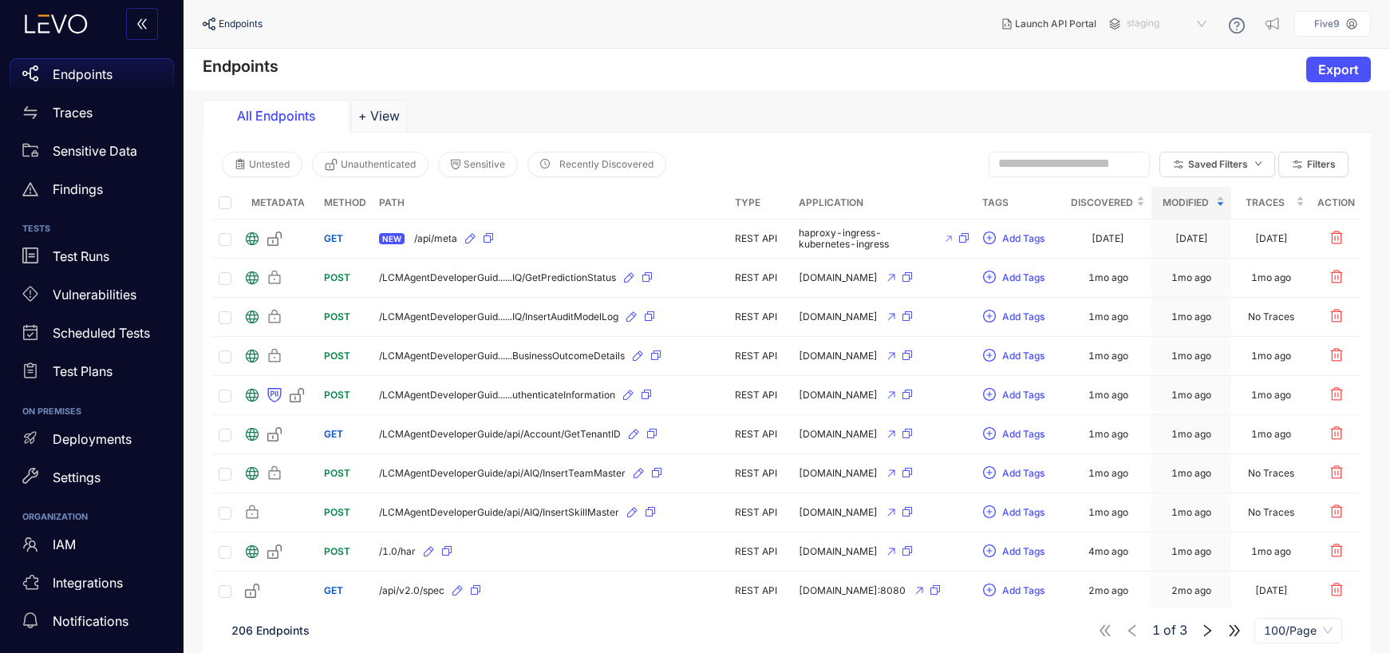
click at [1130, 18] on span "staging" at bounding box center [1167, 24] width 83 height 26
click at [1150, 148] on div "staging" at bounding box center [1174, 154] width 83 height 18
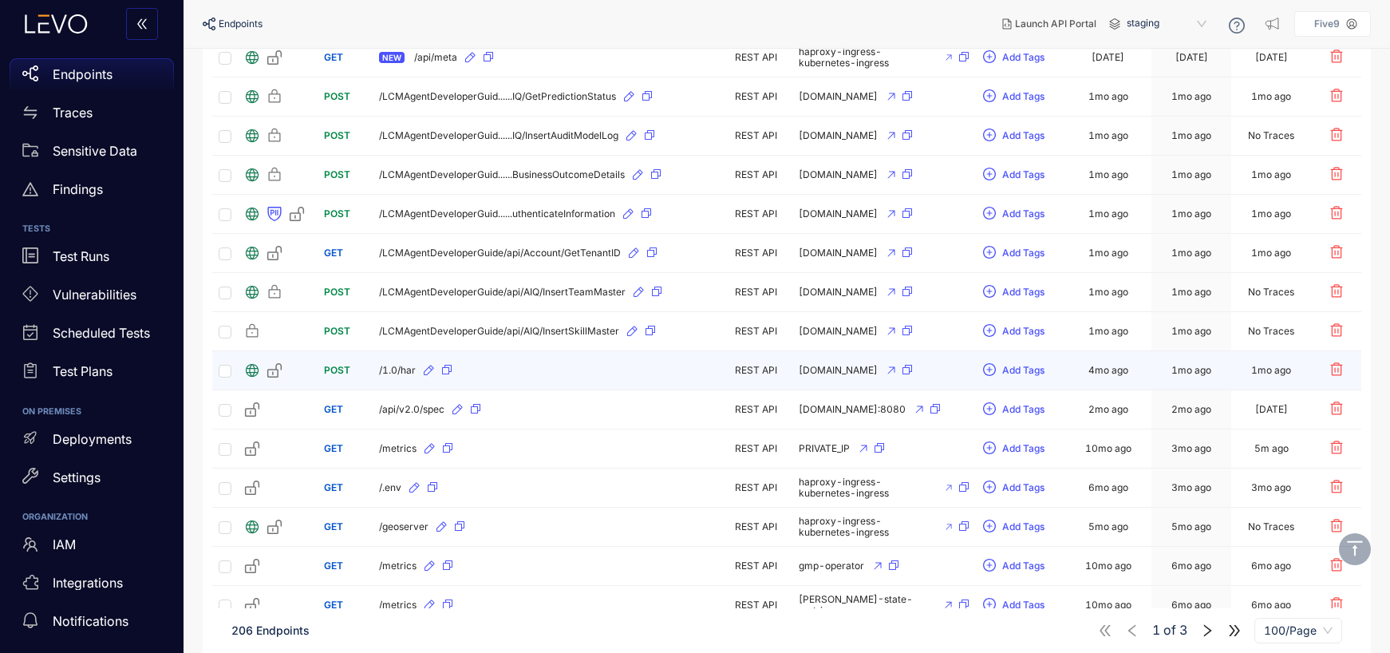
scroll to position [178, 0]
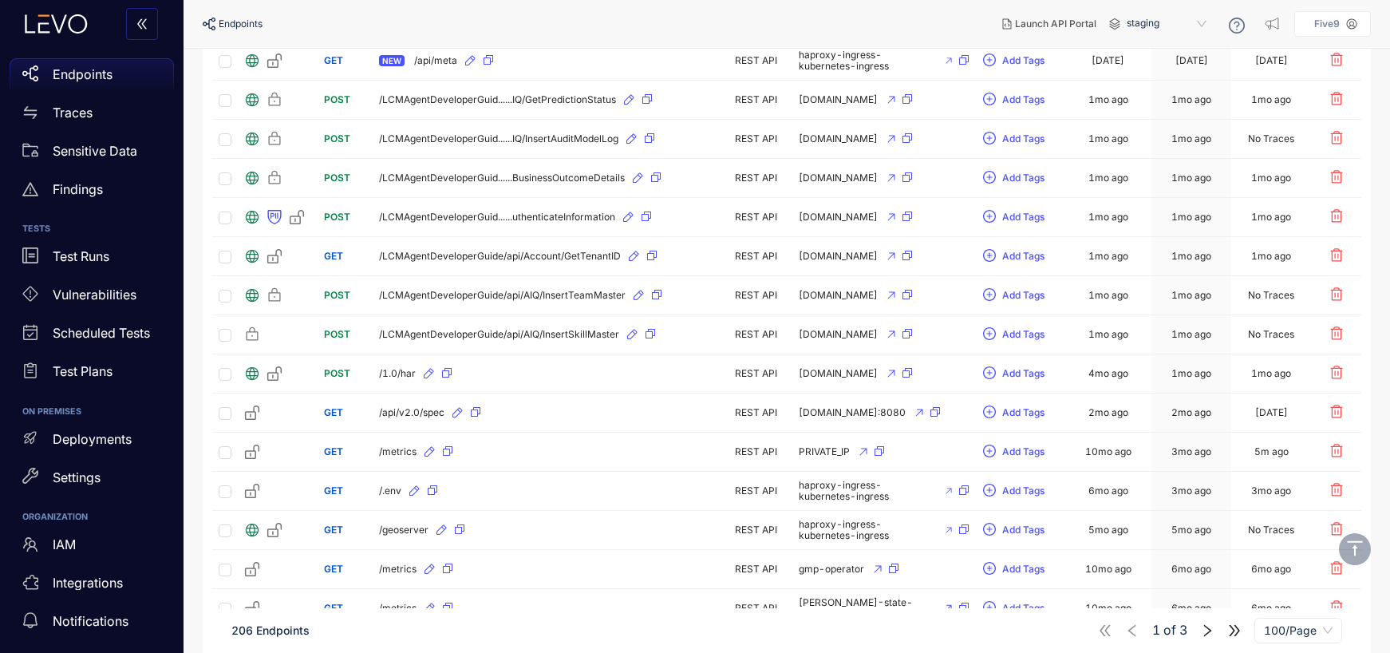
click at [1163, 25] on span "staging" at bounding box center [1167, 24] width 83 height 26
click at [1154, 66] on div "ATI-QA" at bounding box center [1174, 71] width 83 height 18
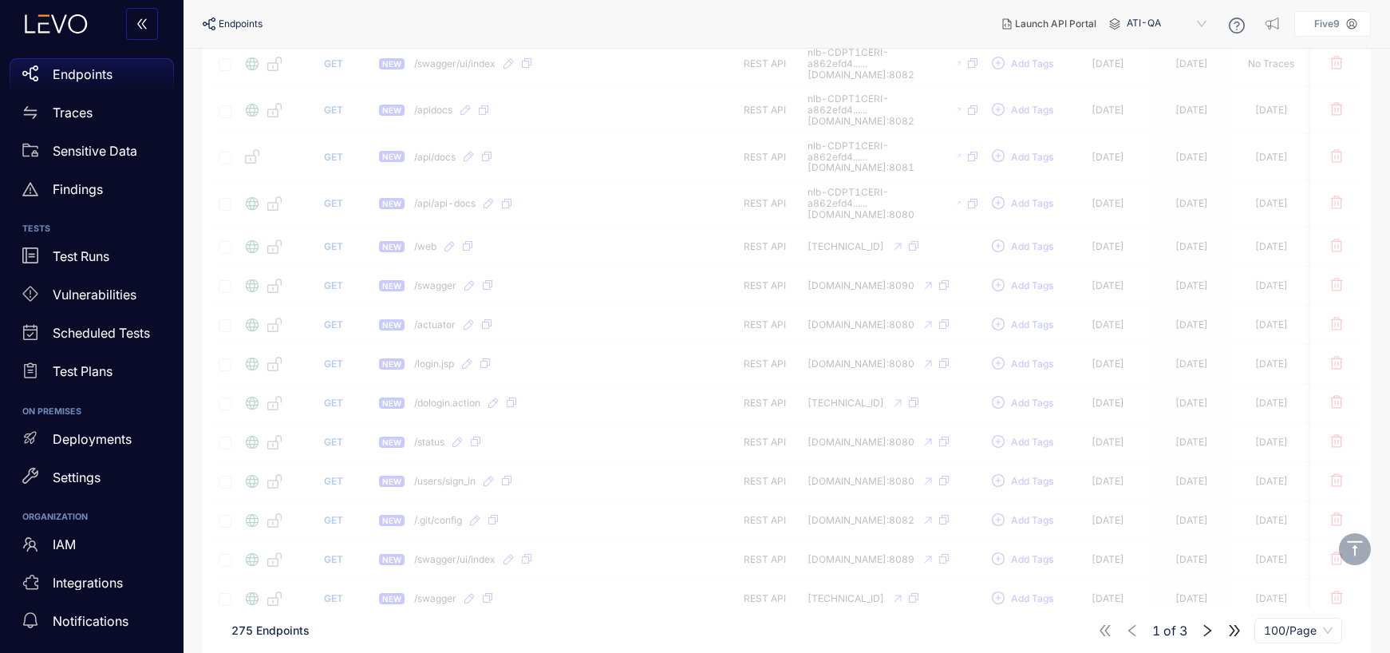
scroll to position [961, 0]
click at [1172, 19] on span "ATI-QA" at bounding box center [1167, 24] width 83 height 26
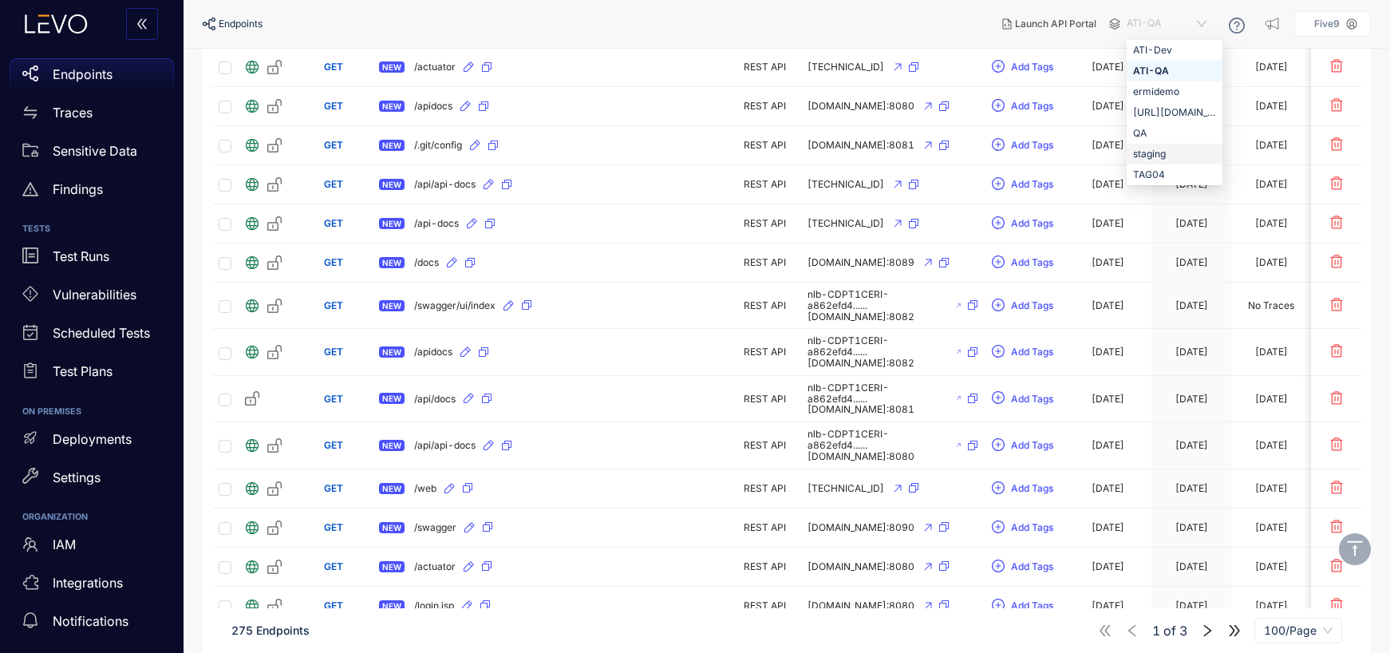
click at [1167, 154] on div "staging" at bounding box center [1174, 154] width 83 height 18
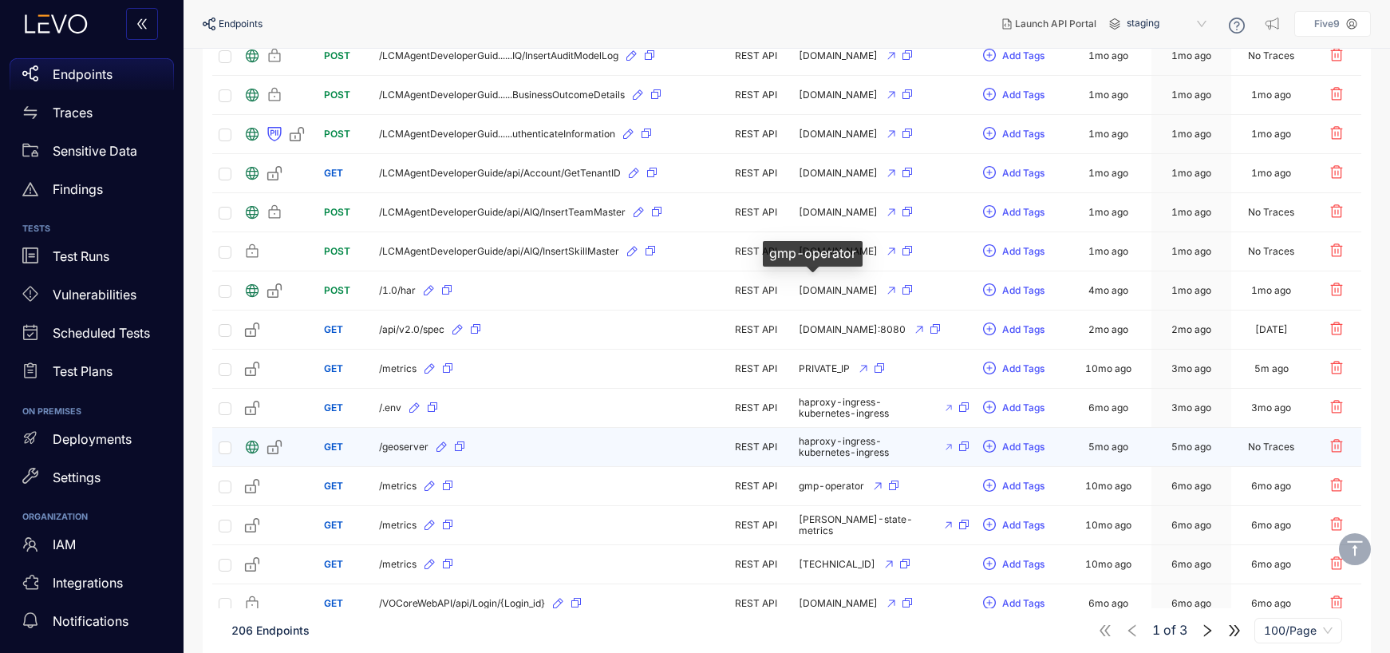
scroll to position [136, 0]
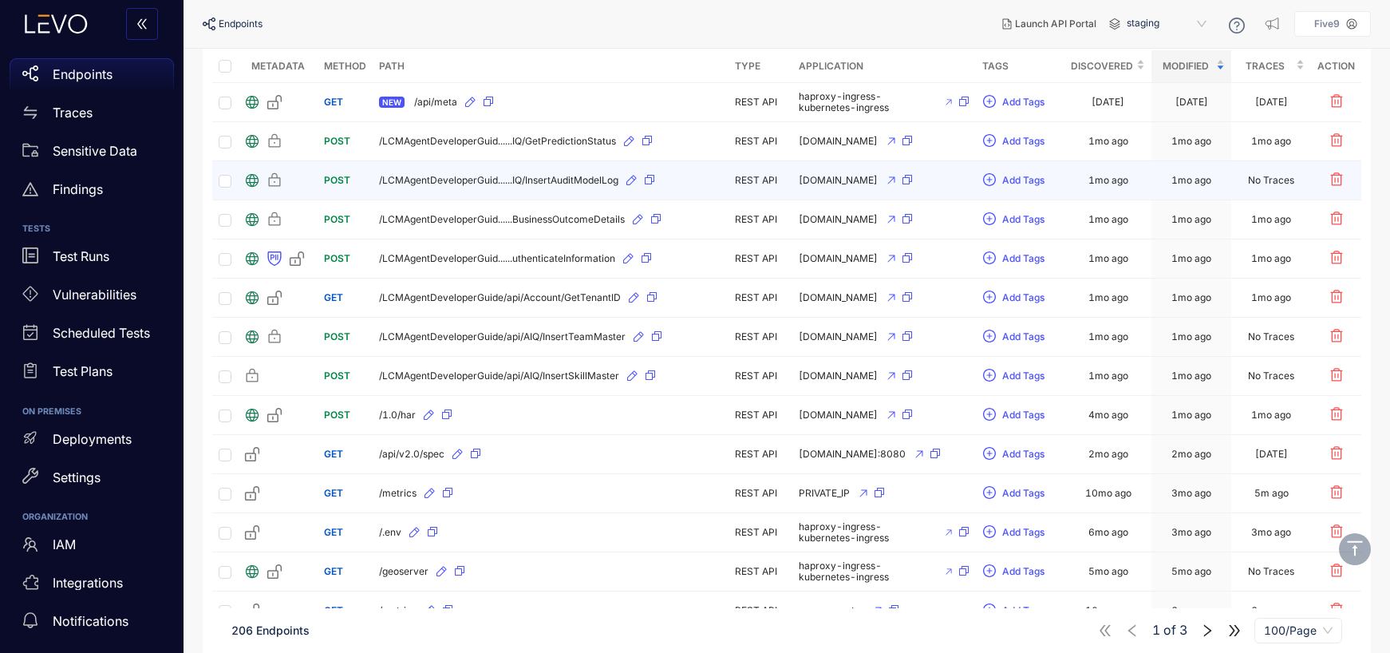
drag, startPoint x: 783, startPoint y: 175, endPoint x: 891, endPoint y: 179, distance: 108.6
click at [891, 179] on td "[DOMAIN_NAME]" at bounding box center [883, 180] width 183 height 39
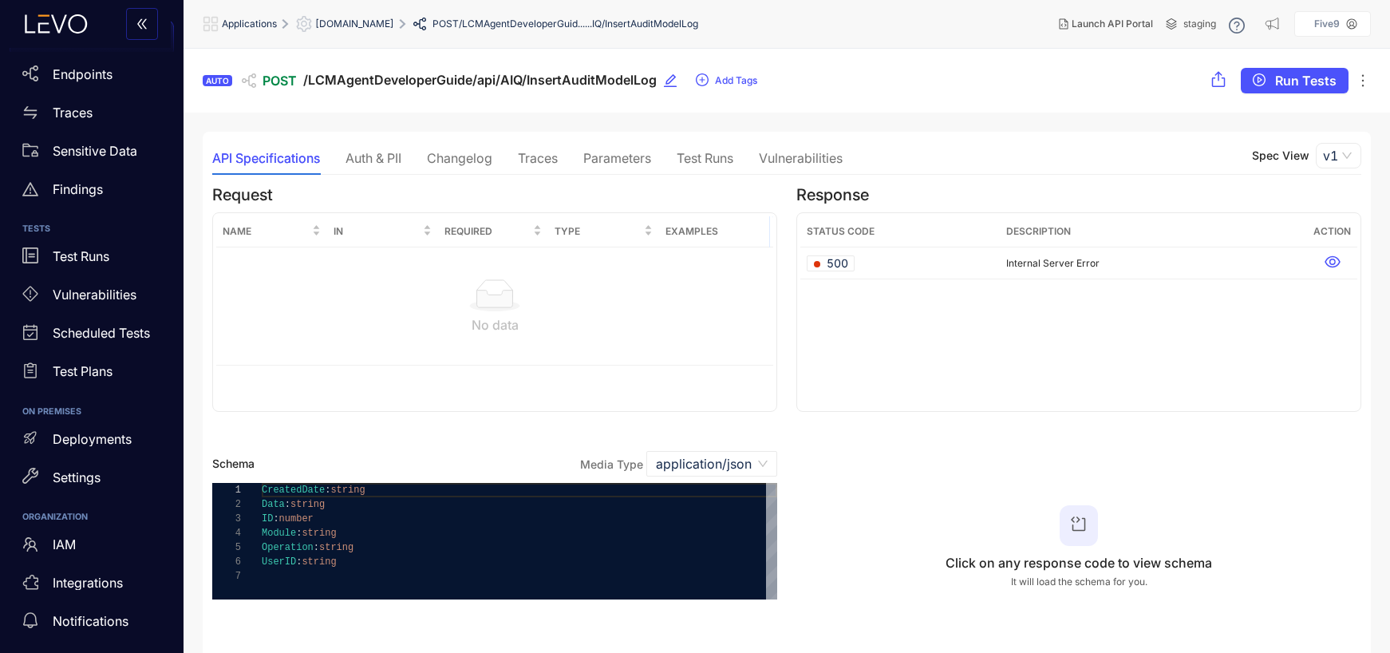
click at [374, 21] on span "[DOMAIN_NAME]" at bounding box center [354, 23] width 79 height 11
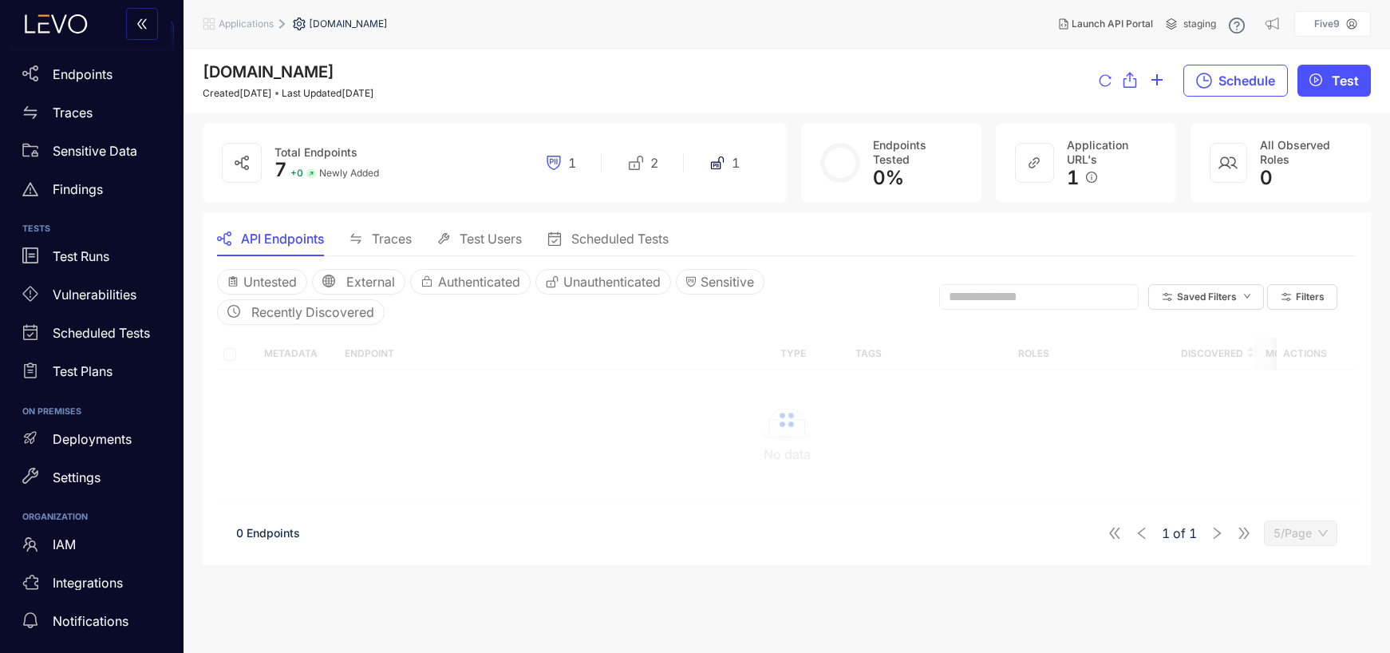
click at [247, 26] on span "Applications" at bounding box center [246, 23] width 55 height 11
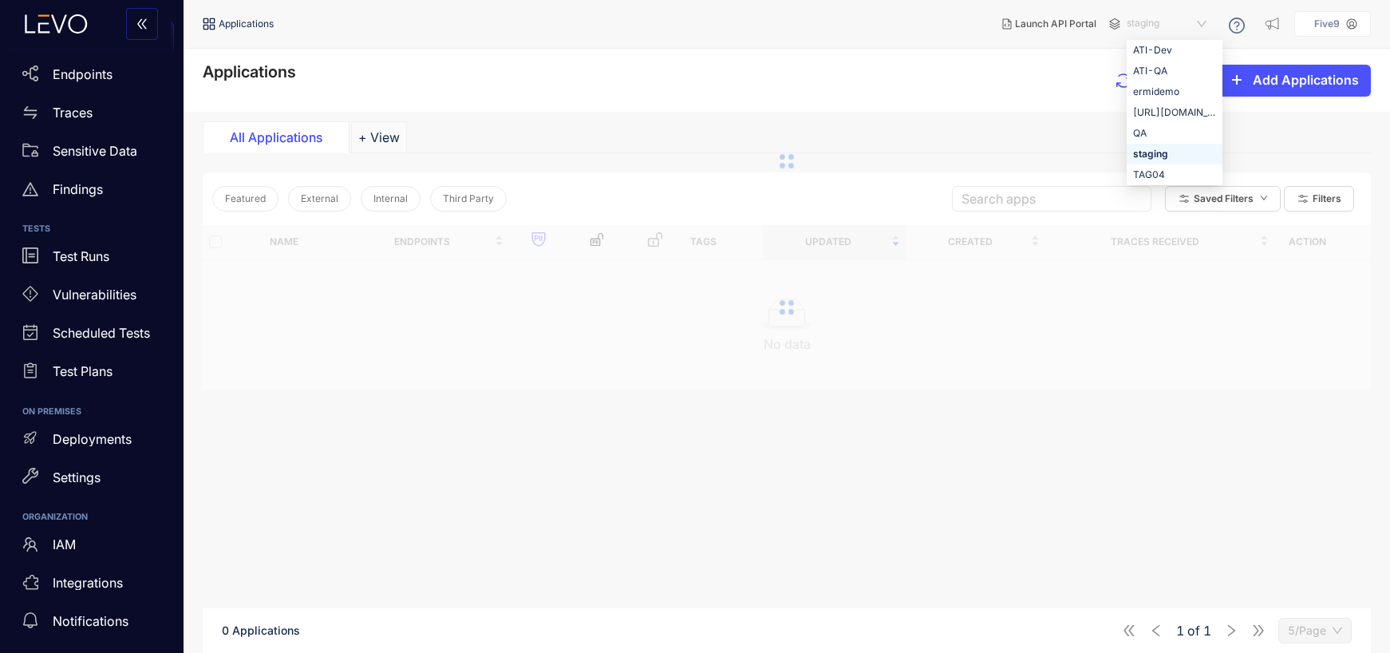
click at [1144, 20] on span "staging" at bounding box center [1167, 24] width 83 height 26
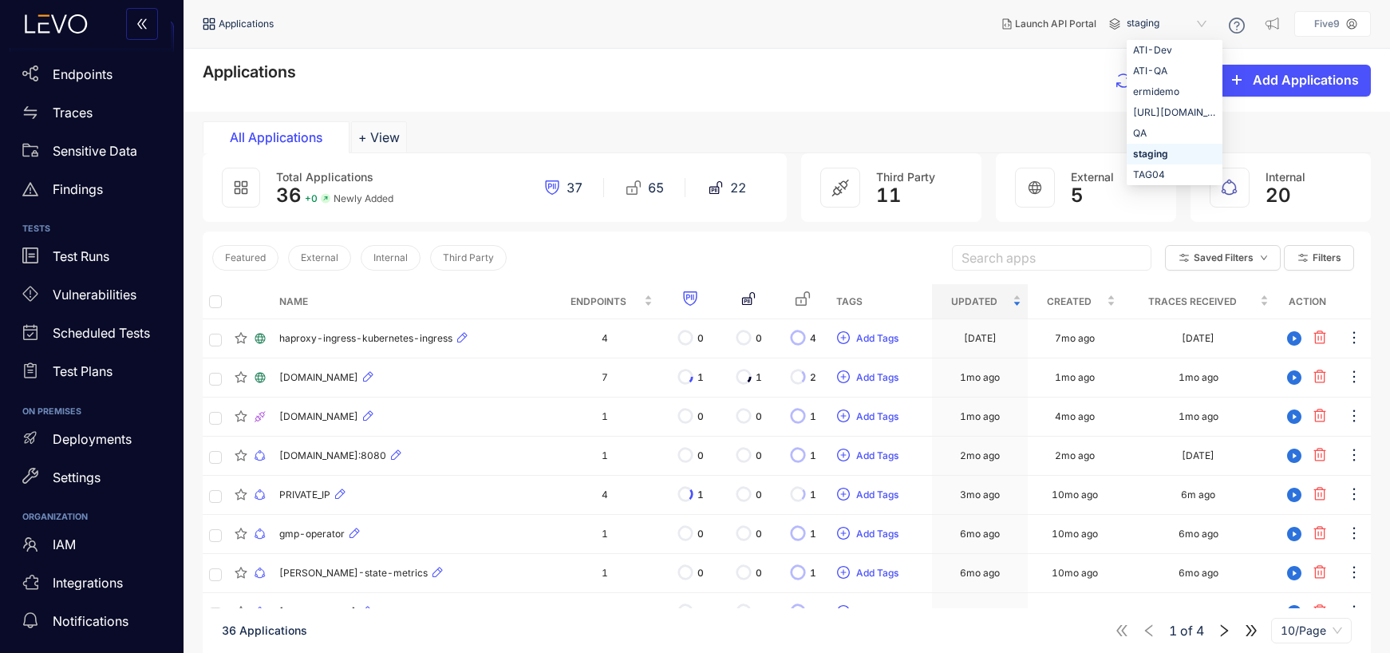
click at [764, 81] on div "Applications Export Add Applications" at bounding box center [787, 80] width 1168 height 34
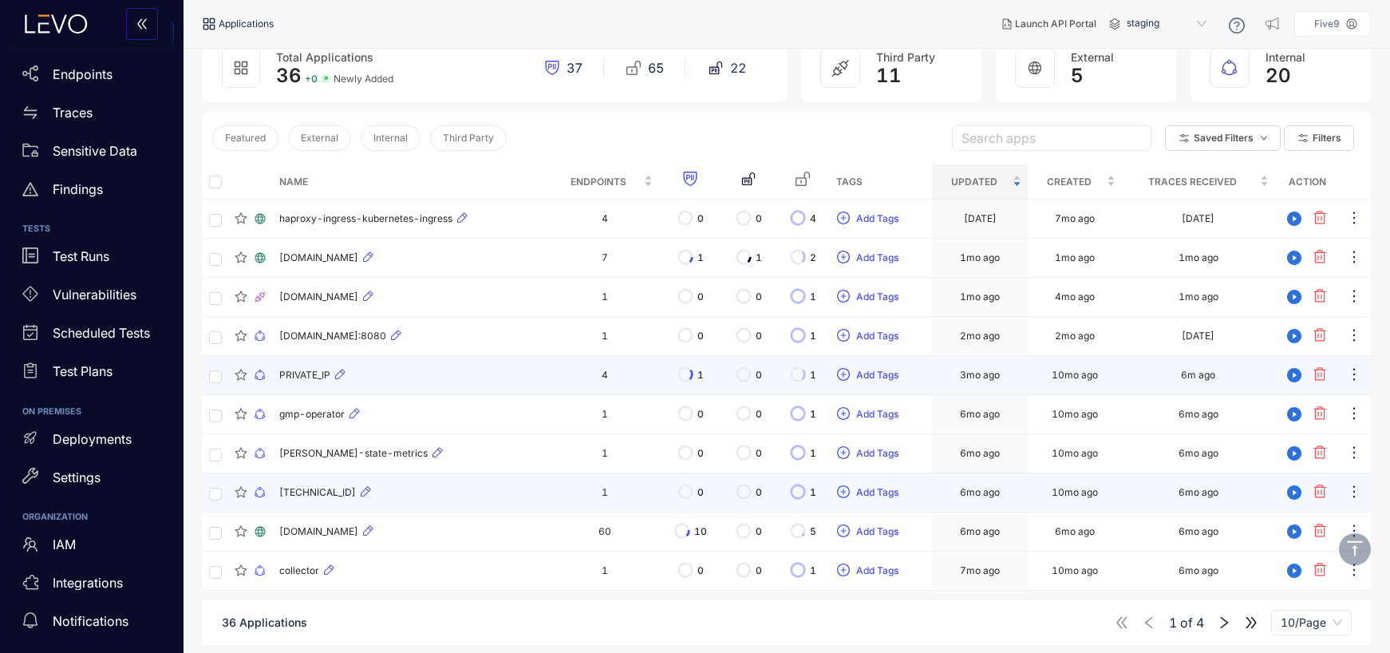
scroll to position [121, 0]
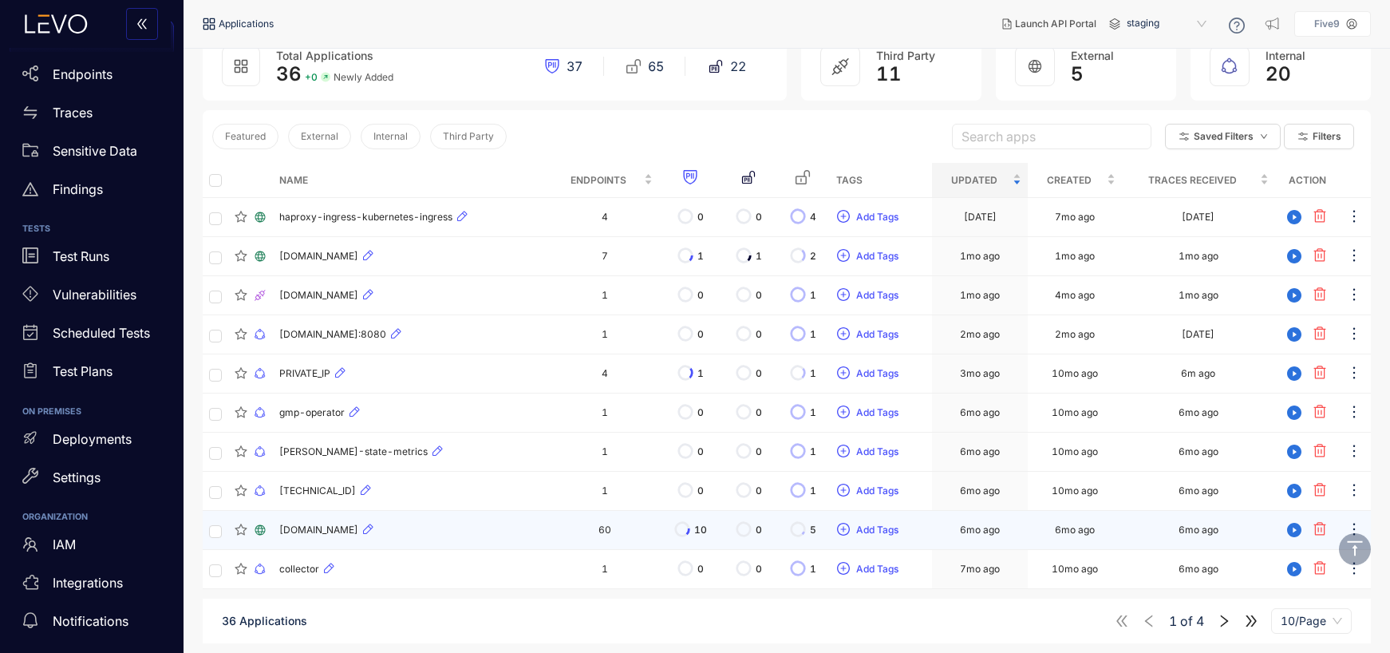
click at [602, 529] on td "60" at bounding box center [604, 530] width 109 height 39
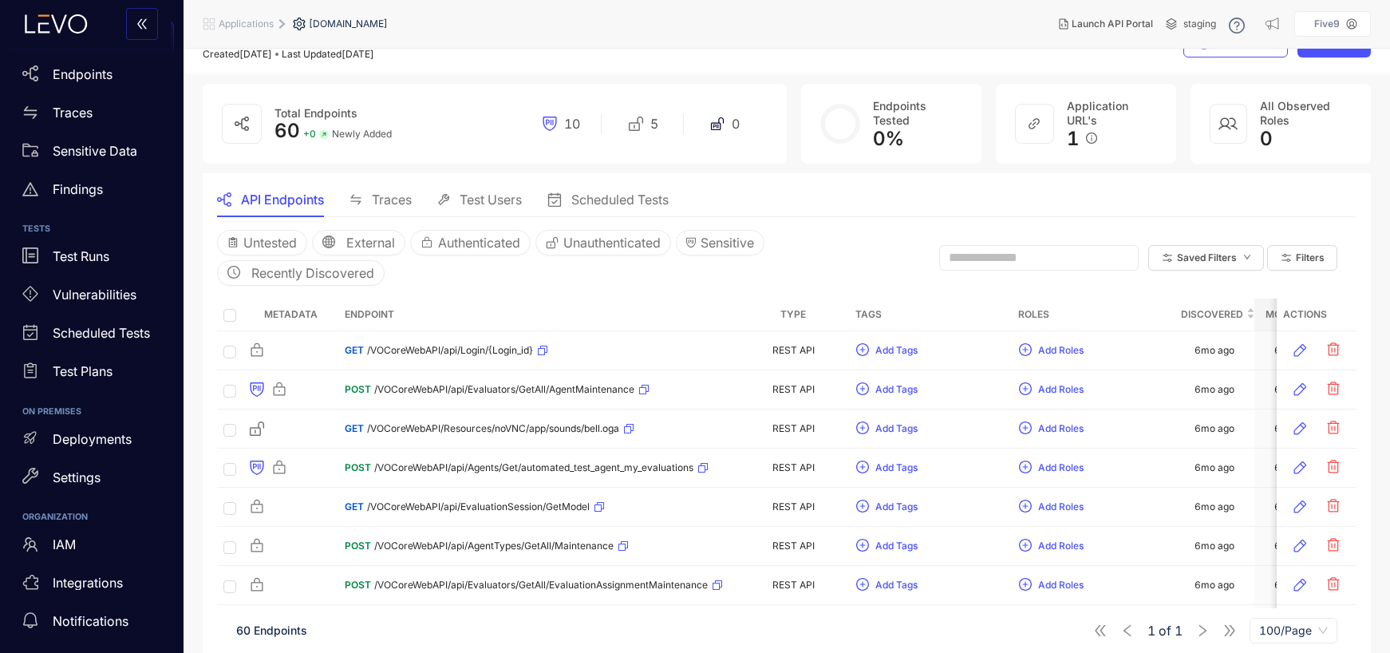
scroll to position [39, 0]
